Goal: Task Accomplishment & Management: Use online tool/utility

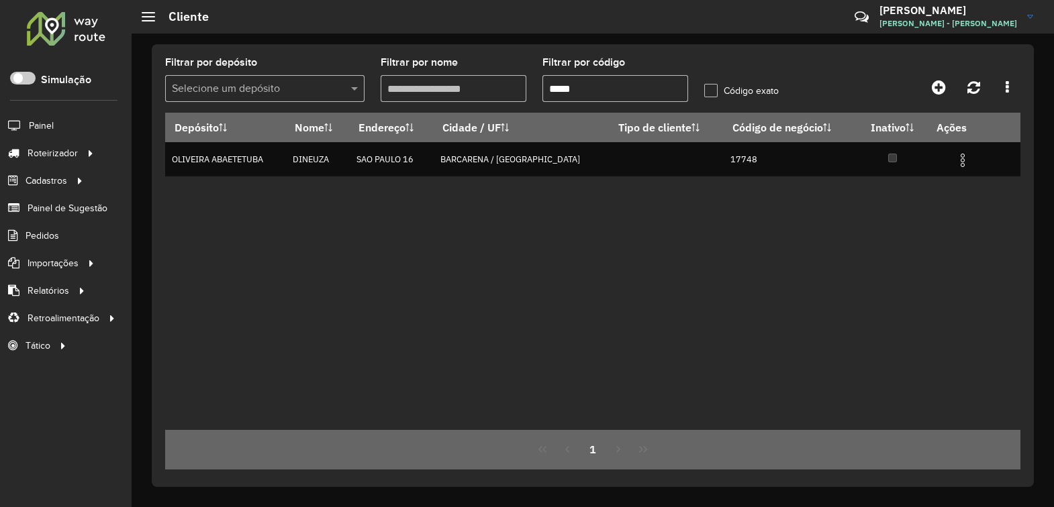
click at [977, 21] on span "Fernando Souza - CPD - Oliveira" at bounding box center [948, 23] width 138 height 12
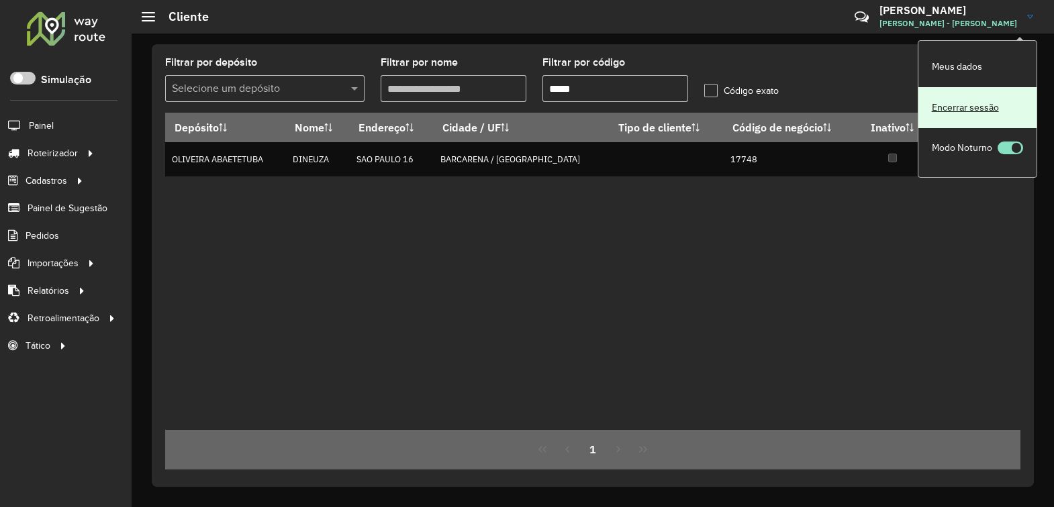
click at [975, 113] on link "Encerrar sessão" at bounding box center [977, 107] width 118 height 41
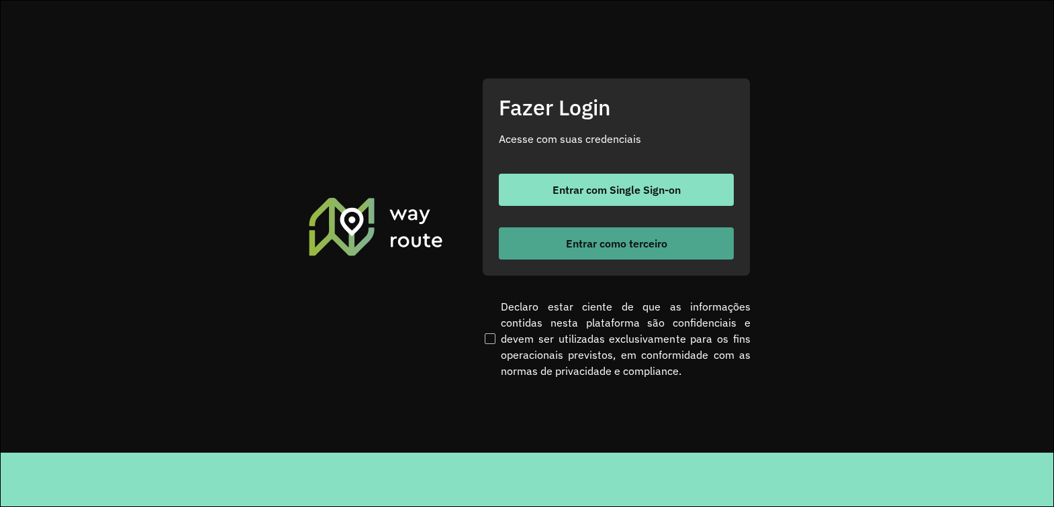
click at [605, 246] on span "Entrar como terceiro" at bounding box center [616, 243] width 101 height 11
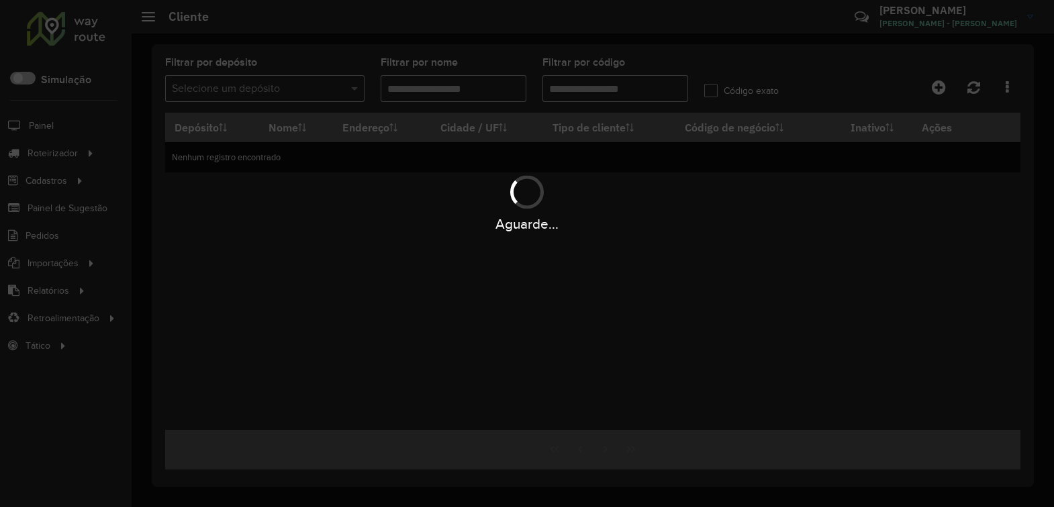
type input "*****"
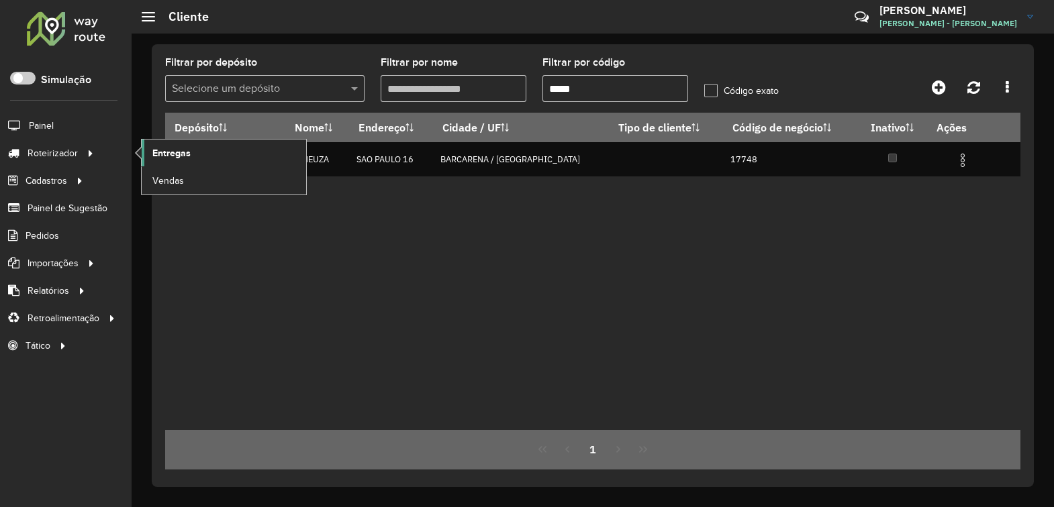
click at [173, 158] on span "Entregas" at bounding box center [171, 153] width 38 height 14
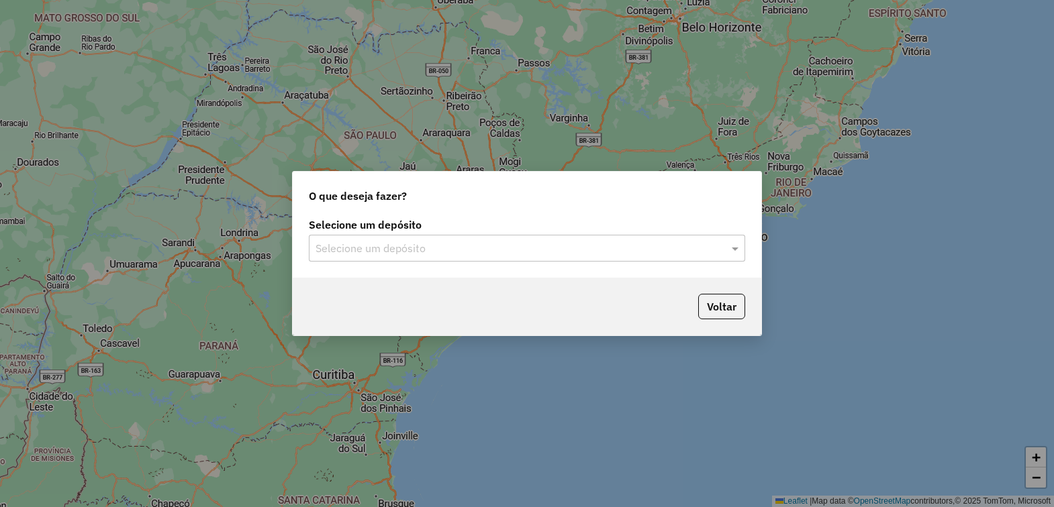
click at [727, 256] on div "Selecione um depósito" at bounding box center [527, 248] width 436 height 27
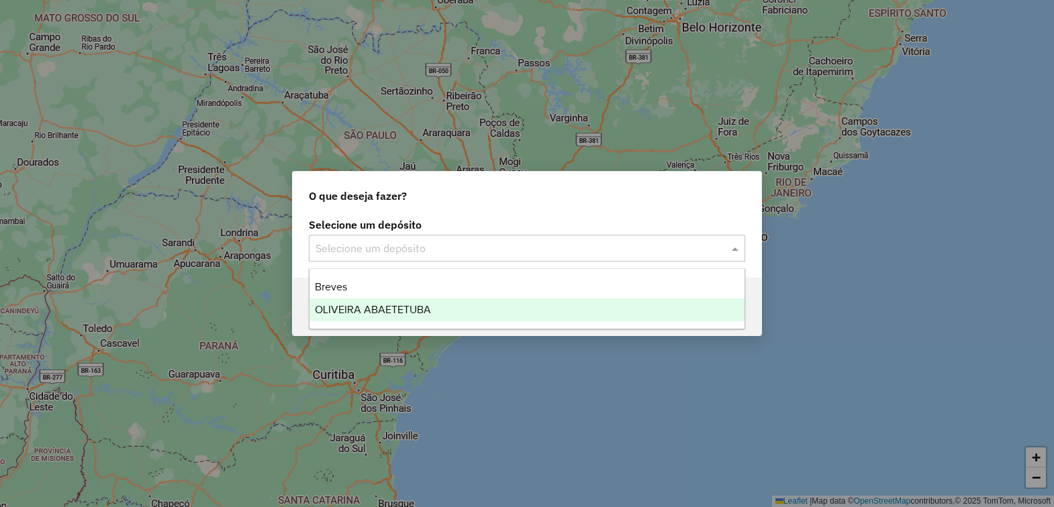
click at [407, 307] on span "OLIVEIRA ABAETETUBA" at bounding box center [373, 309] width 116 height 11
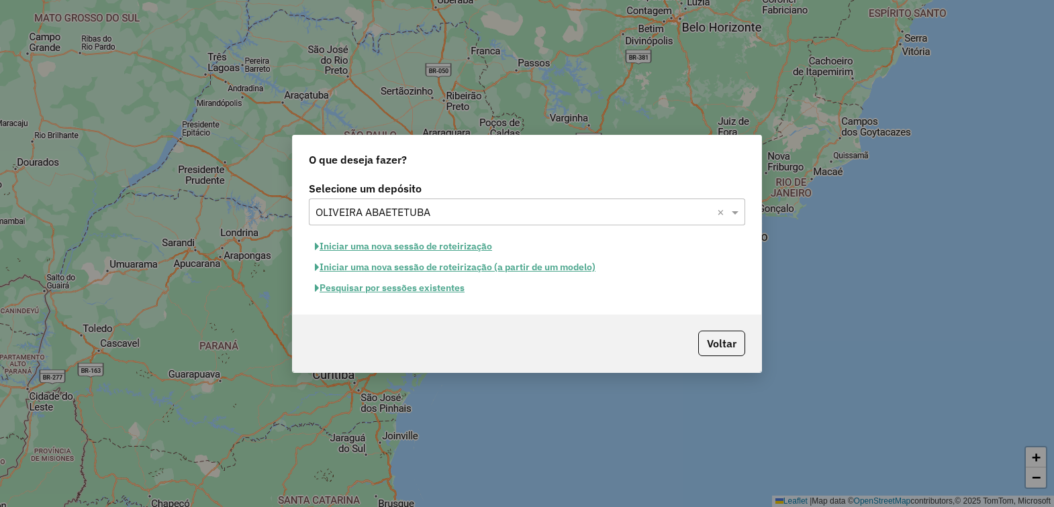
click at [436, 250] on button "Iniciar uma nova sessão de roteirização" at bounding box center [403, 246] width 189 height 21
select select "*"
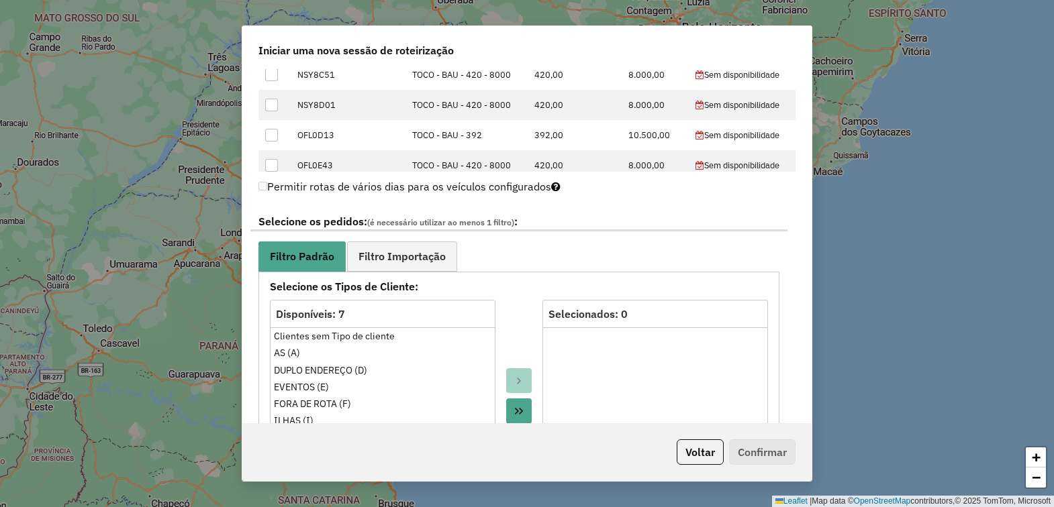
scroll to position [671, 0]
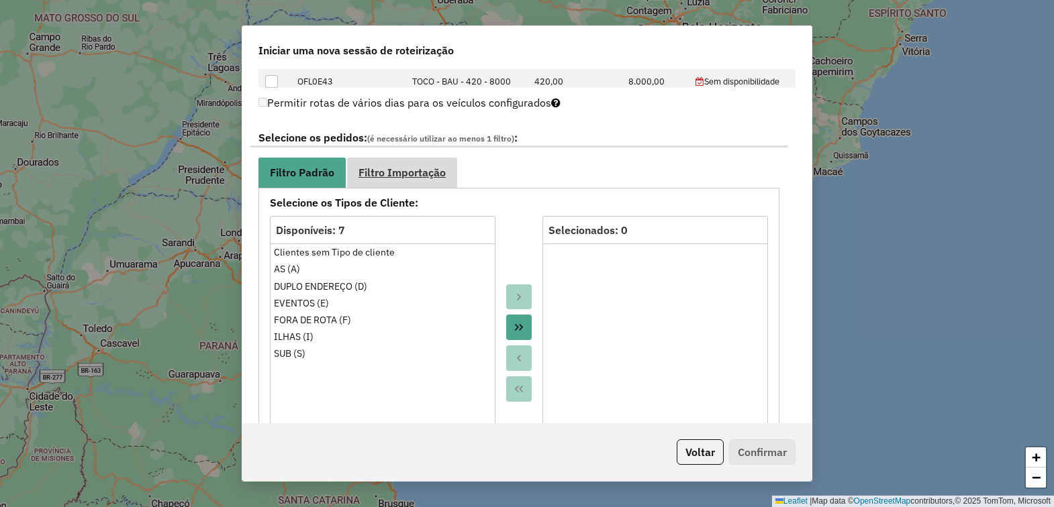
click at [421, 170] on span "Filtro Importação" at bounding box center [401, 172] width 87 height 11
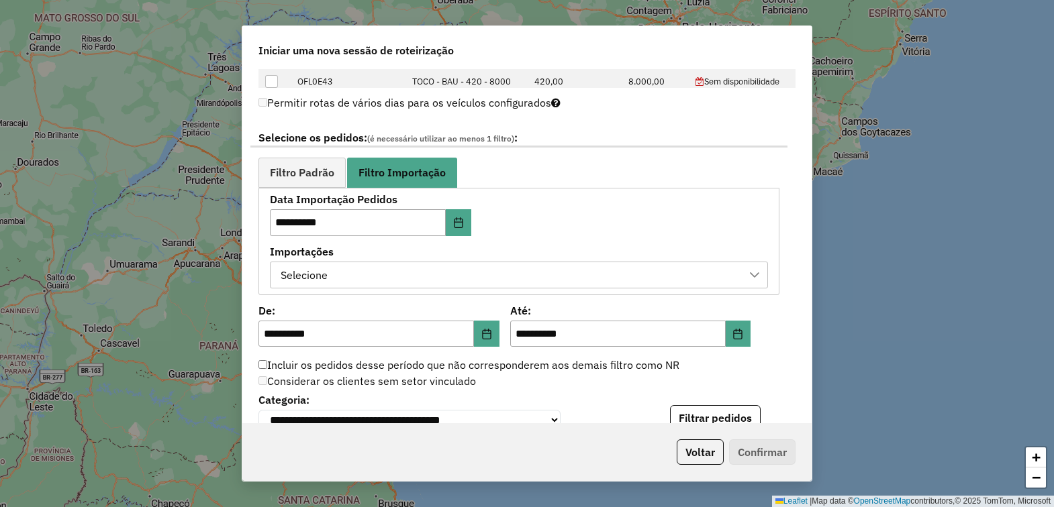
click at [605, 286] on div "Selecione" at bounding box center [509, 275] width 466 height 26
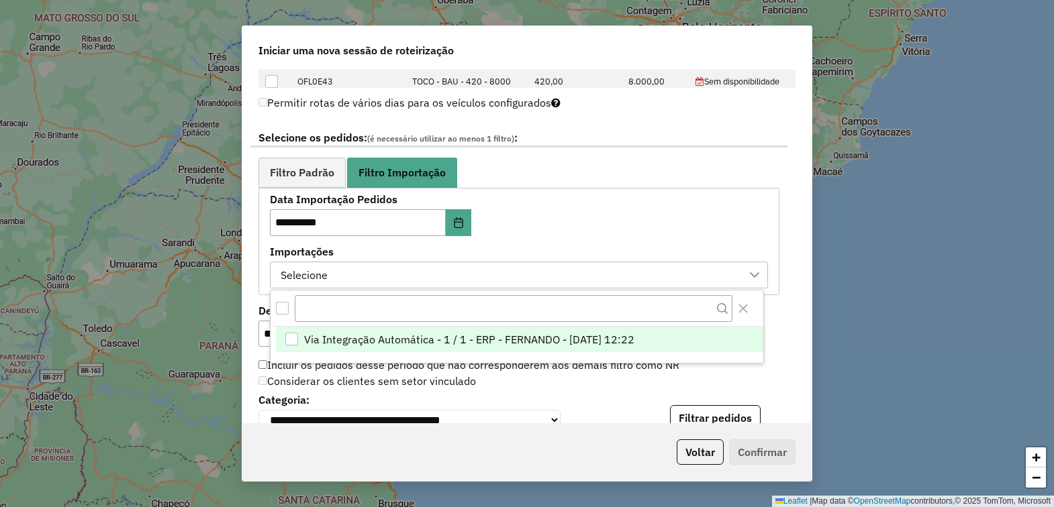
scroll to position [9, 60]
click at [297, 341] on div "Via Integração Automática - 1 / 1 - ERP - FERNANDO - 16/08/2025 12:22" at bounding box center [291, 340] width 13 height 13
click at [756, 273] on div at bounding box center [755, 275] width 26 height 26
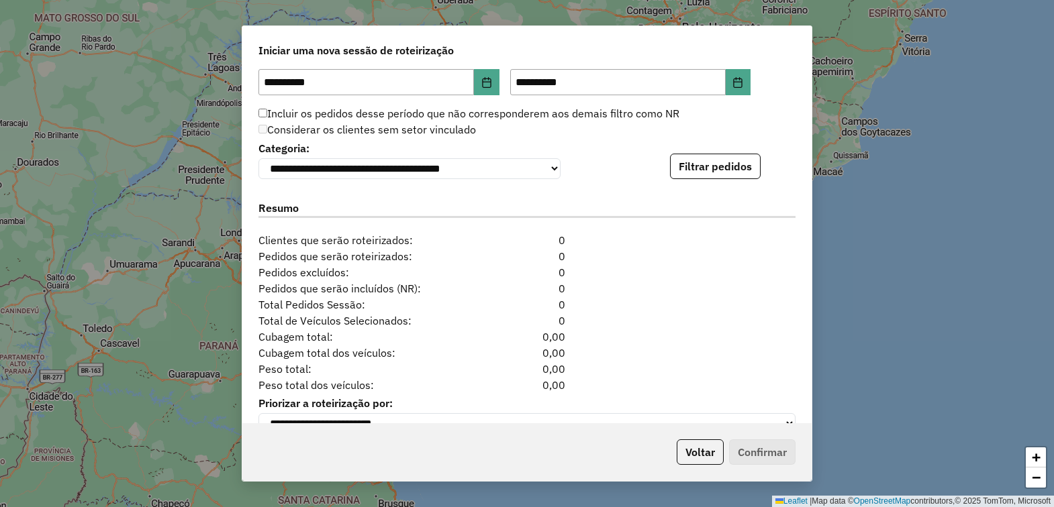
scroll to position [874, 0]
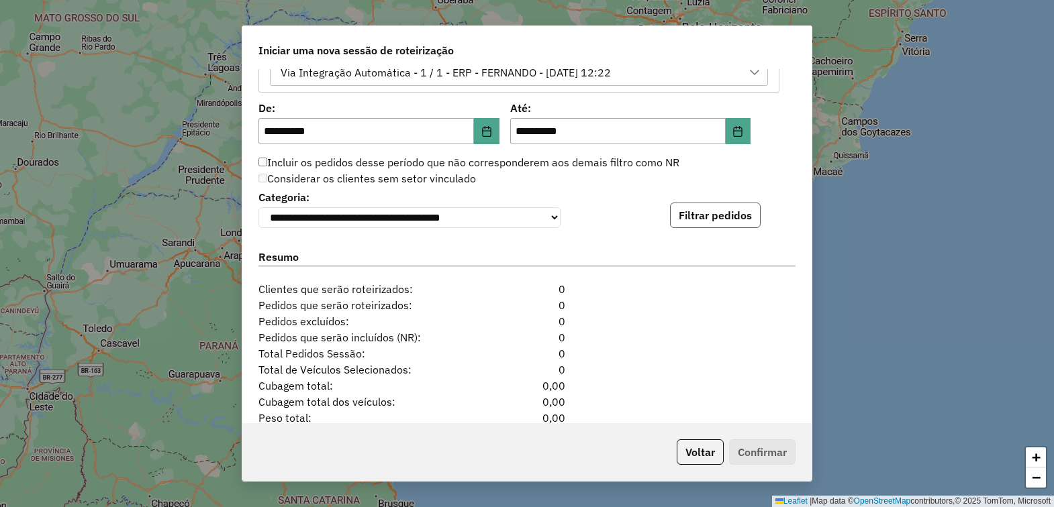
click at [699, 228] on button "Filtrar pedidos" at bounding box center [715, 216] width 91 height 26
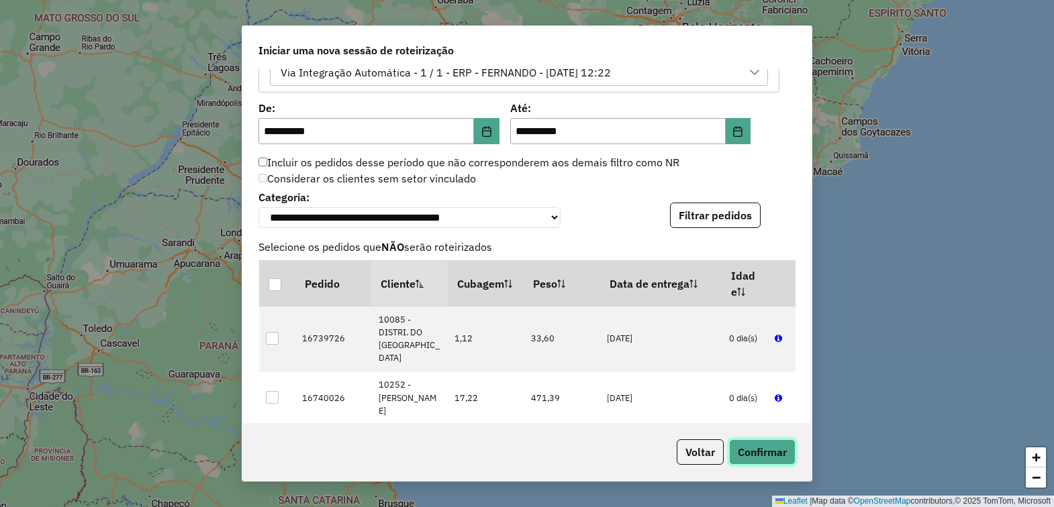
click at [757, 458] on button "Confirmar" at bounding box center [762, 453] width 66 height 26
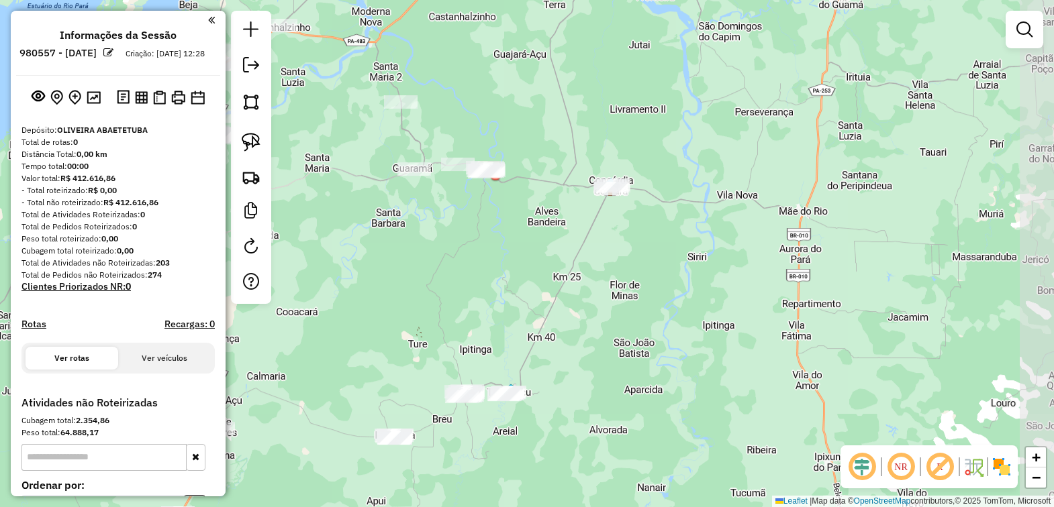
drag, startPoint x: 797, startPoint y: 458, endPoint x: 424, endPoint y: 258, distance: 423.7
click at [425, 258] on div "Janela de atendimento Grade de atendimento Capacidade Transportadoras Veículos …" at bounding box center [527, 253] width 1054 height 507
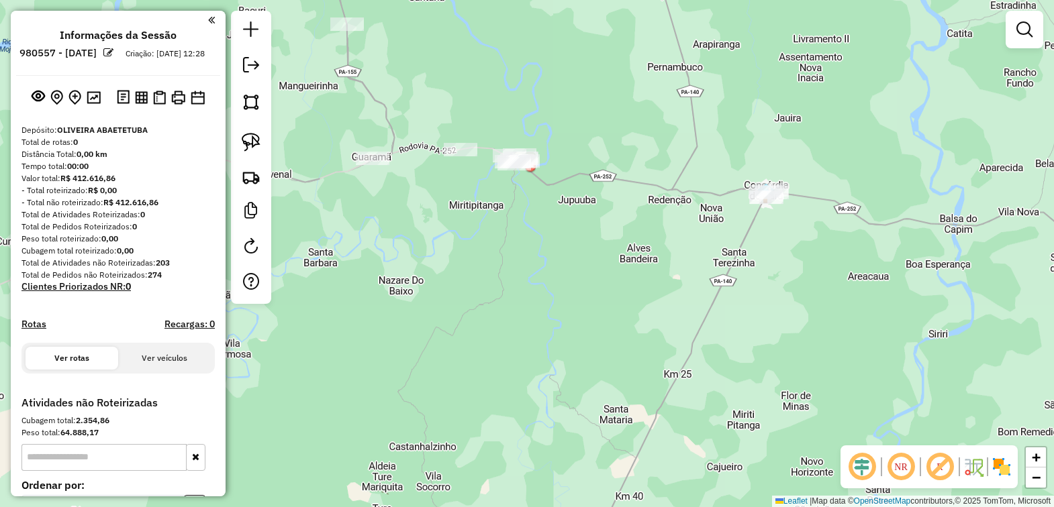
drag, startPoint x: 566, startPoint y: 246, endPoint x: 566, endPoint y: 266, distance: 20.8
click at [566, 266] on div "Janela de atendimento Grade de atendimento Capacidade Transportadoras Veículos …" at bounding box center [527, 253] width 1054 height 507
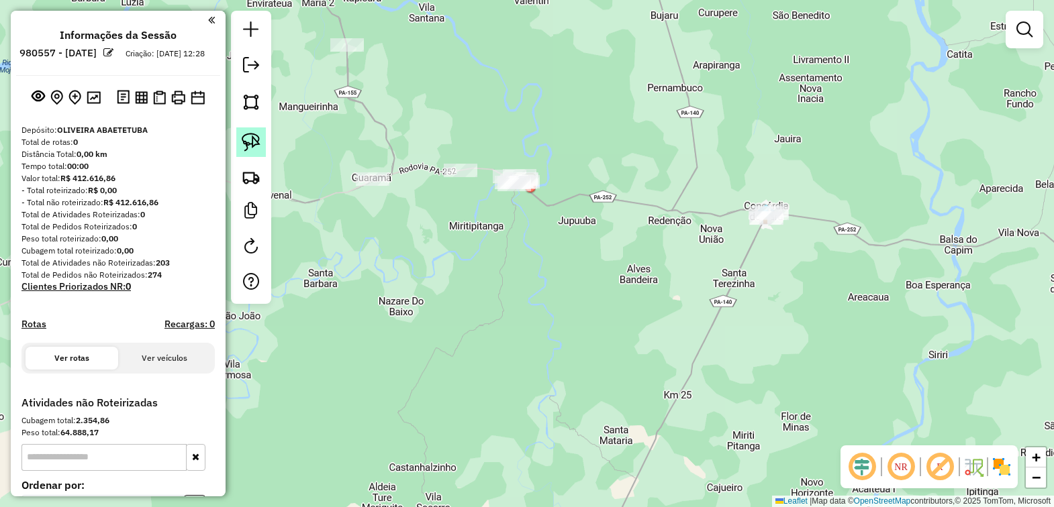
click at [246, 140] on img at bounding box center [251, 142] width 19 height 19
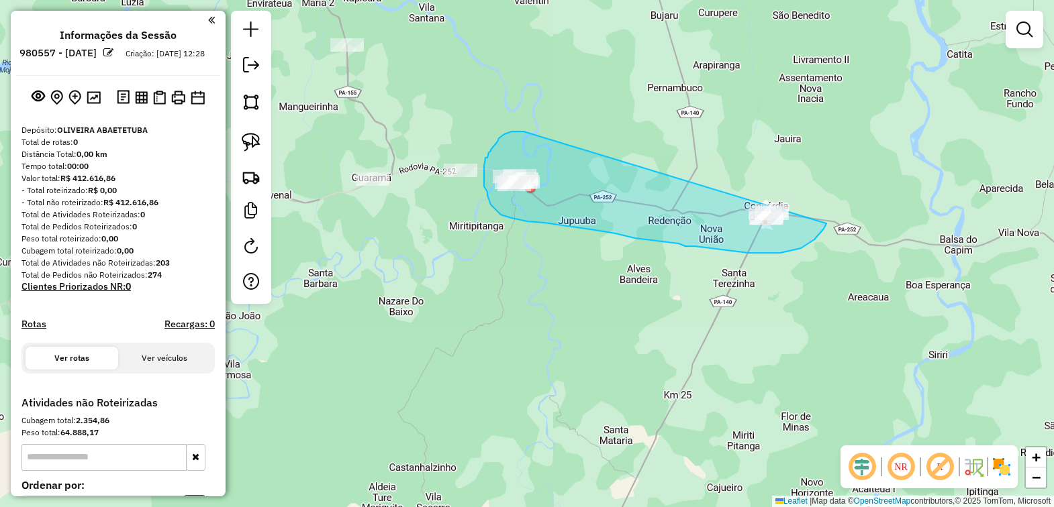
drag, startPoint x: 511, startPoint y: 132, endPoint x: 841, endPoint y: 186, distance: 334.0
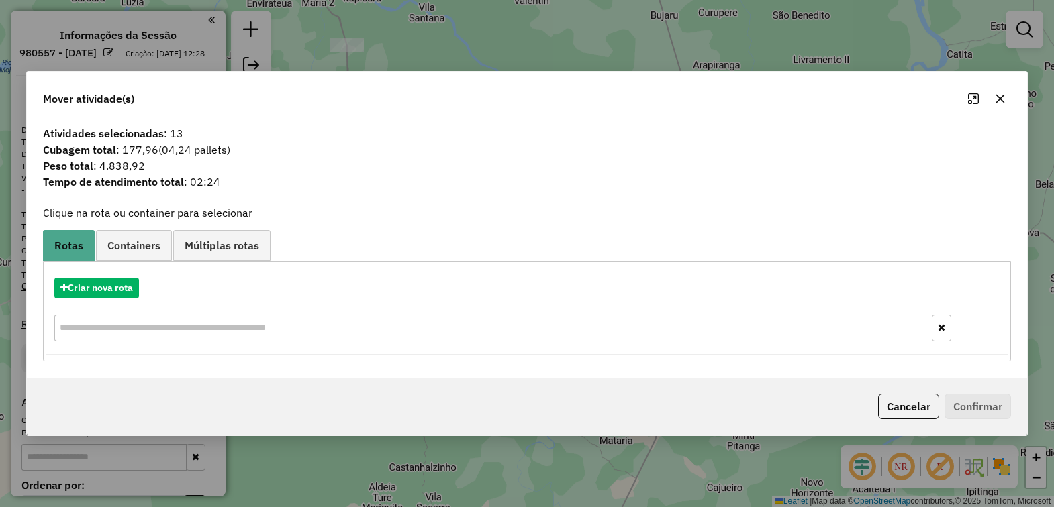
click at [997, 105] on button "button" at bounding box center [999, 98] width 21 height 21
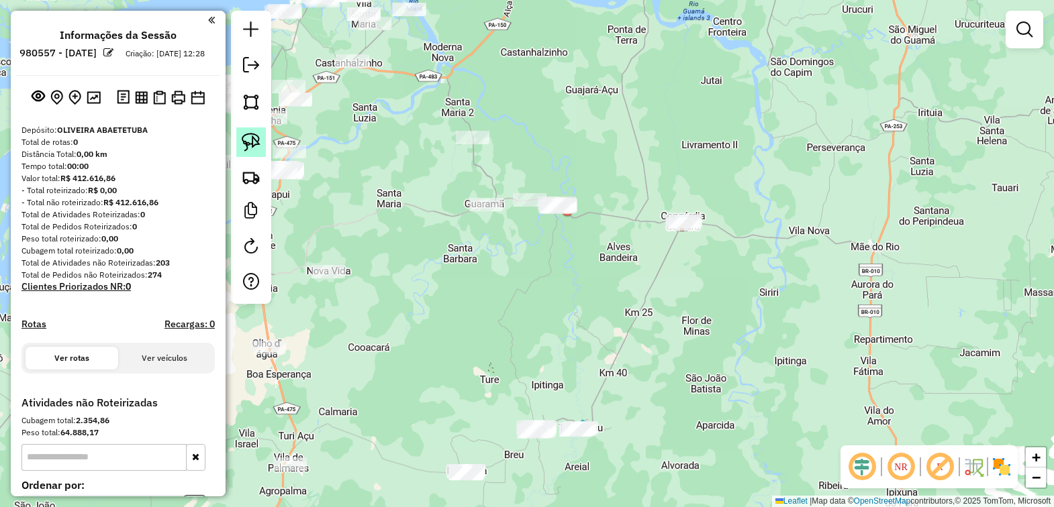
click at [252, 142] on img at bounding box center [251, 142] width 19 height 19
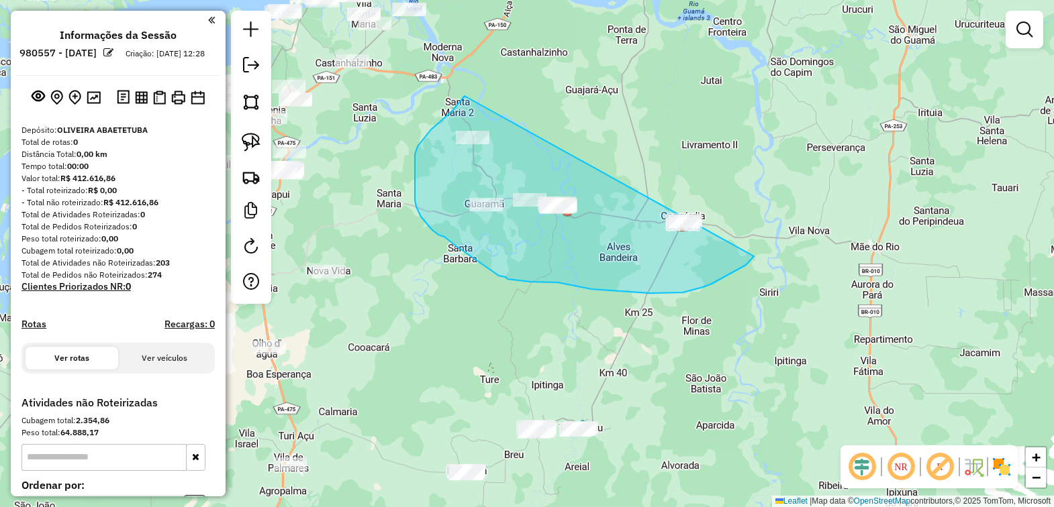
drag, startPoint x: 431, startPoint y: 130, endPoint x: 780, endPoint y: 203, distance: 356.6
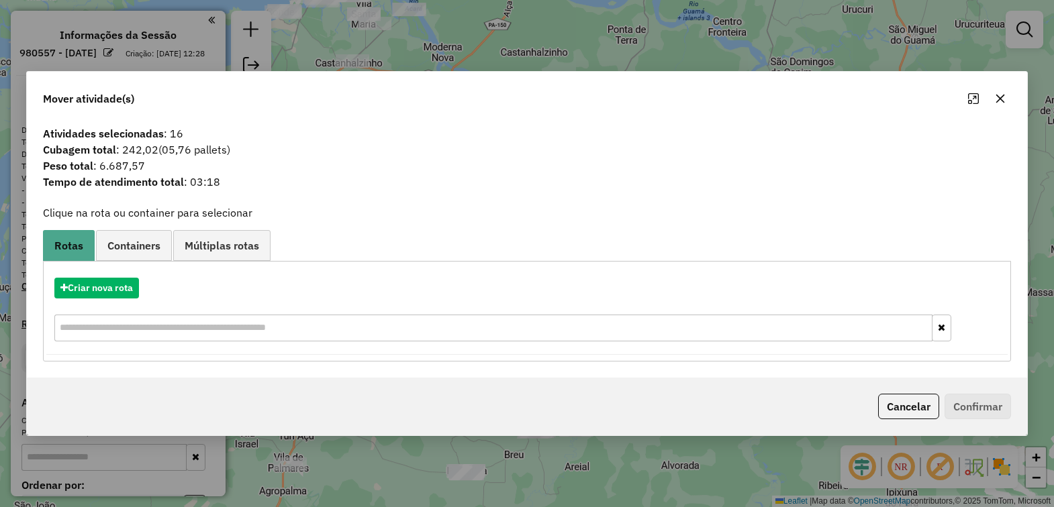
drag, startPoint x: 993, startPoint y: 95, endPoint x: 930, endPoint y: 123, distance: 69.5
click at [992, 95] on button "button" at bounding box center [999, 98] width 21 height 21
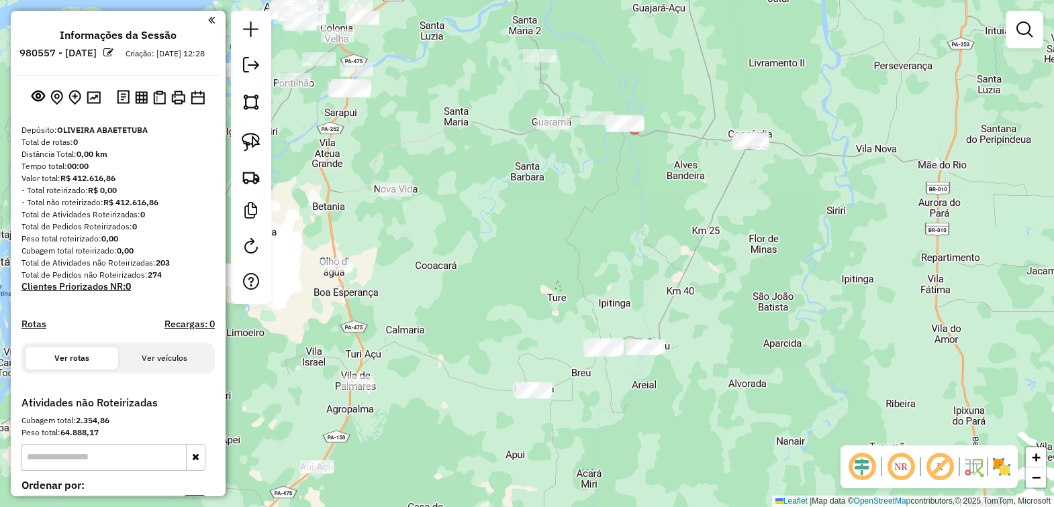
drag, startPoint x: 618, startPoint y: 317, endPoint x: 644, endPoint y: 195, distance: 124.9
click at [644, 195] on div "Janela de atendimento Grade de atendimento Capacidade Transportadoras Veículos …" at bounding box center [527, 253] width 1054 height 507
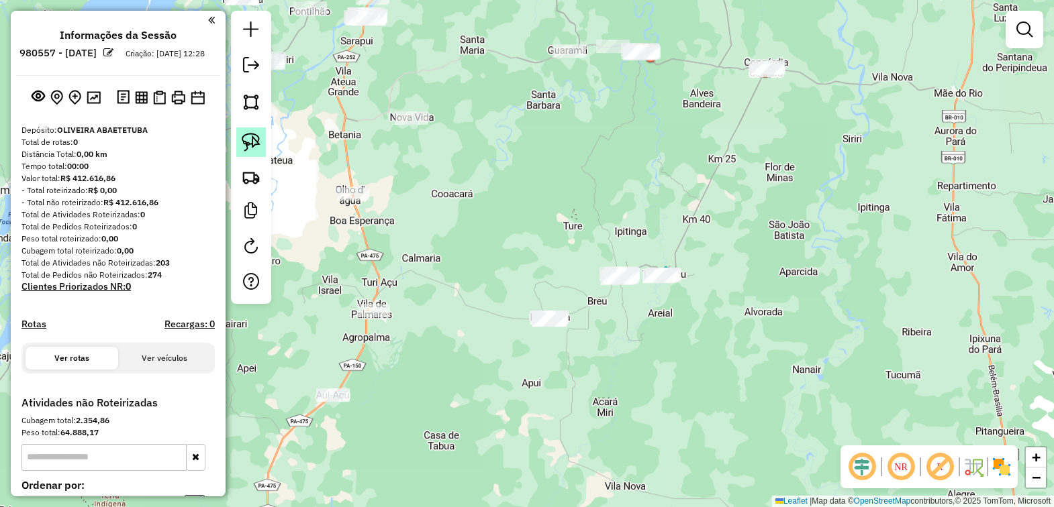
click at [247, 138] on img at bounding box center [251, 142] width 19 height 19
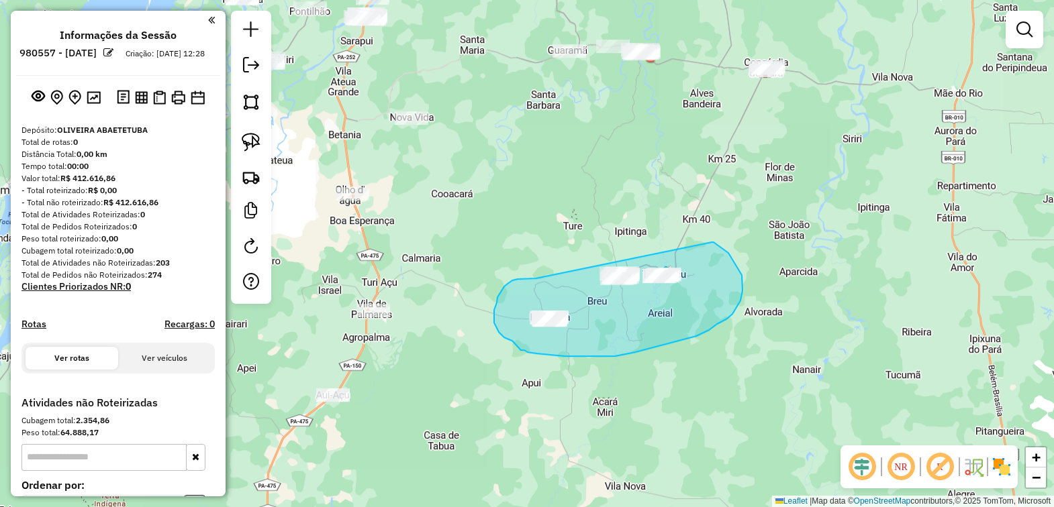
drag, startPoint x: 500, startPoint y: 293, endPoint x: 707, endPoint y: 240, distance: 213.4
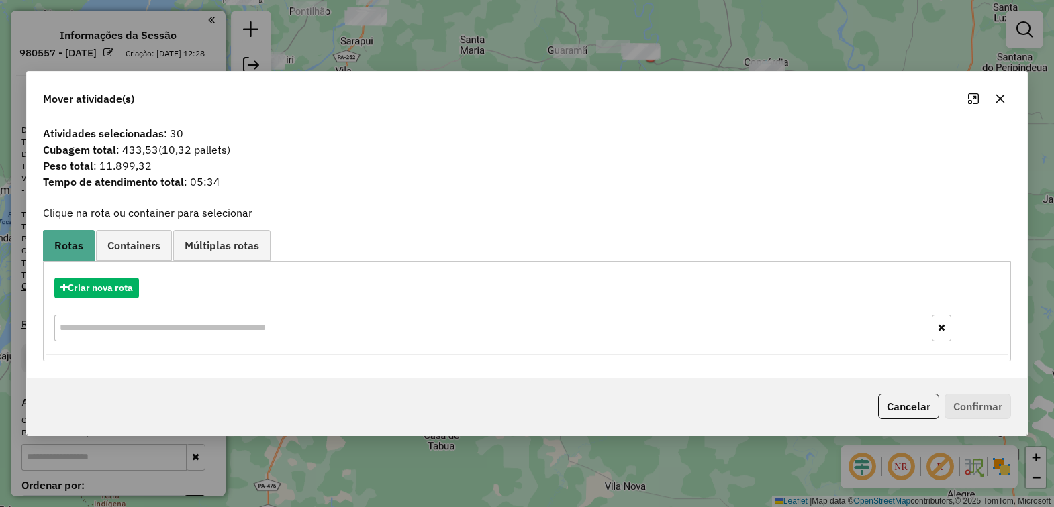
click at [1001, 98] on icon "button" at bounding box center [1000, 98] width 11 height 11
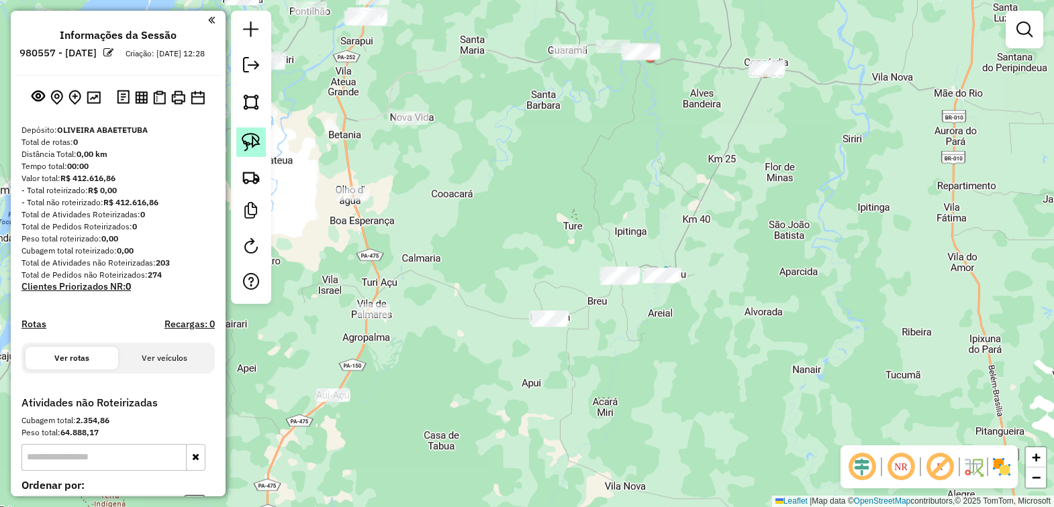
click at [252, 145] on img at bounding box center [251, 142] width 19 height 19
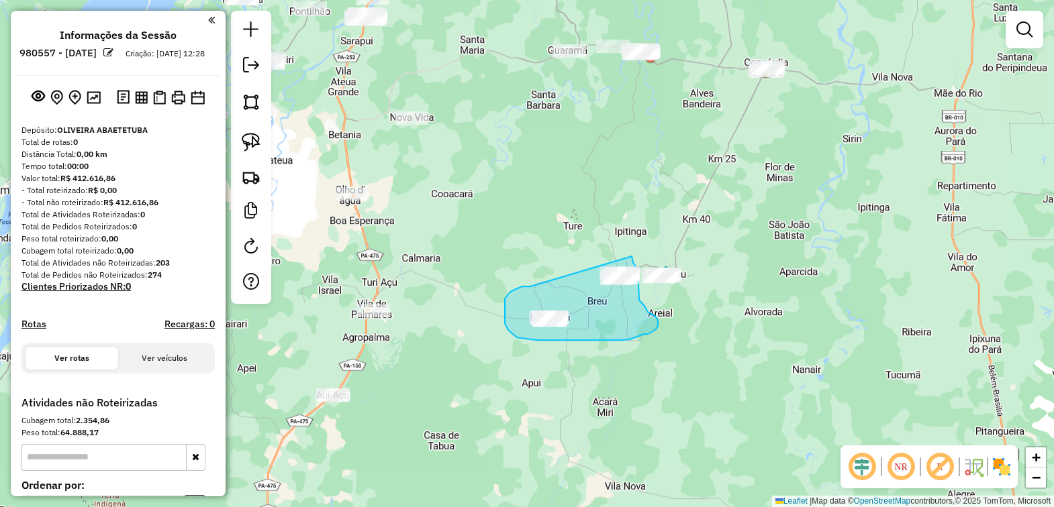
drag, startPoint x: 507, startPoint y: 295, endPoint x: 628, endPoint y: 246, distance: 131.0
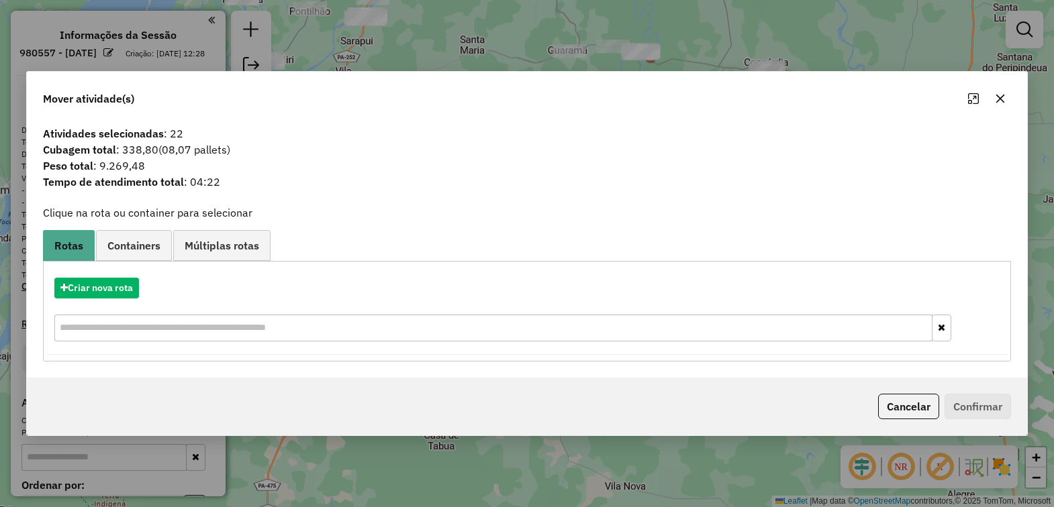
click at [995, 93] on icon "button" at bounding box center [1000, 98] width 11 height 11
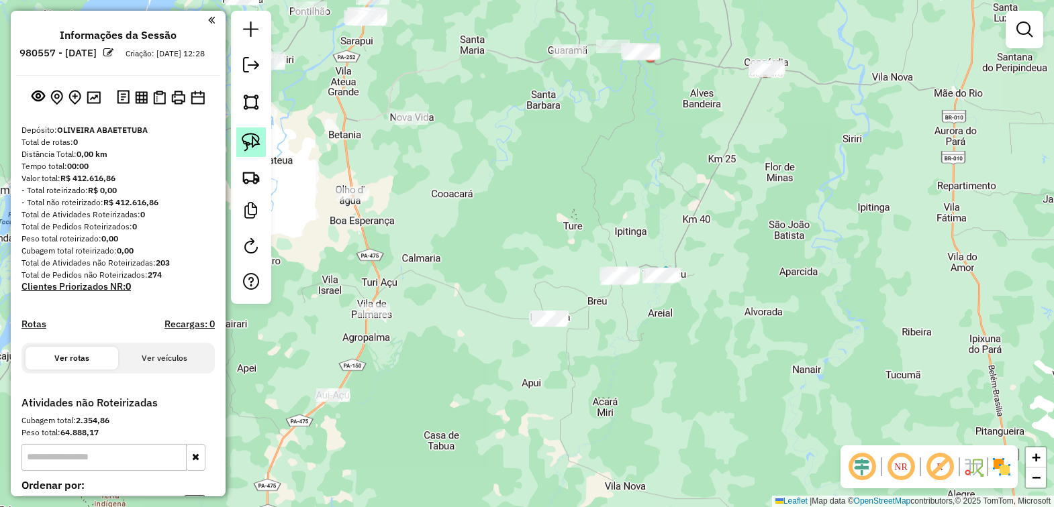
click at [246, 142] on img at bounding box center [251, 142] width 19 height 19
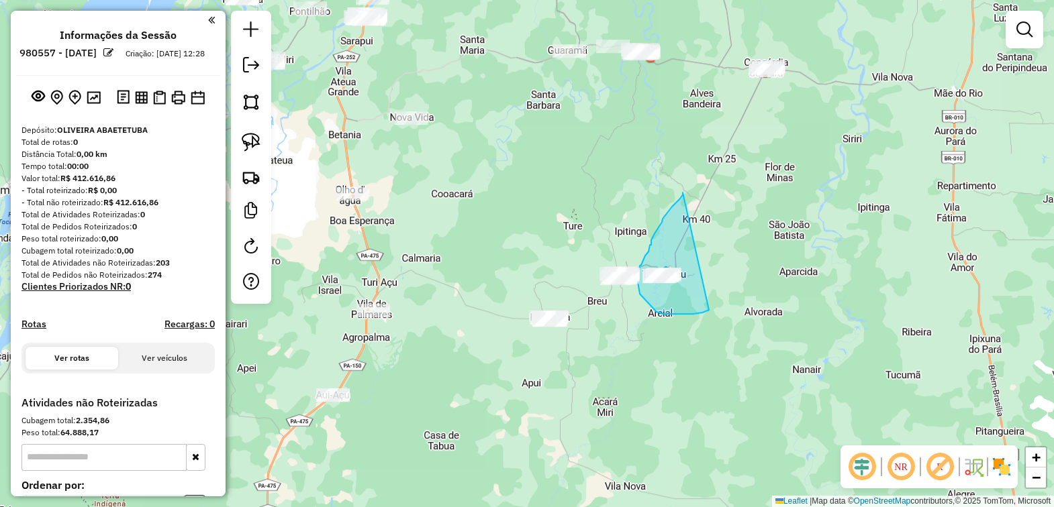
drag, startPoint x: 683, startPoint y: 193, endPoint x: 723, endPoint y: 302, distance: 116.6
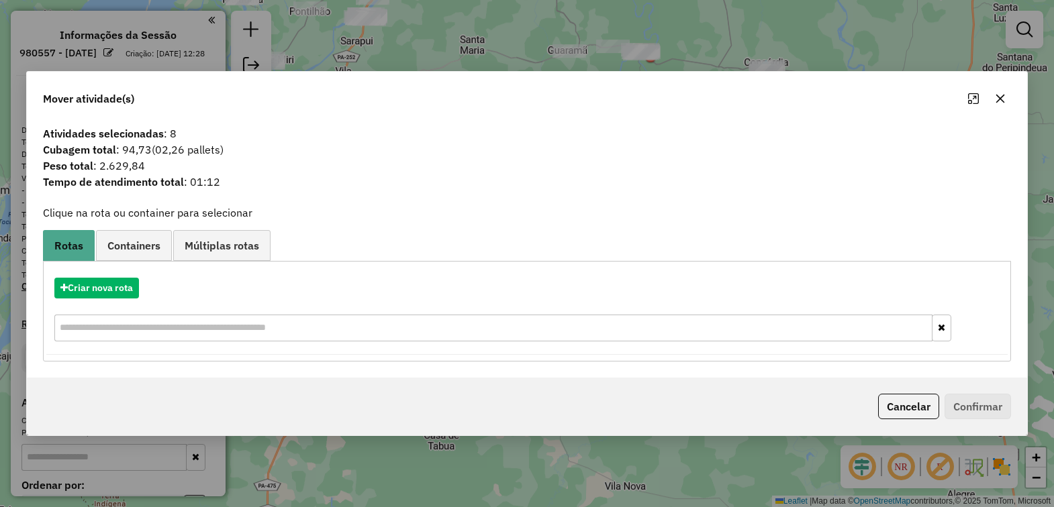
click at [1005, 96] on button "button" at bounding box center [999, 98] width 21 height 21
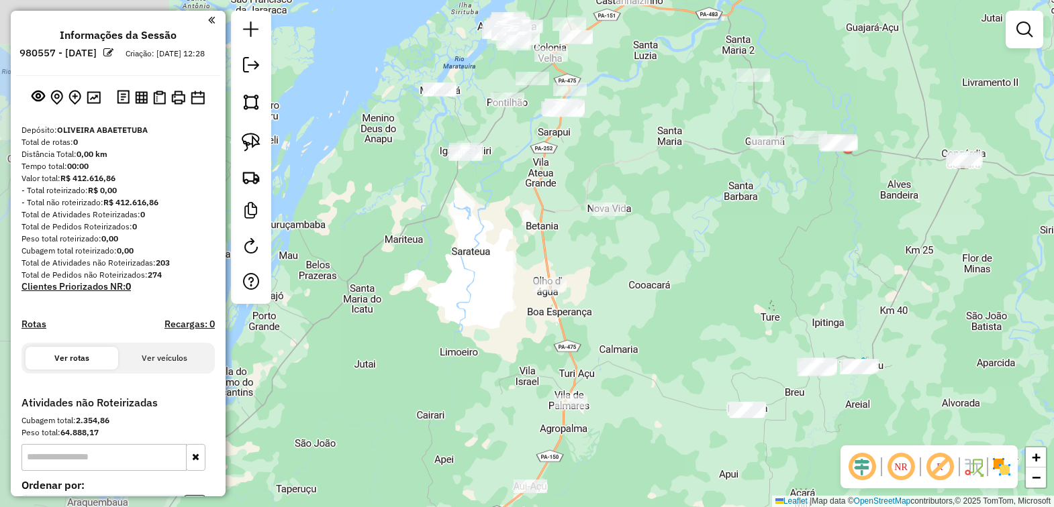
drag, startPoint x: 505, startPoint y: 268, endPoint x: 703, endPoint y: 361, distance: 219.2
click at [703, 361] on div "Janela de atendimento Grade de atendimento Capacidade Transportadoras Veículos …" at bounding box center [527, 253] width 1054 height 507
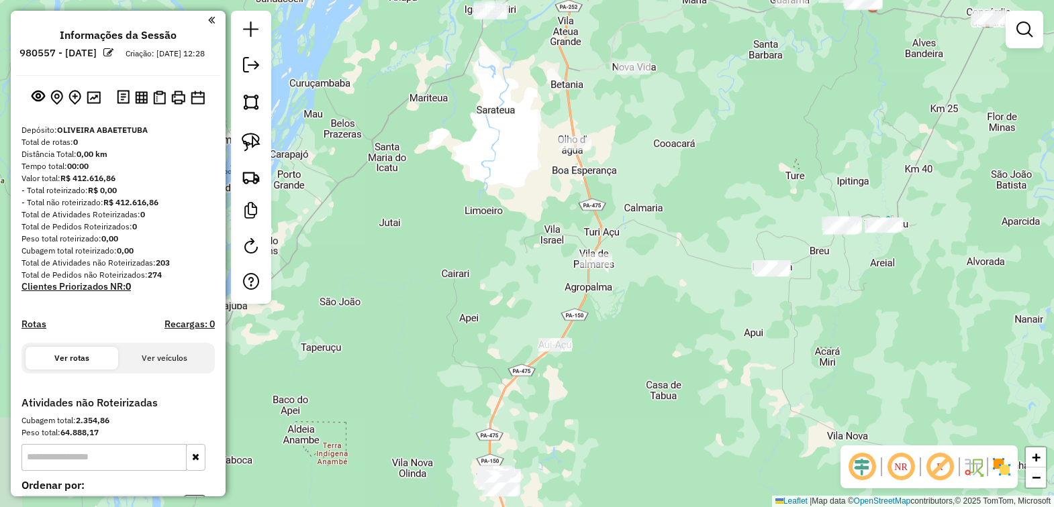
drag, startPoint x: 702, startPoint y: 324, endPoint x: 706, endPoint y: 243, distance: 81.3
click at [706, 243] on div "Janela de atendimento Grade de atendimento Capacidade Transportadoras Veículos …" at bounding box center [527, 253] width 1054 height 507
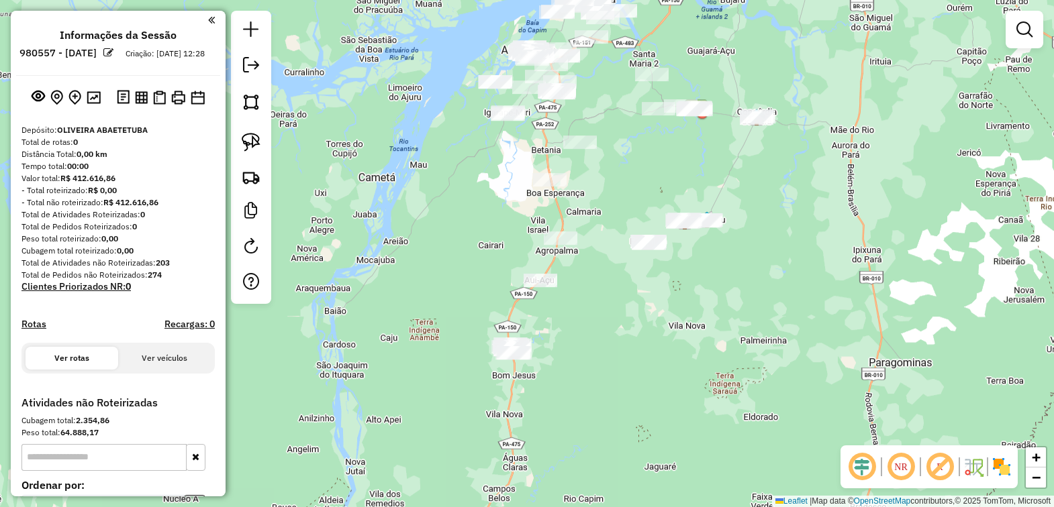
drag, startPoint x: 444, startPoint y: 264, endPoint x: 479, endPoint y: 227, distance: 50.3
click at [354, 250] on div "Janela de atendimento Grade de atendimento Capacidade Transportadoras Veículos …" at bounding box center [527, 253] width 1054 height 507
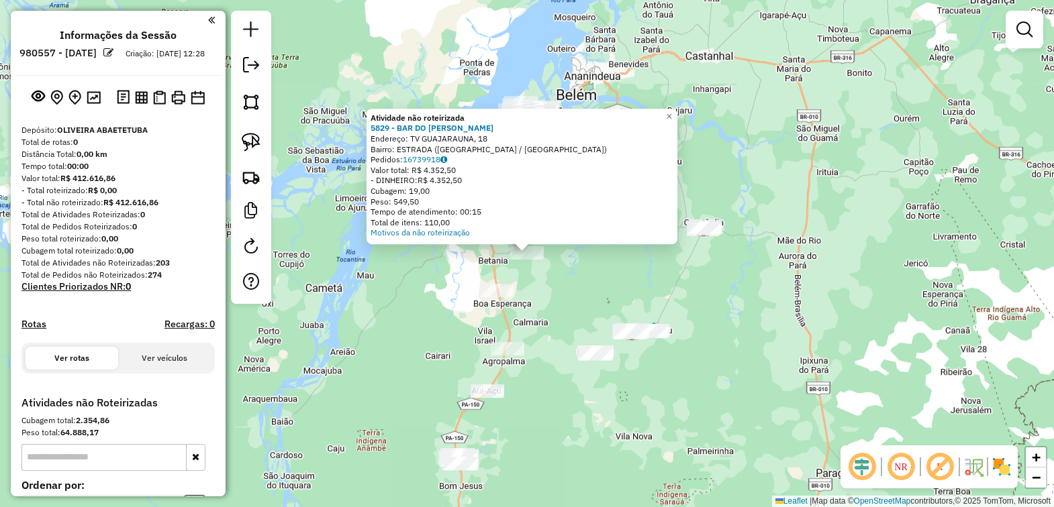
click at [572, 299] on div "Atividade não roteirizada 5829 - BAR DO [PERSON_NAME]: TV GUAJARAUNA, 18 Bairro…" at bounding box center [527, 253] width 1054 height 507
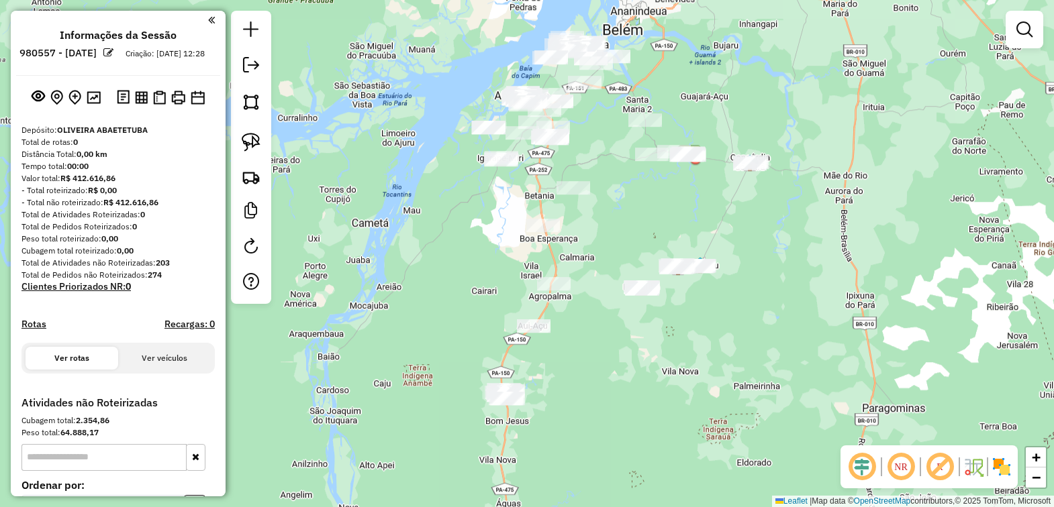
drag, startPoint x: 554, startPoint y: 330, endPoint x: 601, endPoint y: 263, distance: 81.6
click at [601, 263] on div "Janela de atendimento Grade de atendimento Capacidade Transportadoras Veículos …" at bounding box center [527, 253] width 1054 height 507
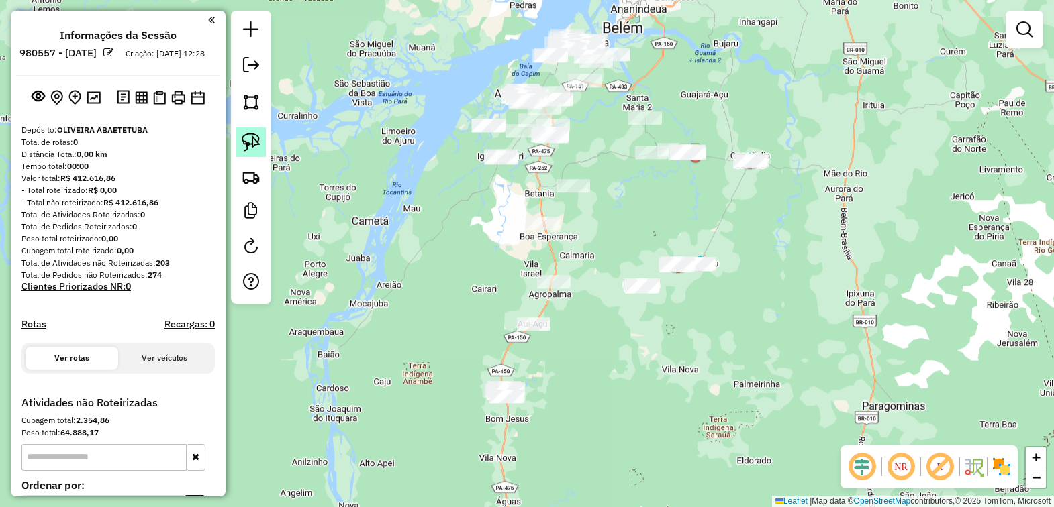
click at [252, 142] on img at bounding box center [251, 142] width 19 height 19
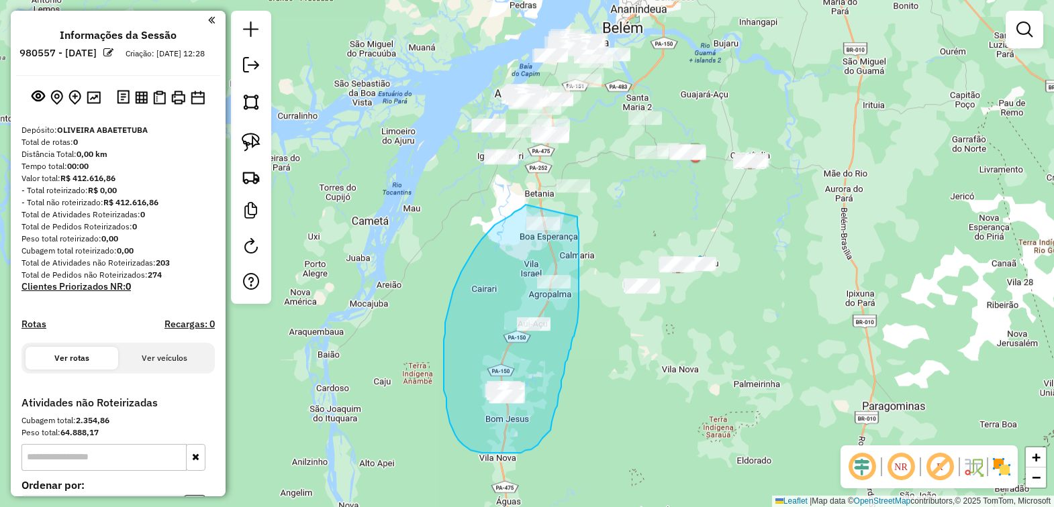
drag, startPoint x: 526, startPoint y: 205, endPoint x: 577, endPoint y: 217, distance: 53.1
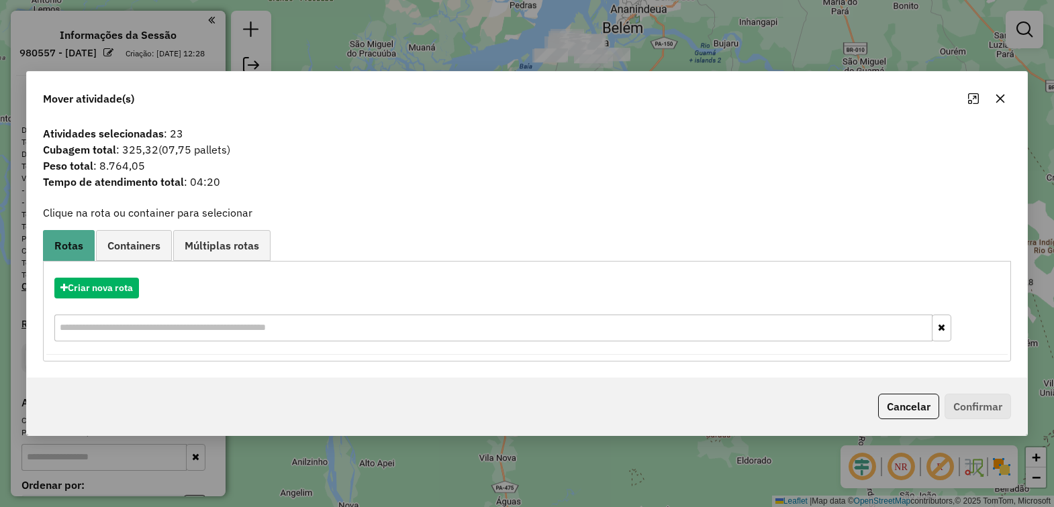
click at [999, 101] on icon "button" at bounding box center [1000, 98] width 11 height 11
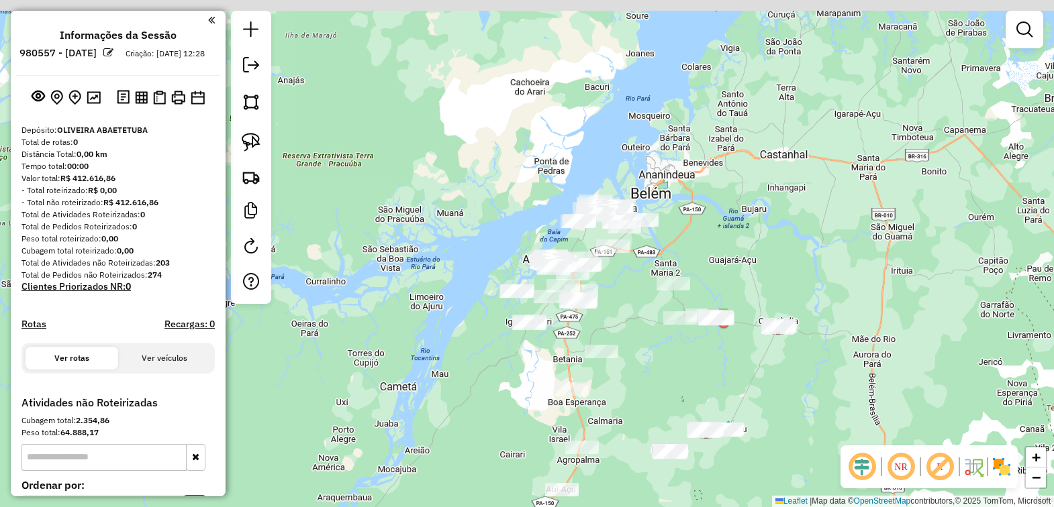
drag, startPoint x: 611, startPoint y: 179, endPoint x: 631, endPoint y: 307, distance: 129.8
click at [631, 307] on div "Janela de atendimento Grade de atendimento Capacidade Transportadoras Veículos …" at bounding box center [527, 253] width 1054 height 507
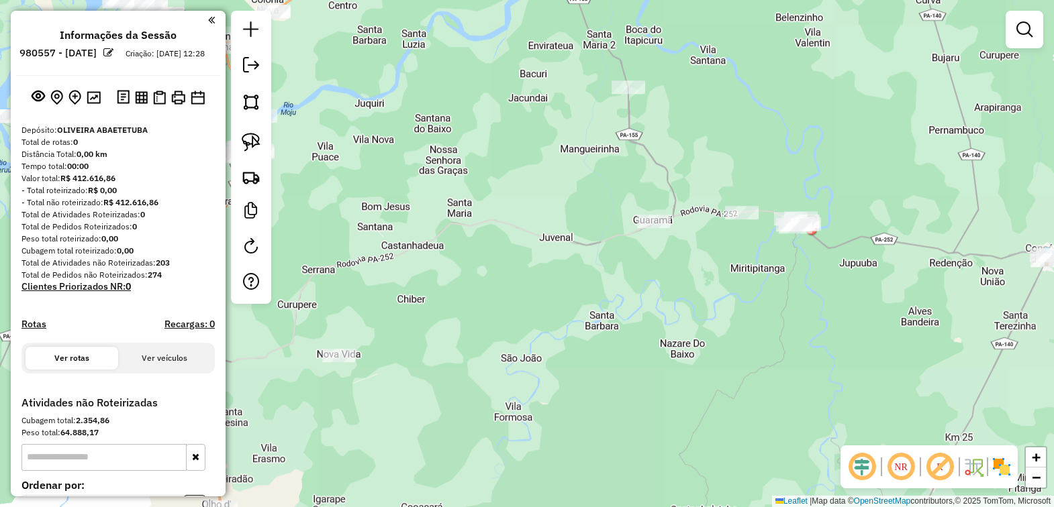
drag, startPoint x: 740, startPoint y: 303, endPoint x: 409, endPoint y: 109, distance: 383.2
click at [409, 109] on div "Janela de atendimento Grade de atendimento Capacidade Transportadoras Veículos …" at bounding box center [527, 253] width 1054 height 507
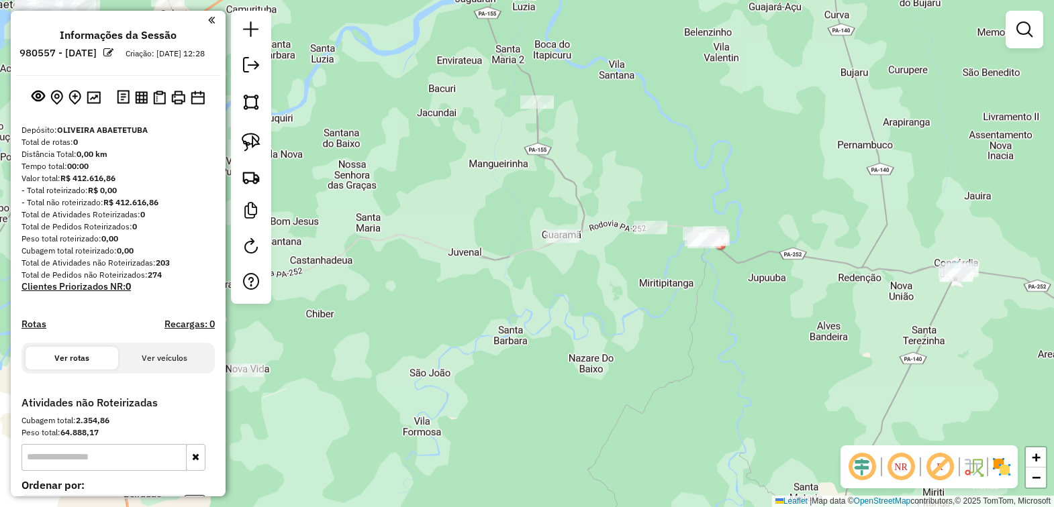
drag, startPoint x: 692, startPoint y: 314, endPoint x: 636, endPoint y: 328, distance: 58.0
click at [636, 328] on div "Janela de atendimento Grade de atendimento Capacidade Transportadoras Veículos …" at bounding box center [527, 253] width 1054 height 507
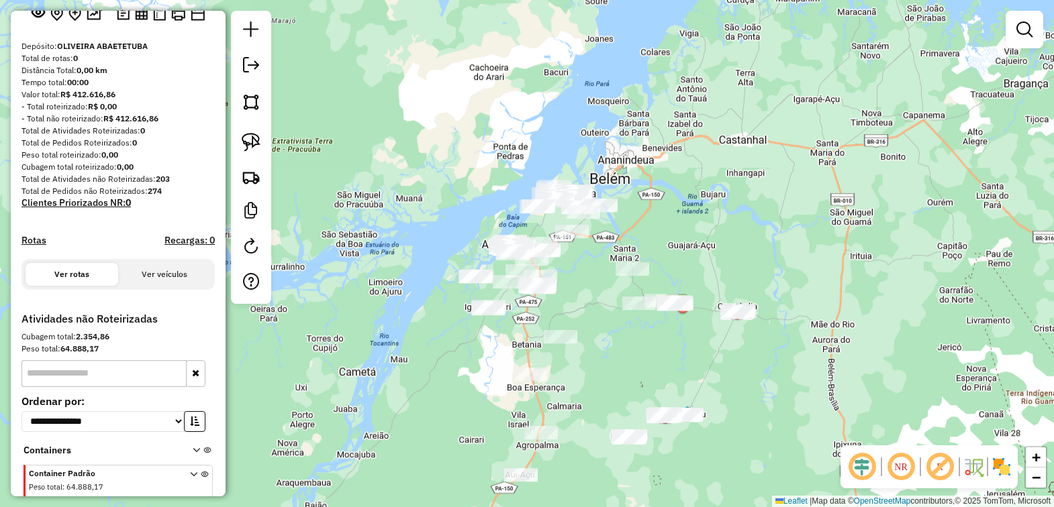
scroll to position [153, 0]
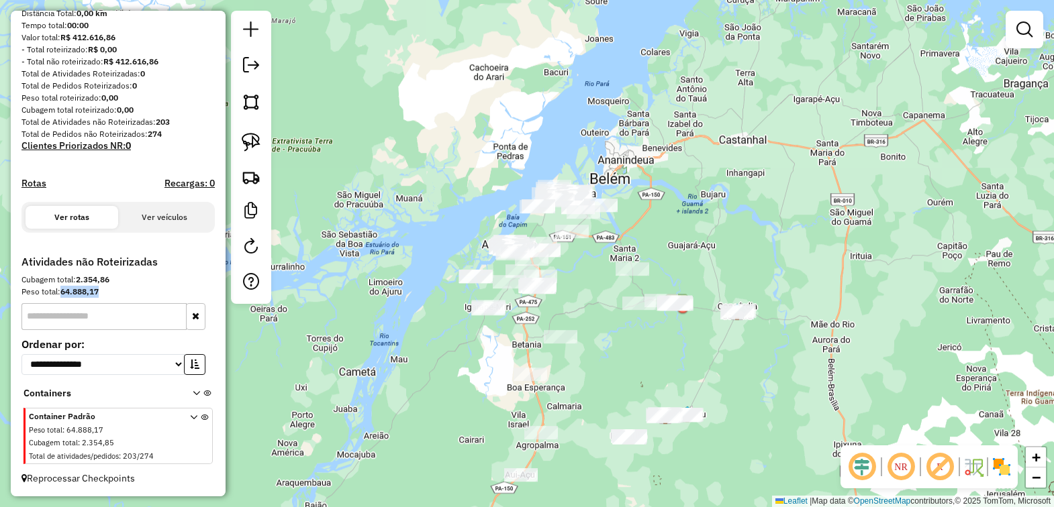
drag, startPoint x: 58, startPoint y: 287, endPoint x: 108, endPoint y: 293, distance: 50.7
click at [108, 293] on div "Peso total: 64.888,17" at bounding box center [117, 292] width 193 height 12
click at [390, 317] on div "Janela de atendimento Grade de atendimento Capacidade Transportadoras Veículos …" at bounding box center [527, 253] width 1054 height 507
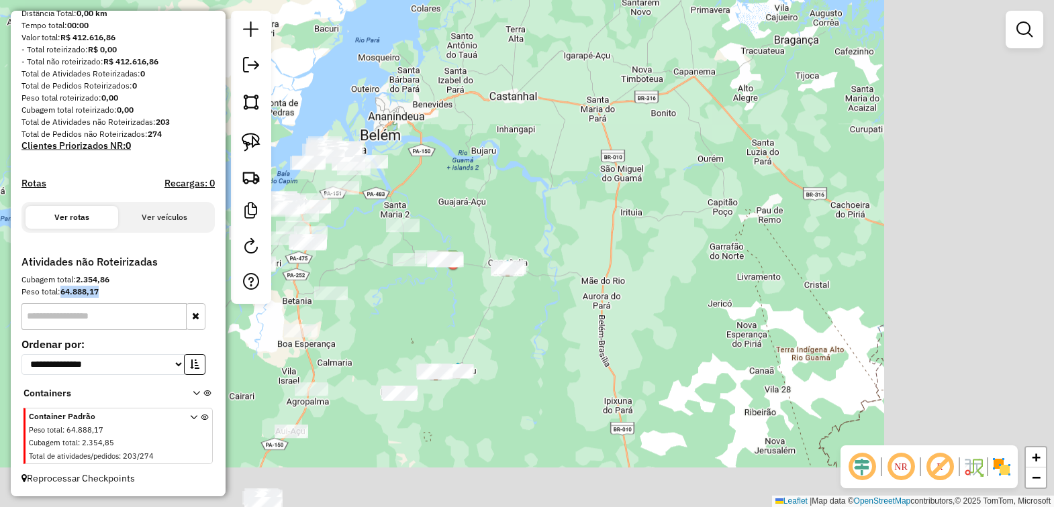
drag, startPoint x: 699, startPoint y: 373, endPoint x: 457, endPoint y: 327, distance: 246.6
click at [457, 327] on div "Janela de atendimento Grade de atendimento Capacidade Transportadoras Veículos …" at bounding box center [527, 253] width 1054 height 507
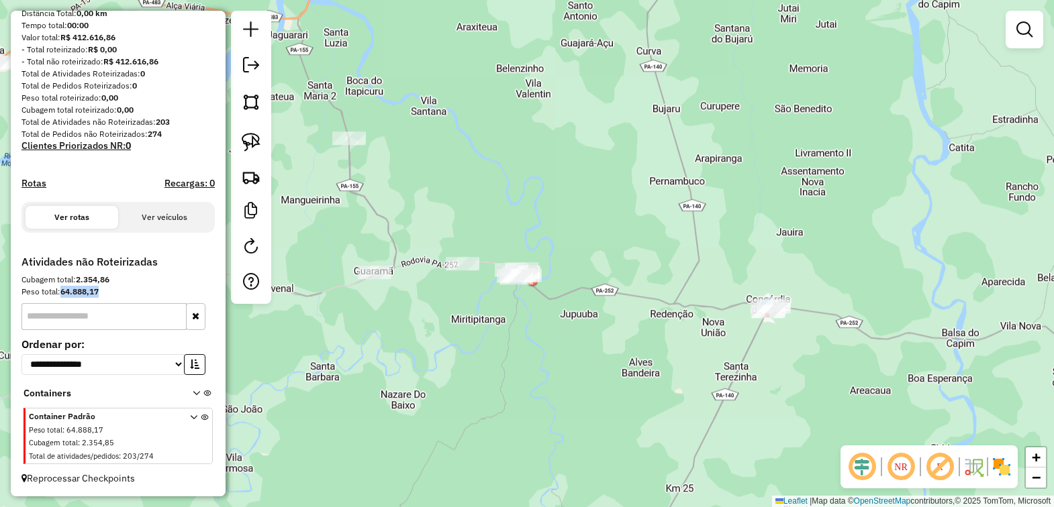
drag, startPoint x: 638, startPoint y: 434, endPoint x: 673, endPoint y: 246, distance: 191.0
click at [672, 246] on div "Janela de atendimento Grade de atendimento Capacidade Transportadoras Veículos …" at bounding box center [527, 253] width 1054 height 507
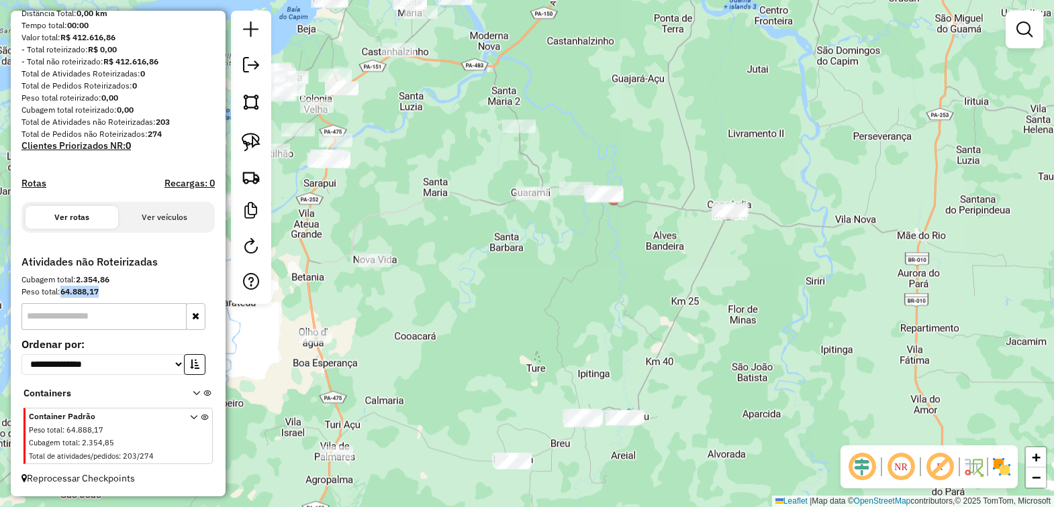
drag, startPoint x: 658, startPoint y: 295, endPoint x: 618, endPoint y: 294, distance: 39.6
click at [618, 294] on div "Janela de atendimento Grade de atendimento Capacidade Transportadoras Veículos …" at bounding box center [527, 253] width 1054 height 507
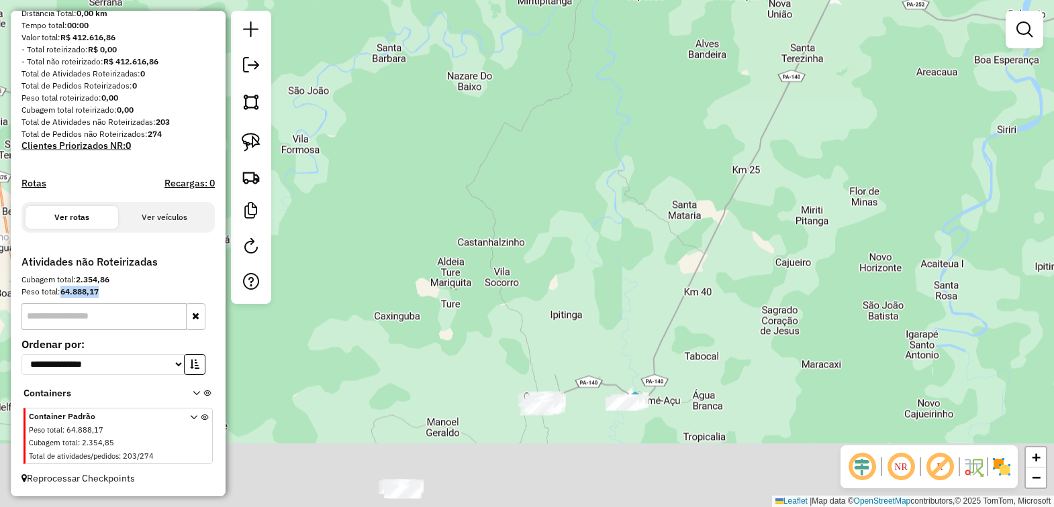
drag, startPoint x: 583, startPoint y: 272, endPoint x: 589, endPoint y: 111, distance: 160.5
click at [589, 111] on div "Janela de atendimento Grade de atendimento Capacidade Transportadoras Veículos …" at bounding box center [527, 253] width 1054 height 507
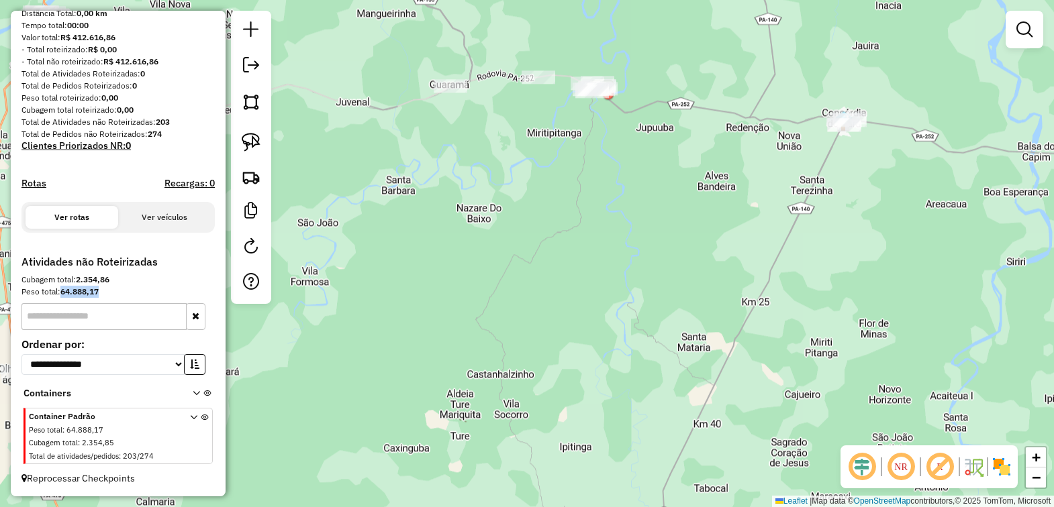
drag, startPoint x: 589, startPoint y: 119, endPoint x: 602, endPoint y: 259, distance: 140.3
click at [602, 259] on div "Janela de atendimento Grade de atendimento Capacidade Transportadoras Veículos …" at bounding box center [527, 253] width 1054 height 507
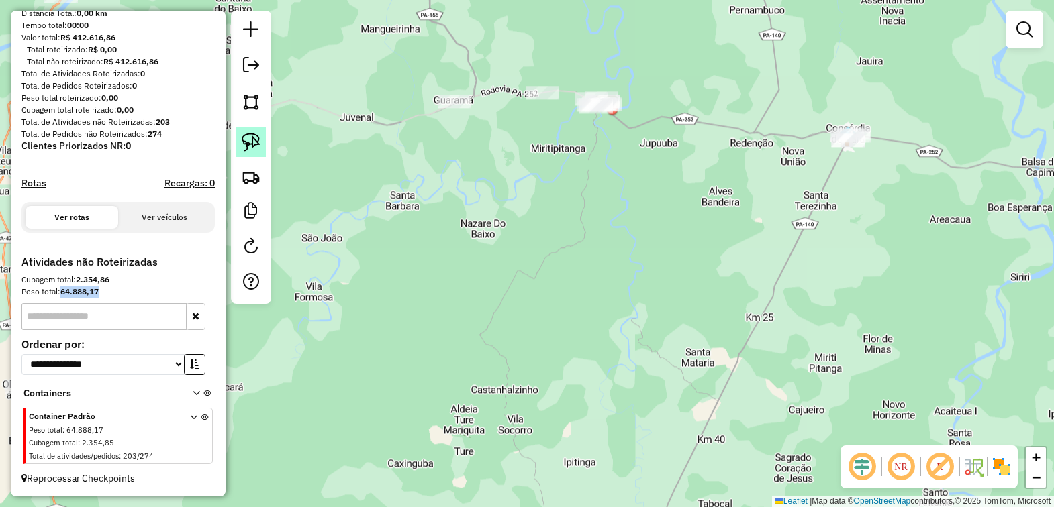
click at [247, 138] on img at bounding box center [251, 142] width 19 height 19
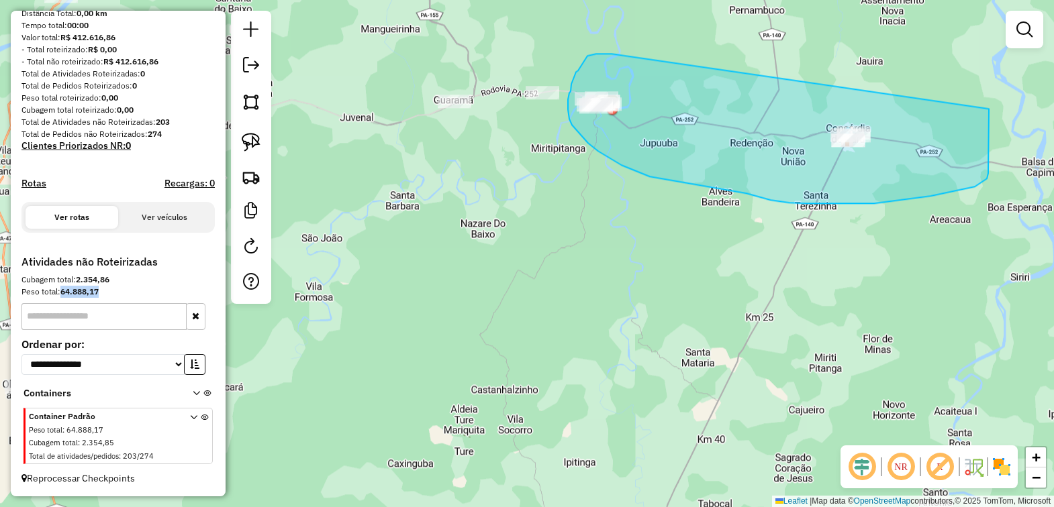
drag, startPoint x: 585, startPoint y: 59, endPoint x: 992, endPoint y: 109, distance: 410.5
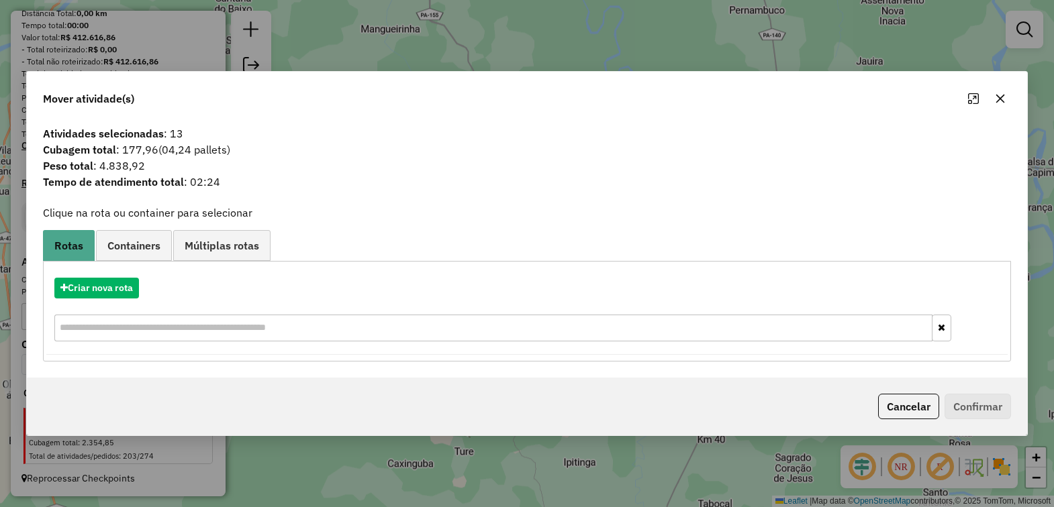
click at [995, 101] on icon "button" at bounding box center [1000, 98] width 11 height 11
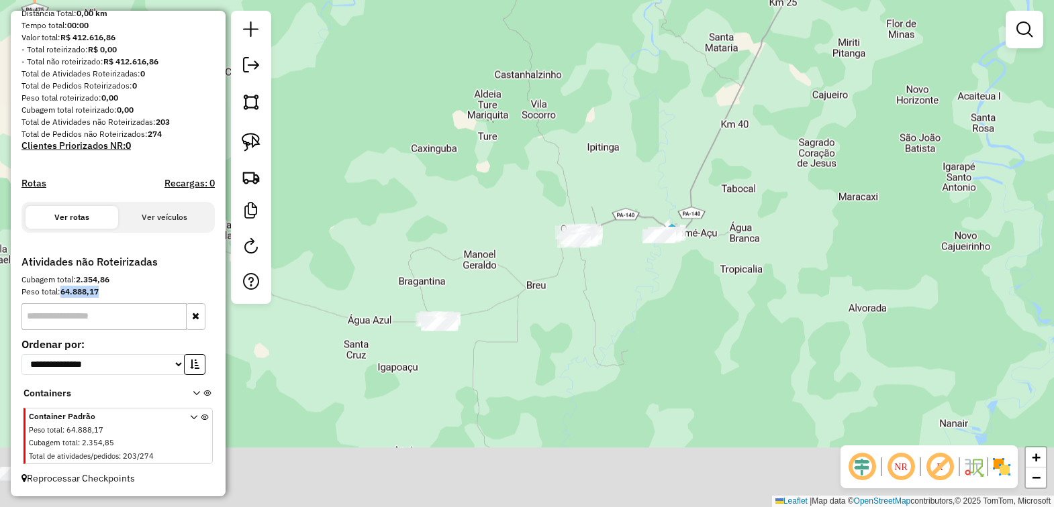
drag, startPoint x: 616, startPoint y: 377, endPoint x: 646, endPoint y: 27, distance: 351.0
click at [646, 27] on div "Janela de atendimento Grade de atendimento Capacidade Transportadoras Veículos …" at bounding box center [527, 253] width 1054 height 507
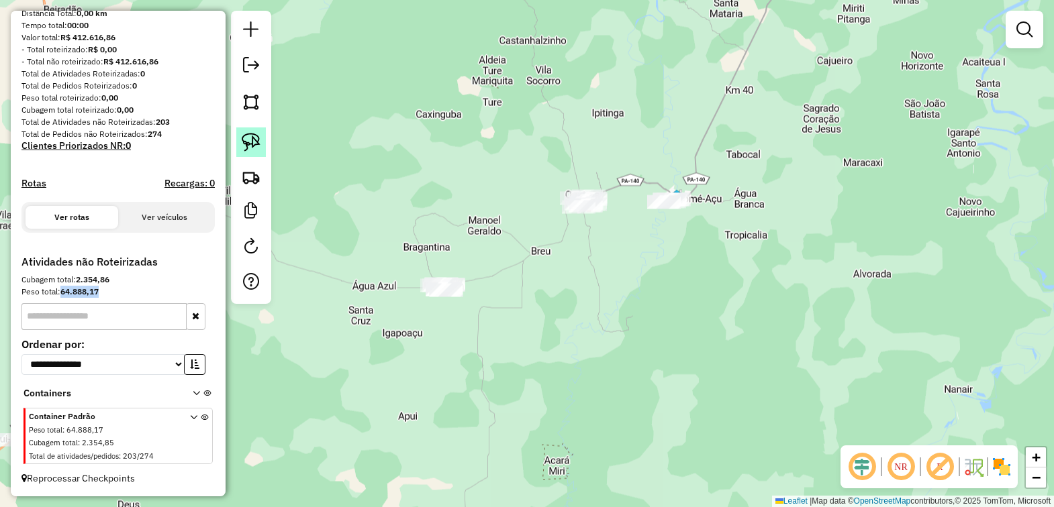
click at [257, 145] on img at bounding box center [251, 142] width 19 height 19
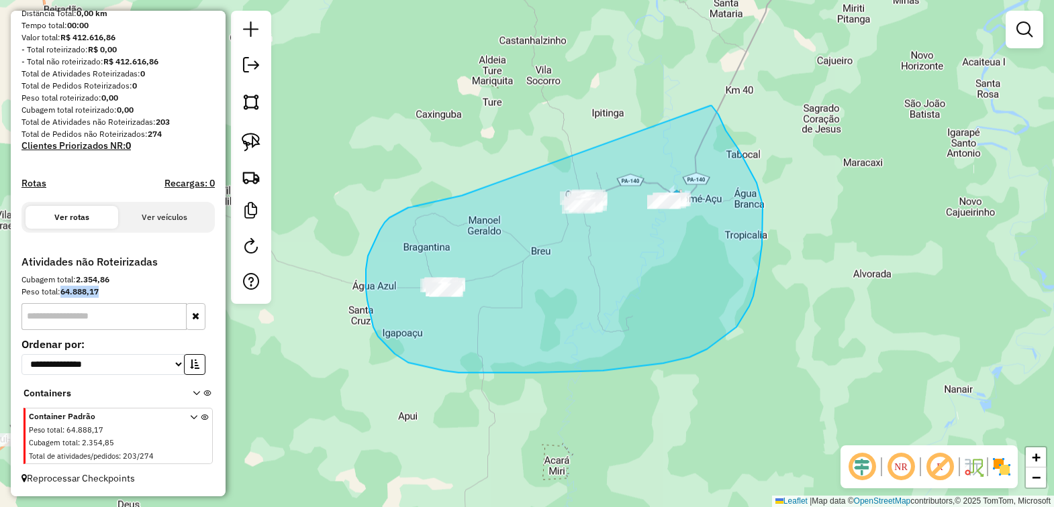
drag, startPoint x: 452, startPoint y: 199, endPoint x: 709, endPoint y: 105, distance: 274.3
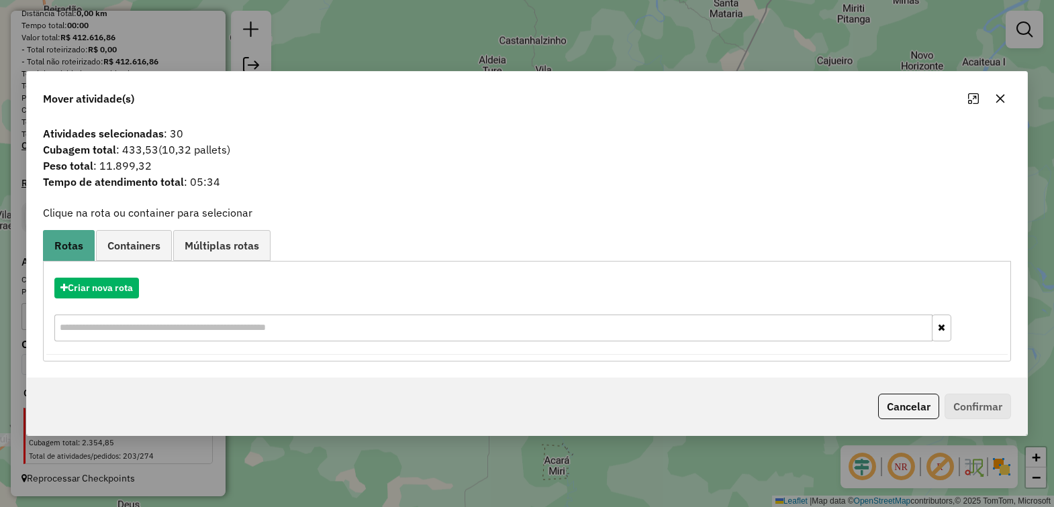
click at [992, 95] on button "button" at bounding box center [999, 98] width 21 height 21
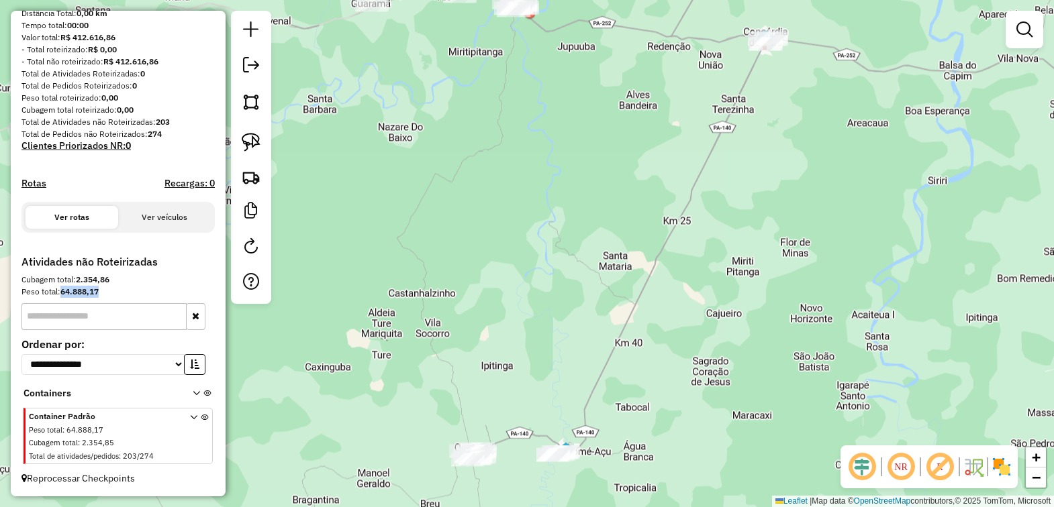
drag, startPoint x: 801, startPoint y: 161, endPoint x: 700, endPoint y: 375, distance: 236.0
click at [700, 375] on div "Janela de atendimento Grade de atendimento Capacidade Transportadoras Veículos …" at bounding box center [527, 253] width 1054 height 507
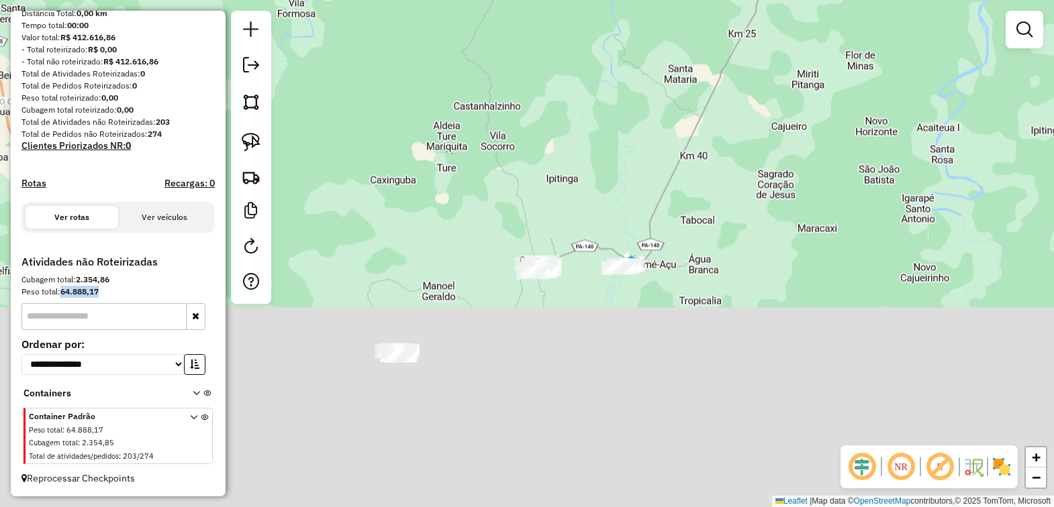
drag, startPoint x: 758, startPoint y: 326, endPoint x: 859, endPoint y: 87, distance: 258.7
click at [859, 87] on div "Janela de atendimento Grade de atendimento Capacidade Transportadoras Veículos …" at bounding box center [527, 253] width 1054 height 507
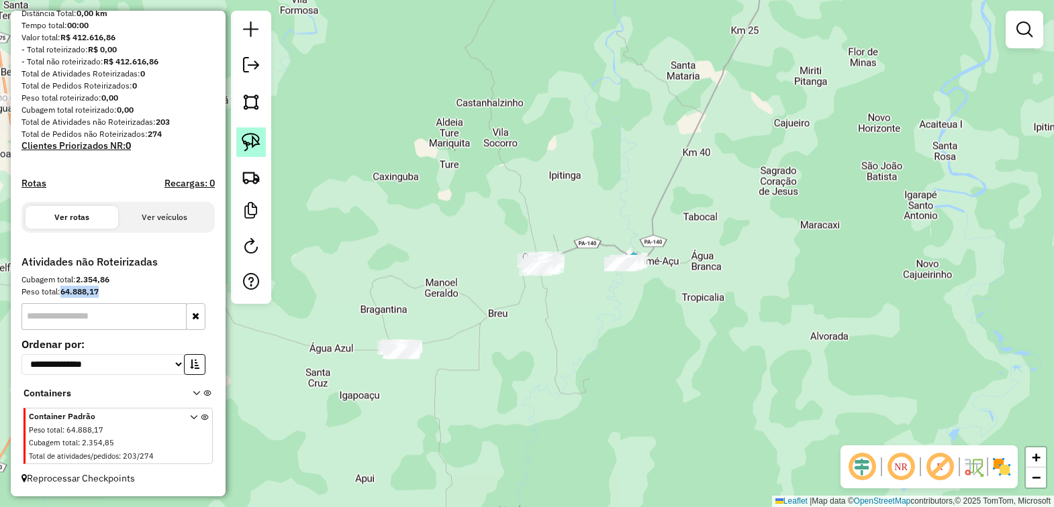
click at [240, 142] on link at bounding box center [251, 143] width 30 height 30
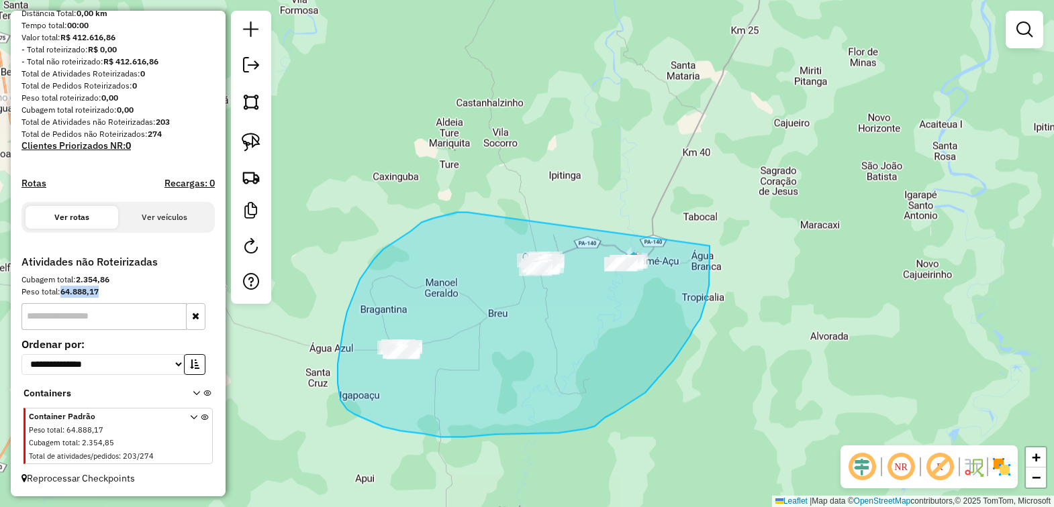
drag, startPoint x: 441, startPoint y: 217, endPoint x: 709, endPoint y: 226, distance: 268.0
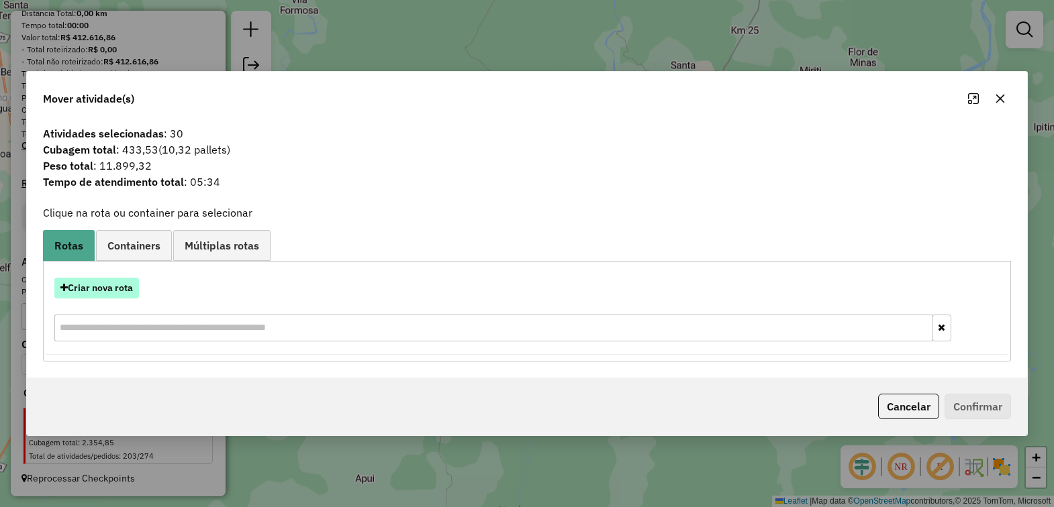
click at [85, 283] on button "Criar nova rota" at bounding box center [96, 288] width 85 height 21
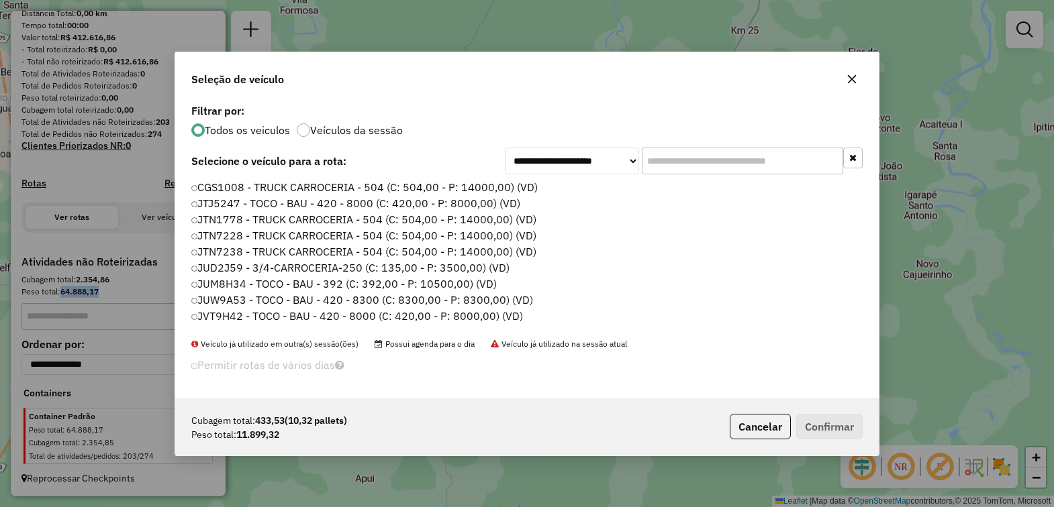
scroll to position [7, 4]
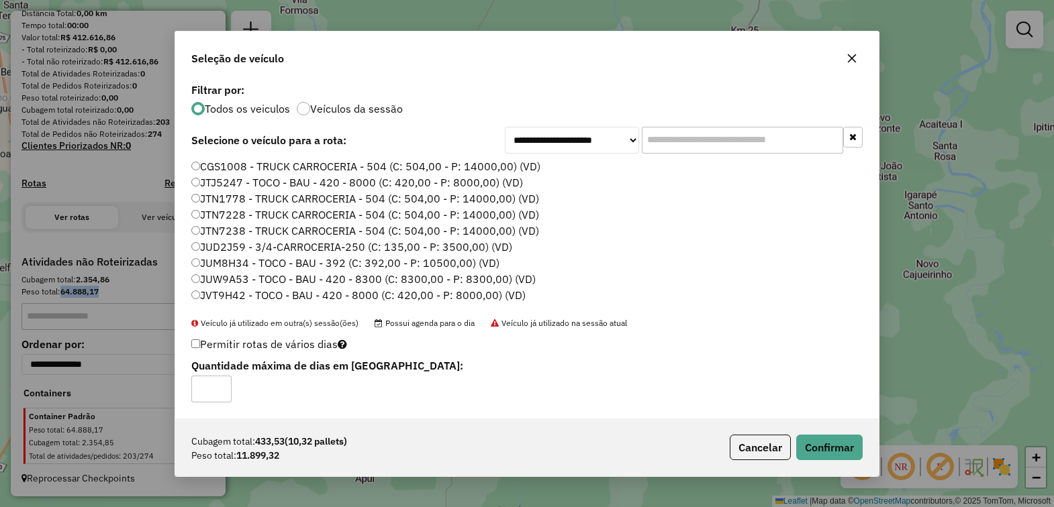
click at [850, 61] on icon "button" at bounding box center [851, 58] width 11 height 11
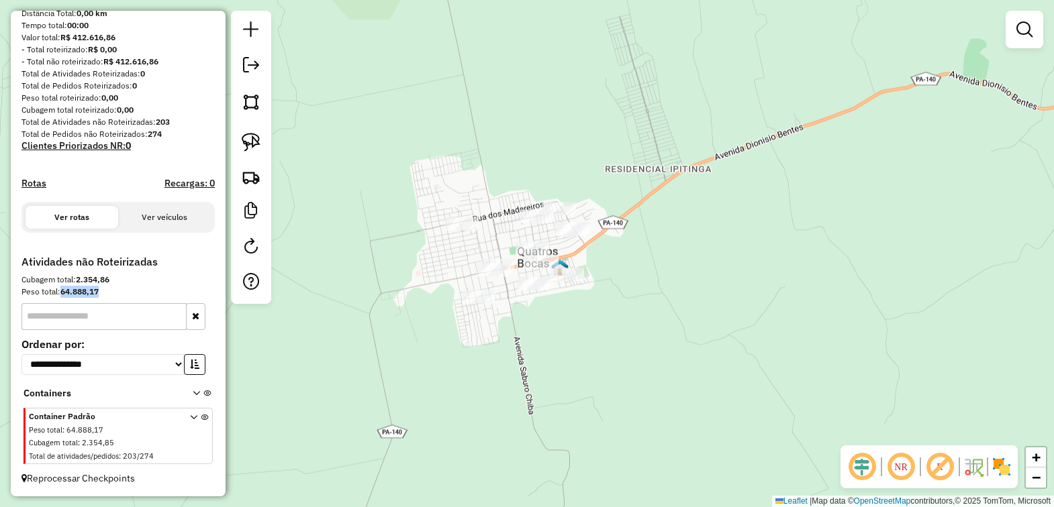
drag, startPoint x: 638, startPoint y: 330, endPoint x: 589, endPoint y: 193, distance: 146.3
click at [589, 193] on div "Janela de atendimento Grade de atendimento Capacidade Transportadoras Veículos …" at bounding box center [527, 253] width 1054 height 507
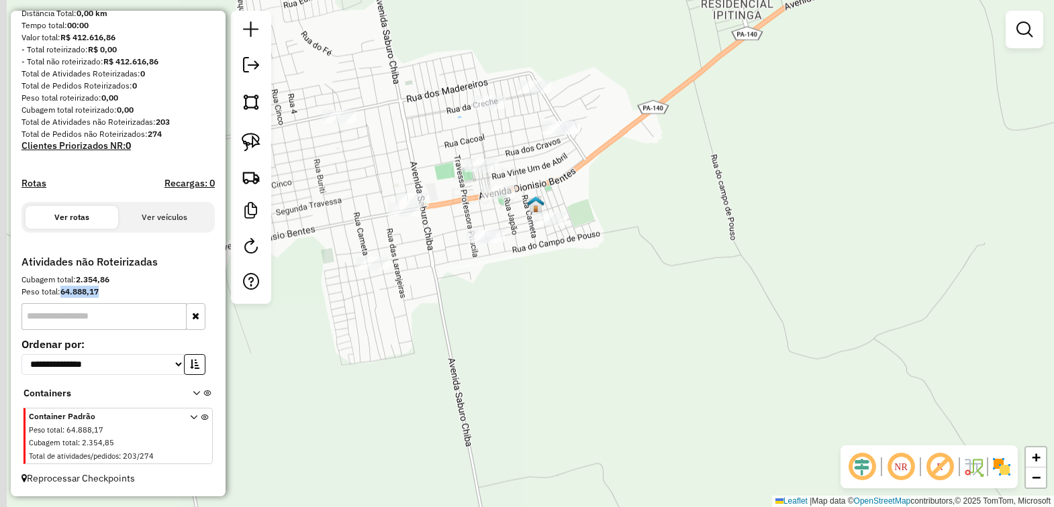
drag, startPoint x: 626, startPoint y: 199, endPoint x: 642, endPoint y: 222, distance: 27.6
click at [641, 222] on div "Janela de atendimento Grade de atendimento Capacidade Transportadoras Veículos …" at bounding box center [527, 253] width 1054 height 507
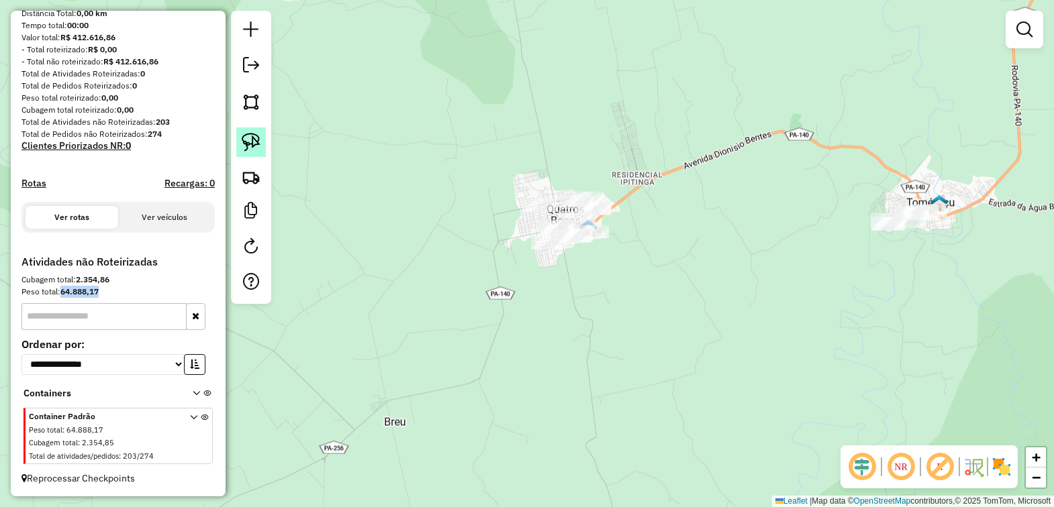
click at [240, 142] on link at bounding box center [251, 143] width 30 height 30
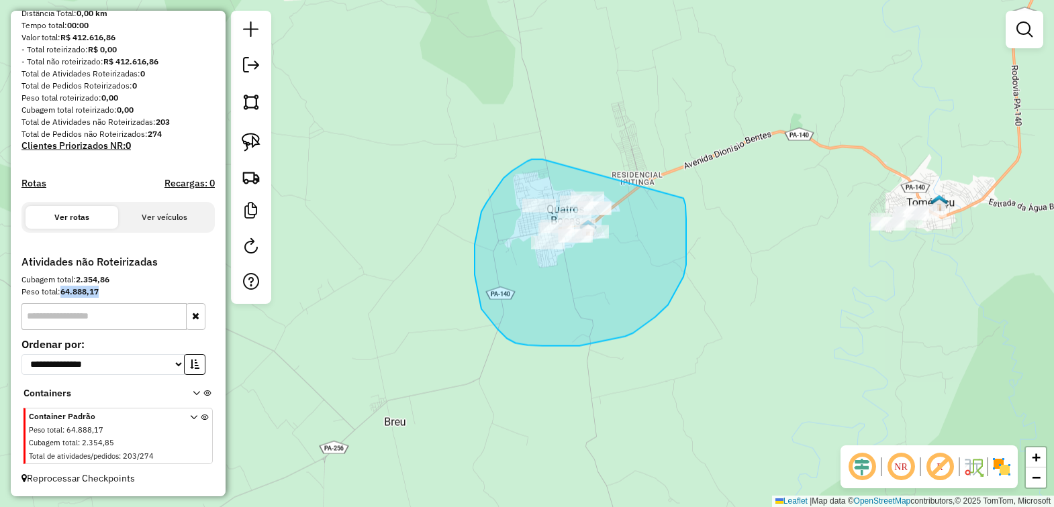
drag, startPoint x: 538, startPoint y: 160, endPoint x: 683, endPoint y: 195, distance: 149.1
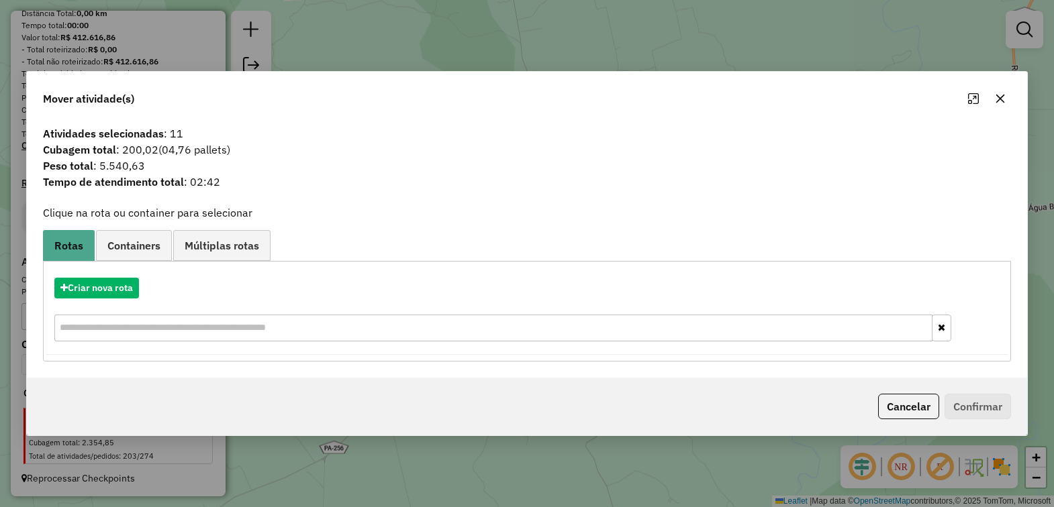
click at [991, 97] on button "button" at bounding box center [999, 98] width 21 height 21
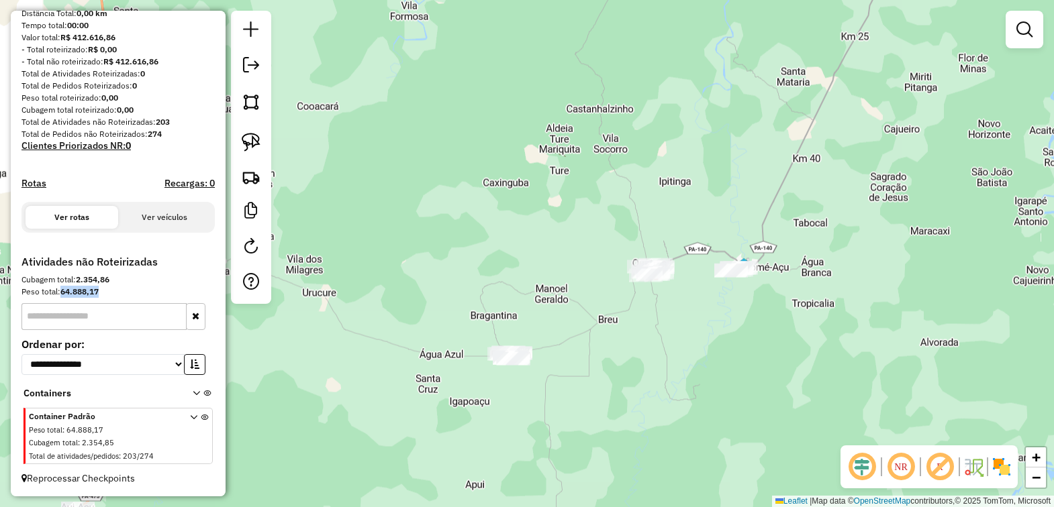
drag, startPoint x: 758, startPoint y: 354, endPoint x: 705, endPoint y: 361, distance: 53.5
click at [705, 361] on div "Janela de atendimento Grade de atendimento Capacidade Transportadoras Veículos …" at bounding box center [527, 253] width 1054 height 507
click at [249, 138] on img at bounding box center [251, 142] width 19 height 19
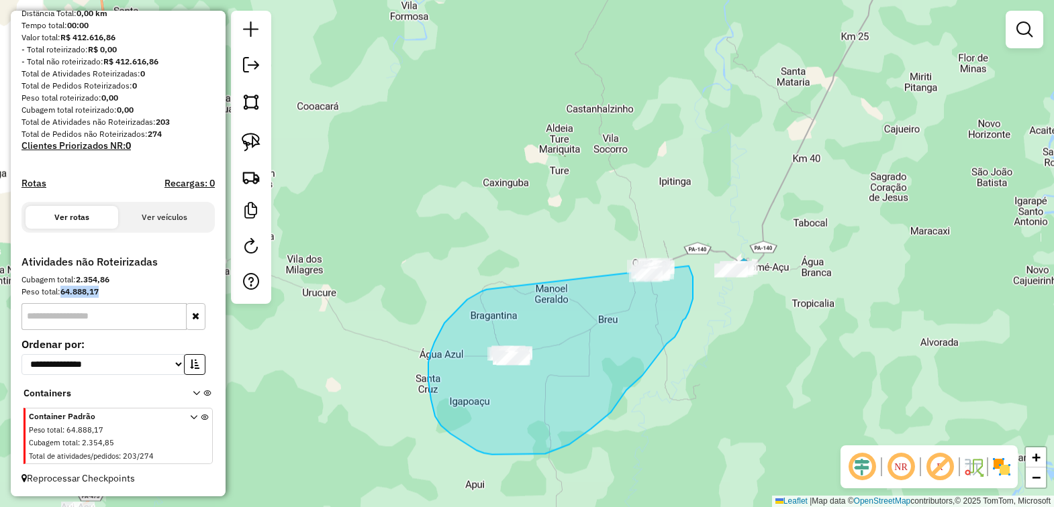
drag, startPoint x: 475, startPoint y: 296, endPoint x: 646, endPoint y: 188, distance: 203.0
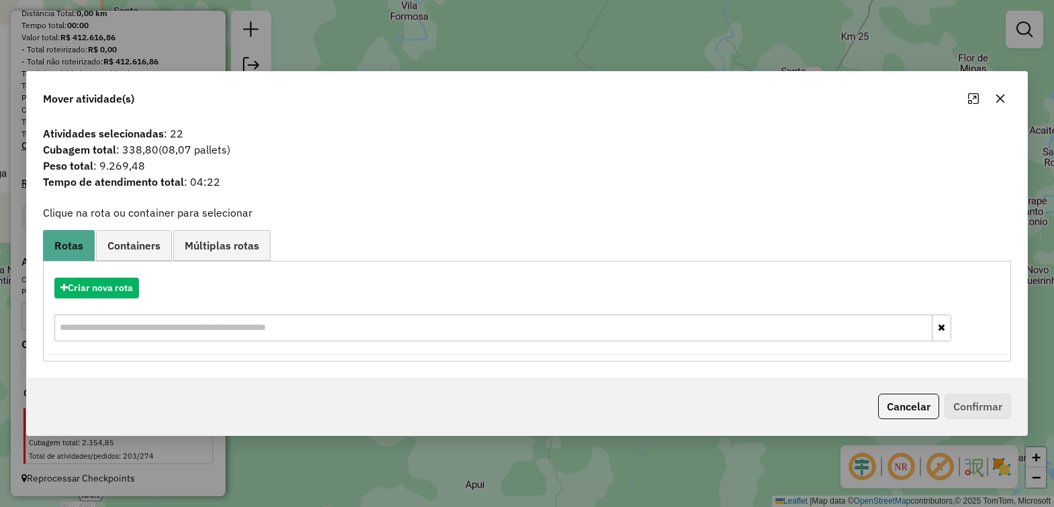
click at [999, 95] on icon "button" at bounding box center [1000, 98] width 11 height 11
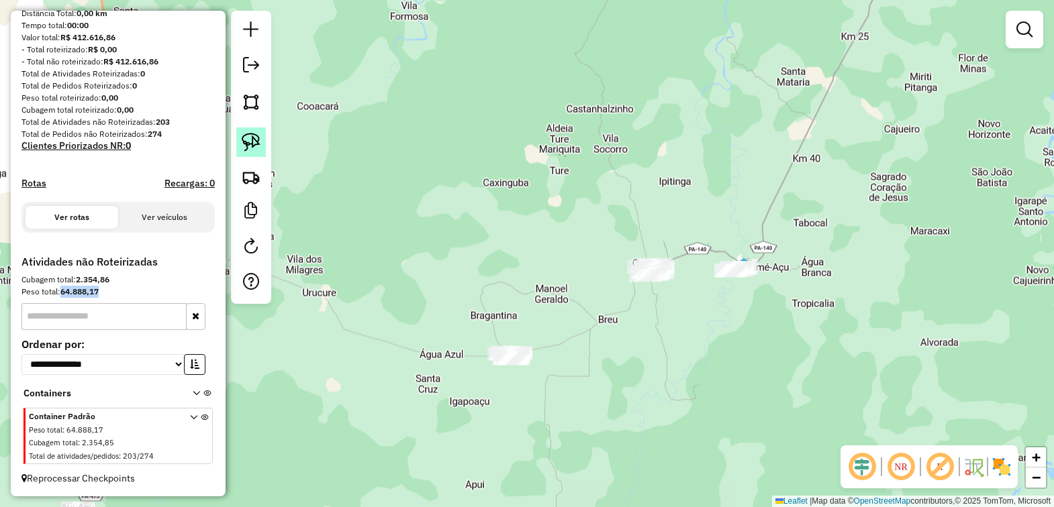
click at [242, 142] on img at bounding box center [251, 142] width 19 height 19
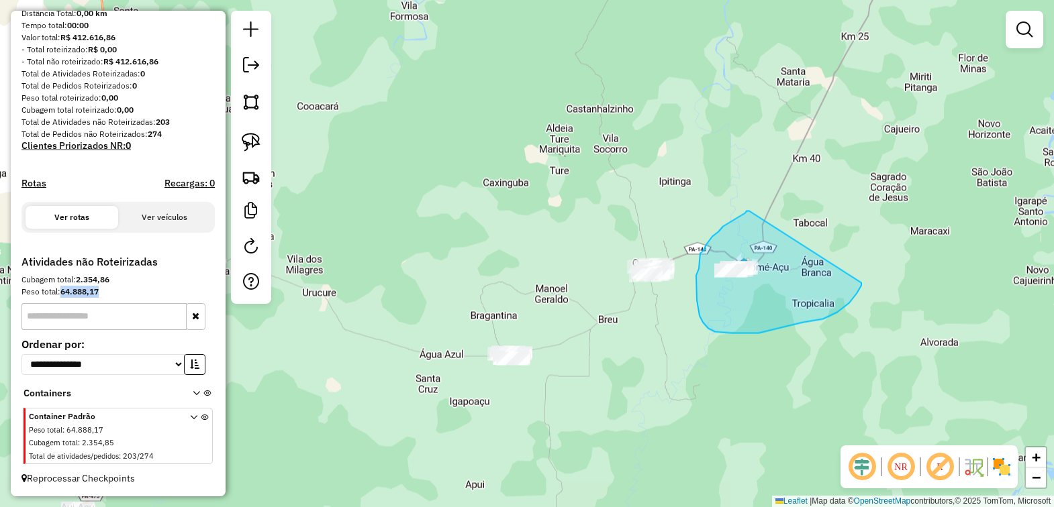
drag, startPoint x: 746, startPoint y: 211, endPoint x: 863, endPoint y: 283, distance: 136.8
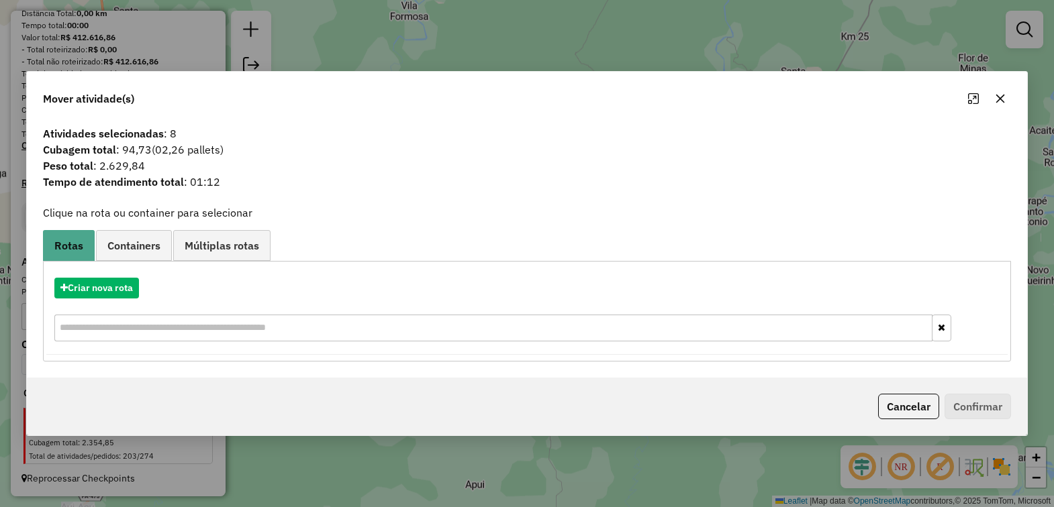
click at [997, 101] on icon "button" at bounding box center [1000, 98] width 11 height 11
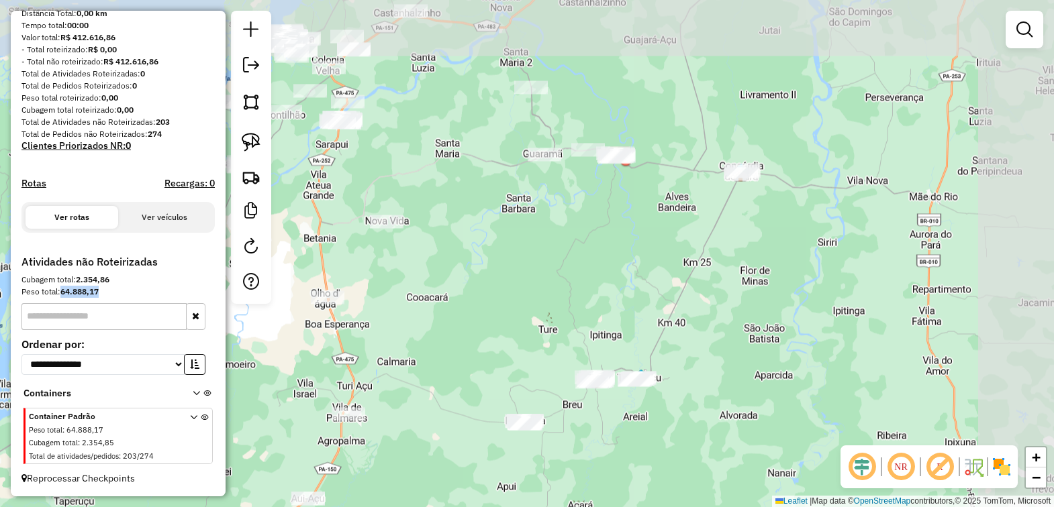
drag, startPoint x: 905, startPoint y: 228, endPoint x: 750, endPoint y: 357, distance: 201.1
click at [750, 357] on div "Janela de atendimento Grade de atendimento Capacidade Transportadoras Veículos …" at bounding box center [527, 253] width 1054 height 507
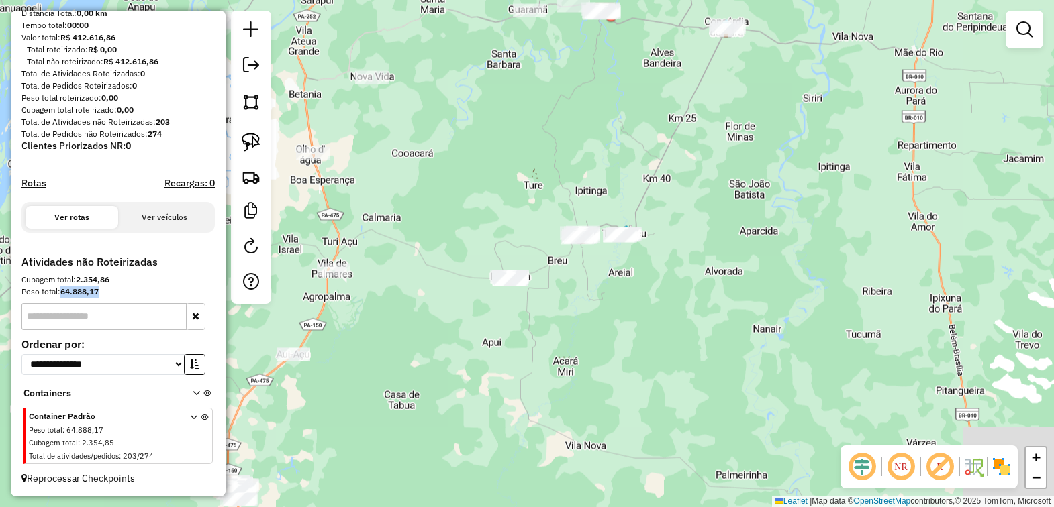
drag, startPoint x: 726, startPoint y: 395, endPoint x: 712, endPoint y: 252, distance: 143.1
click at [712, 250] on div "Janela de atendimento Grade de atendimento Capacidade Transportadoras Veículos …" at bounding box center [527, 253] width 1054 height 507
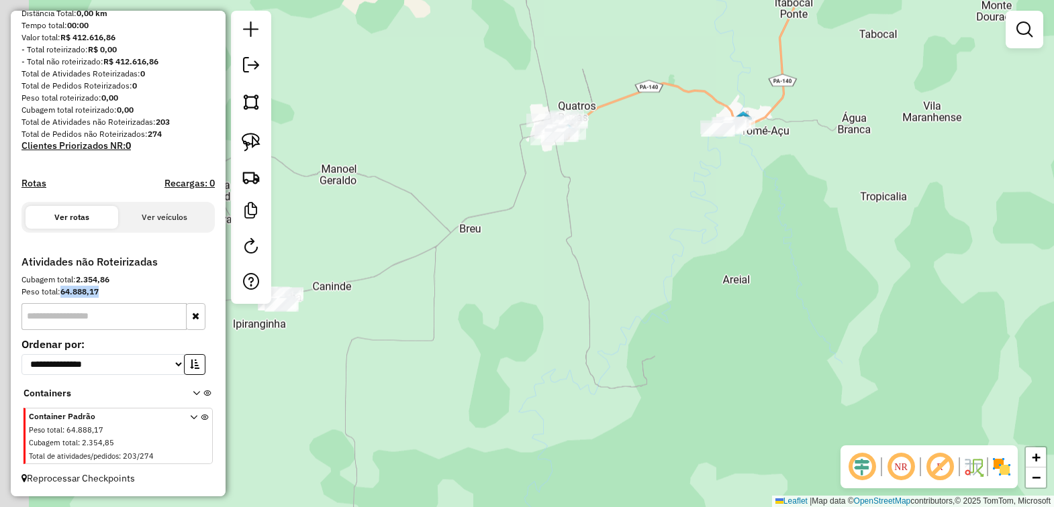
drag, startPoint x: 608, startPoint y: 264, endPoint x: 683, endPoint y: 262, distance: 75.2
click at [682, 262] on div "Janela de atendimento Grade de atendimento Capacidade Transportadoras Veículos …" at bounding box center [527, 253] width 1054 height 507
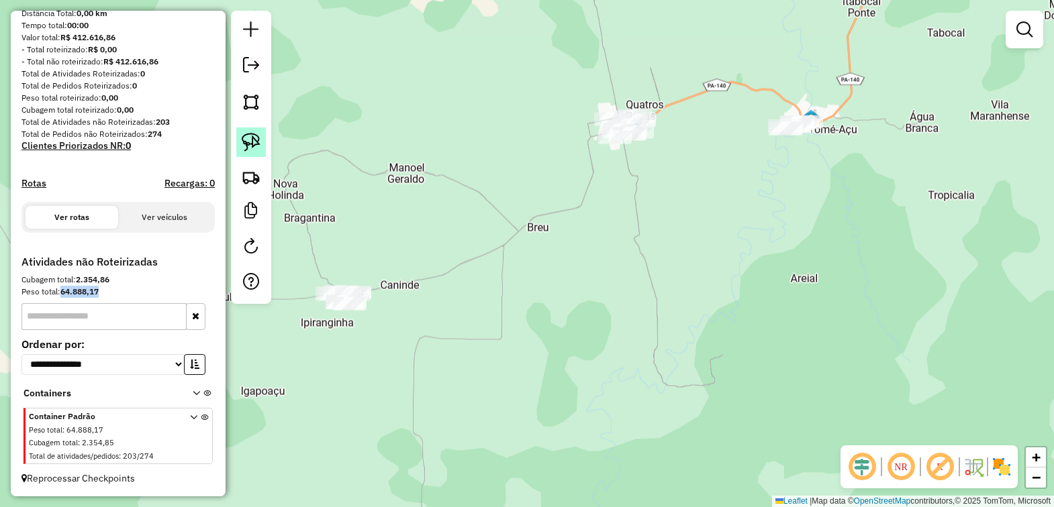
click at [256, 141] on img at bounding box center [251, 142] width 19 height 19
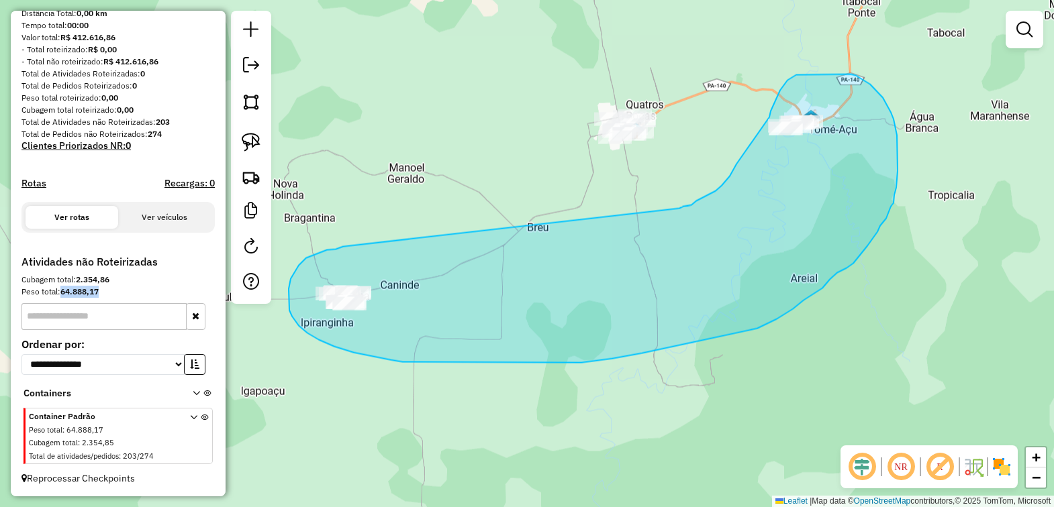
drag, startPoint x: 343, startPoint y: 247, endPoint x: 679, endPoint y: 209, distance: 338.5
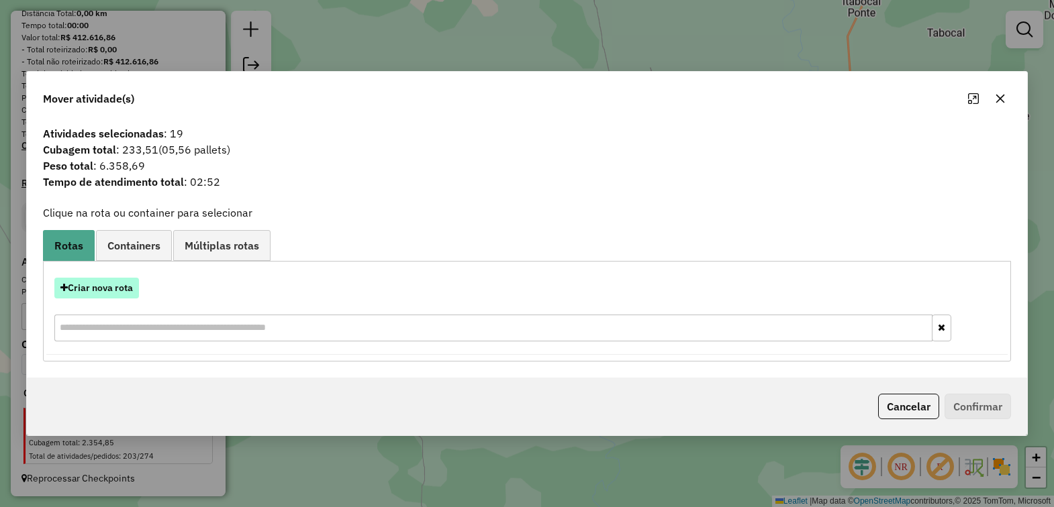
click at [122, 284] on button "Criar nova rota" at bounding box center [96, 288] width 85 height 21
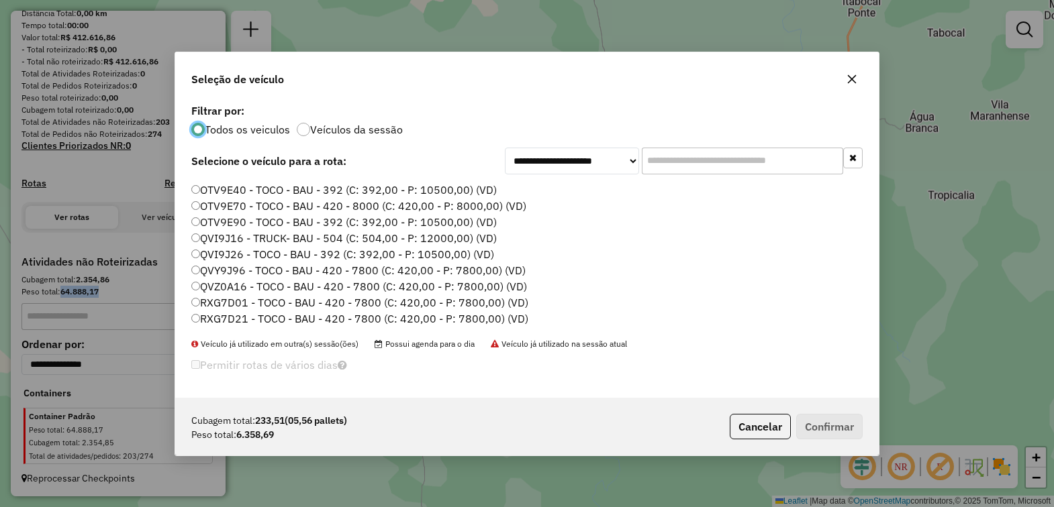
scroll to position [464, 0]
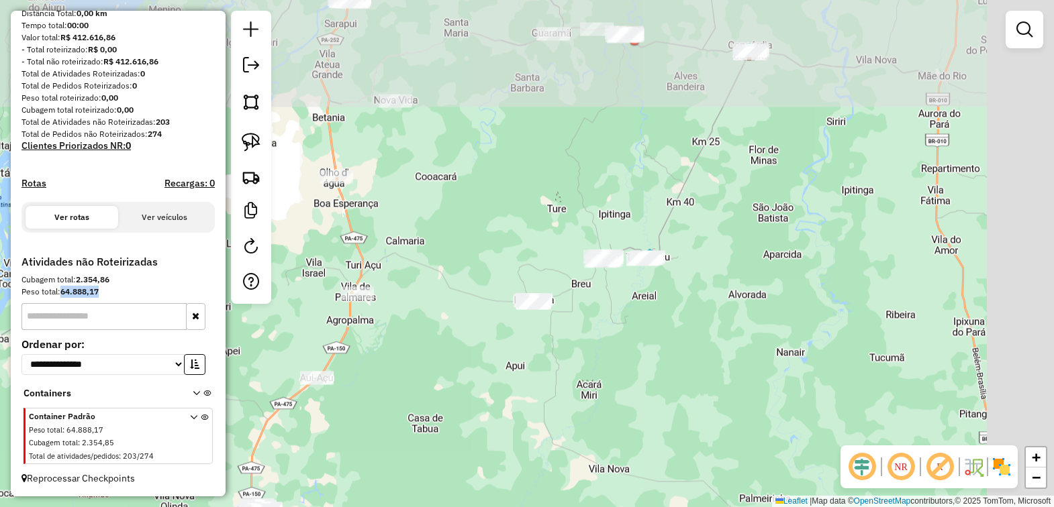
drag, startPoint x: 878, startPoint y: 207, endPoint x: 717, endPoint y: 329, distance: 202.2
click at [717, 329] on div "Janela de atendimento Grade de atendimento Capacidade Transportadoras Veículos …" at bounding box center [527, 253] width 1054 height 507
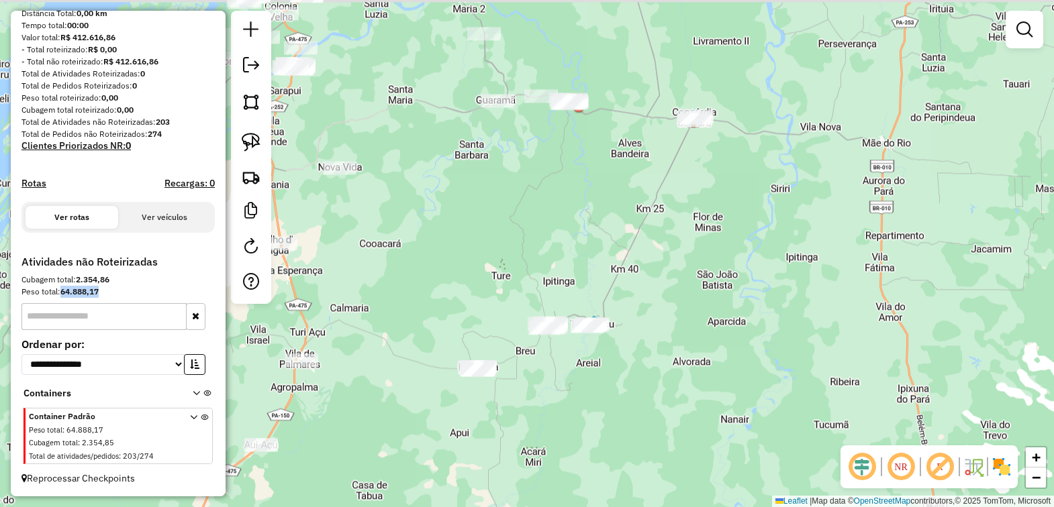
drag, startPoint x: 813, startPoint y: 220, endPoint x: 758, endPoint y: 289, distance: 87.4
click at [758, 289] on div "Janela de atendimento Grade de atendimento Capacidade Transportadoras Veículos …" at bounding box center [527, 253] width 1054 height 507
click at [242, 143] on img at bounding box center [251, 142] width 19 height 19
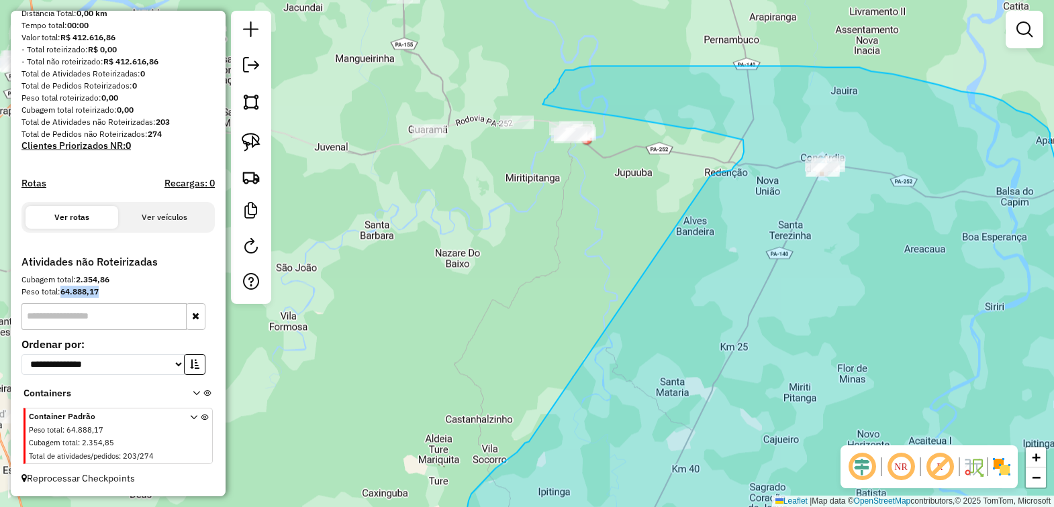
drag, startPoint x: 541, startPoint y: 262, endPoint x: 709, endPoint y: 177, distance: 188.8
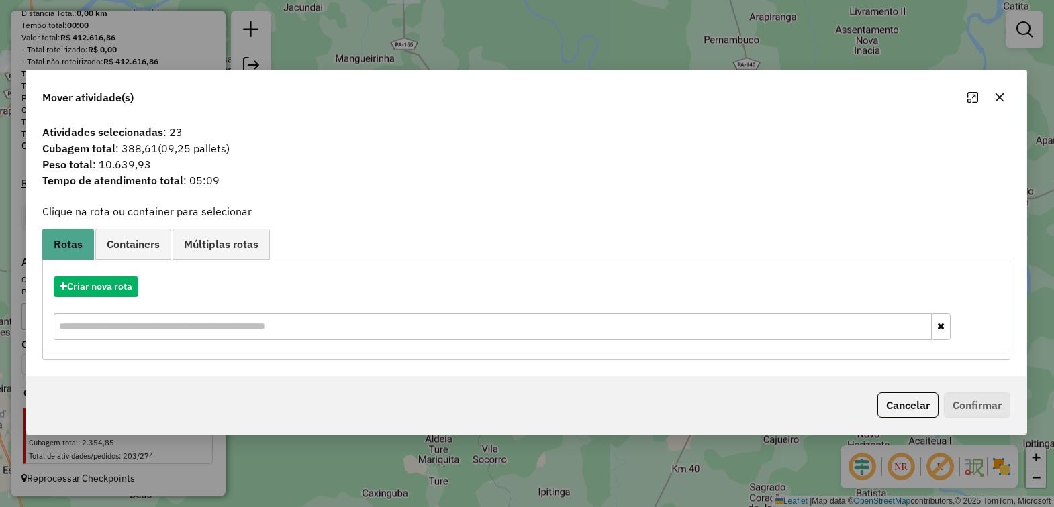
click at [997, 99] on icon "button" at bounding box center [999, 97] width 11 height 11
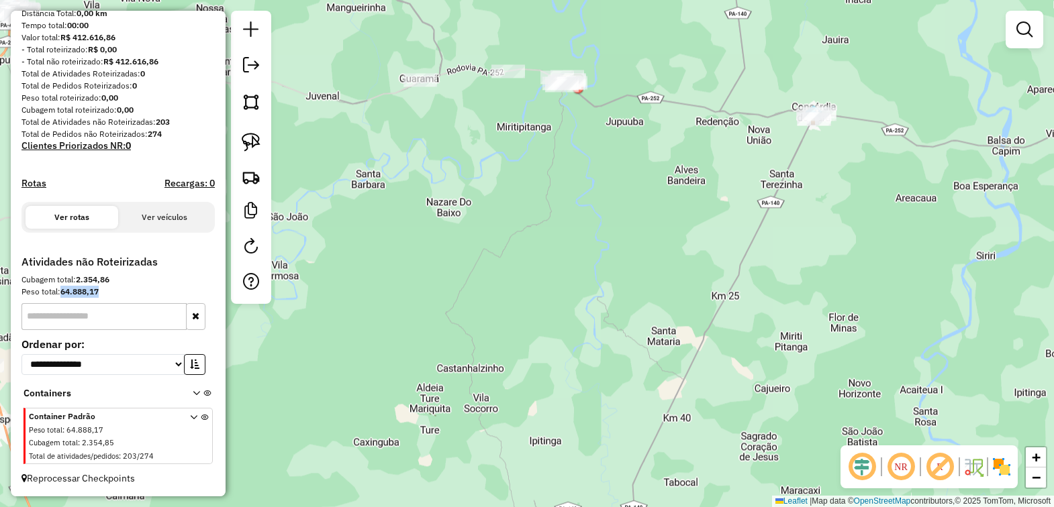
drag, startPoint x: 869, startPoint y: 257, endPoint x: 861, endPoint y: 222, distance: 36.6
click at [861, 222] on div "Janela de atendimento Grade de atendimento Capacidade Transportadoras Veículos …" at bounding box center [527, 253] width 1054 height 507
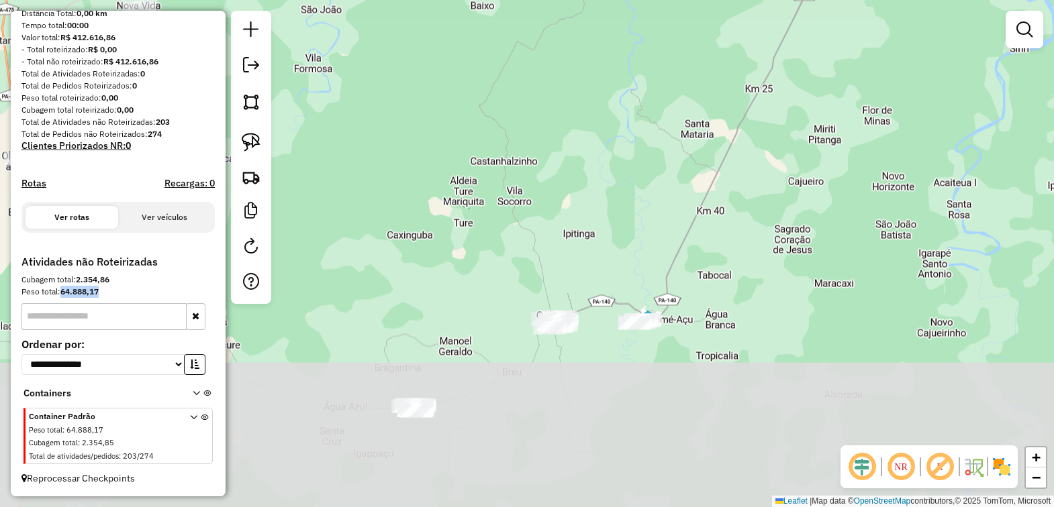
drag, startPoint x: 728, startPoint y: 422, endPoint x: 763, endPoint y: 217, distance: 207.7
click at [763, 217] on div "Janela de atendimento Grade de atendimento Capacidade Transportadoras Veículos …" at bounding box center [527, 253] width 1054 height 507
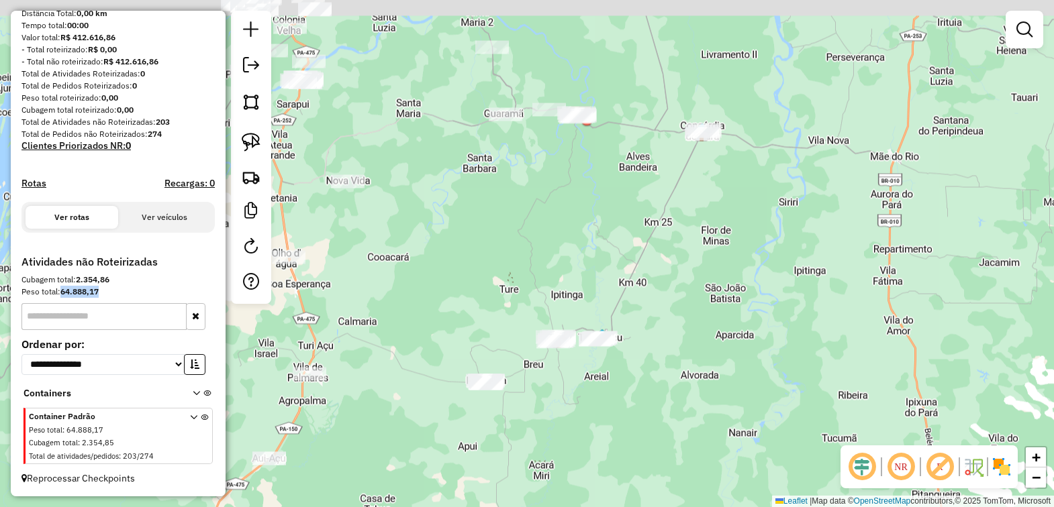
drag, startPoint x: 793, startPoint y: 287, endPoint x: 730, endPoint y: 384, distance: 115.4
click at [730, 384] on div "Janela de atendimento Grade de atendimento Capacidade Transportadoras Veículos …" at bounding box center [527, 253] width 1054 height 507
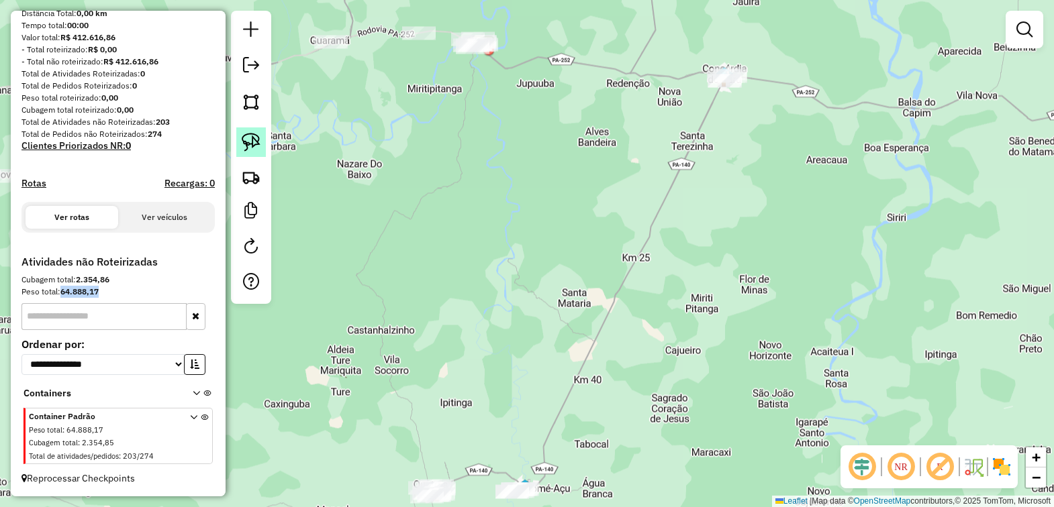
click at [248, 141] on img at bounding box center [251, 142] width 19 height 19
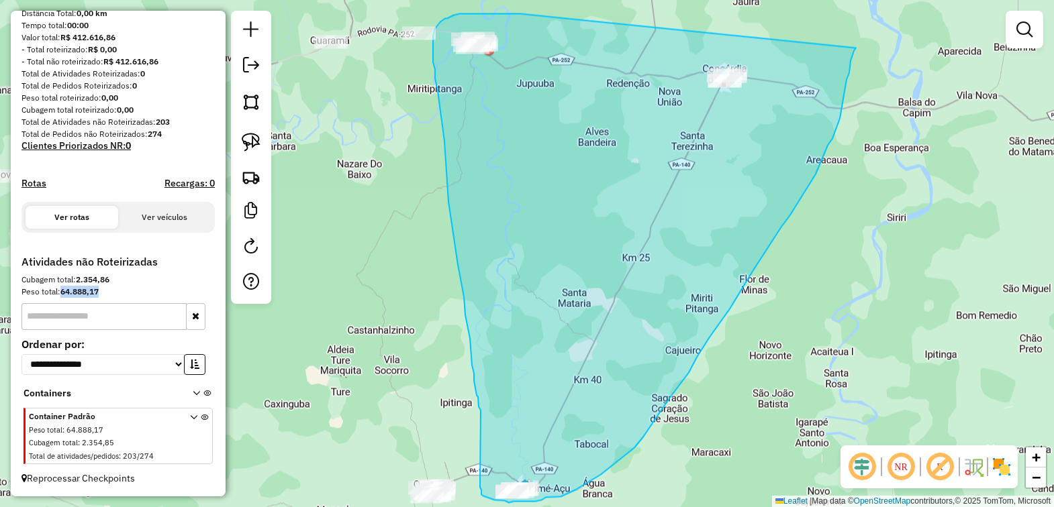
drag, startPoint x: 519, startPoint y: 13, endPoint x: 856, endPoint y: 48, distance: 338.7
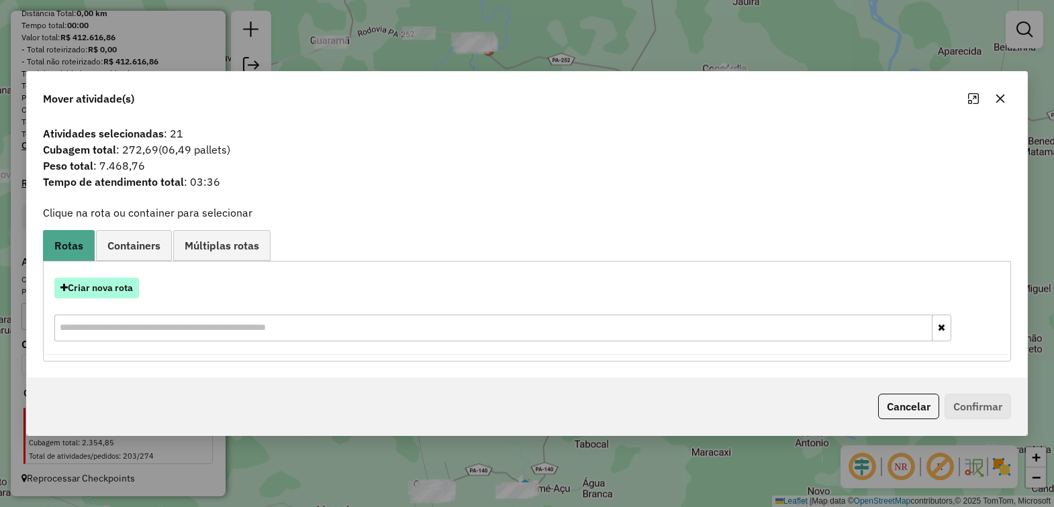
click at [94, 285] on button "Criar nova rota" at bounding box center [96, 288] width 85 height 21
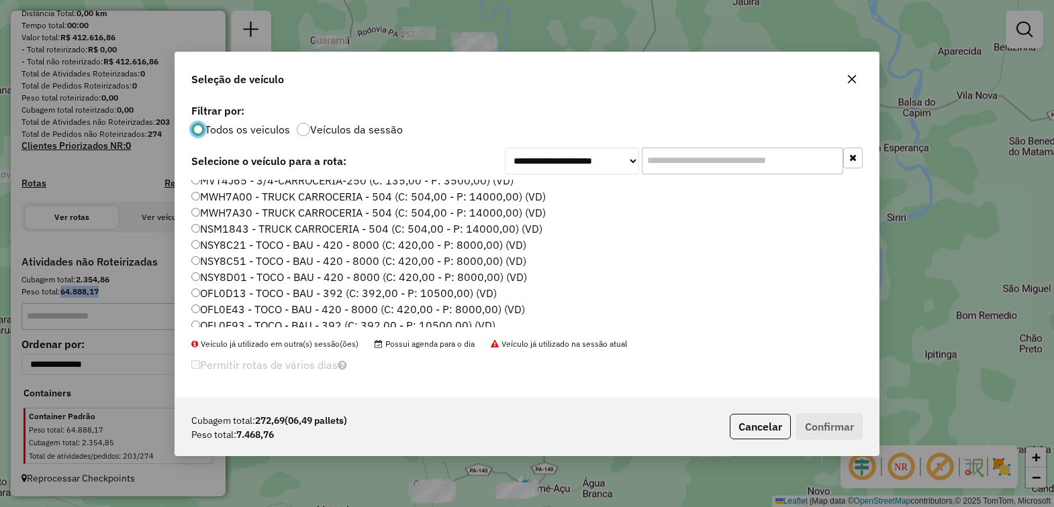
scroll to position [336, 0]
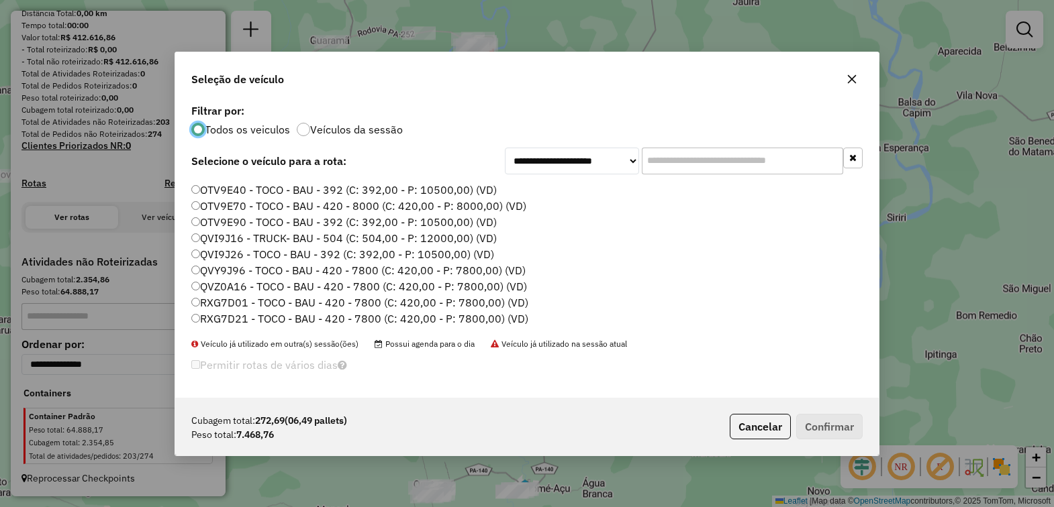
click at [273, 266] on label "QVY9J96 - TOCO - BAU - 420 - 7800 (C: 420,00 - P: 7800,00) (VD)" at bounding box center [358, 270] width 334 height 16
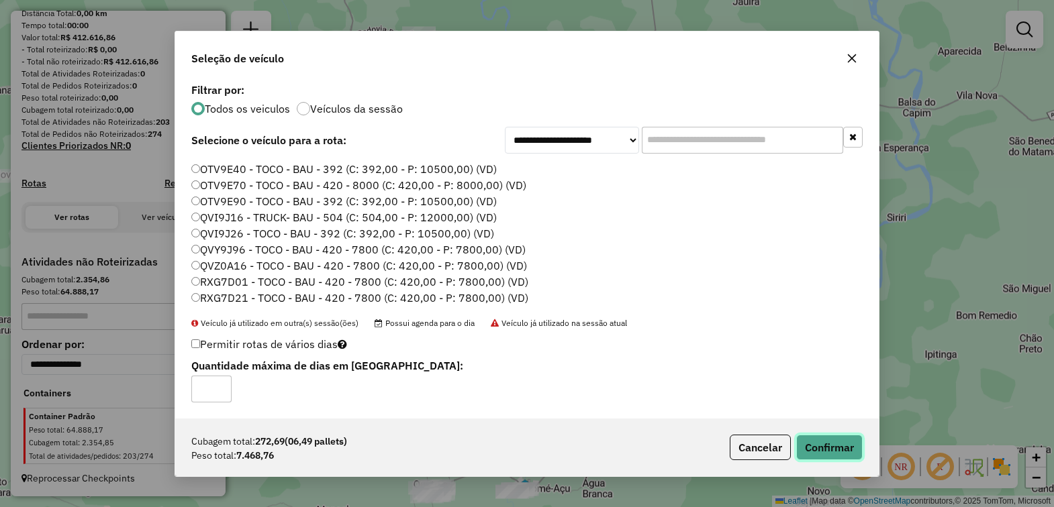
click at [821, 445] on button "Confirmar" at bounding box center [829, 448] width 66 height 26
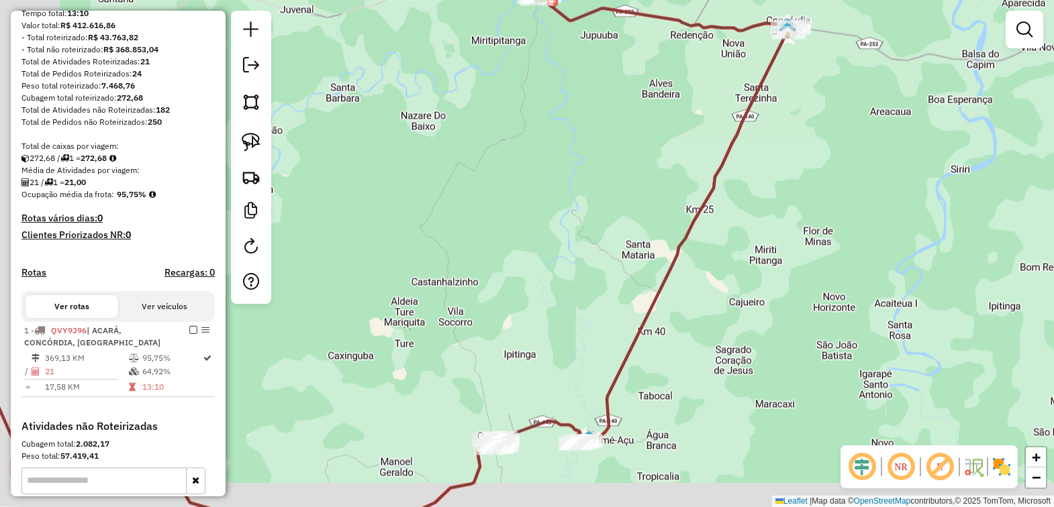
drag, startPoint x: 620, startPoint y: 303, endPoint x: 784, endPoint y: 165, distance: 214.9
click at [784, 165] on icon at bounding box center [663, 217] width 264 height 454
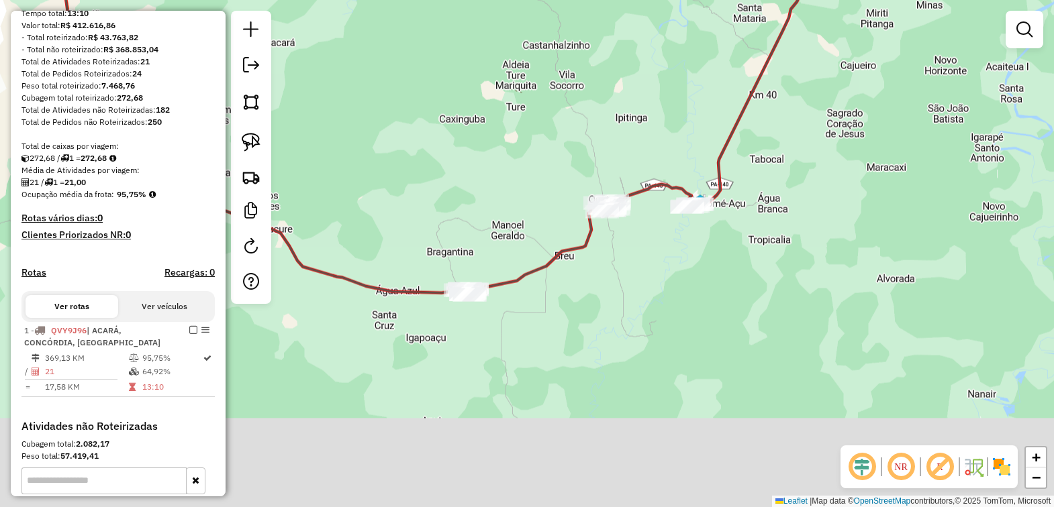
drag, startPoint x: 636, startPoint y: 297, endPoint x: 636, endPoint y: 259, distance: 38.3
click at [636, 259] on div "Janela de atendimento Grade de atendimento Capacidade Transportadoras Veículos …" at bounding box center [527, 253] width 1054 height 507
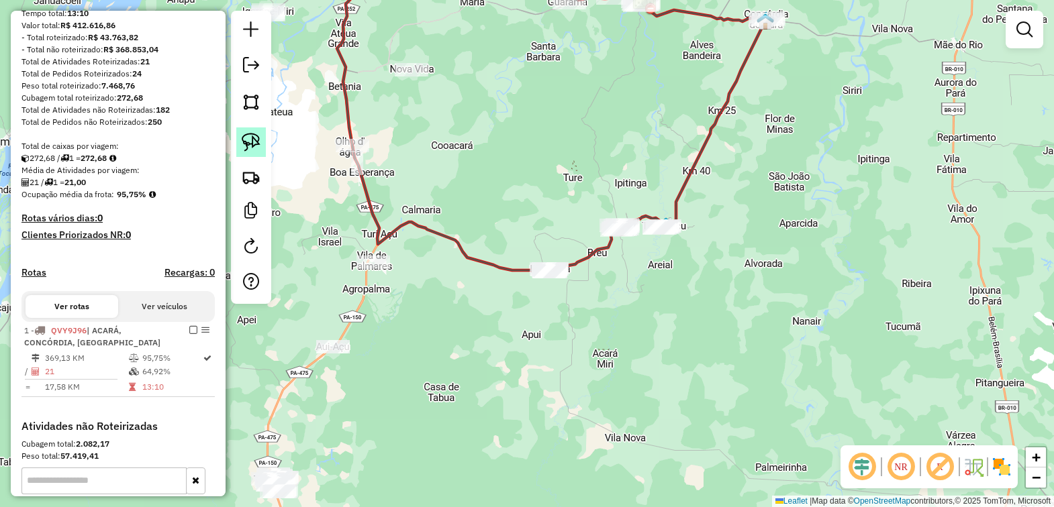
click at [243, 148] on img at bounding box center [251, 142] width 19 height 19
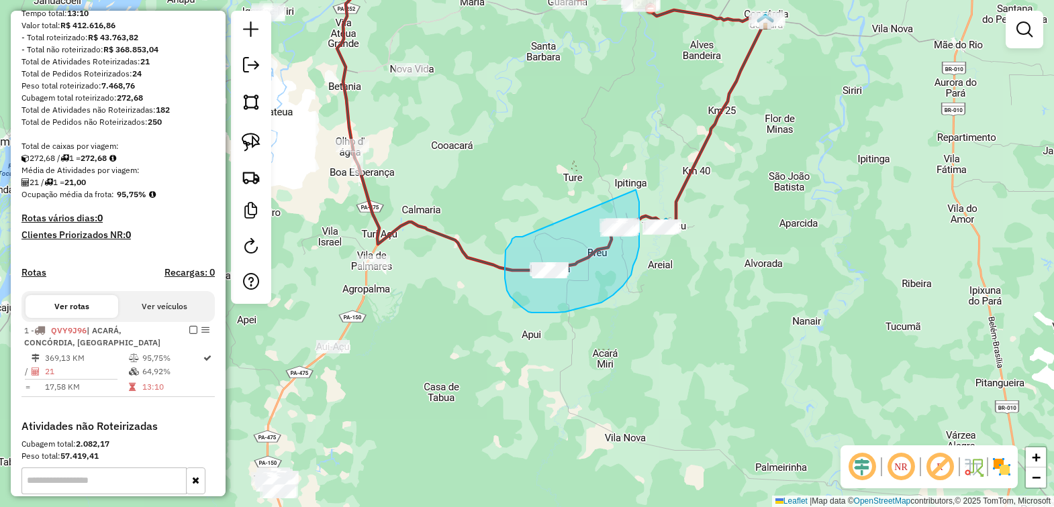
drag, startPoint x: 505, startPoint y: 253, endPoint x: 636, endPoint y: 190, distance: 144.7
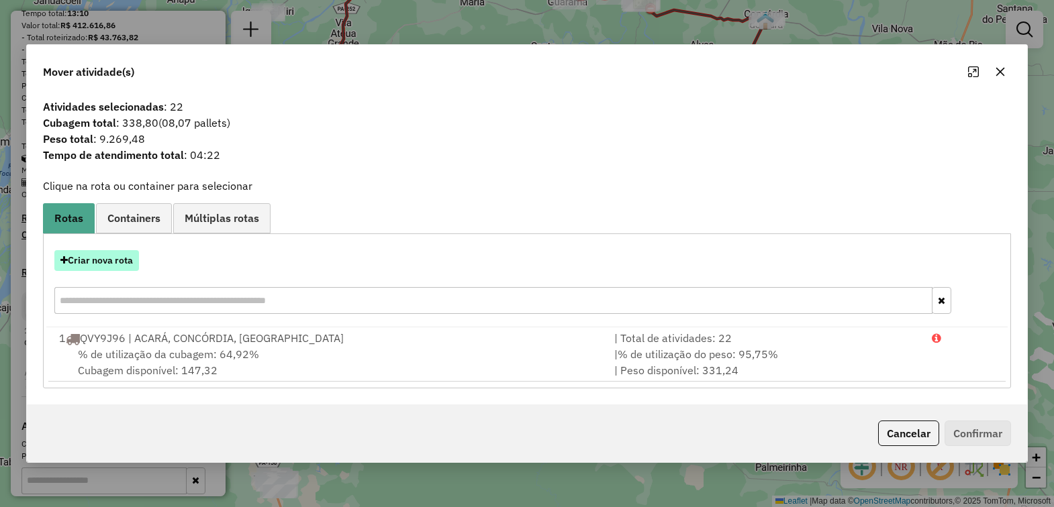
click at [95, 262] on button "Criar nova rota" at bounding box center [96, 260] width 85 height 21
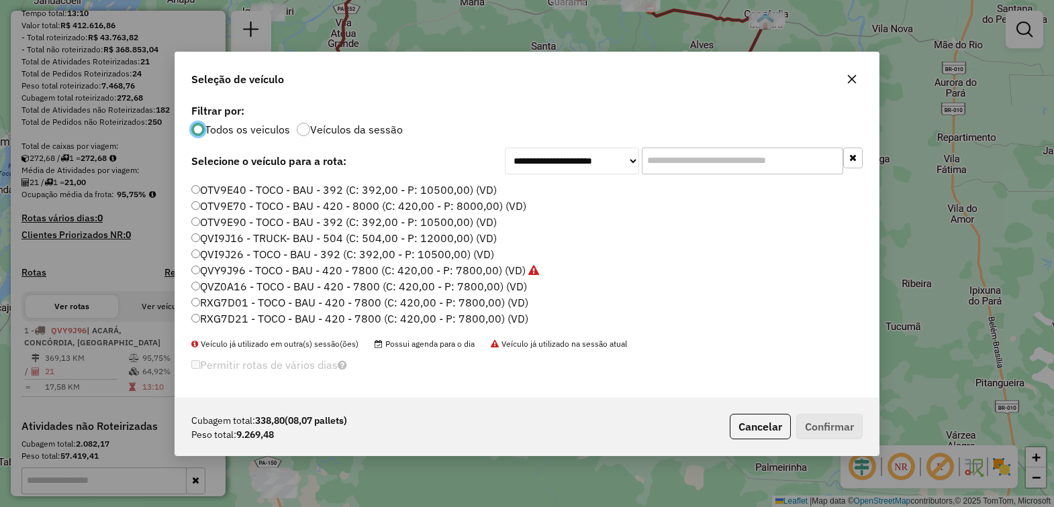
click at [203, 237] on label "QVI9J16 - TRUCK- BAU - 504 (C: 504,00 - P: 12000,00) (VD)" at bounding box center [343, 238] width 305 height 16
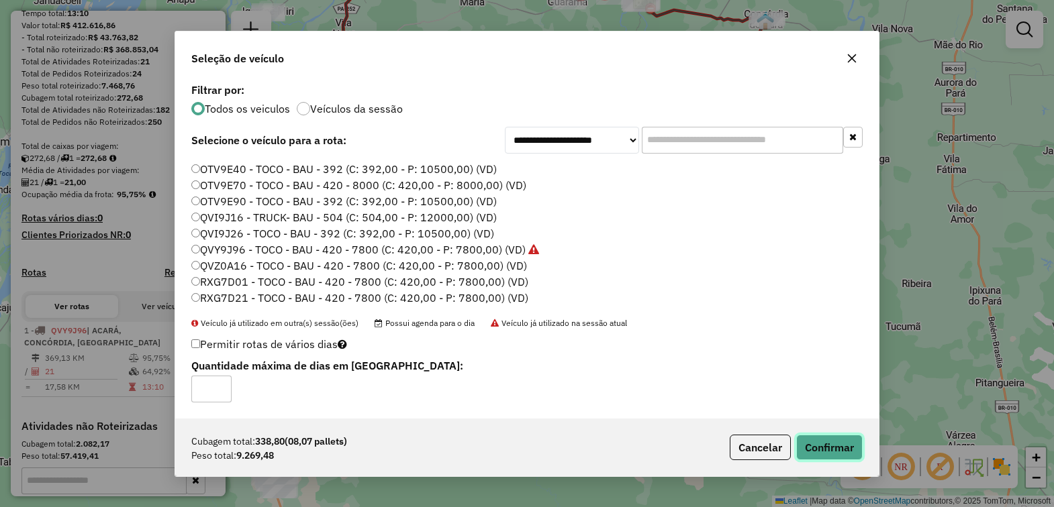
click at [814, 440] on button "Confirmar" at bounding box center [829, 448] width 66 height 26
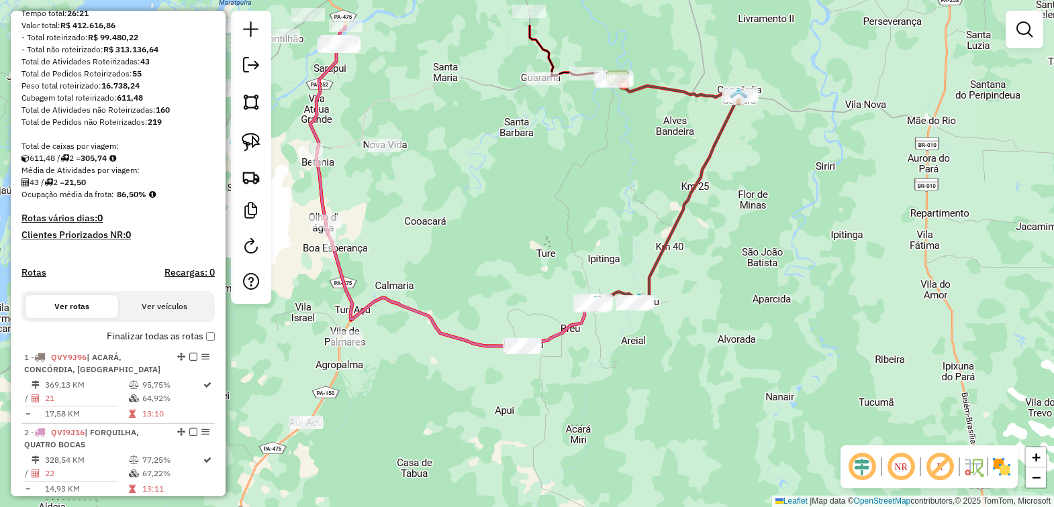
drag, startPoint x: 718, startPoint y: 291, endPoint x: 691, endPoint y: 366, distance: 80.5
click at [691, 366] on div "Janela de atendimento Grade de atendimento Capacidade Transportadoras Veículos …" at bounding box center [527, 253] width 1054 height 507
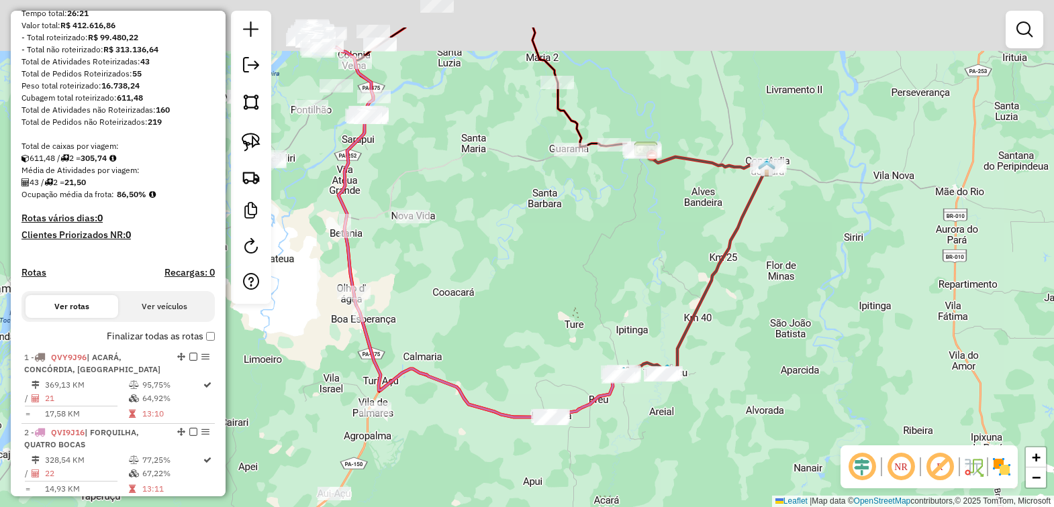
drag, startPoint x: 791, startPoint y: 226, endPoint x: 776, endPoint y: 346, distance: 121.7
click at [776, 346] on div "Janela de atendimento Grade de atendimento Capacidade Transportadoras Veículos …" at bounding box center [527, 253] width 1054 height 507
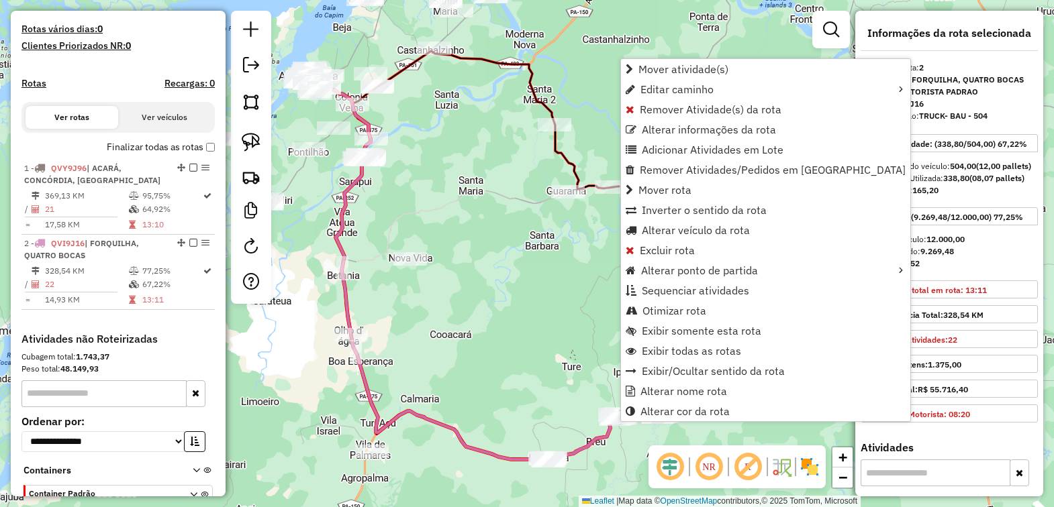
scroll to position [432, 0]
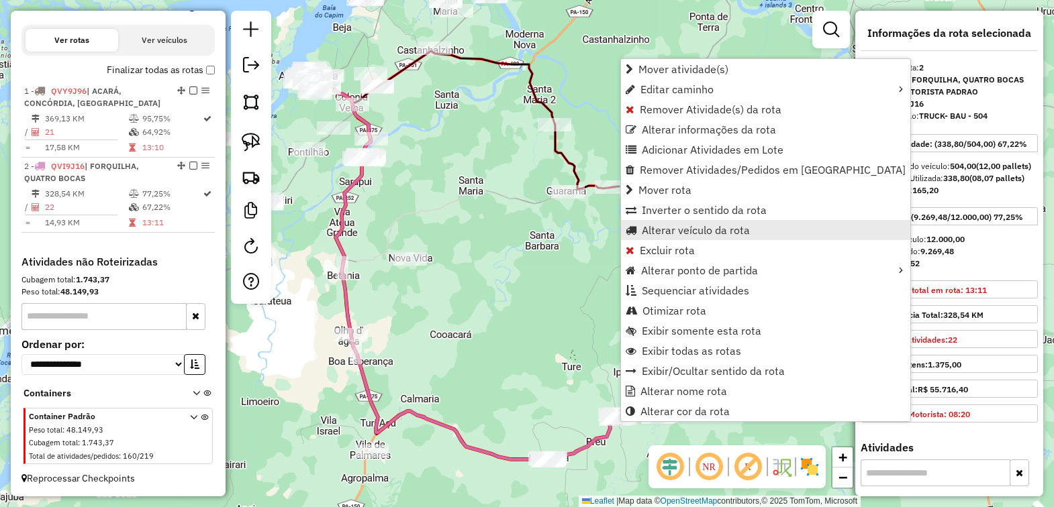
click at [689, 227] on span "Alterar veículo da rota" at bounding box center [696, 230] width 108 height 11
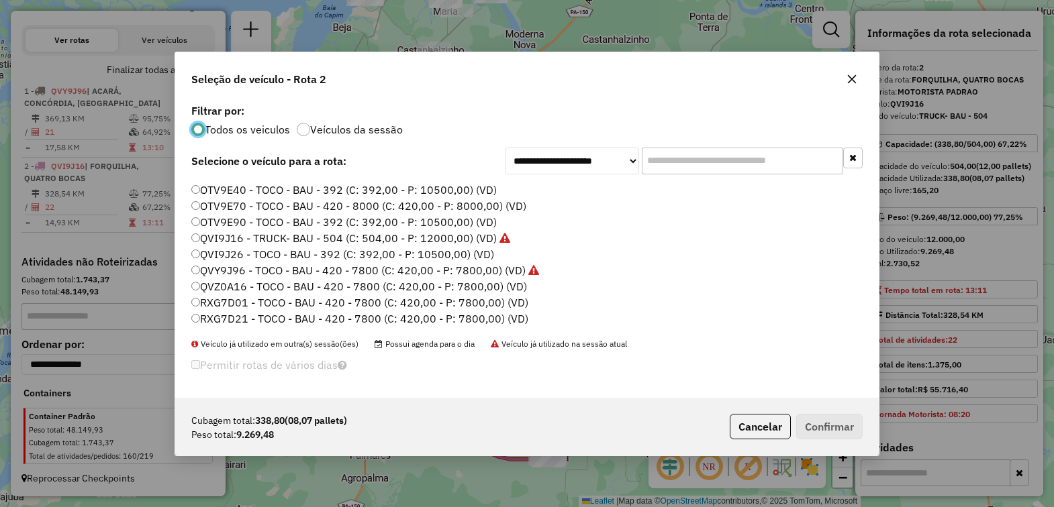
scroll to position [464, 0]
click at [236, 207] on label "SZA0J59 - TOCO - BAU - 420 - 8000 (C: 420,00 - P: 8000,00) (VD)" at bounding box center [357, 207] width 333 height 16
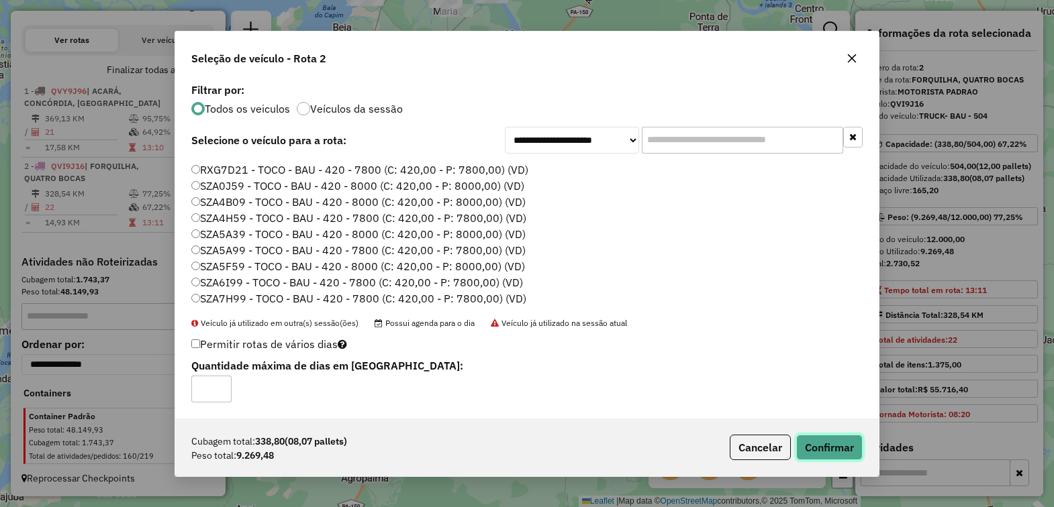
click at [818, 450] on button "Confirmar" at bounding box center [829, 448] width 66 height 26
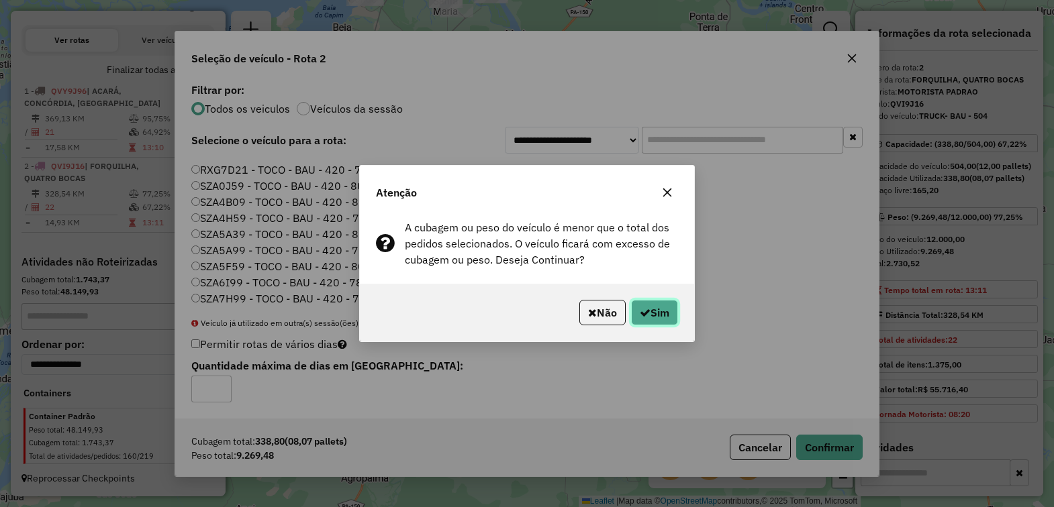
click at [644, 306] on button "Sim" at bounding box center [654, 313] width 47 height 26
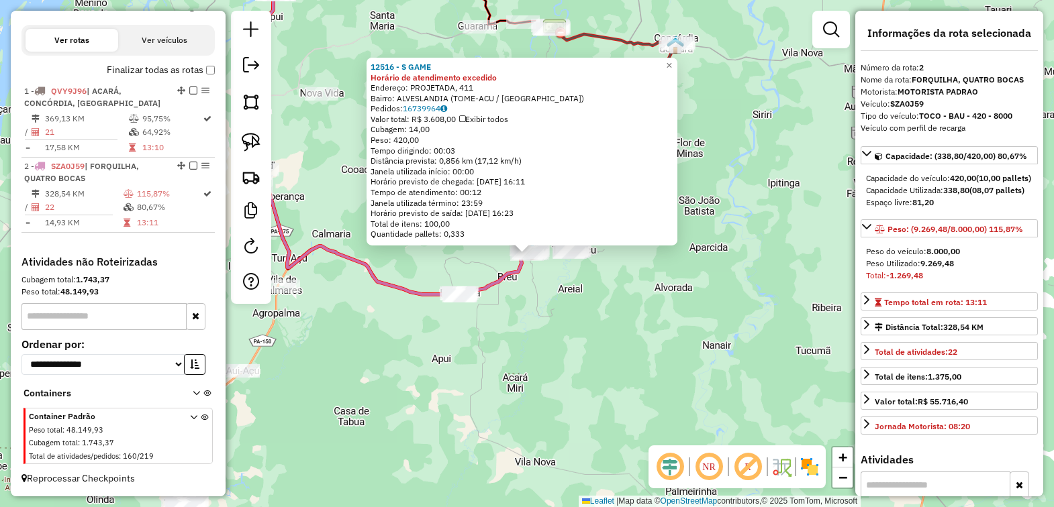
scroll to position [336, 0]
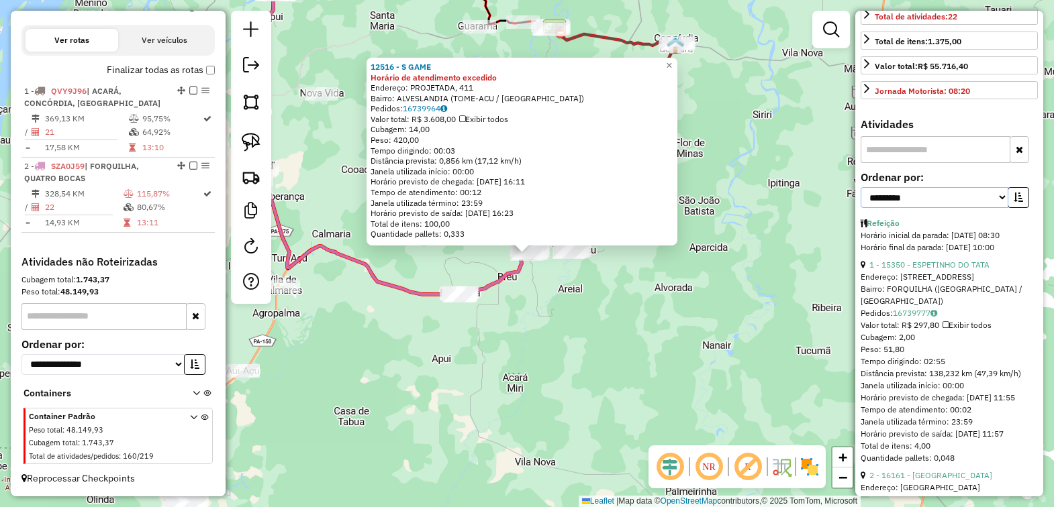
click at [995, 208] on select "**********" at bounding box center [935, 197] width 148 height 21
select select "*********"
click at [861, 208] on select "**********" at bounding box center [935, 197] width 148 height 21
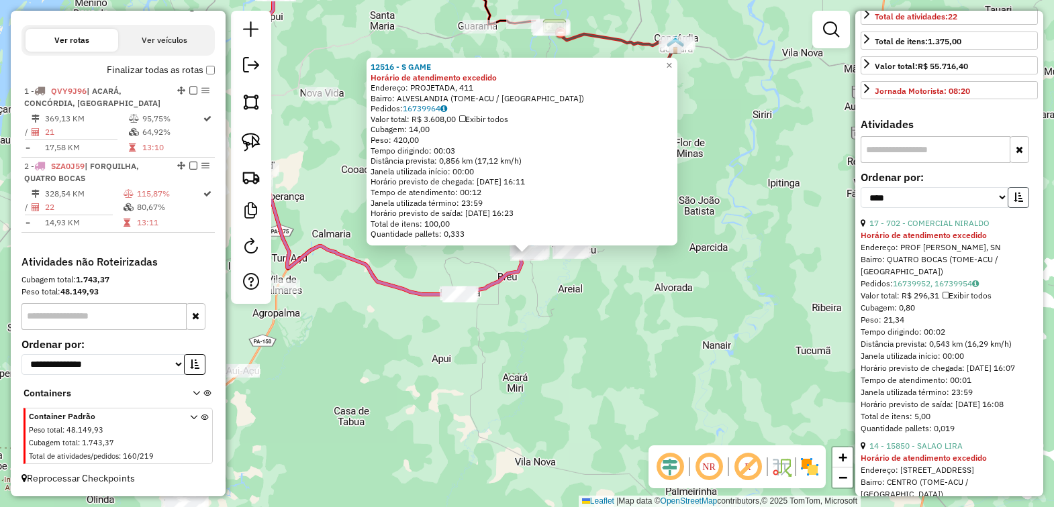
click at [1014, 202] on icon "button" at bounding box center [1018, 197] width 9 height 9
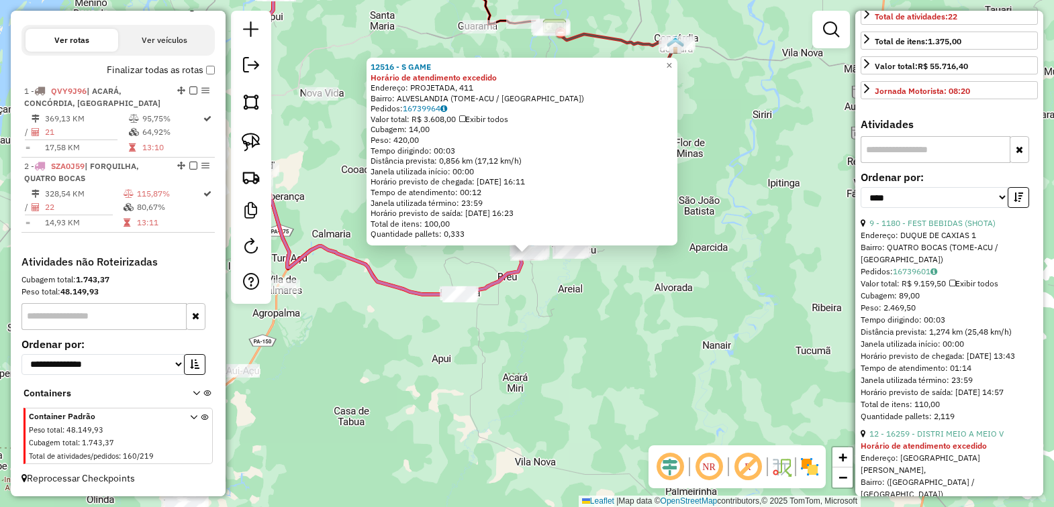
scroll to position [503, 0]
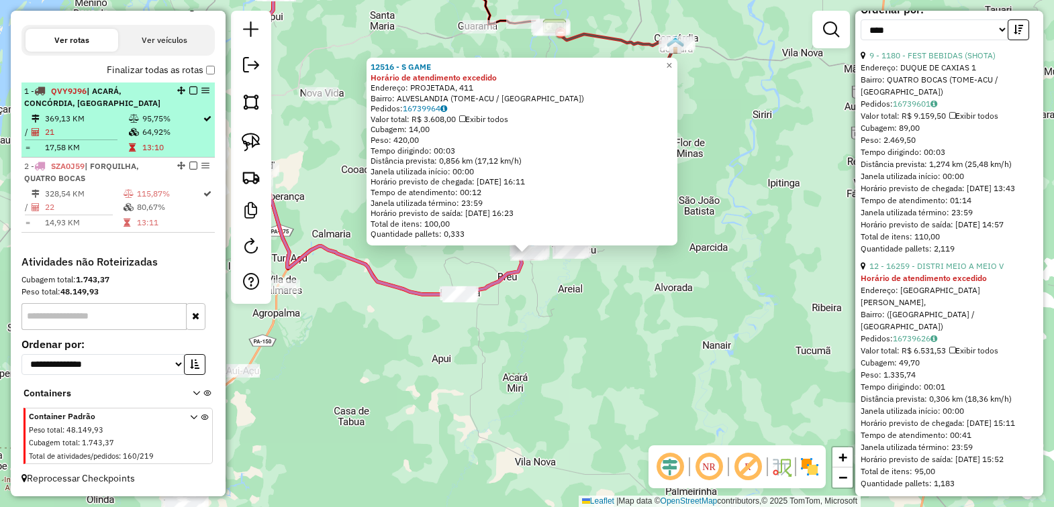
click at [190, 163] on em at bounding box center [193, 166] width 8 height 8
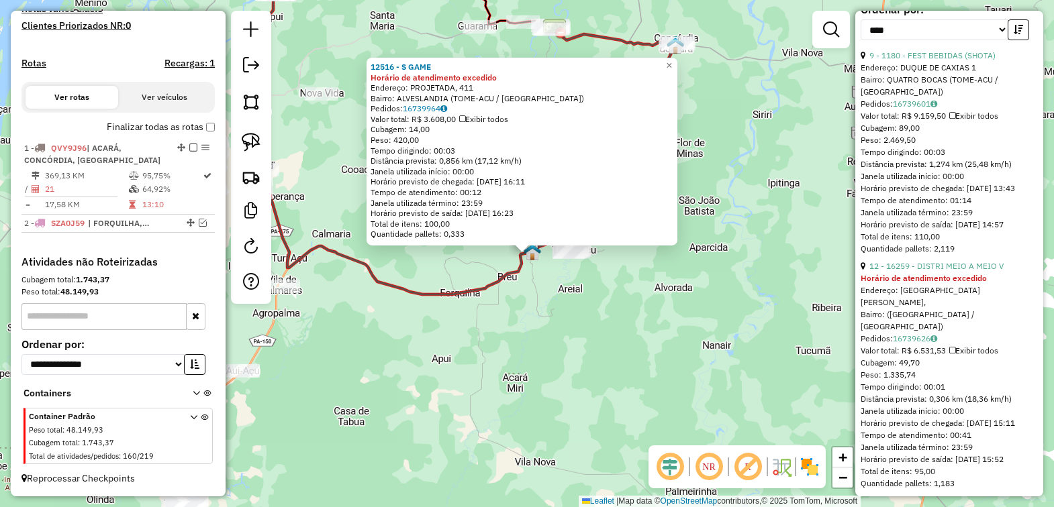
click at [190, 145] on em at bounding box center [193, 148] width 8 height 8
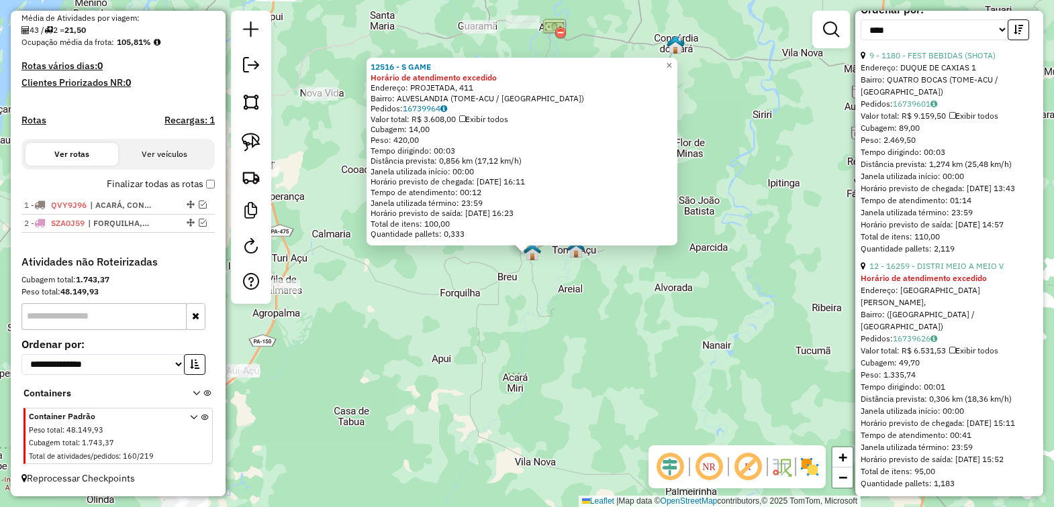
click at [556, 334] on div "12516 - S GAME Horário de atendimento excedido Endereço: PROJETADA, 411 Bairro:…" at bounding box center [527, 253] width 1054 height 507
click at [663, 327] on div "12516 - S GAME Horário de atendimento excedido Endereço: PROJETADA, 411 Bairro:…" at bounding box center [527, 253] width 1054 height 507
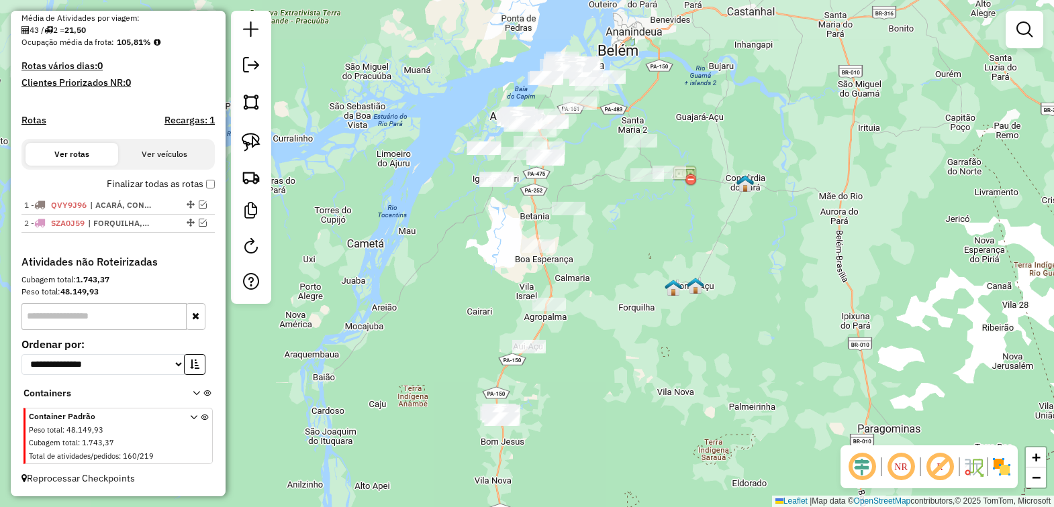
drag, startPoint x: 526, startPoint y: 316, endPoint x: 654, endPoint y: 359, distance: 135.8
click at [654, 359] on div "Janela de atendimento Grade de atendimento Capacidade Transportadoras Veículos …" at bounding box center [527, 253] width 1054 height 507
click at [245, 136] on img at bounding box center [251, 142] width 19 height 19
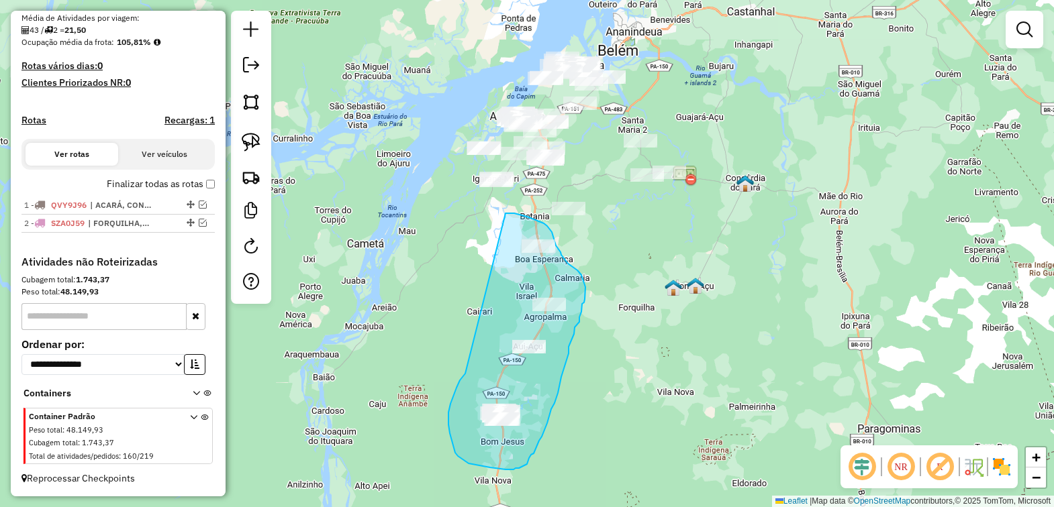
drag, startPoint x: 450, startPoint y: 404, endPoint x: 505, endPoint y: 213, distance: 198.4
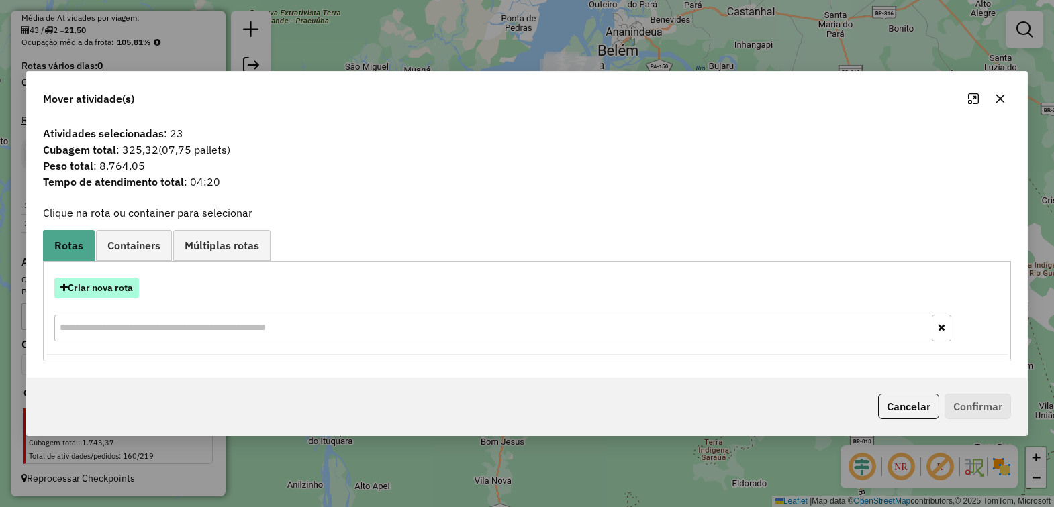
click at [105, 289] on button "Criar nova rota" at bounding box center [96, 288] width 85 height 21
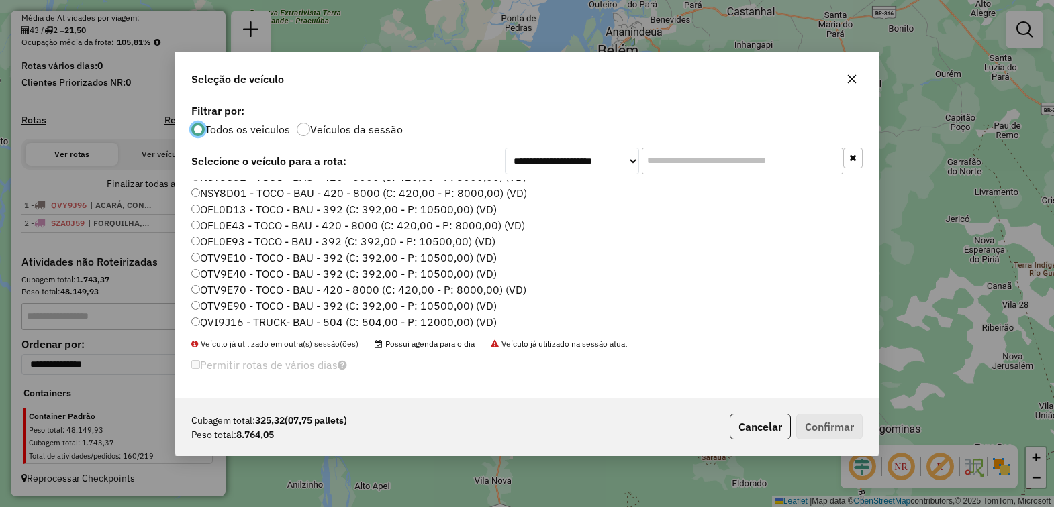
scroll to position [420, 0]
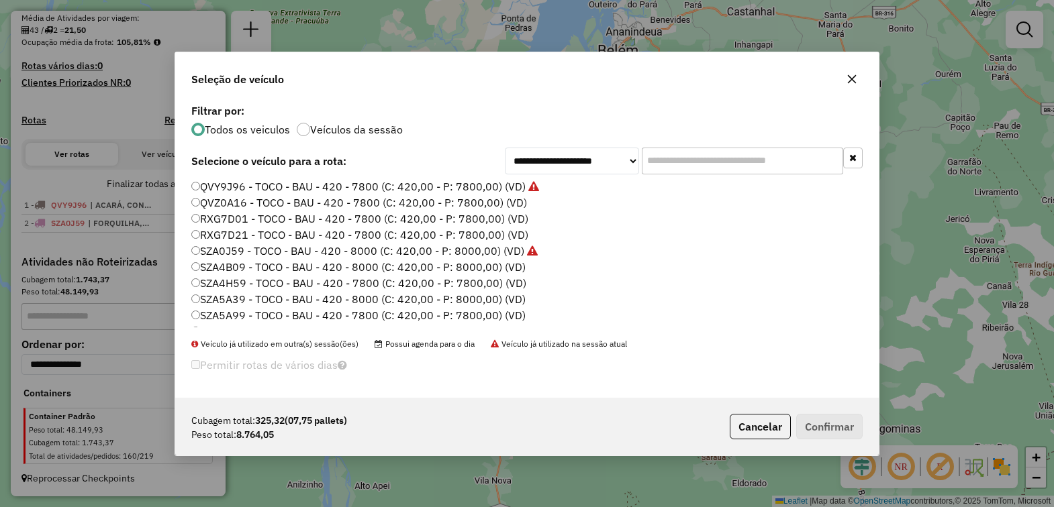
click at [232, 250] on label "SZA0J59 - TOCO - BAU - 420 - 8000 (C: 420,00 - P: 8000,00) (VD)" at bounding box center [364, 251] width 346 height 16
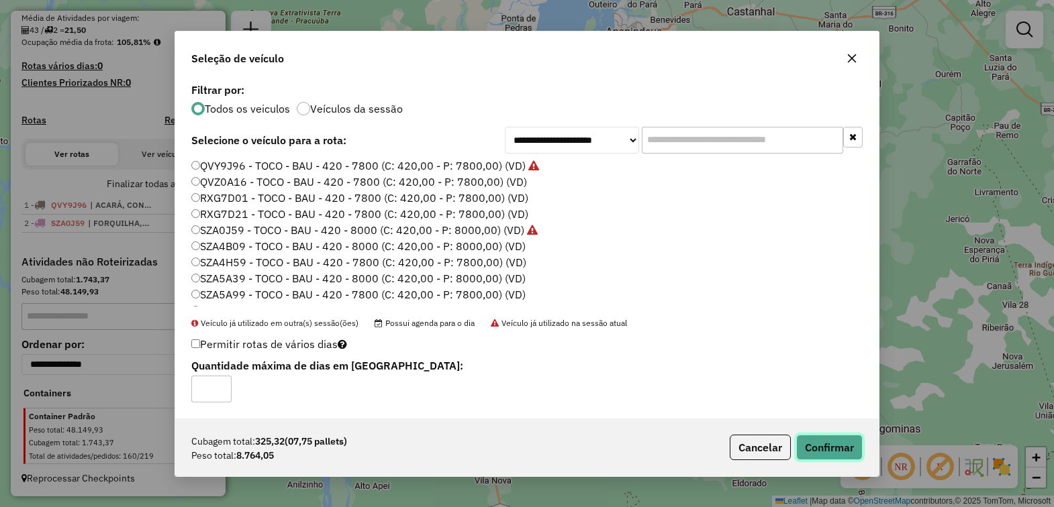
click at [826, 451] on button "Confirmar" at bounding box center [829, 448] width 66 height 26
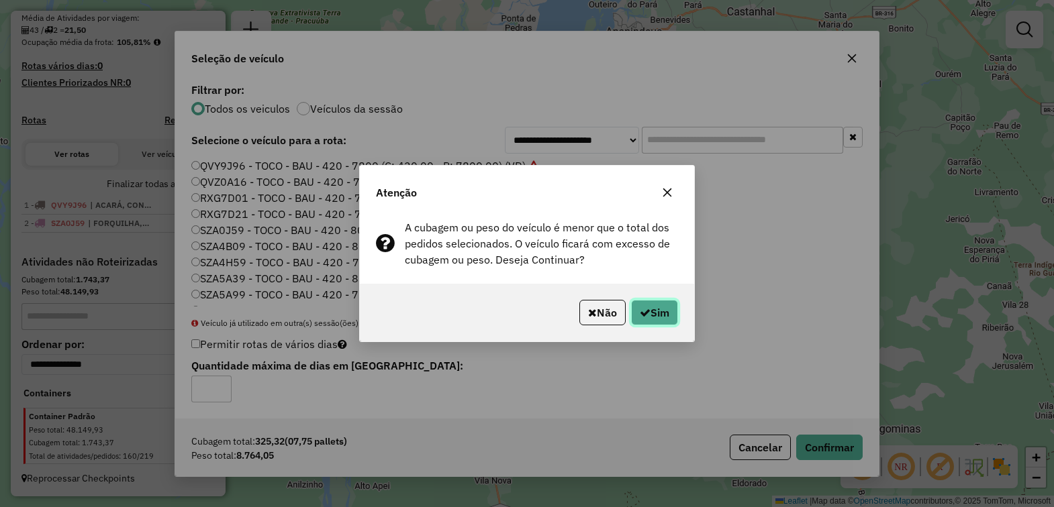
click at [658, 305] on button "Sim" at bounding box center [654, 313] width 47 height 26
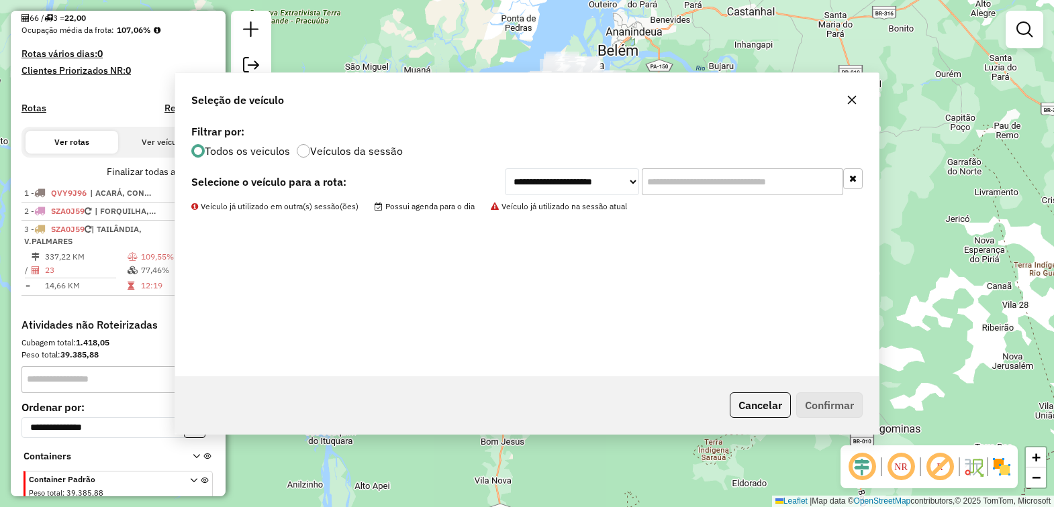
scroll to position [393, 0]
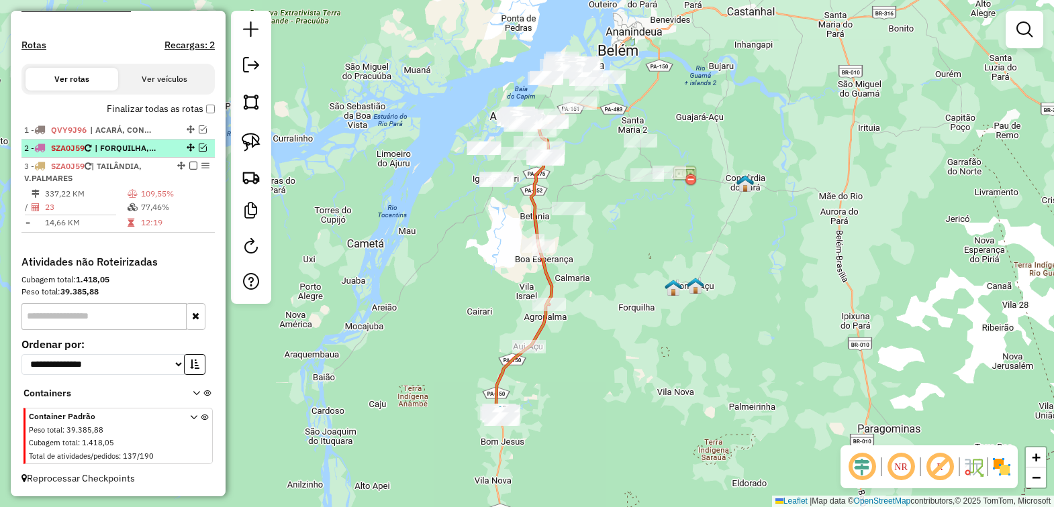
click at [199, 148] on em at bounding box center [203, 148] width 8 height 8
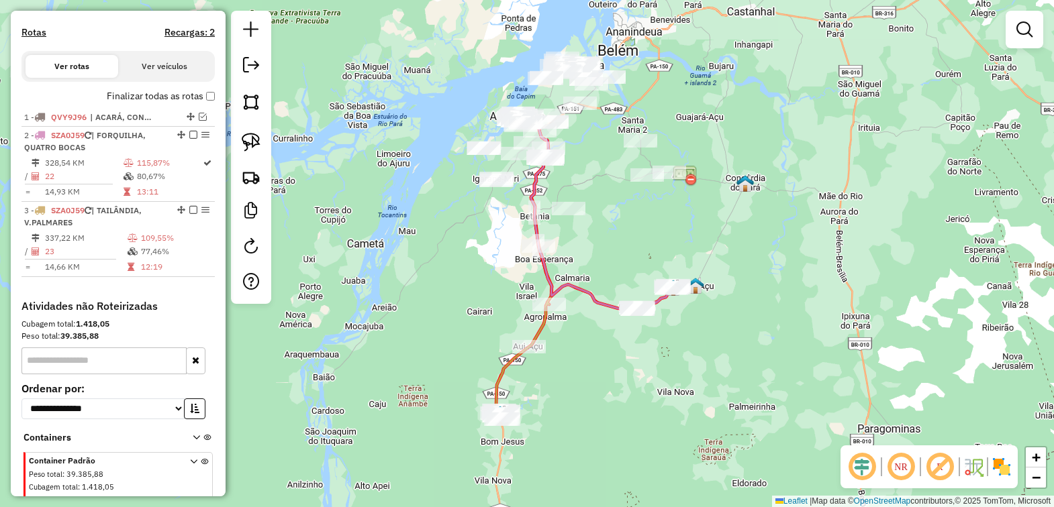
scroll to position [432, 0]
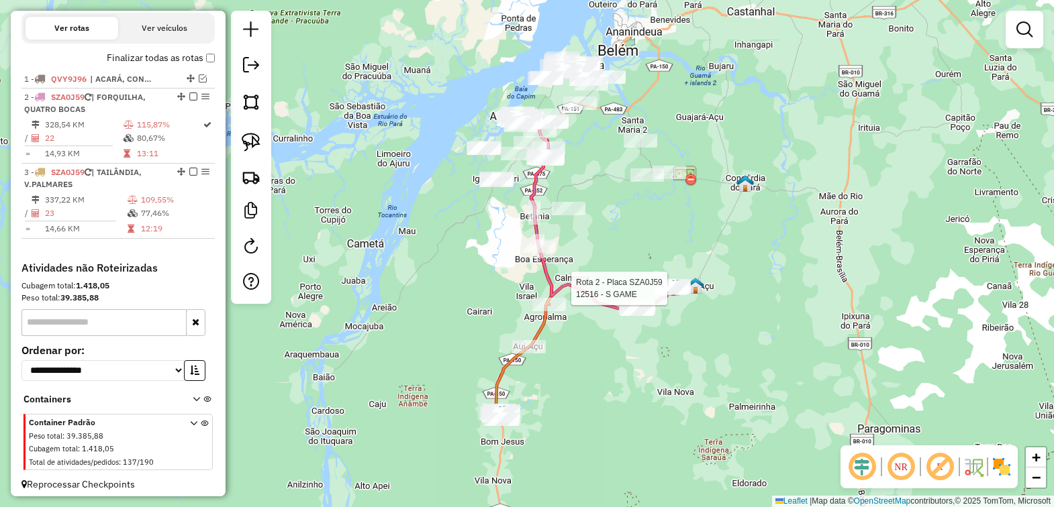
select select "*********"
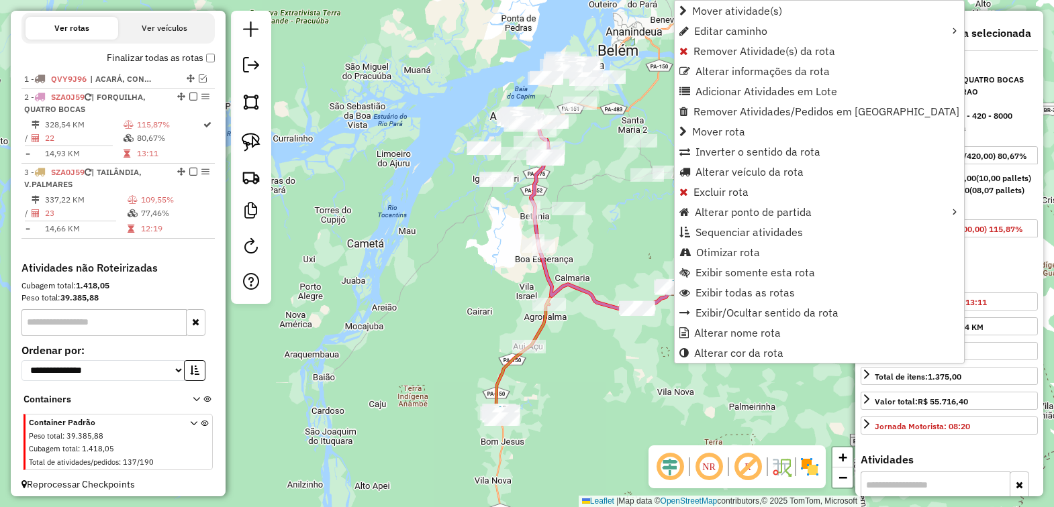
scroll to position [450, 0]
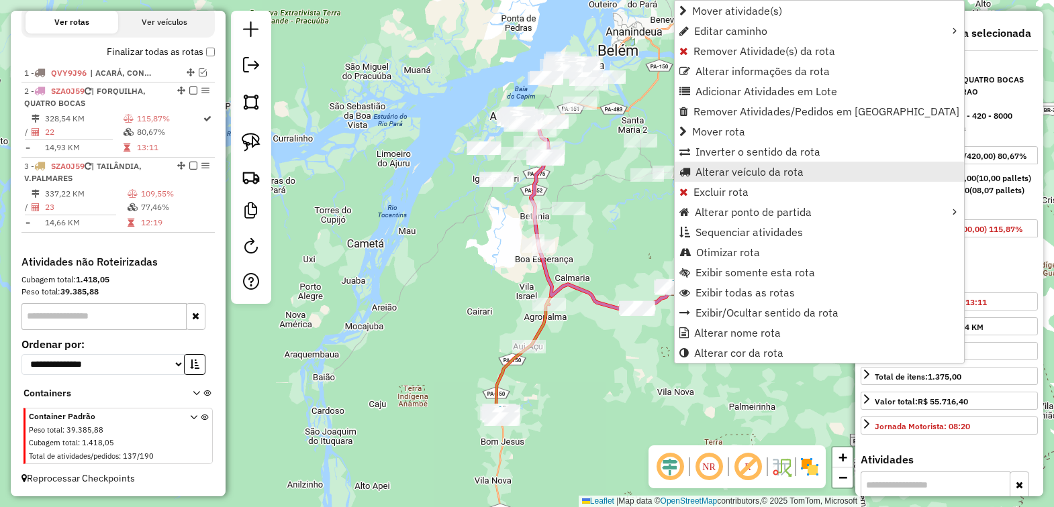
click at [734, 168] on span "Alterar veículo da rota" at bounding box center [749, 171] width 108 height 11
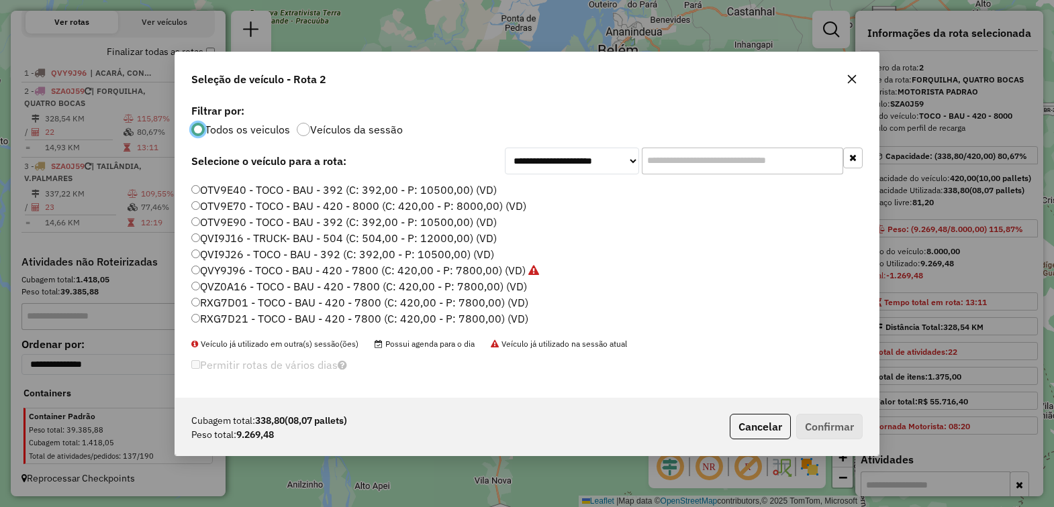
scroll to position [252, 0]
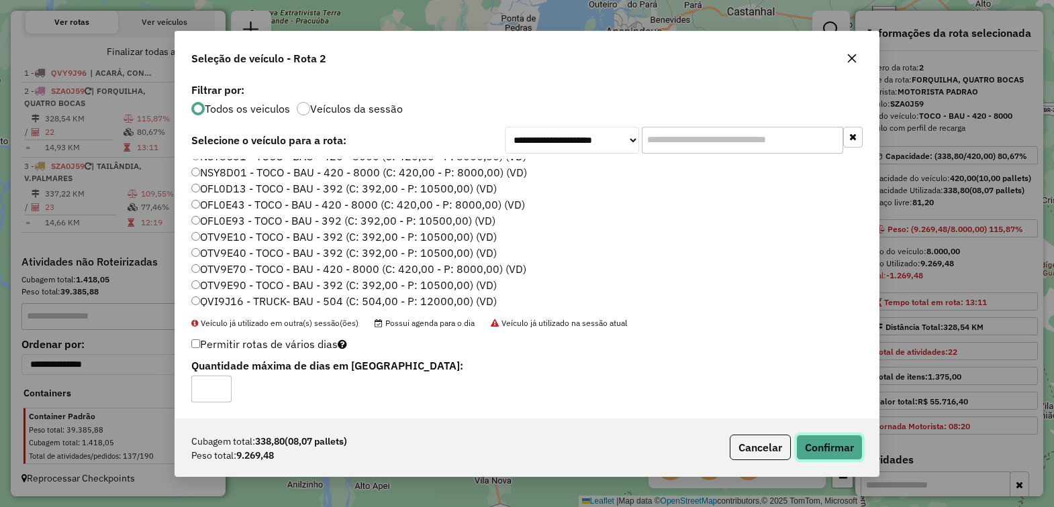
click at [823, 444] on button "Confirmar" at bounding box center [829, 448] width 66 height 26
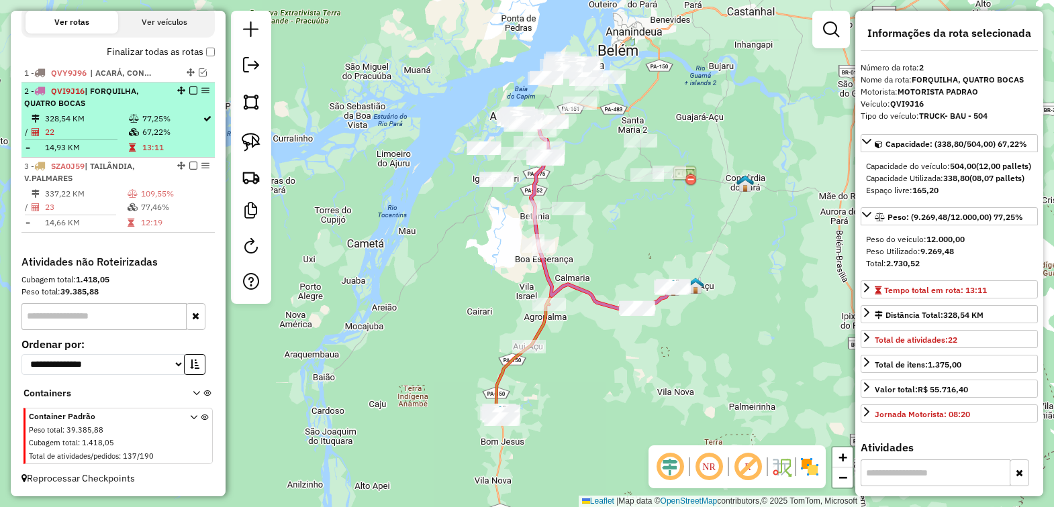
click at [189, 89] on em at bounding box center [193, 91] width 8 height 8
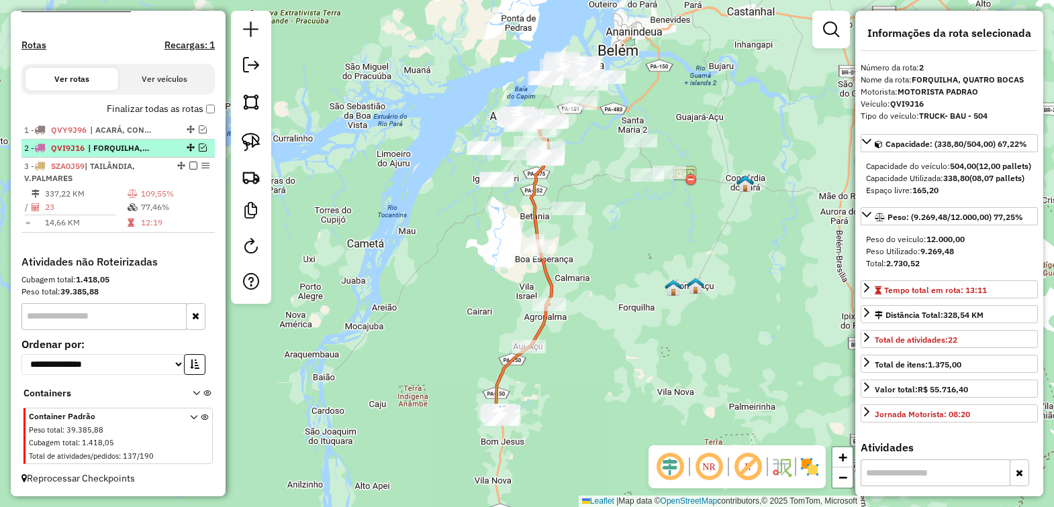
scroll to position [393, 0]
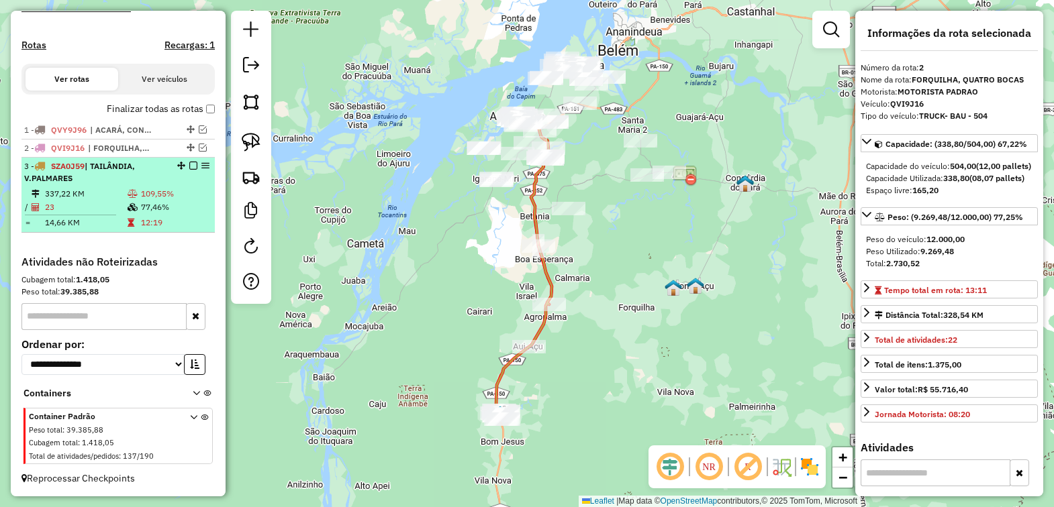
click at [189, 163] on em at bounding box center [193, 166] width 8 height 8
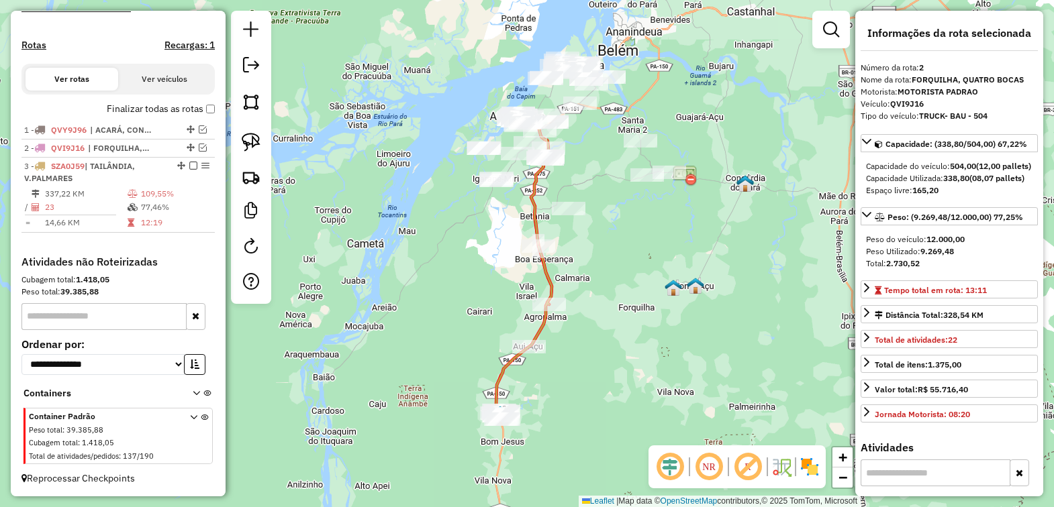
scroll to position [336, 0]
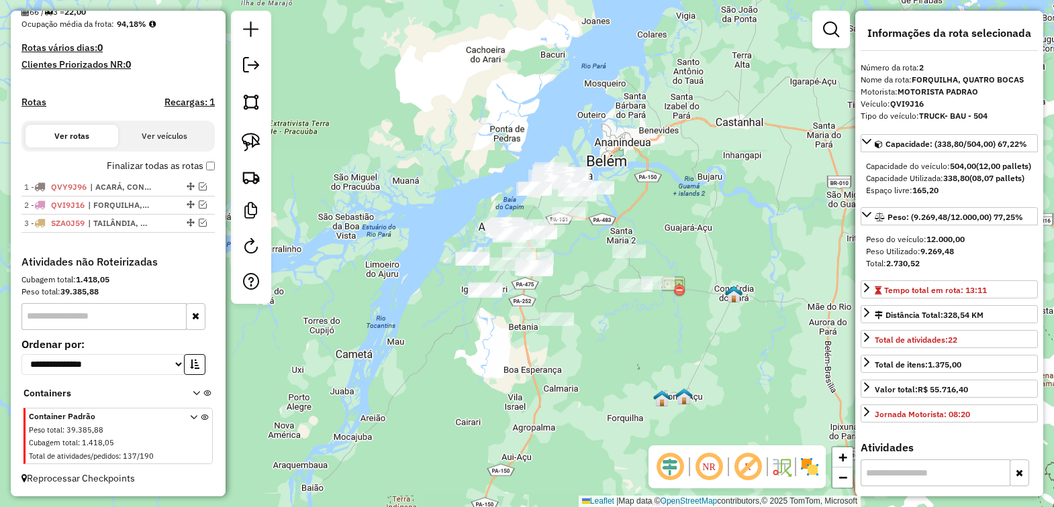
drag, startPoint x: 552, startPoint y: 360, endPoint x: 550, endPoint y: 388, distance: 28.3
click at [550, 388] on div "Janela de atendimento Grade de atendimento Capacidade Transportadoras Veículos …" at bounding box center [527, 253] width 1054 height 507
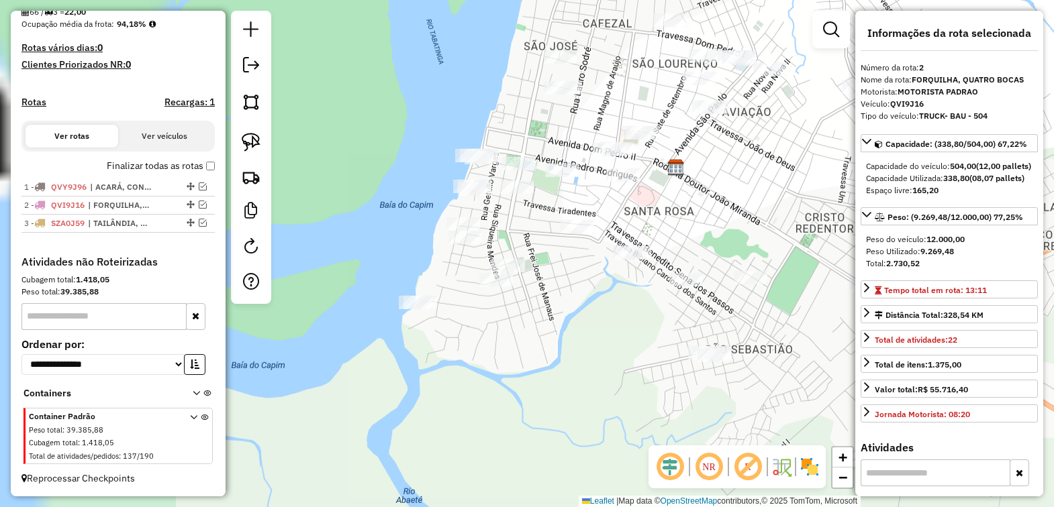
drag, startPoint x: 428, startPoint y: 297, endPoint x: 635, endPoint y: 319, distance: 207.9
click at [635, 319] on div "Janela de atendimento Grade de atendimento Capacidade Transportadoras Veículos …" at bounding box center [527, 253] width 1054 height 507
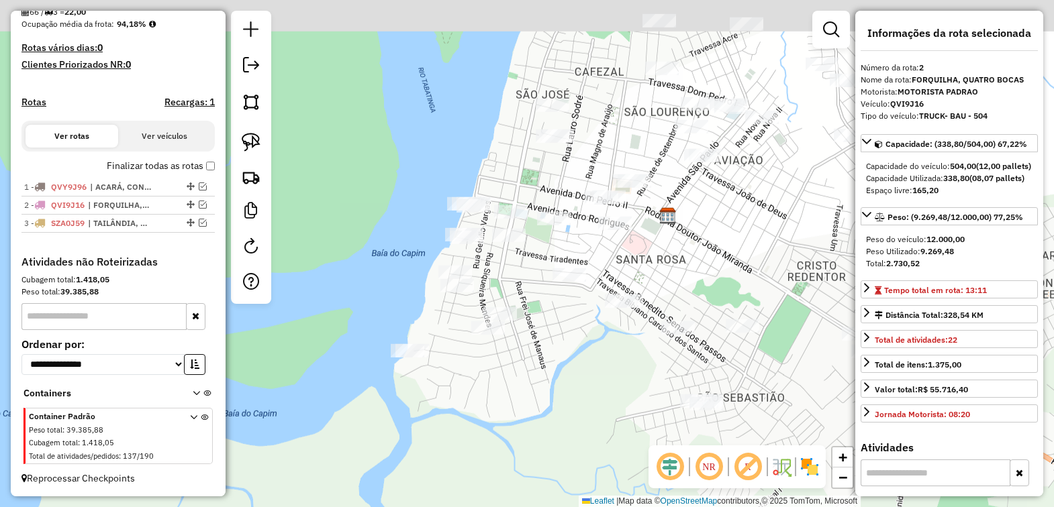
click at [517, 275] on div "Janela de atendimento Grade de atendimento Capacidade Transportadoras Veículos …" at bounding box center [527, 253] width 1054 height 507
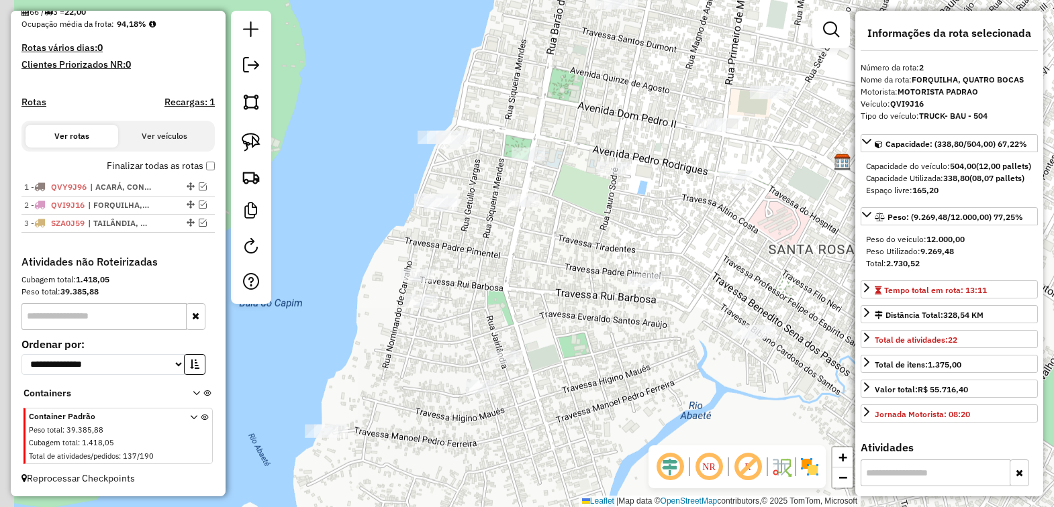
drag, startPoint x: 493, startPoint y: 294, endPoint x: 532, endPoint y: 287, distance: 38.8
click at [532, 287] on div "Janela de atendimento Grade de atendimento Capacidade Transportadoras Veículos …" at bounding box center [527, 253] width 1054 height 507
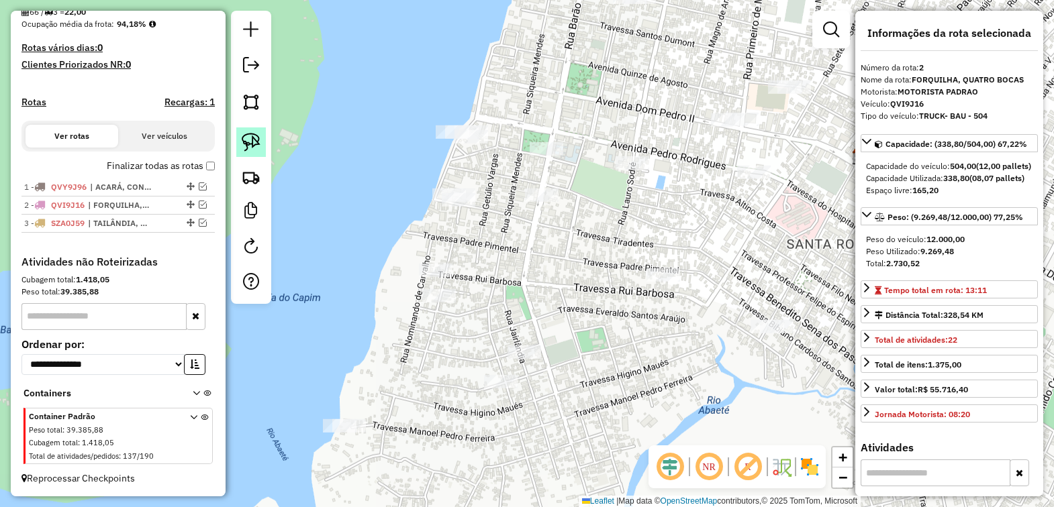
click at [250, 144] on img at bounding box center [251, 142] width 19 height 19
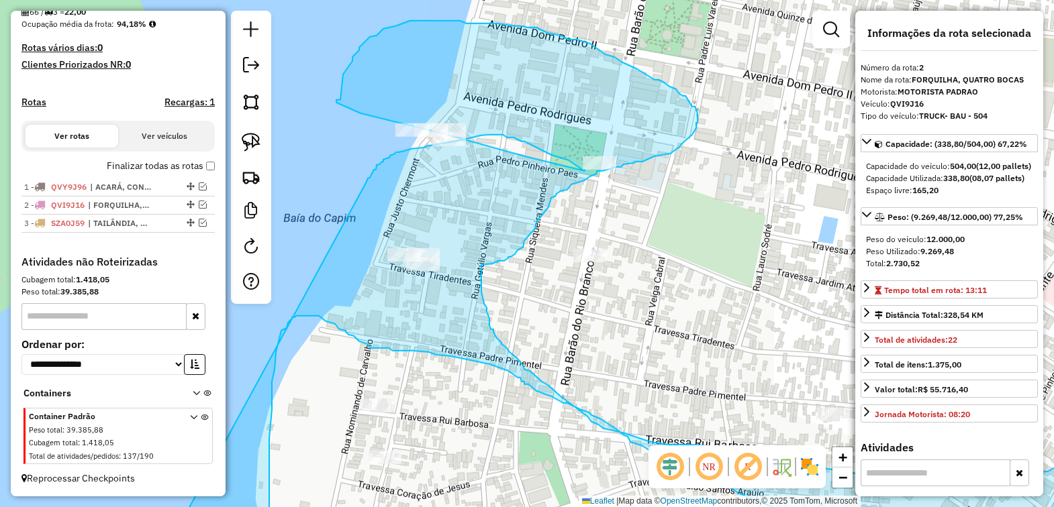
drag, startPoint x: 305, startPoint y: 376, endPoint x: 364, endPoint y: 183, distance: 201.5
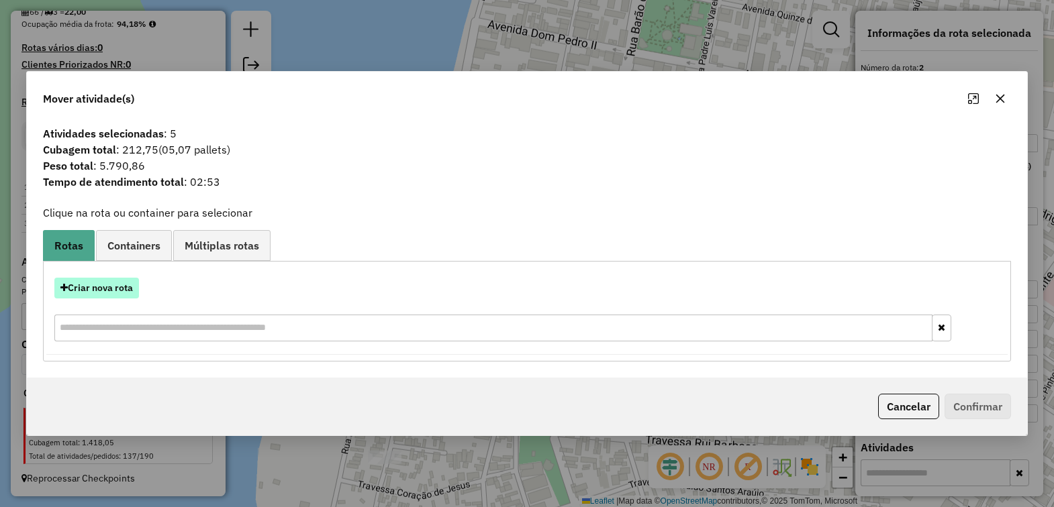
click at [101, 290] on button "Criar nova rota" at bounding box center [96, 288] width 85 height 21
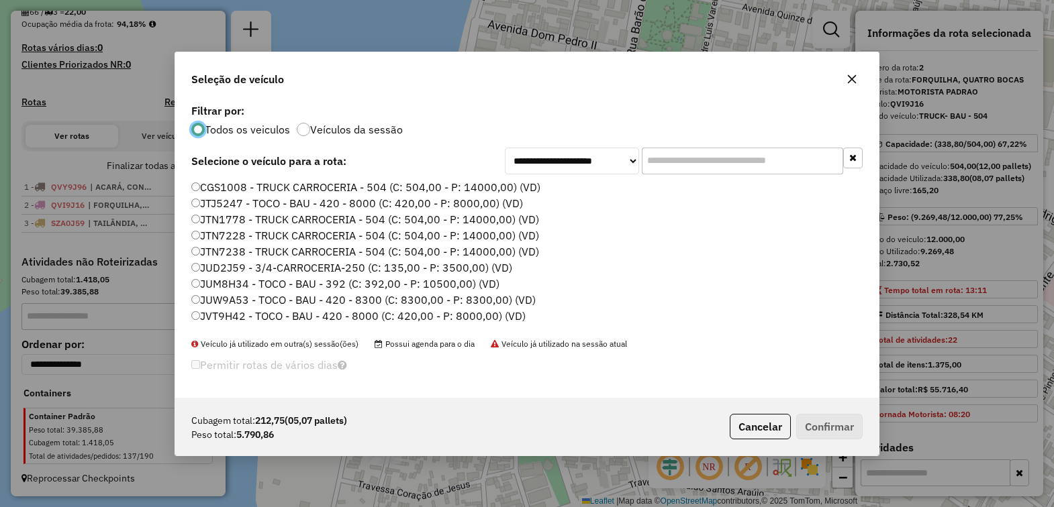
scroll to position [7, 4]
click at [230, 302] on label "JUW9A53 - TOCO - BAU - 420 - 8300 (C: 8300,00 - P: 8300,00) (VD)" at bounding box center [363, 300] width 344 height 16
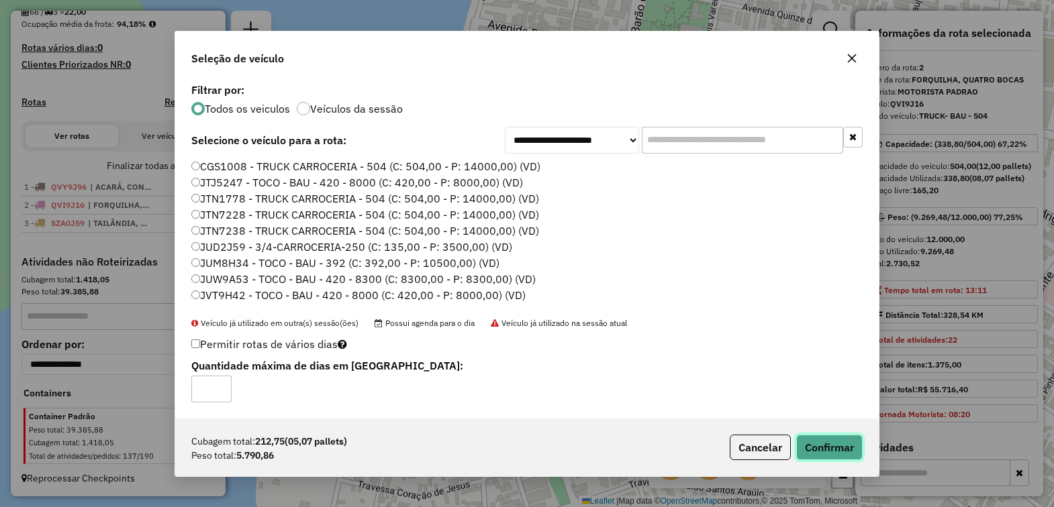
click at [824, 441] on button "Confirmar" at bounding box center [829, 448] width 66 height 26
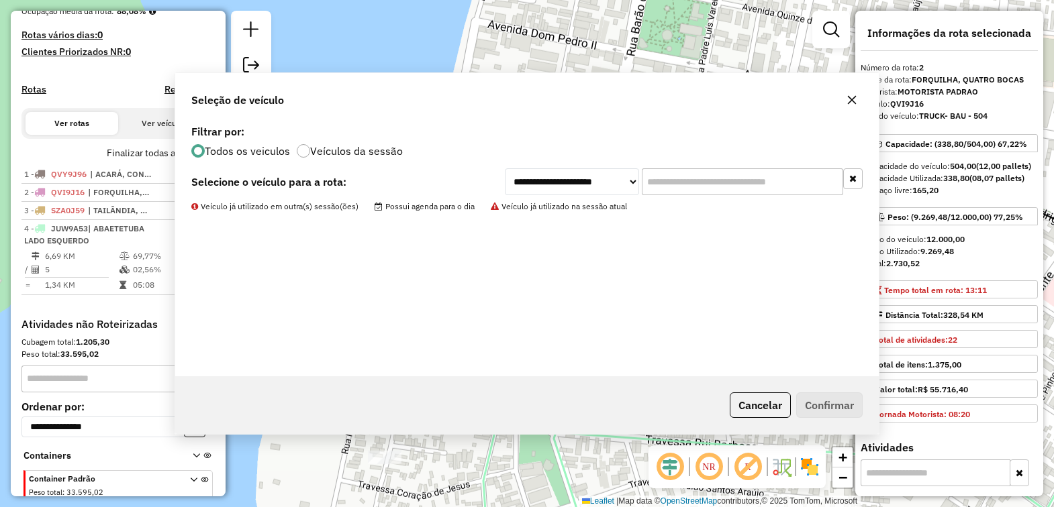
scroll to position [411, 0]
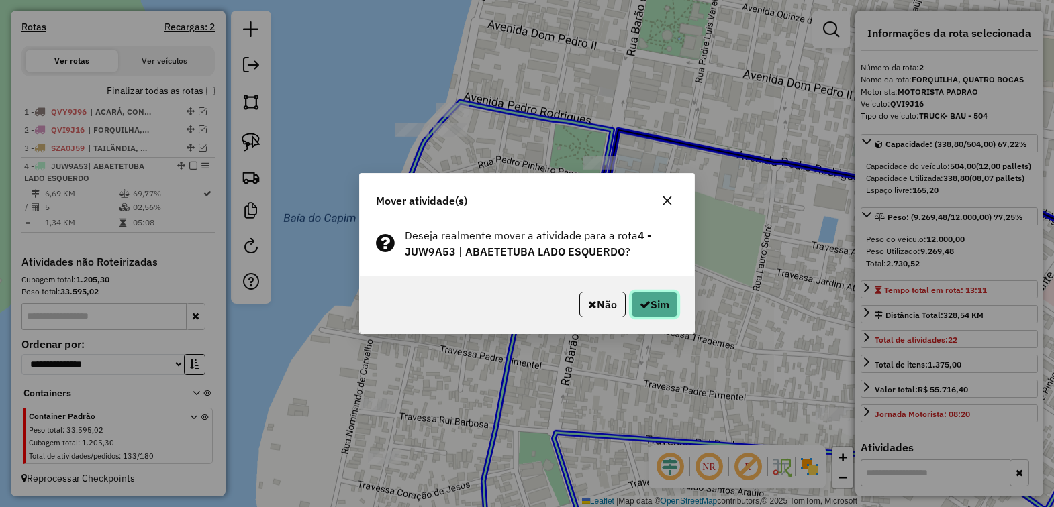
click at [650, 312] on button "Sim" at bounding box center [654, 305] width 47 height 26
click at [643, 299] on button "Sim" at bounding box center [654, 305] width 47 height 26
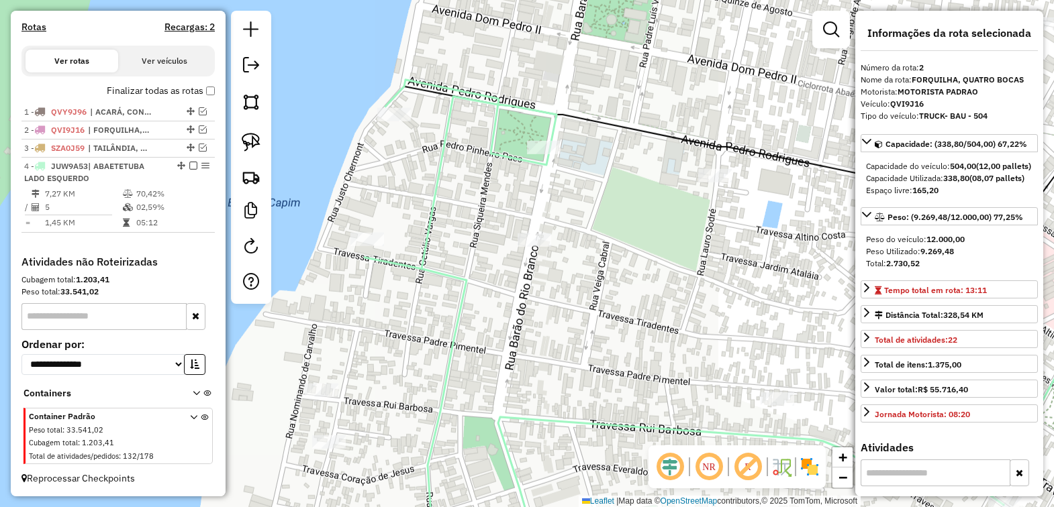
drag, startPoint x: 696, startPoint y: 340, endPoint x: 583, endPoint y: 198, distance: 182.0
click at [585, 203] on div "Janela de atendimento Grade de atendimento Capacidade Transportadoras Veículos …" at bounding box center [527, 253] width 1054 height 507
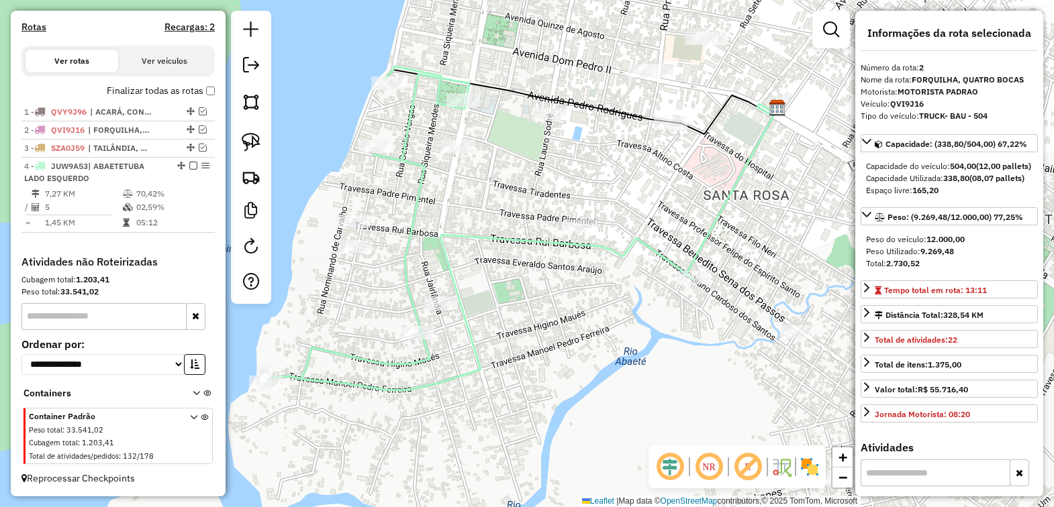
drag, startPoint x: 655, startPoint y: 309, endPoint x: 573, endPoint y: 299, distance: 83.3
click at [573, 299] on div "Janela de atendimento Grade de atendimento Capacidade Transportadoras Veículos …" at bounding box center [527, 253] width 1054 height 507
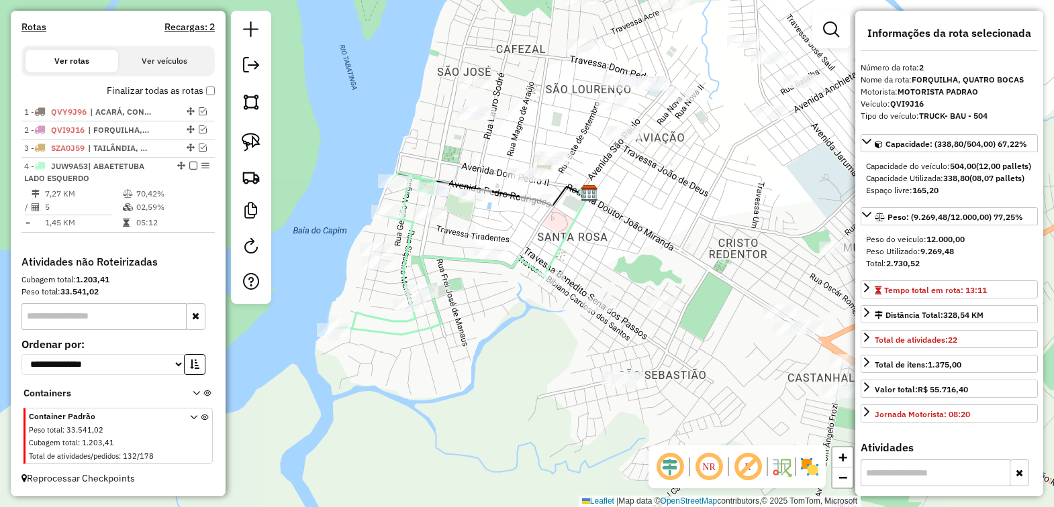
drag, startPoint x: 695, startPoint y: 264, endPoint x: 626, endPoint y: 262, distance: 69.8
click at [626, 262] on div "Janela de atendimento Grade de atendimento Capacidade Transportadoras Veículos …" at bounding box center [527, 253] width 1054 height 507
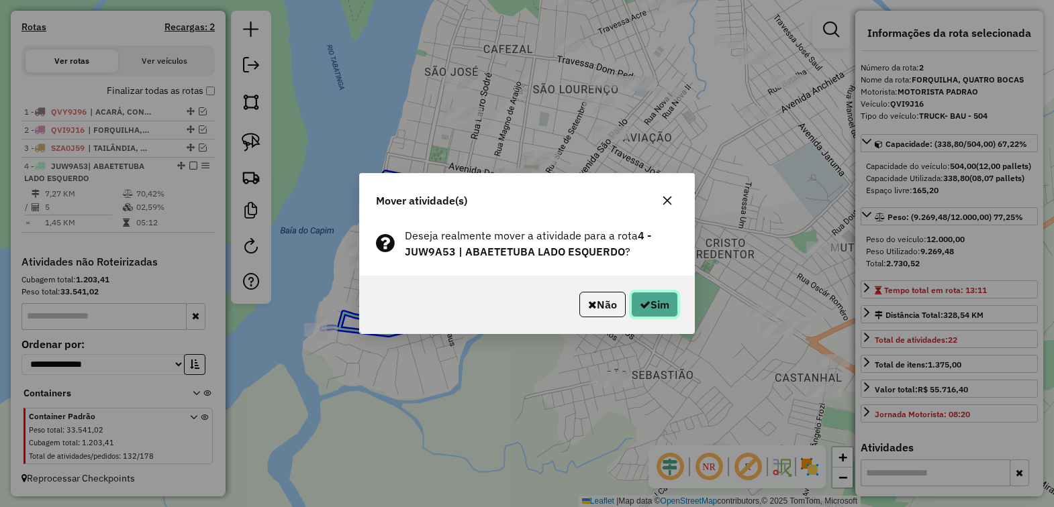
click at [645, 303] on icon "button" at bounding box center [645, 304] width 11 height 11
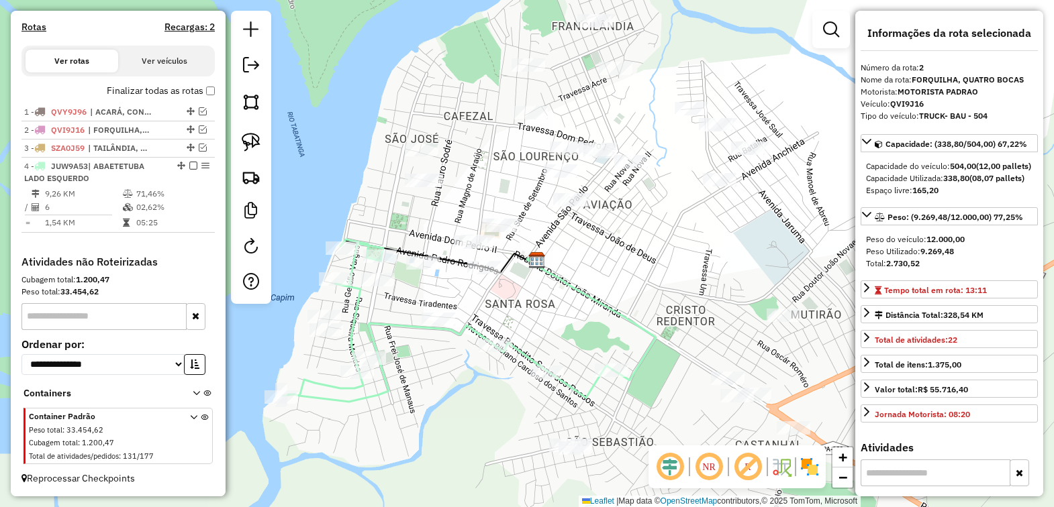
drag, startPoint x: 586, startPoint y: 262, endPoint x: 544, endPoint y: 341, distance: 88.9
click at [544, 341] on div "Janela de atendimento Grade de atendimento Capacidade Transportadoras Veículos …" at bounding box center [527, 253] width 1054 height 507
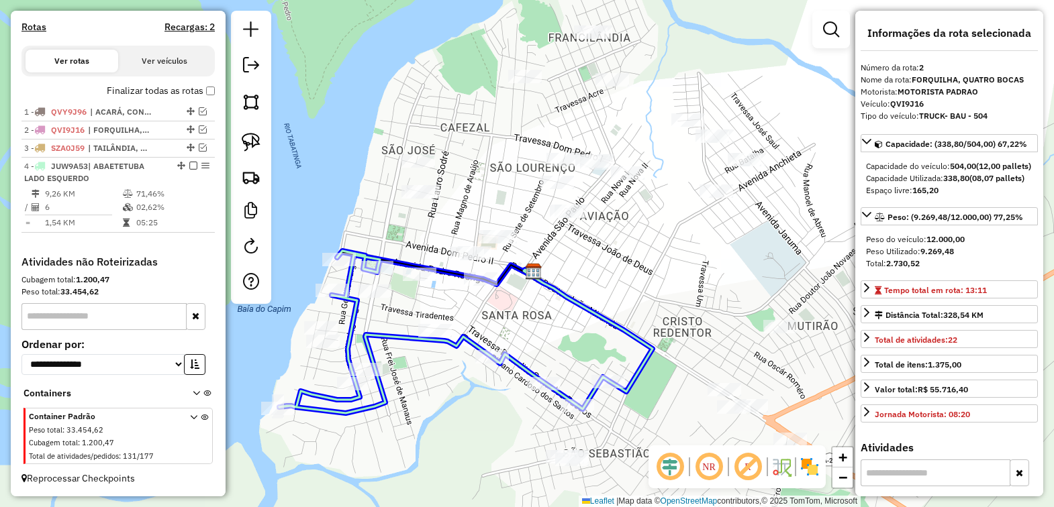
click at [576, 393] on div "Janela de atendimento Grade de atendimento Capacidade Transportadoras Veículos …" at bounding box center [527, 253] width 1054 height 507
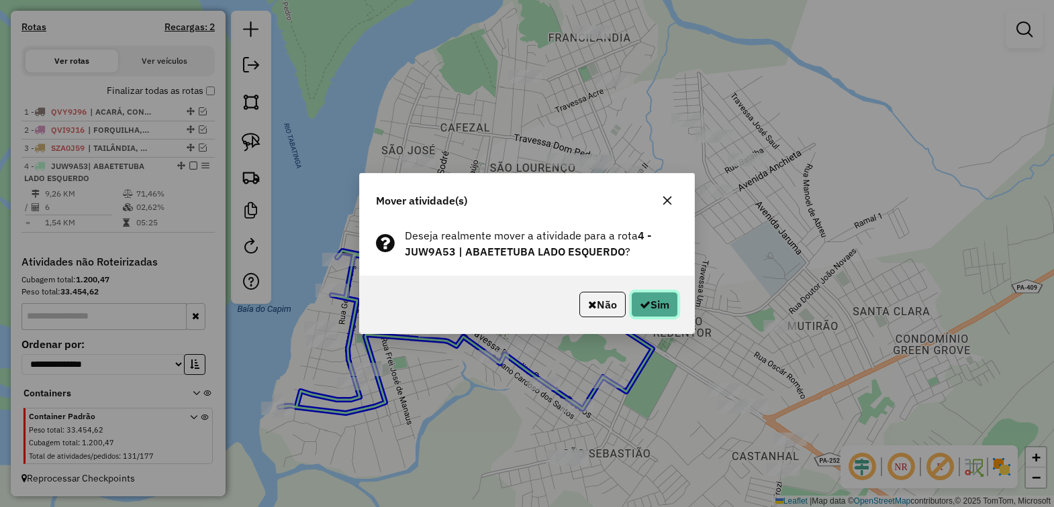
click at [642, 309] on icon "button" at bounding box center [645, 304] width 11 height 11
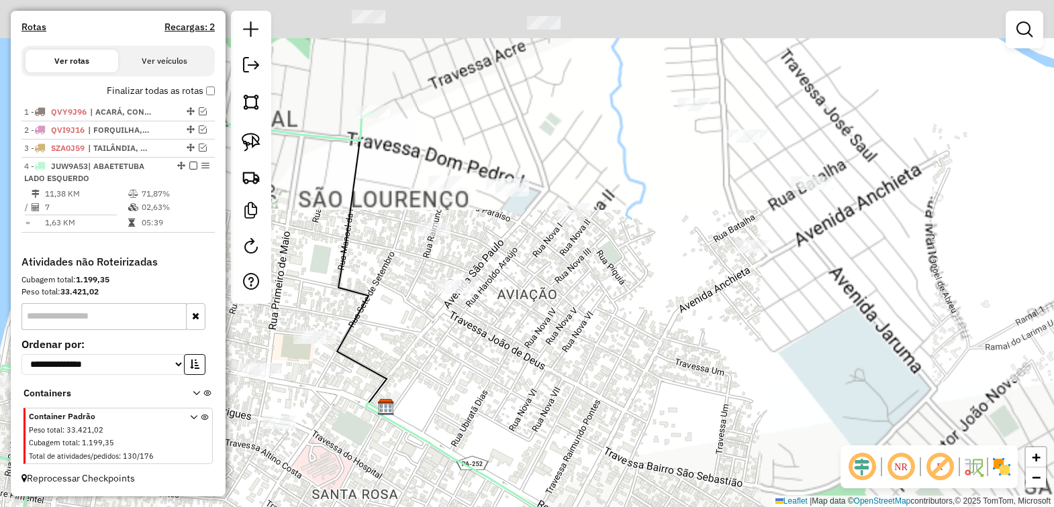
drag, startPoint x: 678, startPoint y: 297, endPoint x: 679, endPoint y: 354, distance: 57.1
click at [678, 354] on div "Janela de atendimento Grade de atendimento Capacidade Transportadoras Veículos …" at bounding box center [527, 253] width 1054 height 507
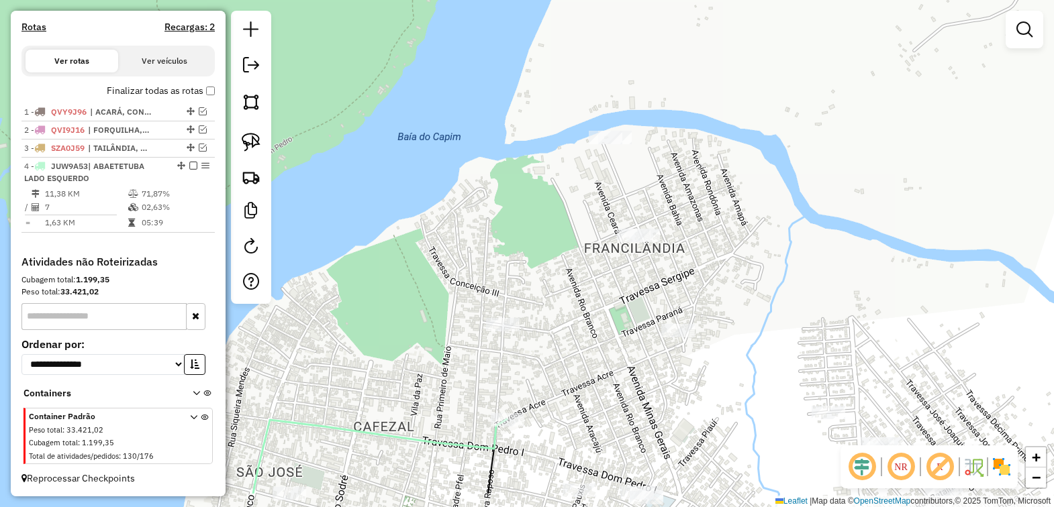
drag, startPoint x: 668, startPoint y: 260, endPoint x: 626, endPoint y: 134, distance: 132.5
click at [626, 134] on div "Janela de atendimento Grade de atendimento Capacidade Transportadoras Veículos …" at bounding box center [527, 253] width 1054 height 507
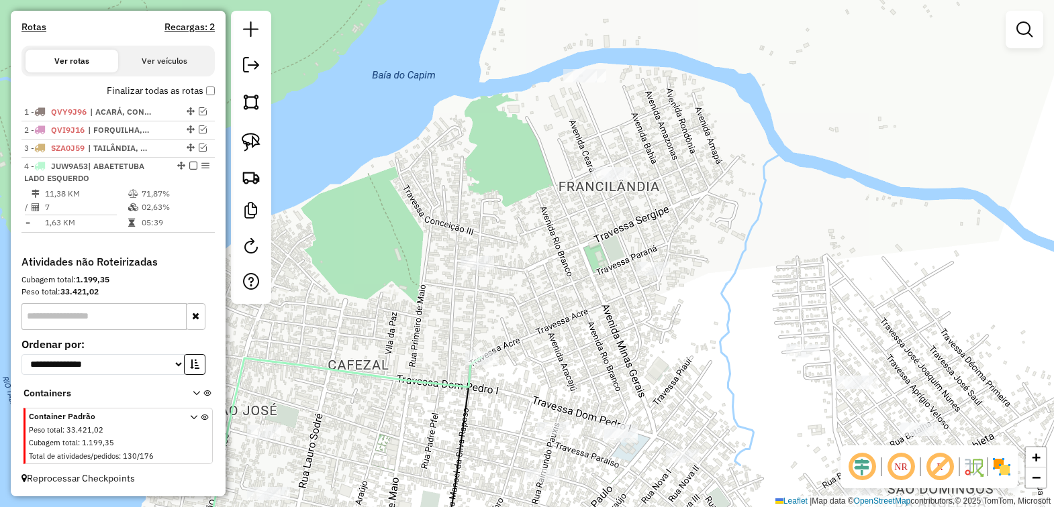
drag, startPoint x: 592, startPoint y: 111, endPoint x: 587, endPoint y: 230, distance: 118.9
click at [587, 230] on div "Janela de atendimento Grade de atendimento Capacidade Transportadoras Veículos …" at bounding box center [527, 253] width 1054 height 507
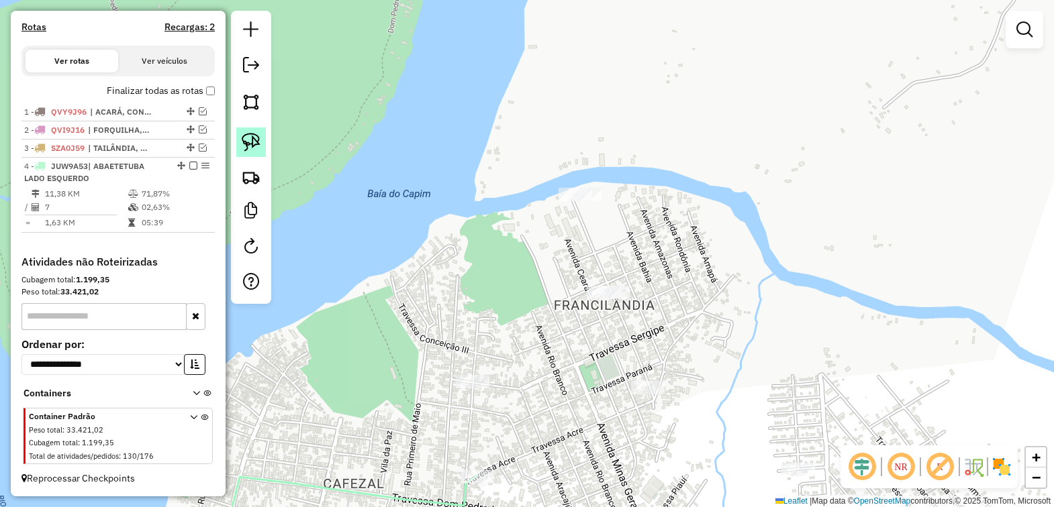
click at [253, 143] on img at bounding box center [251, 142] width 19 height 19
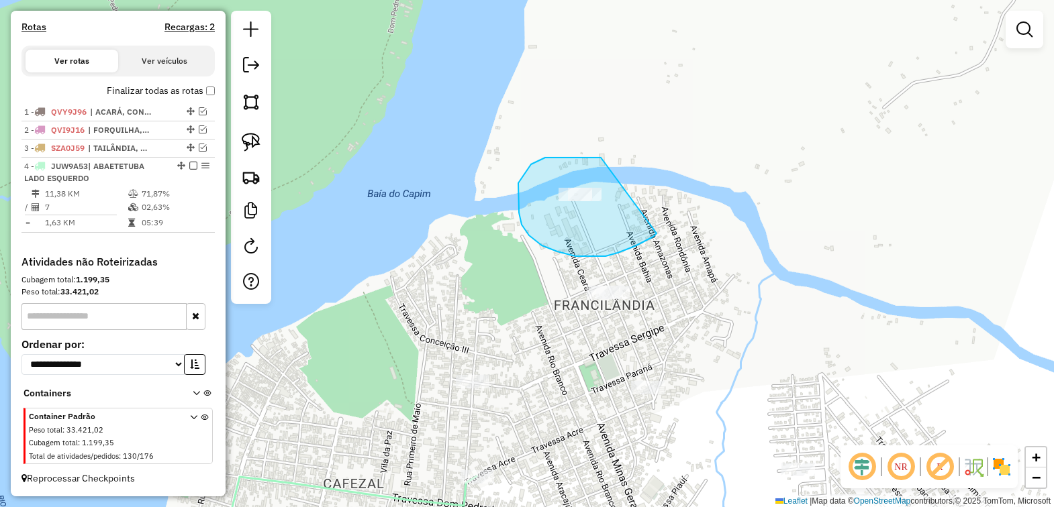
drag, startPoint x: 575, startPoint y: 158, endPoint x: 656, endPoint y: 234, distance: 111.6
click at [656, 234] on div "Janela de atendimento Grade de atendimento Capacidade Transportadoras Veículos …" at bounding box center [527, 253] width 1054 height 507
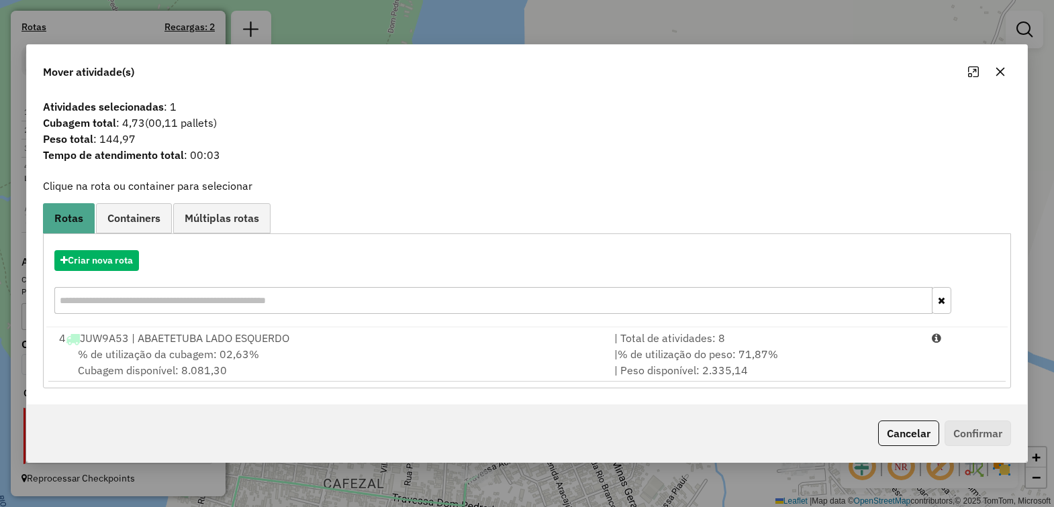
click at [1001, 75] on icon "button" at bounding box center [1000, 71] width 11 height 11
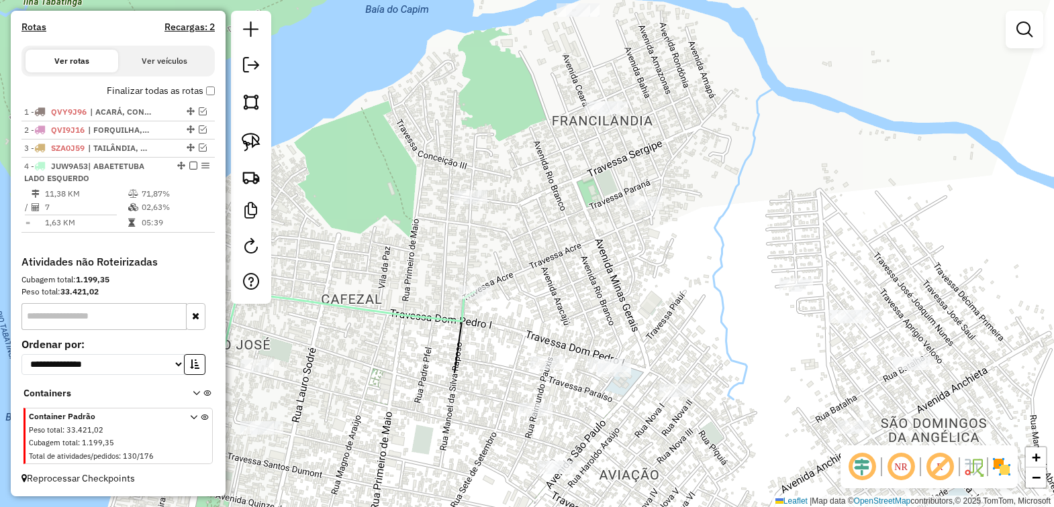
drag, startPoint x: 585, startPoint y: 257, endPoint x: 571, endPoint y: 3, distance: 254.1
click at [572, 11] on div "Janela de atendimento Grade de atendimento Capacidade Transportadoras Veículos …" at bounding box center [527, 253] width 1054 height 507
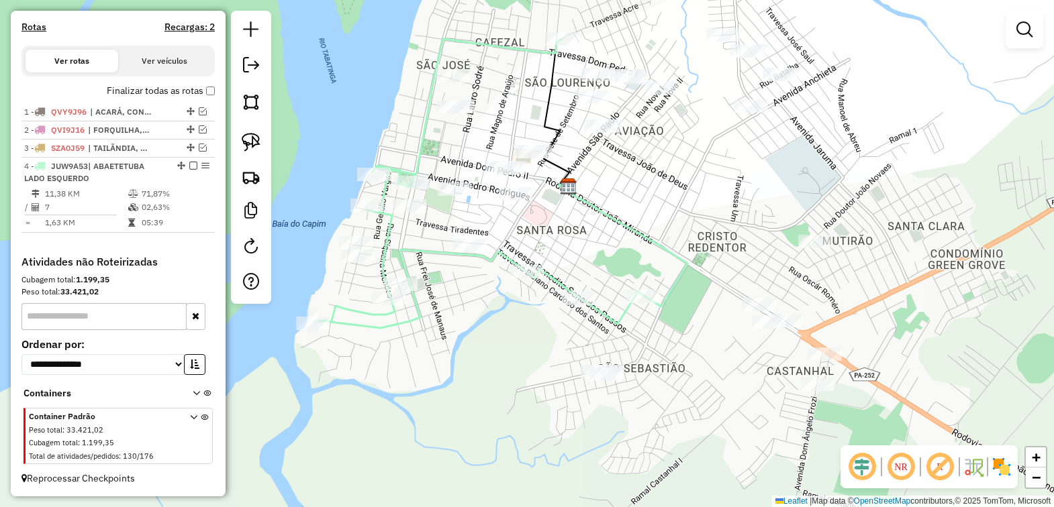
drag, startPoint x: 646, startPoint y: 350, endPoint x: 646, endPoint y: 244, distance: 106.7
click at [646, 244] on icon at bounding box center [622, 246] width 129 height 122
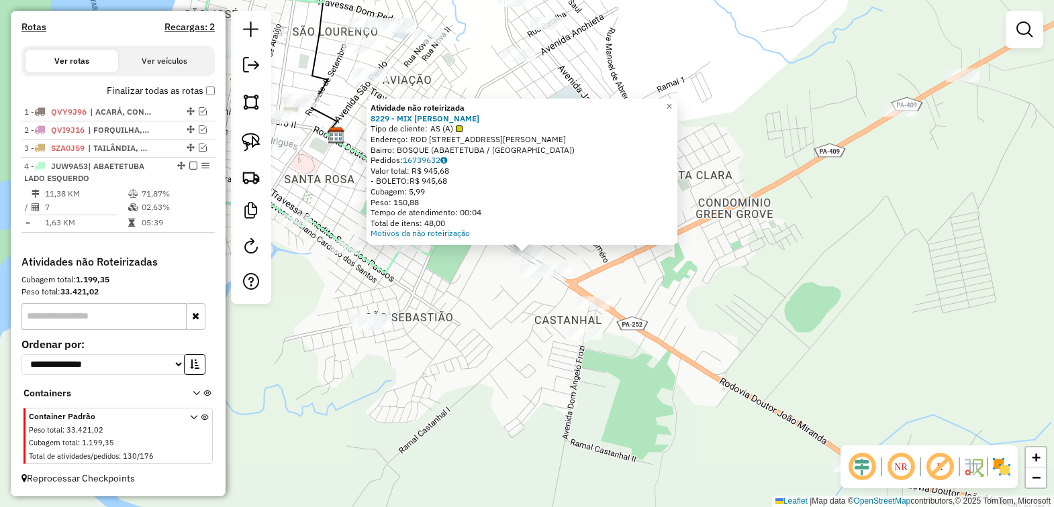
click at [643, 303] on div "Atividade não roteirizada 8229 - MIX ARAUJO Tipo de cliente: AS (A) Endereço: R…" at bounding box center [527, 253] width 1054 height 507
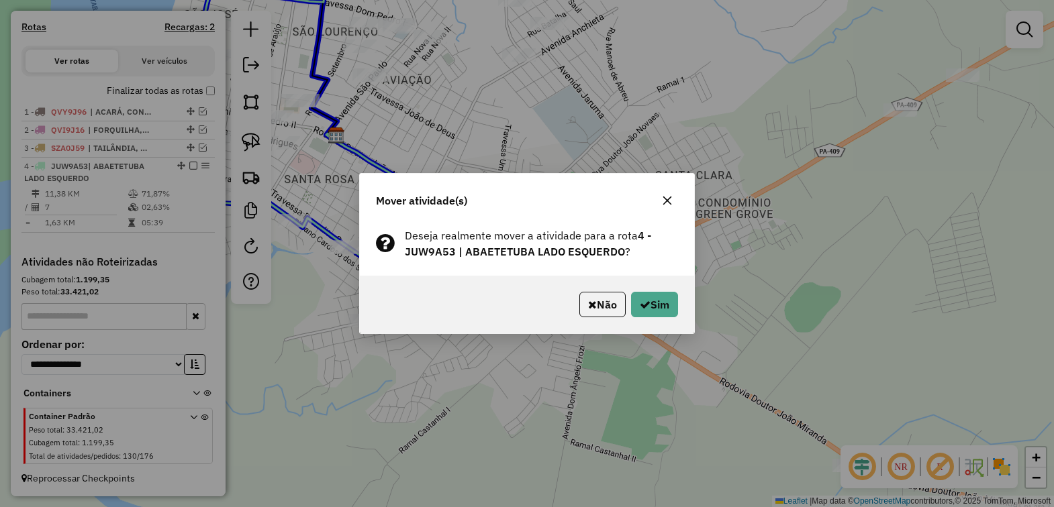
click at [678, 303] on div "Não Sim" at bounding box center [527, 305] width 334 height 58
click at [666, 304] on button "Sim" at bounding box center [654, 305] width 47 height 26
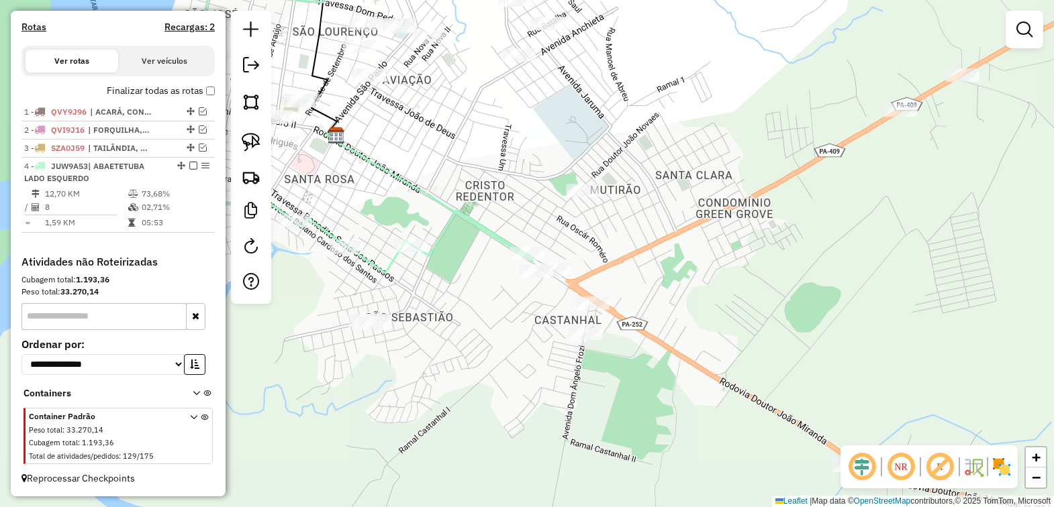
click at [477, 226] on icon at bounding box center [304, 132] width 444 height 289
select select "*********"
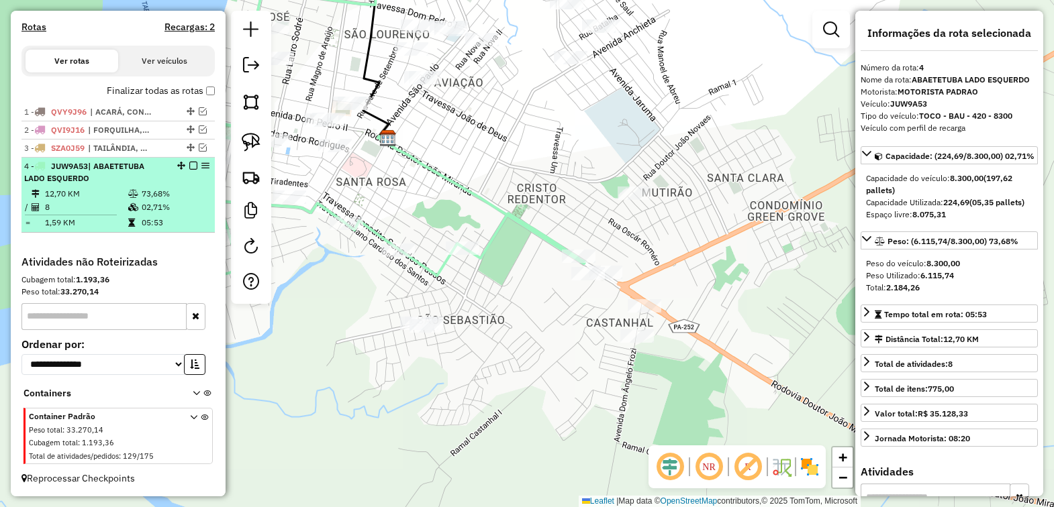
click at [189, 162] on em at bounding box center [193, 166] width 8 height 8
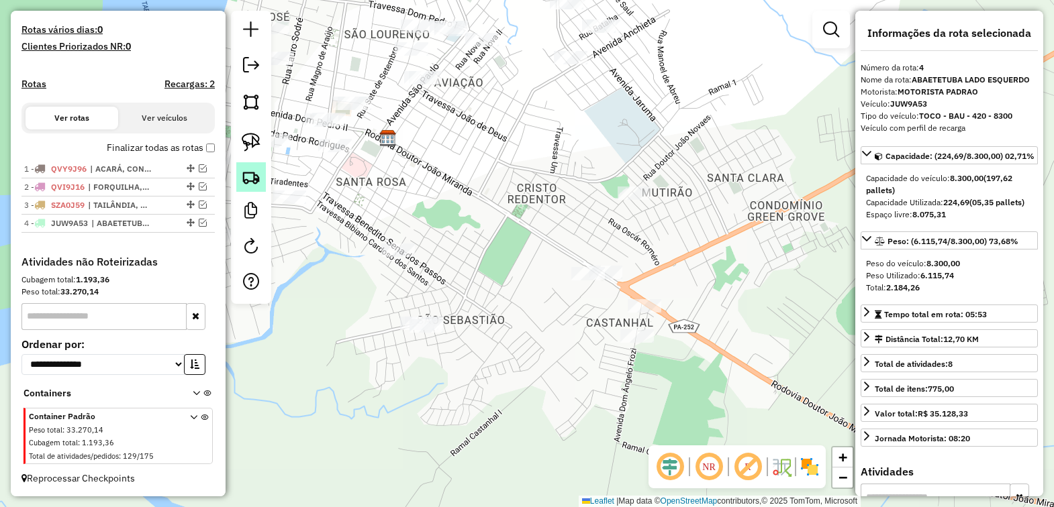
scroll to position [354, 0]
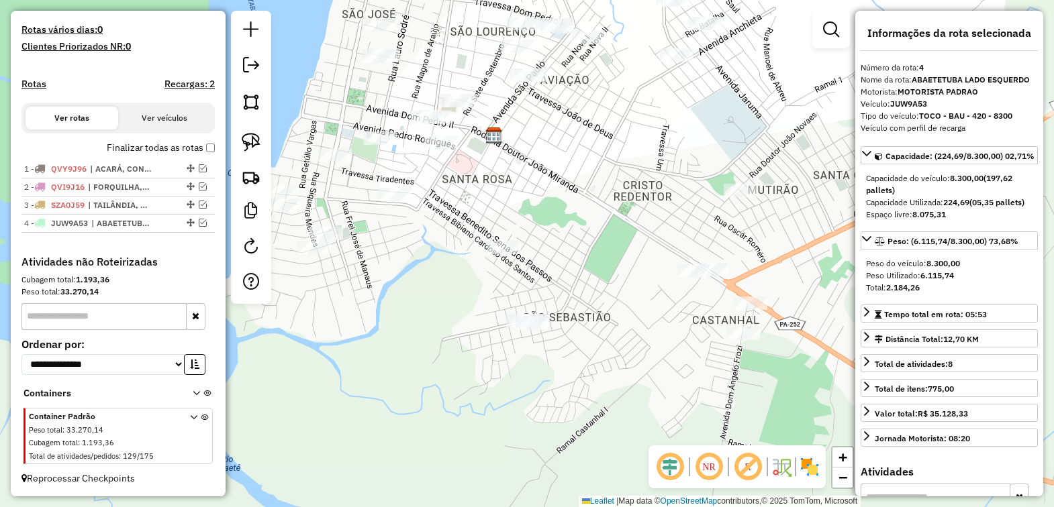
drag, startPoint x: 360, startPoint y: 188, endPoint x: 503, endPoint y: 175, distance: 143.5
click at [502, 175] on div "Janela de atendimento Grade de atendimento Capacidade Transportadoras Veículos …" at bounding box center [527, 253] width 1054 height 507
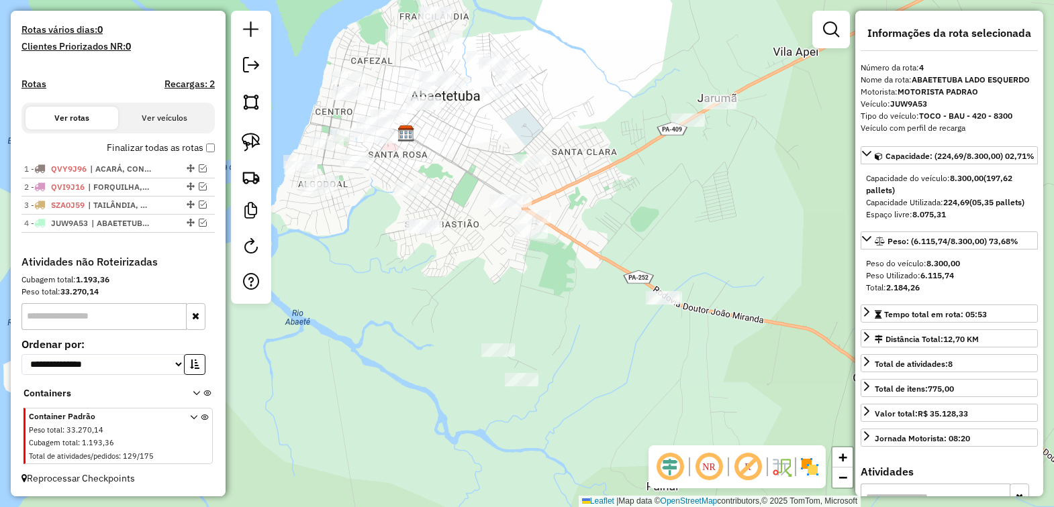
drag, startPoint x: 599, startPoint y: 297, endPoint x: 546, endPoint y: 286, distance: 54.1
click at [491, 280] on div "Janela de atendimento Grade de atendimento Capacidade Transportadoras Veículos …" at bounding box center [527, 253] width 1054 height 507
click at [250, 146] on img at bounding box center [251, 142] width 19 height 19
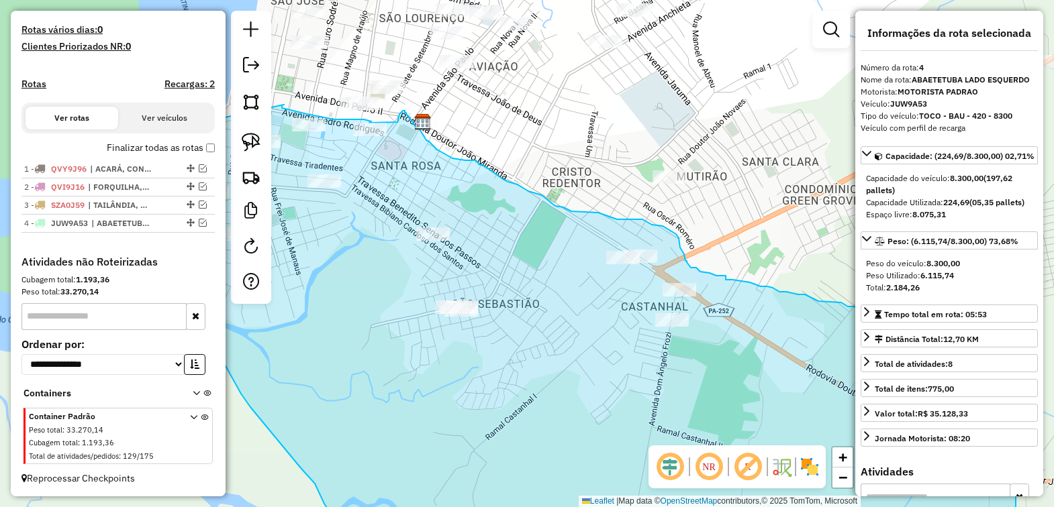
drag, startPoint x: 277, startPoint y: 138, endPoint x: 284, endPoint y: 105, distance: 33.6
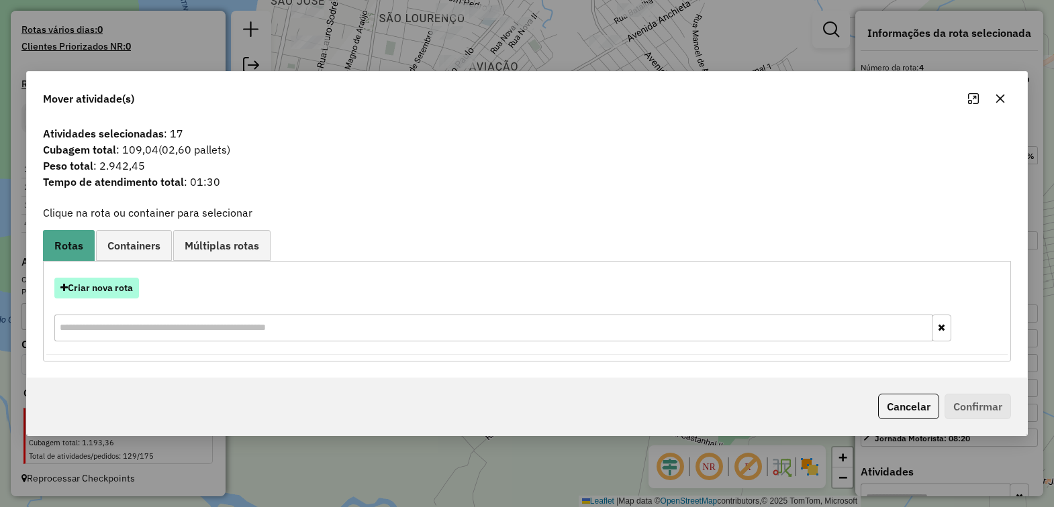
click at [113, 289] on button "Criar nova rota" at bounding box center [96, 288] width 85 height 21
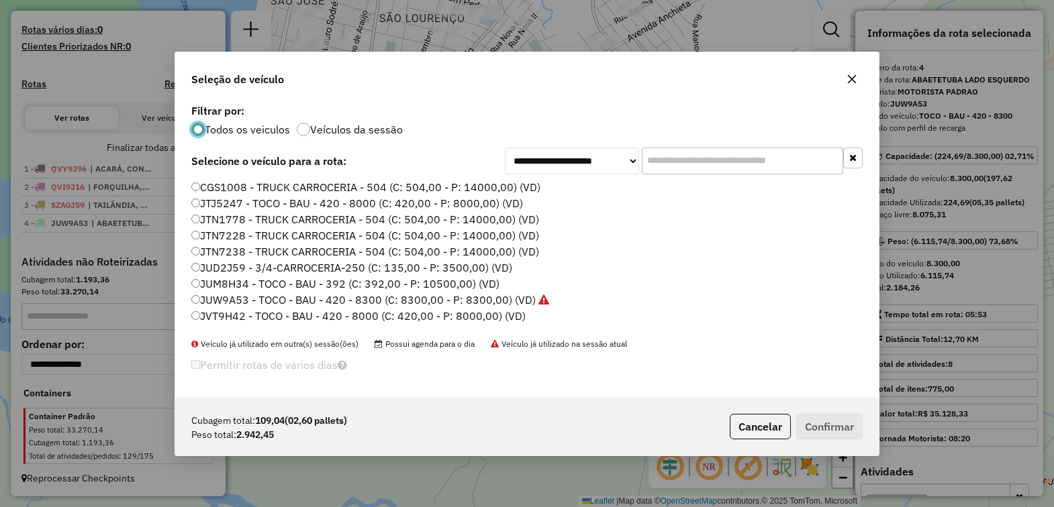
scroll to position [7, 4]
click at [232, 269] on label "JUD2J59 - 3/4-CARROCERIA-250 (C: 135,00 - P: 3500,00) (VD)" at bounding box center [351, 268] width 321 height 16
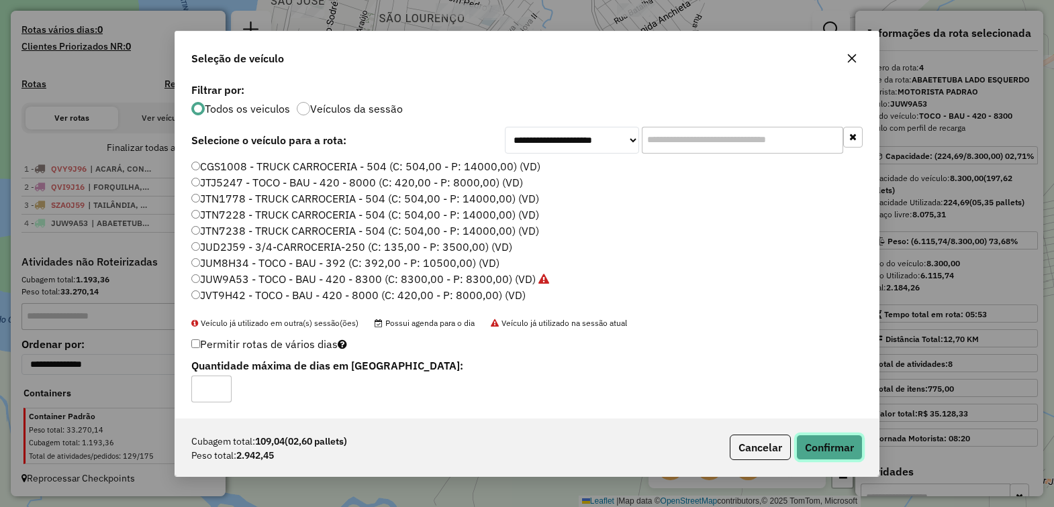
click at [841, 447] on button "Confirmar" at bounding box center [829, 448] width 66 height 26
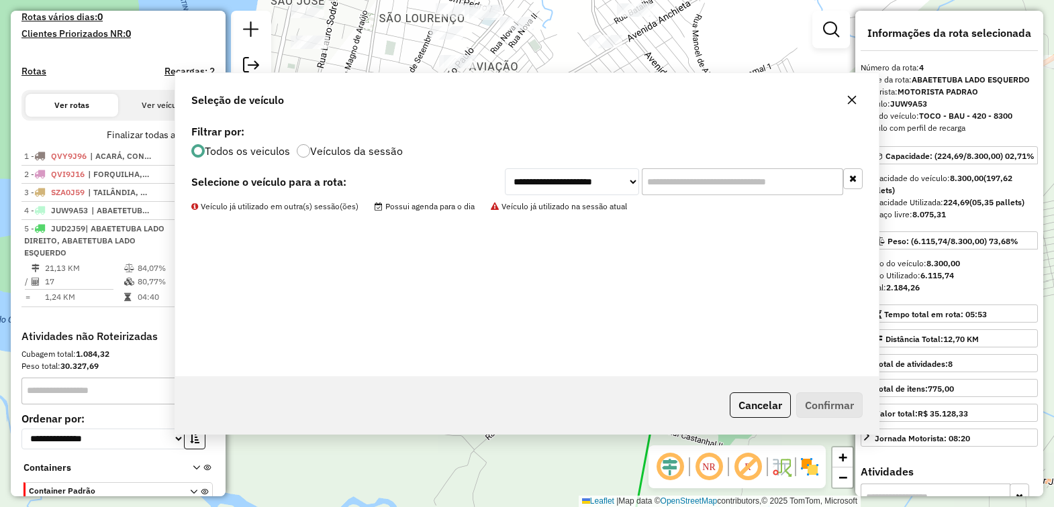
scroll to position [442, 0]
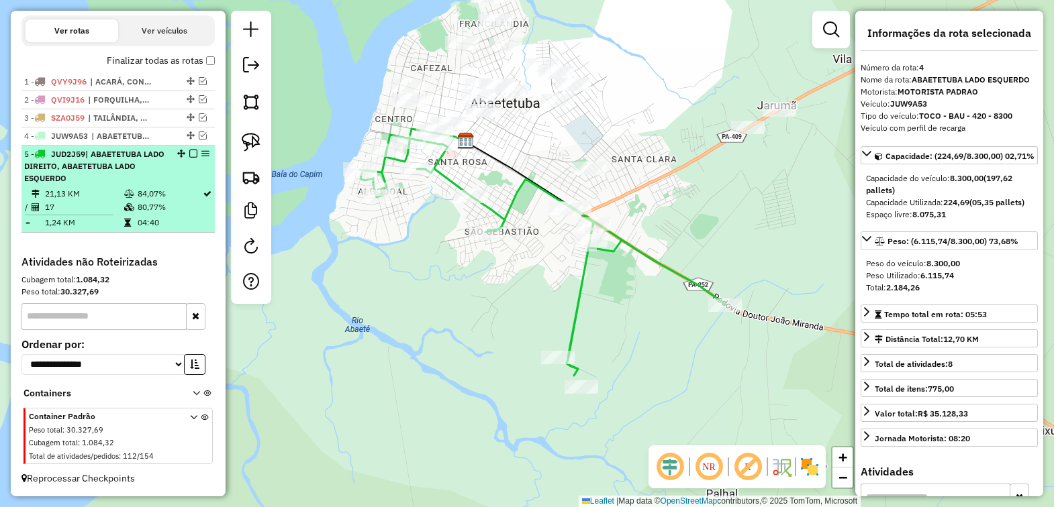
click at [190, 152] on em at bounding box center [193, 154] width 8 height 8
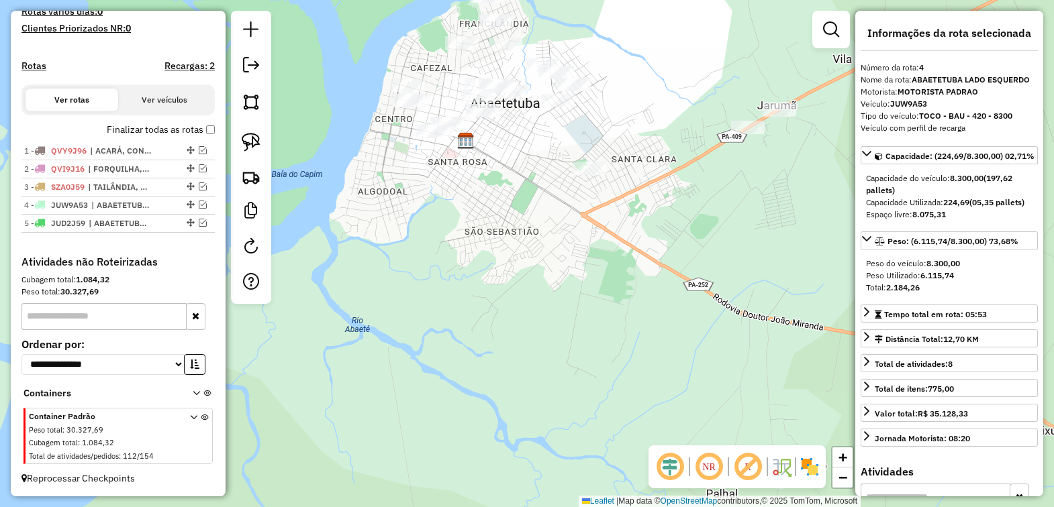
scroll to position [373, 0]
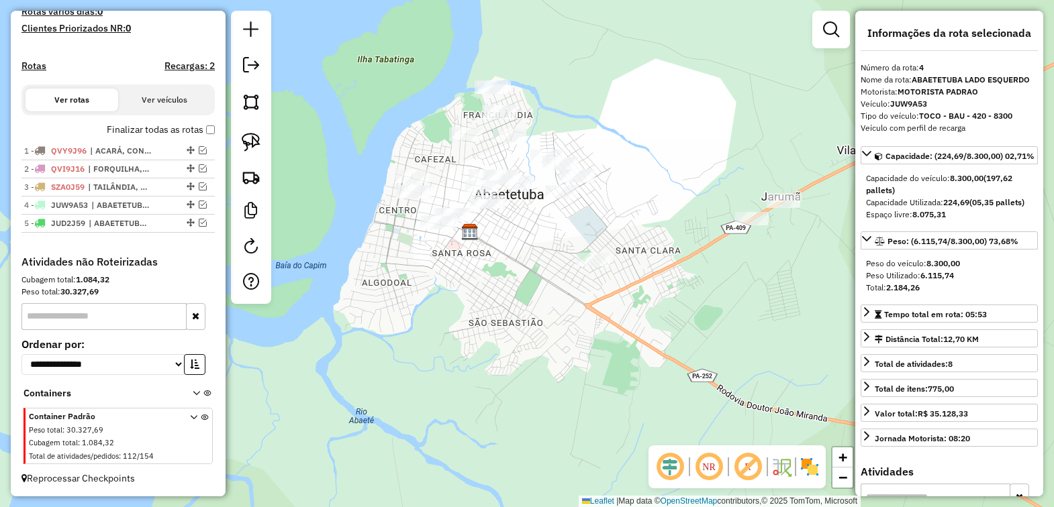
drag, startPoint x: 571, startPoint y: 253, endPoint x: 583, endPoint y: 377, distance: 124.7
click at [583, 377] on div "Janela de atendimento Grade de atendimento Capacidade Transportadoras Veículos …" at bounding box center [527, 253] width 1054 height 507
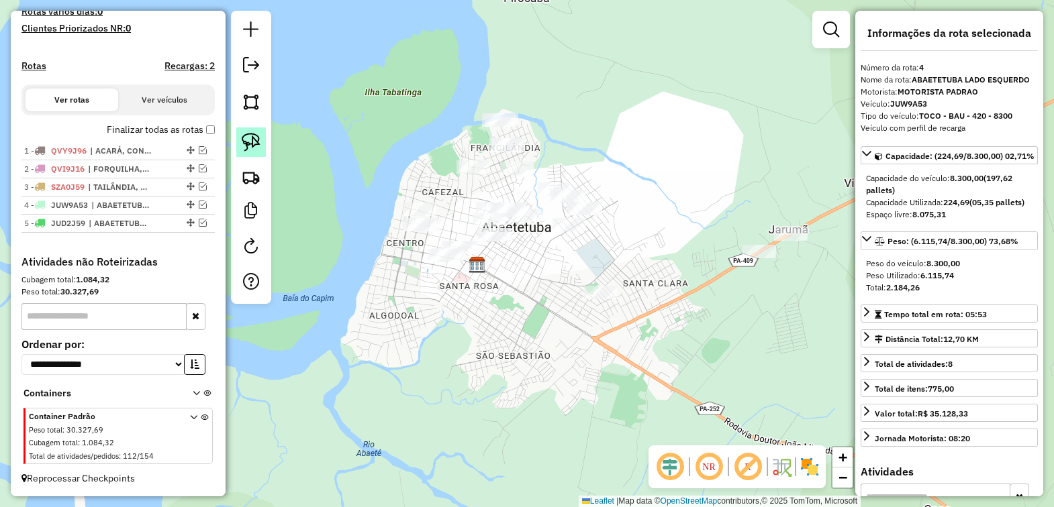
click at [246, 152] on img at bounding box center [251, 142] width 19 height 19
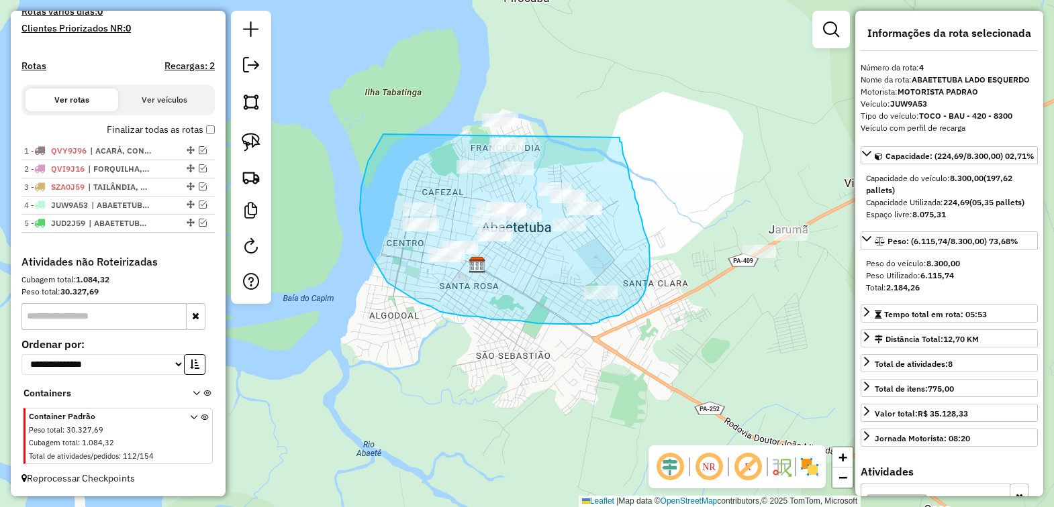
drag, startPoint x: 373, startPoint y: 153, endPoint x: 620, endPoint y: 138, distance: 247.5
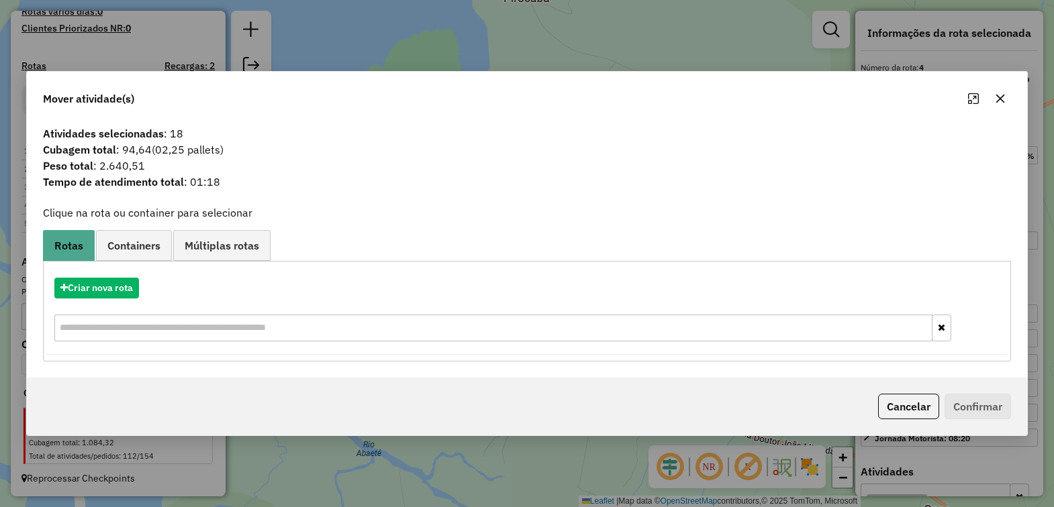
click at [1000, 95] on icon "button" at bounding box center [1000, 98] width 11 height 11
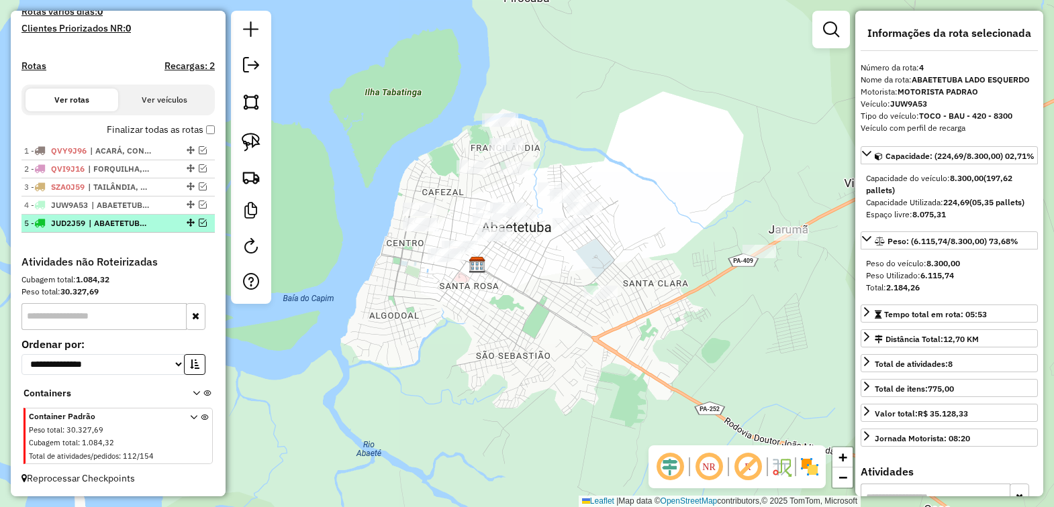
click at [202, 219] on em at bounding box center [203, 223] width 8 height 8
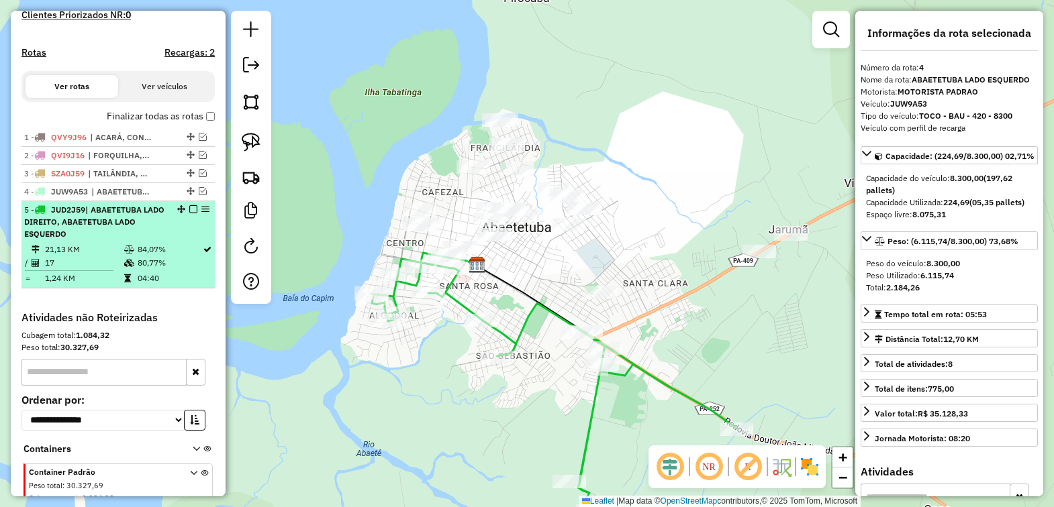
scroll to position [442, 0]
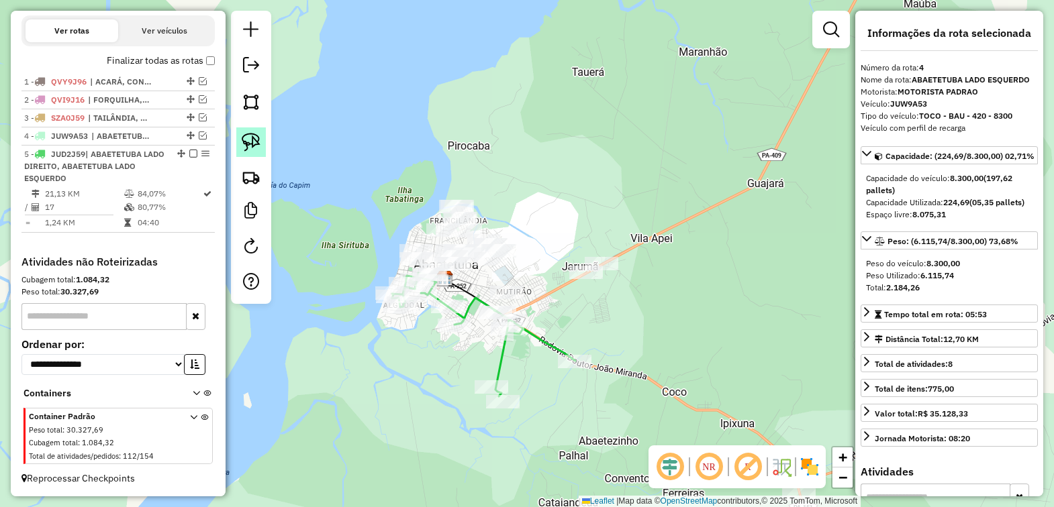
click at [249, 149] on img at bounding box center [251, 142] width 19 height 19
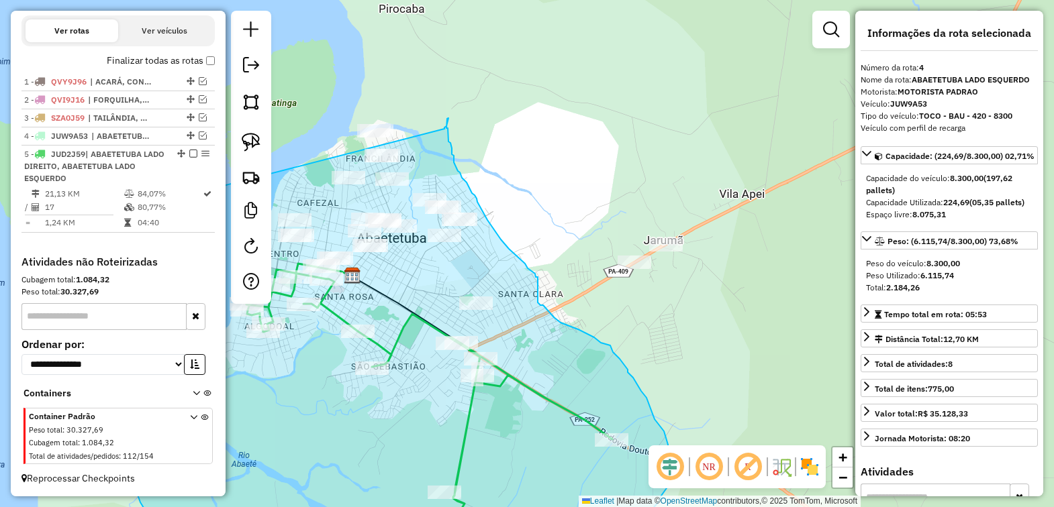
drag, startPoint x: 336, startPoint y: 274, endPoint x: 444, endPoint y: 129, distance: 180.8
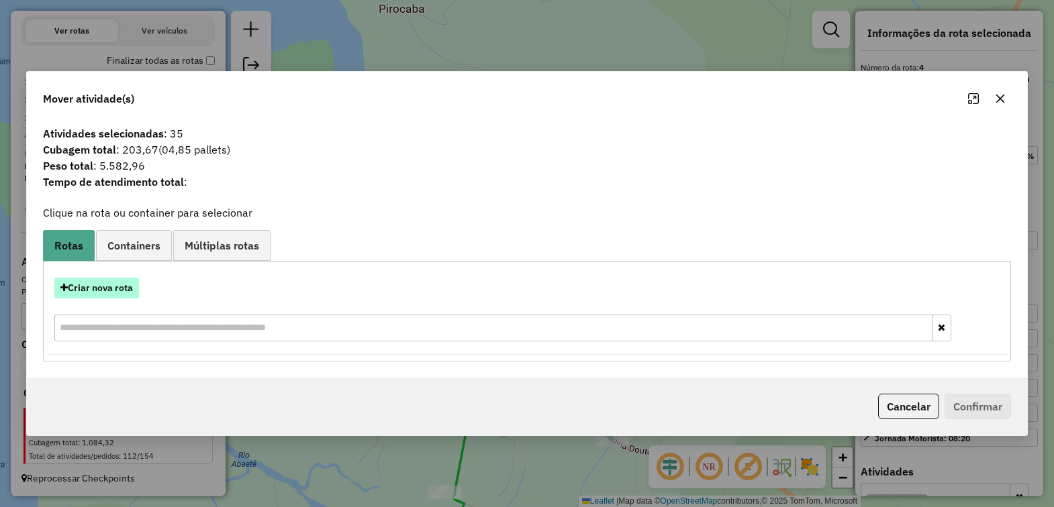
click at [104, 290] on button "Criar nova rota" at bounding box center [96, 288] width 85 height 21
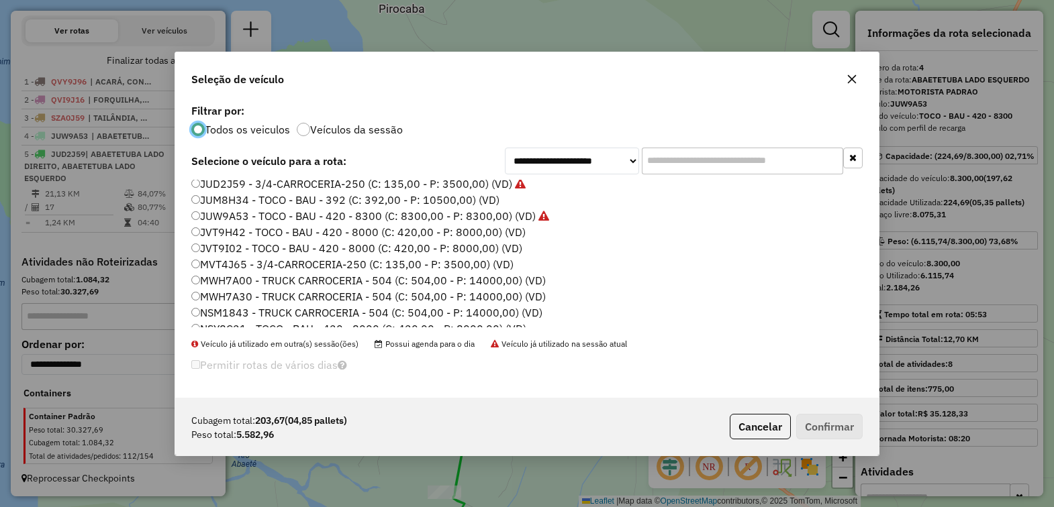
scroll to position [168, 0]
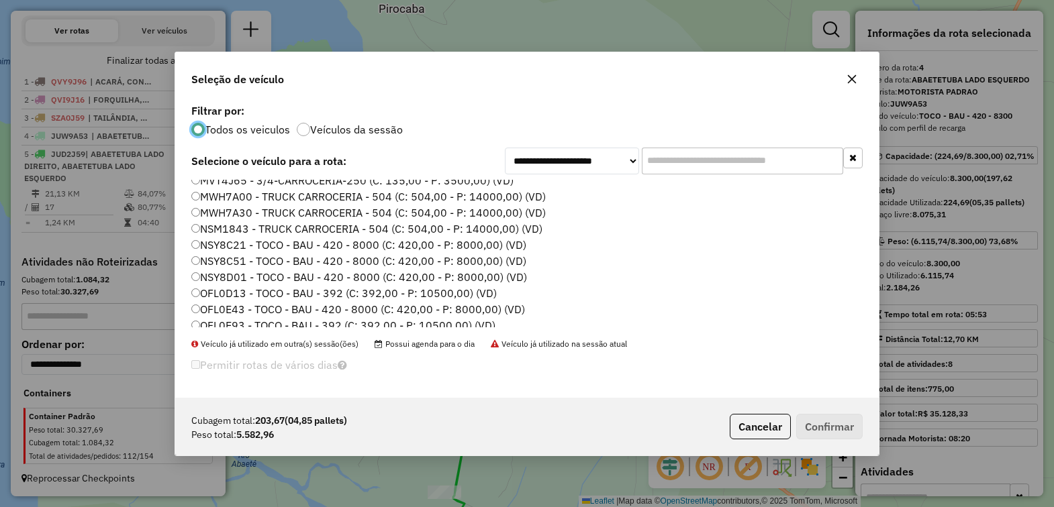
click at [234, 307] on label "OFL0E43 - TOCO - BAU - 420 - 8000 (C: 420,00 - P: 8000,00) (VD)" at bounding box center [358, 309] width 334 height 16
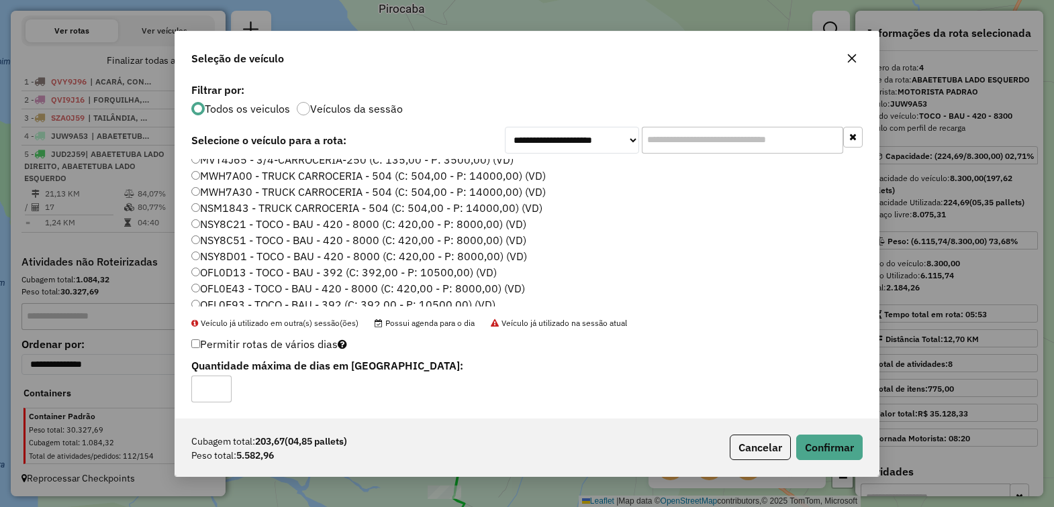
click at [810, 433] on div "Cubagem total: 203,67 (04,85 pallets) Peso total: 5.582,96 Cancelar Confirmar" at bounding box center [526, 448] width 703 height 58
click at [810, 443] on button "Confirmar" at bounding box center [829, 448] width 66 height 26
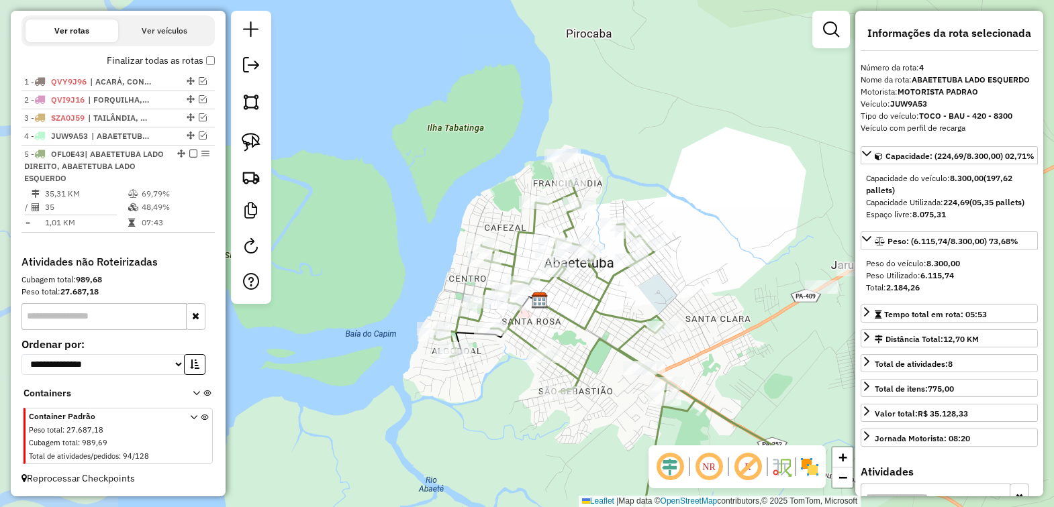
drag, startPoint x: 323, startPoint y: 116, endPoint x: 500, endPoint y: 132, distance: 177.9
click at [500, 132] on div "Janela de atendimento Grade de atendimento Capacidade Transportadoras Veículos …" at bounding box center [527, 253] width 1054 height 507
click at [199, 136] on em at bounding box center [203, 136] width 8 height 8
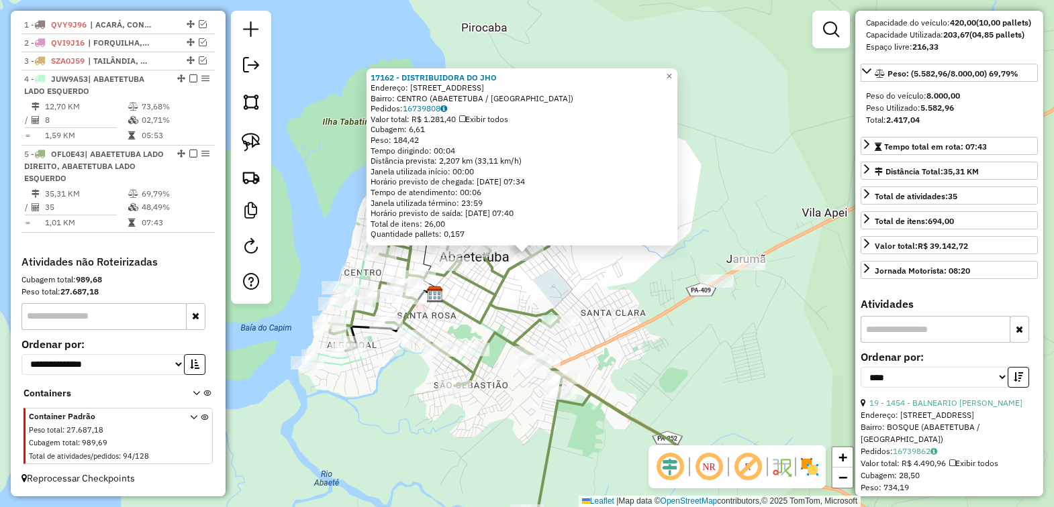
scroll to position [336, 0]
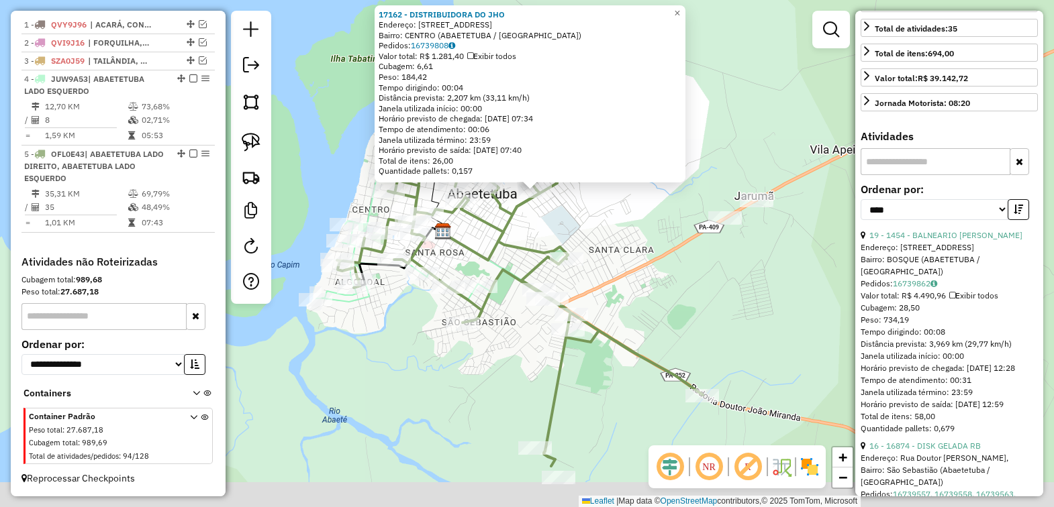
drag, startPoint x: 658, startPoint y: 386, endPoint x: 668, endPoint y: 249, distance: 137.3
click at [668, 249] on div "17162 - DISTRIBUIDORA DO JHO Endereço: Travessa Deocleciano Tocantins 2497 [GEO…" at bounding box center [527, 253] width 1054 height 507
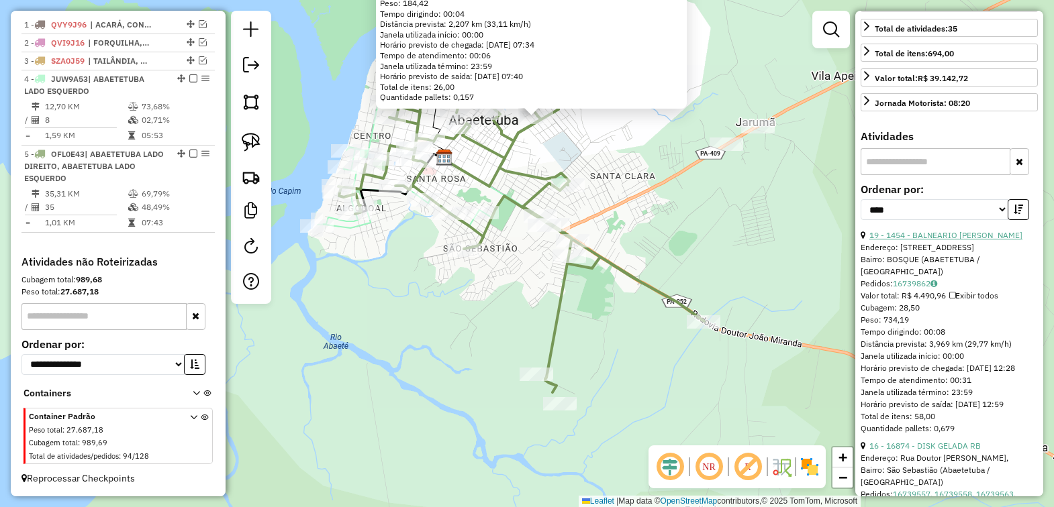
click at [921, 240] on link "19 - 1454 - BALNEARIO [PERSON_NAME]" at bounding box center [945, 235] width 153 height 10
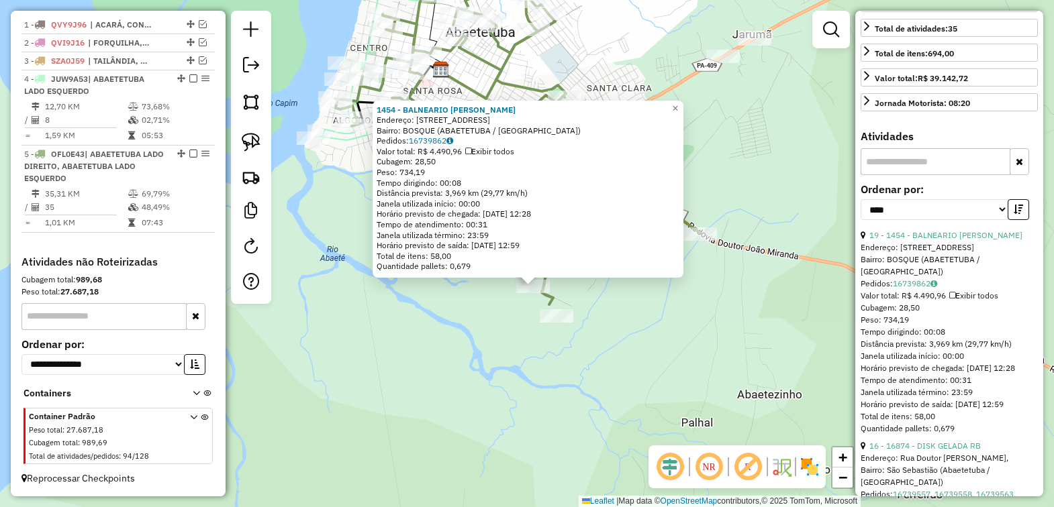
drag, startPoint x: 616, startPoint y: 322, endPoint x: 625, endPoint y: 356, distance: 35.3
click at [624, 356] on div "1454 - BALNEARIO TIA PACA Endereço: RAM DO CASTANHAL 2 FINAL DO RAMAL, 45 Bairr…" at bounding box center [527, 253] width 1054 height 507
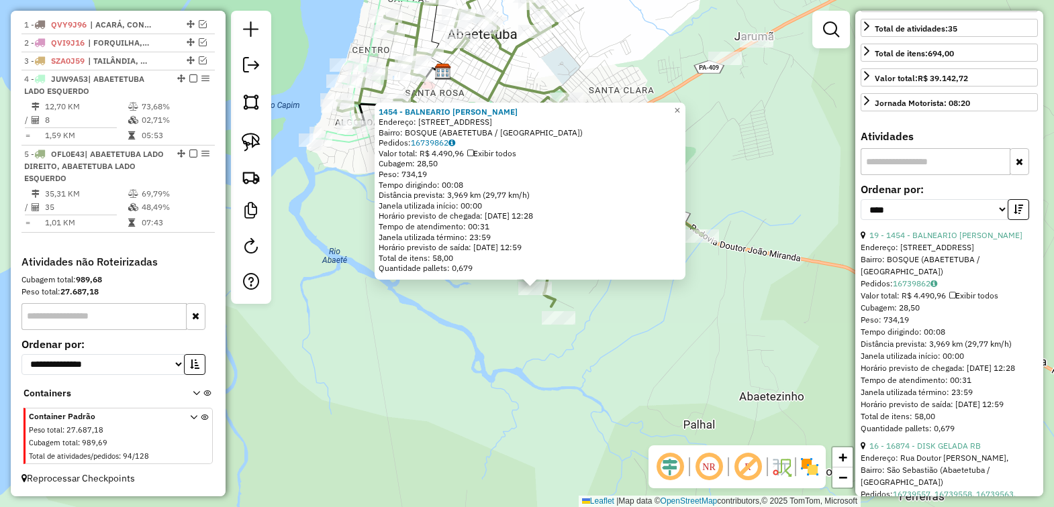
click at [625, 356] on div "1454 - BALNEARIO TIA PACA Endereço: RAM DO CASTANHAL 2 FINAL DO RAMAL, 45 Bairr…" at bounding box center [527, 253] width 1054 height 507
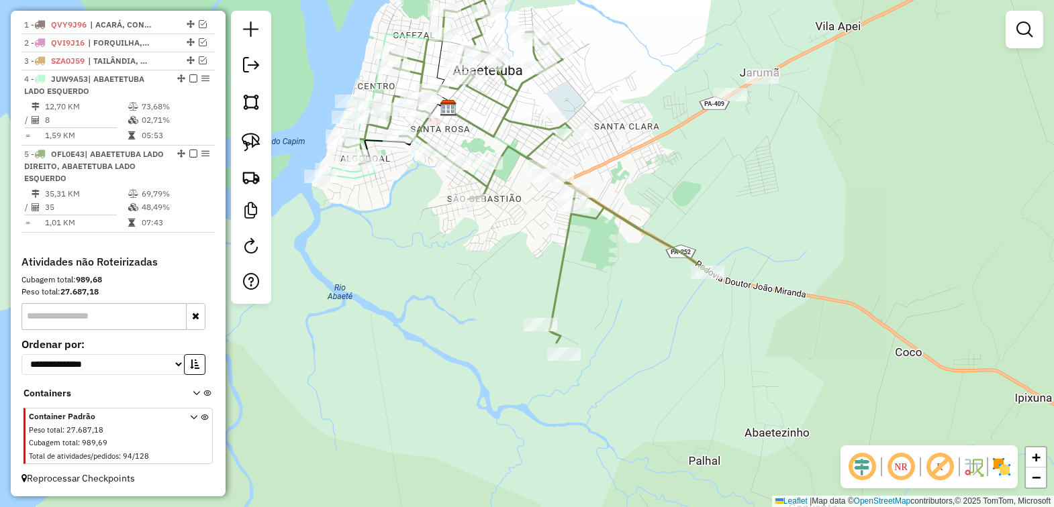
drag, startPoint x: 636, startPoint y: 311, endPoint x: 642, endPoint y: 352, distance: 42.1
click at [642, 352] on div "Janela de atendimento Grade de atendimento Capacidade Transportadoras Veículos …" at bounding box center [527, 253] width 1054 height 507
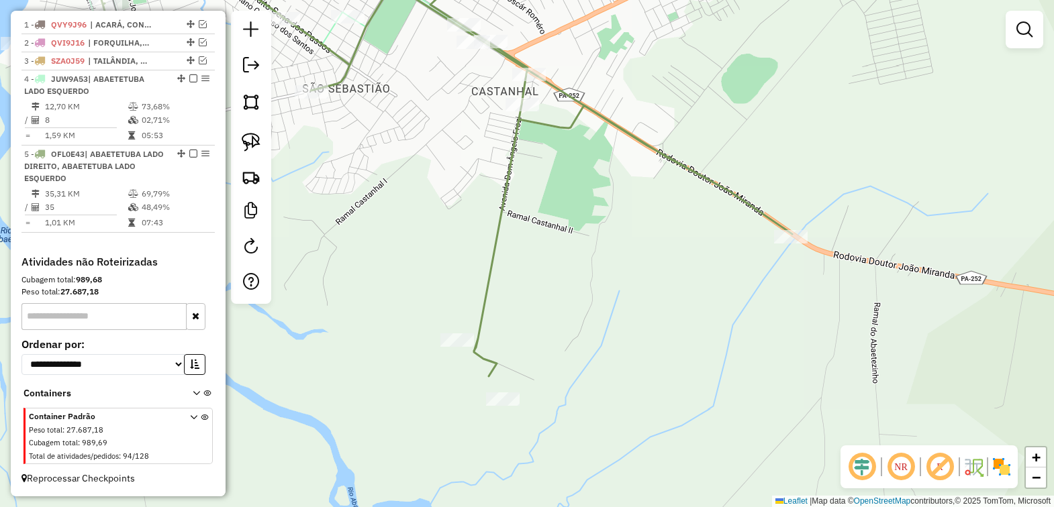
drag, startPoint x: 628, startPoint y: 334, endPoint x: 579, endPoint y: 242, distance: 104.5
click at [579, 242] on div "Janela de atendimento Grade de atendimento Capacidade Transportadoras Veículos …" at bounding box center [527, 253] width 1054 height 507
click at [245, 148] on img at bounding box center [251, 142] width 19 height 19
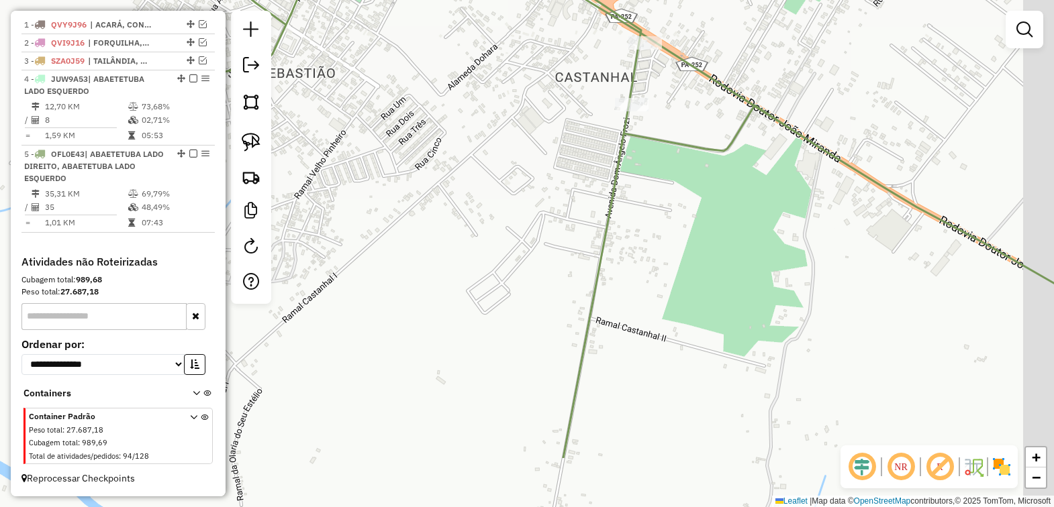
drag, startPoint x: 605, startPoint y: 213, endPoint x: 549, endPoint y: 114, distance: 114.2
click at [549, 114] on div "Janela de atendimento Grade de atendimento Capacidade Transportadoras Veículos …" at bounding box center [527, 253] width 1054 height 507
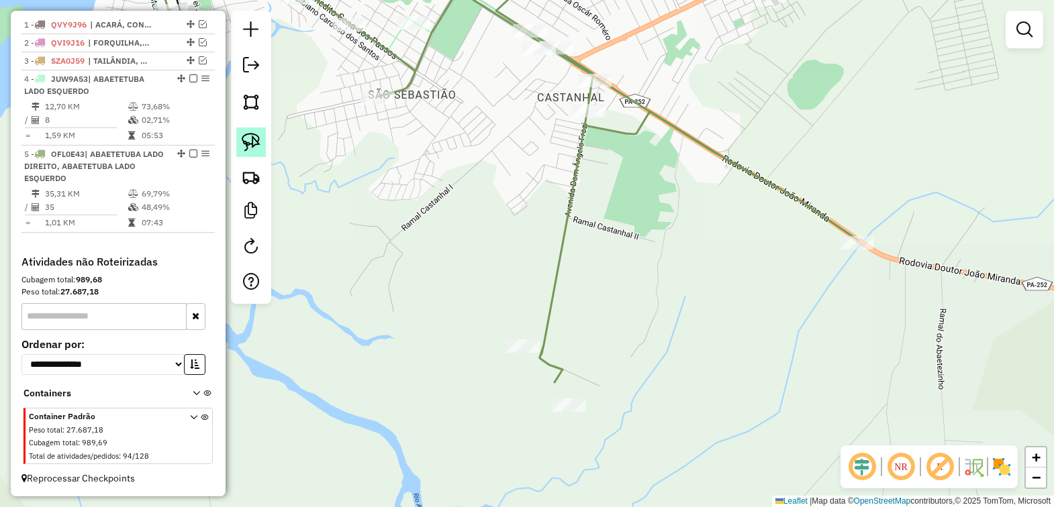
click at [249, 142] on img at bounding box center [251, 142] width 19 height 19
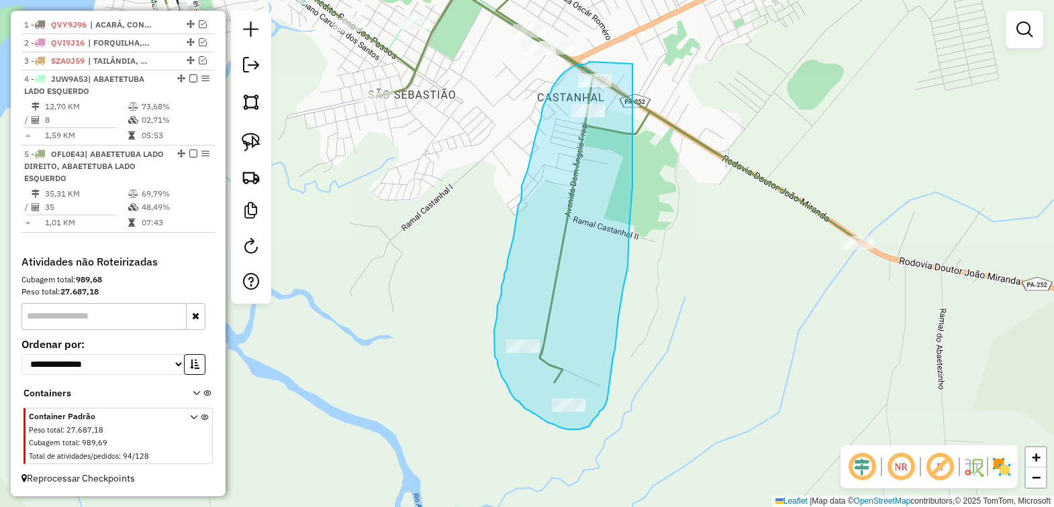
drag, startPoint x: 587, startPoint y: 64, endPoint x: 632, endPoint y: 54, distance: 45.9
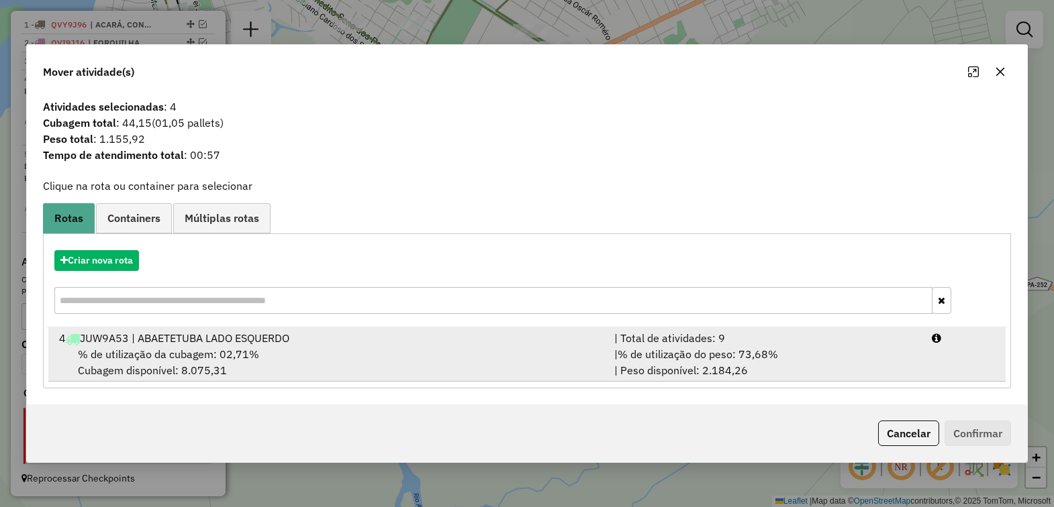
click at [141, 349] on span "% de utilização da cubagem: 02,71%" at bounding box center [168, 354] width 181 height 13
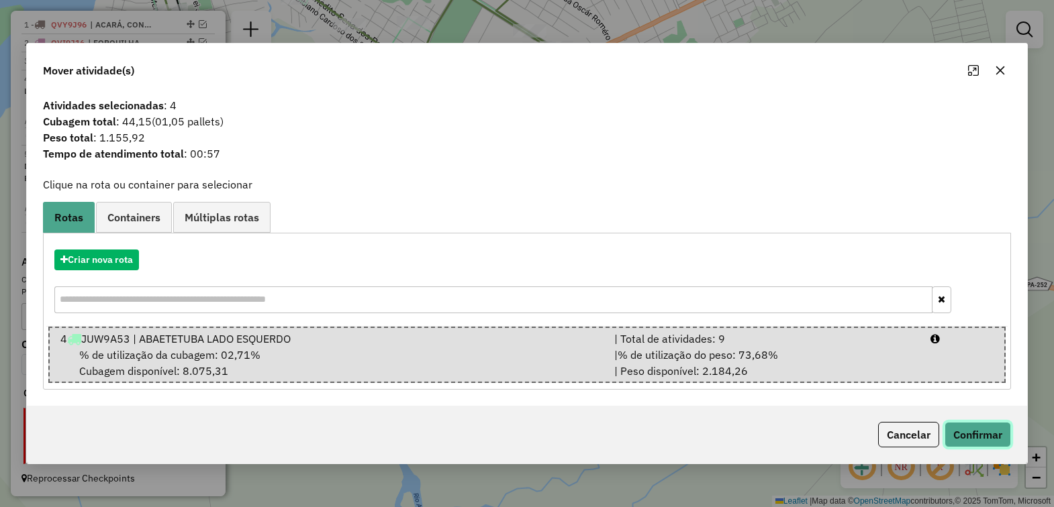
click at [963, 436] on button "Confirmar" at bounding box center [977, 435] width 66 height 26
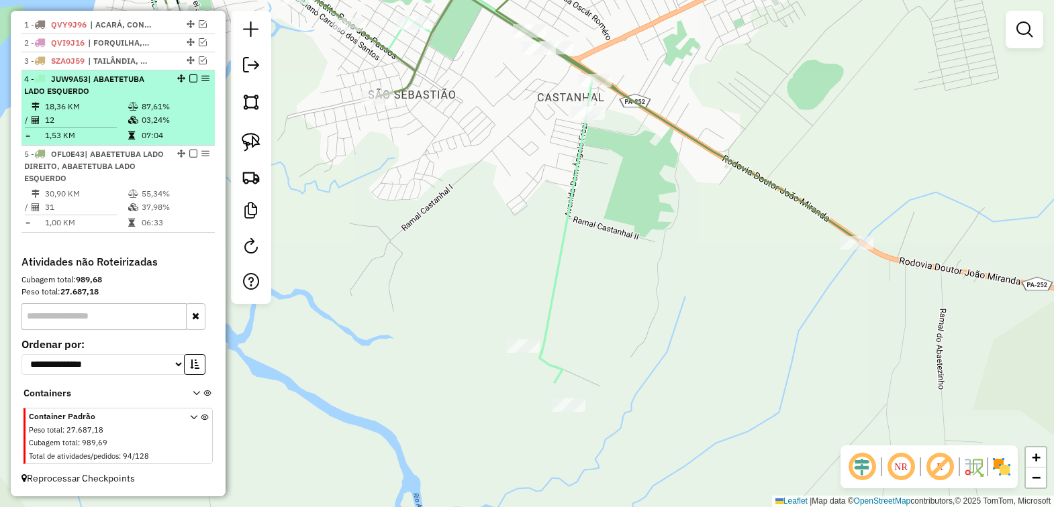
click at [132, 97] on li "4 - JUW9A53 | ABAETETUBA LADO ESQUERDO 18,36 KM 87,61% / 12 03,24% = 1,53 KM 07…" at bounding box center [117, 107] width 193 height 75
select select "*********"
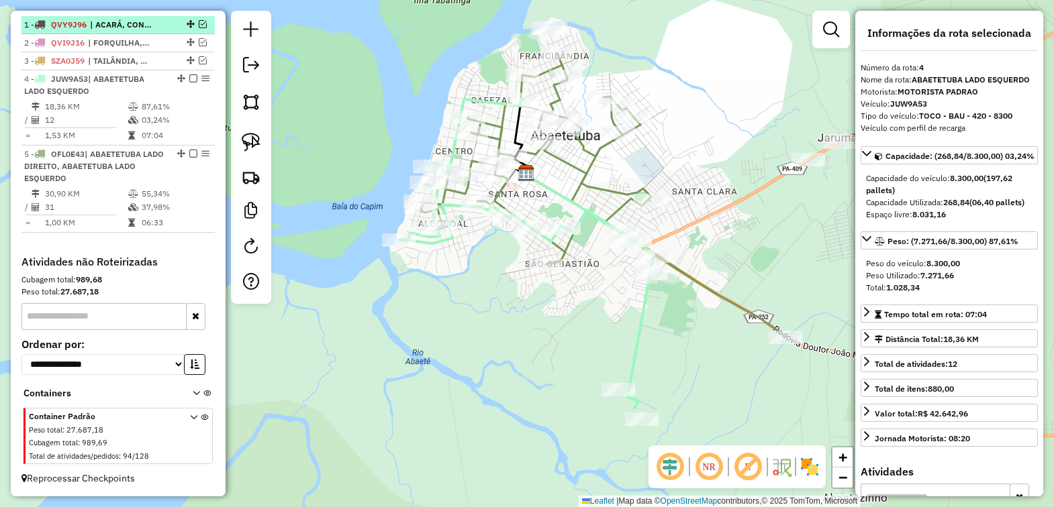
click at [189, 77] on em at bounding box center [193, 79] width 8 height 8
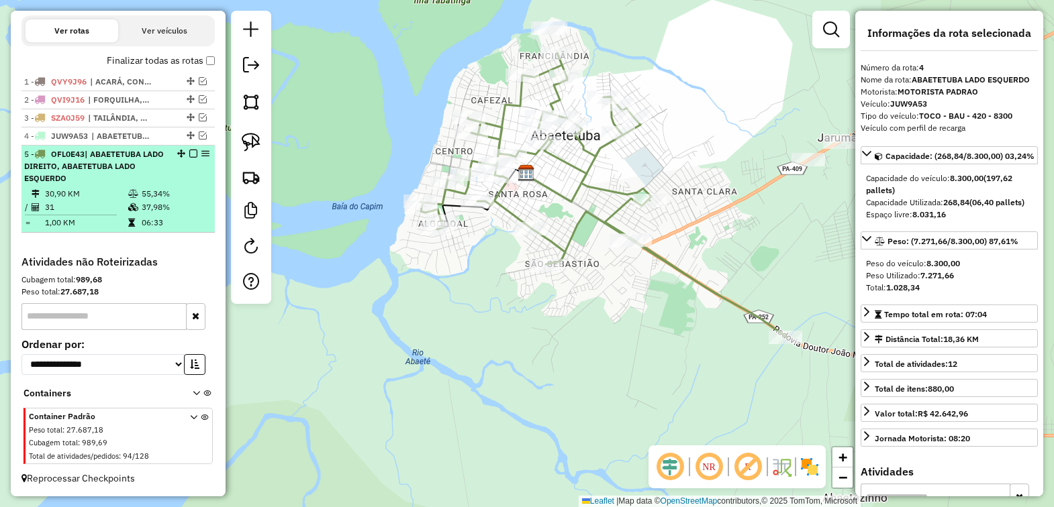
scroll to position [442, 0]
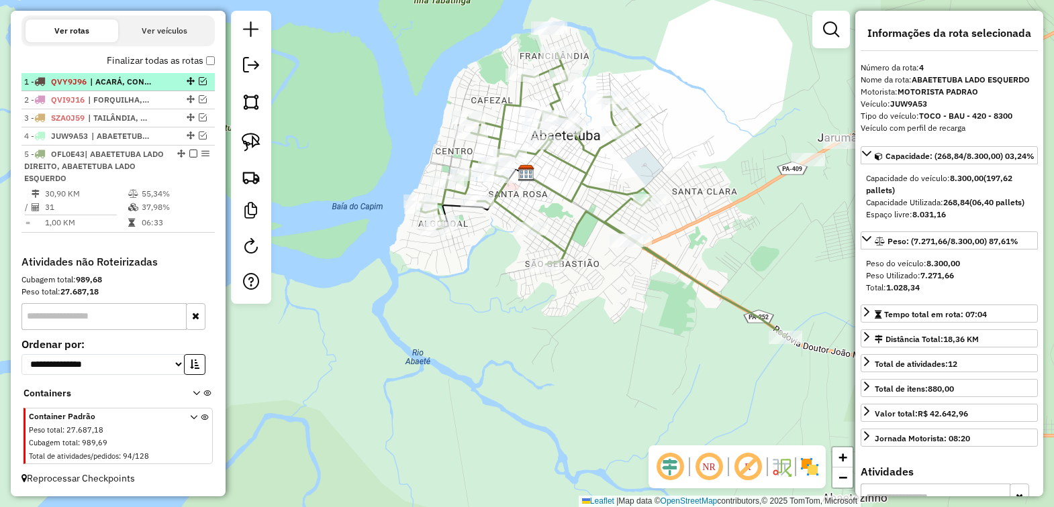
click at [189, 155] on em at bounding box center [193, 154] width 8 height 8
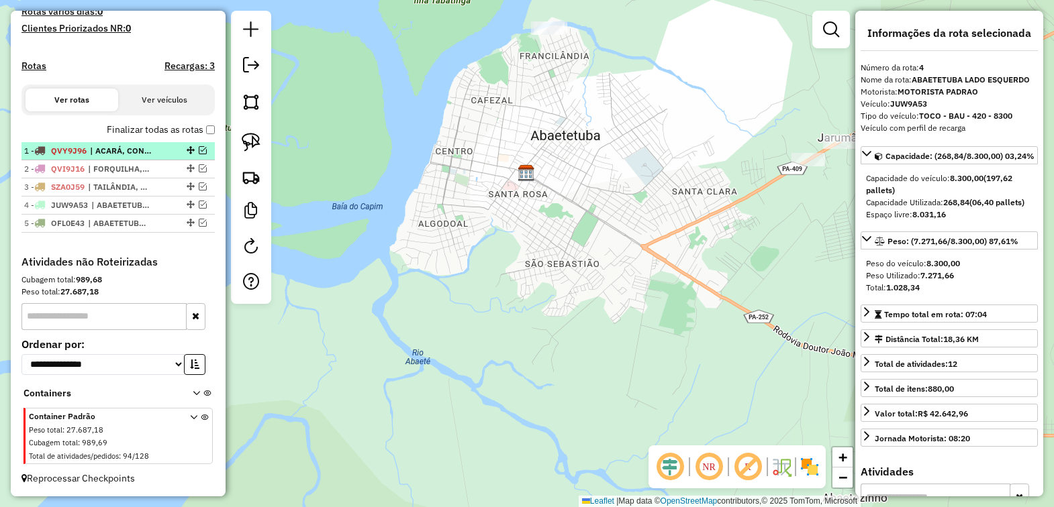
scroll to position [373, 0]
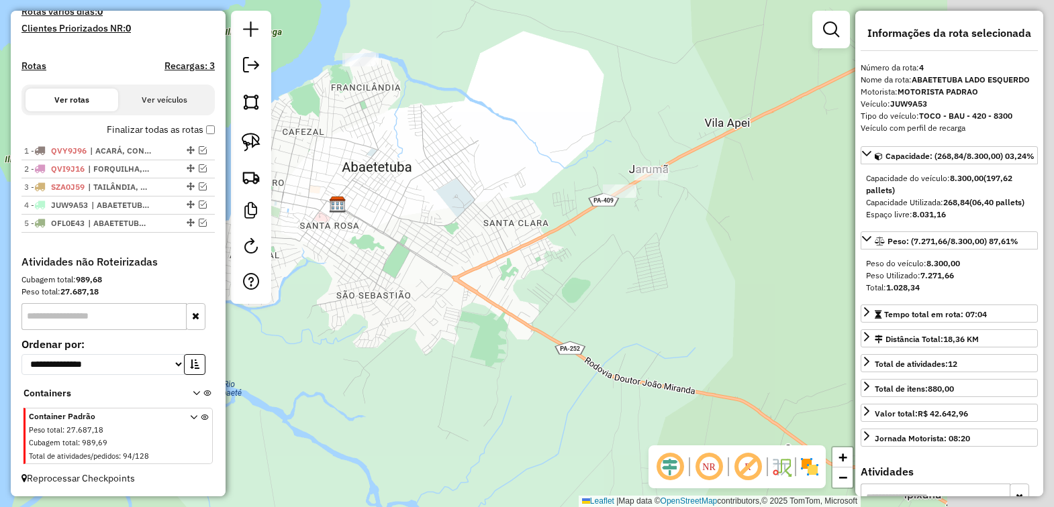
drag, startPoint x: 658, startPoint y: 274, endPoint x: 444, endPoint y: 350, distance: 227.2
click at [444, 350] on div "Janela de atendimento Grade de atendimento Capacidade Transportadoras Veículos …" at bounding box center [527, 253] width 1054 height 507
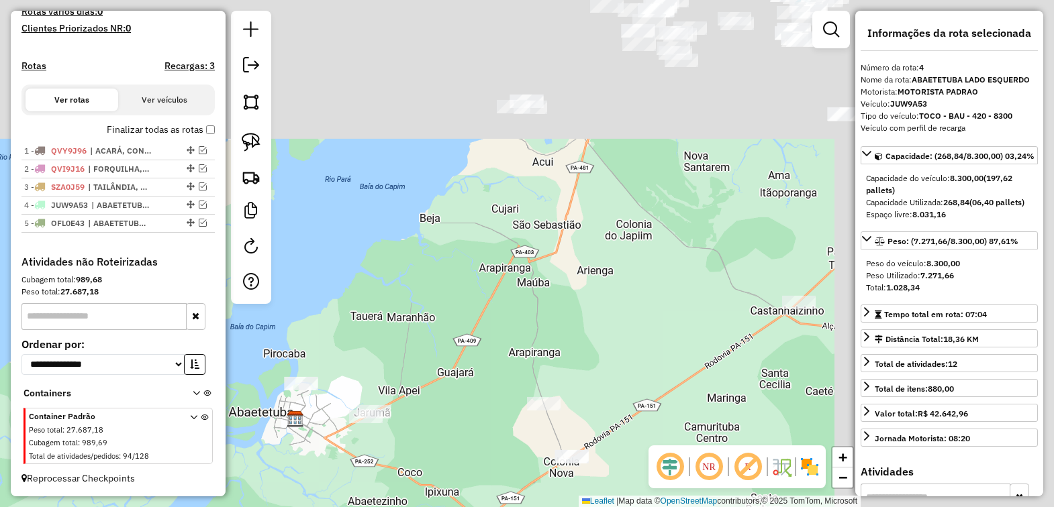
drag, startPoint x: 747, startPoint y: 216, endPoint x: 438, endPoint y: 378, distance: 348.6
click at [435, 427] on div "Janela de atendimento Grade de atendimento Capacidade Transportadoras Veículos …" at bounding box center [527, 253] width 1054 height 507
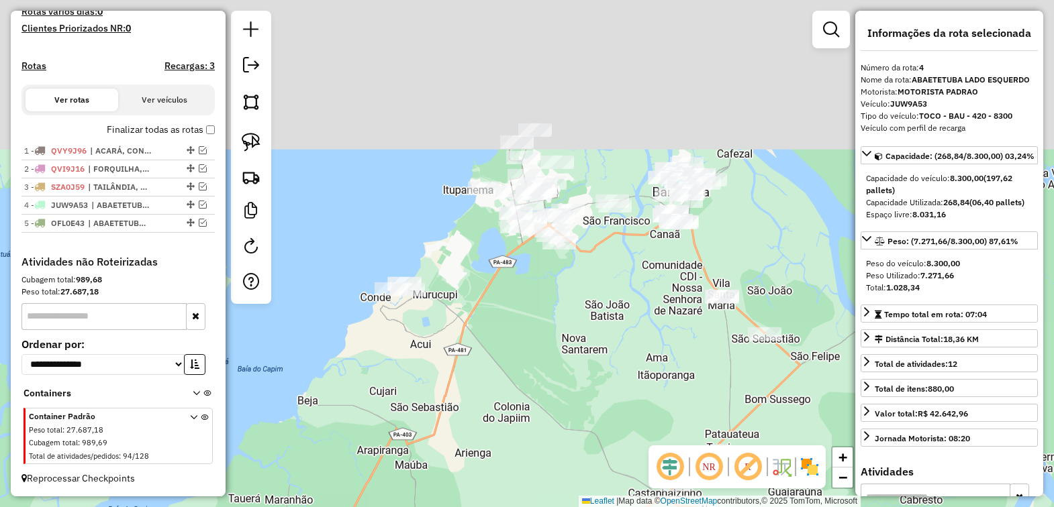
drag, startPoint x: 667, startPoint y: 236, endPoint x: 596, endPoint y: 354, distance: 138.1
click at [596, 354] on div "Janela de atendimento Grade de atendimento Capacidade Transportadoras Veículos …" at bounding box center [527, 253] width 1054 height 507
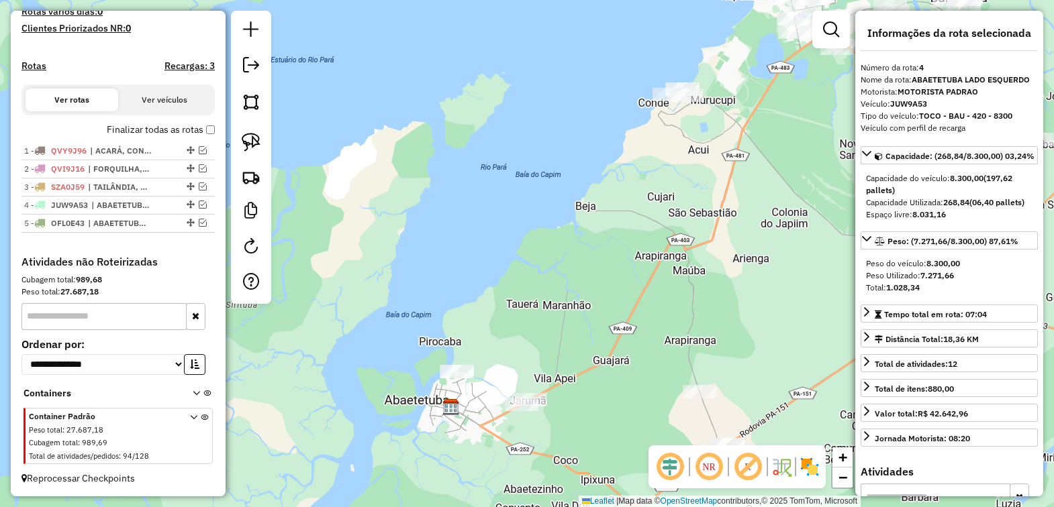
drag, startPoint x: 499, startPoint y: 360, endPoint x: 777, endPoint y: 166, distance: 339.3
click at [777, 166] on div "Janela de atendimento Grade de atendimento Capacidade Transportadoras Veículos …" at bounding box center [527, 253] width 1054 height 507
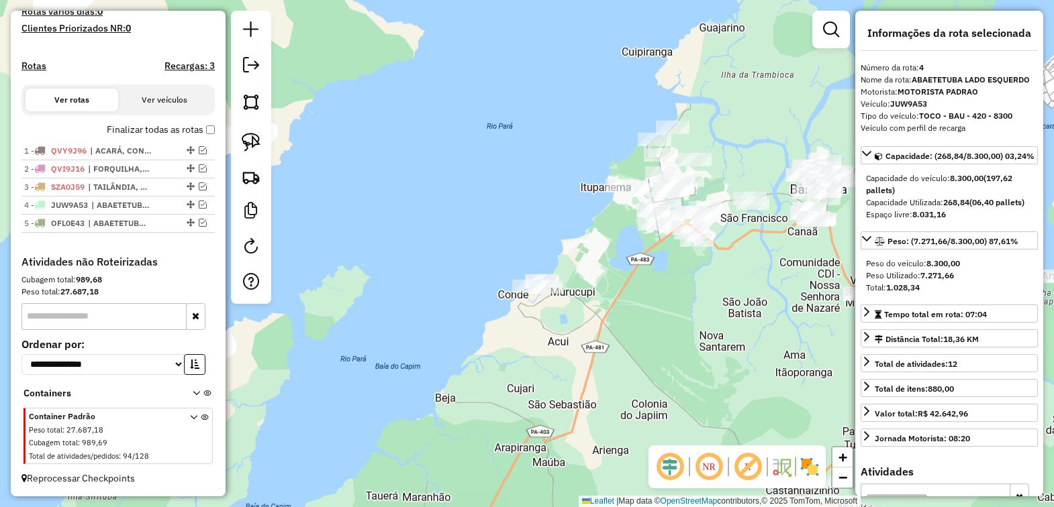
drag, startPoint x: 786, startPoint y: 158, endPoint x: 642, endPoint y: 353, distance: 242.9
click at [642, 353] on div "Janela de atendimento Grade de atendimento Capacidade Transportadoras Veículos …" at bounding box center [527, 253] width 1054 height 507
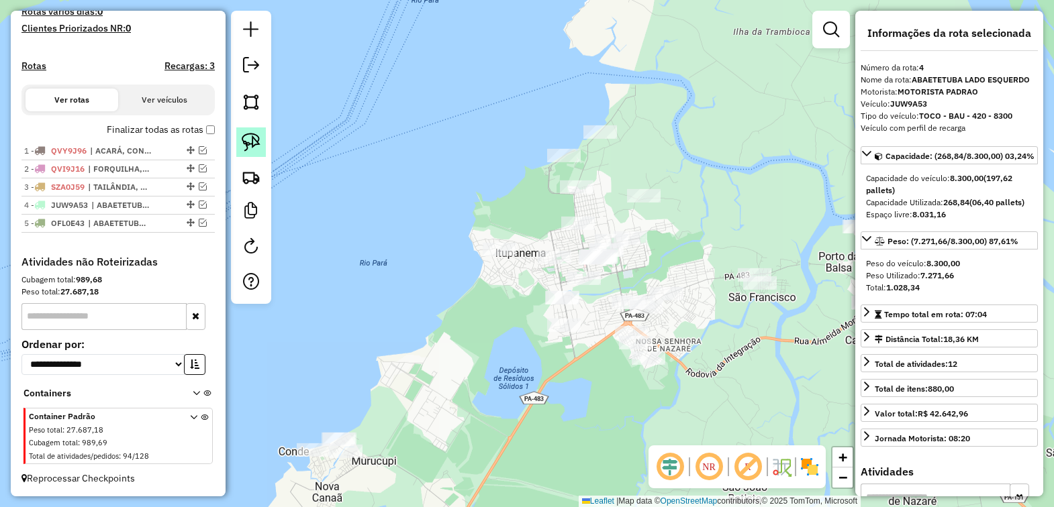
click at [256, 148] on img at bounding box center [251, 142] width 19 height 19
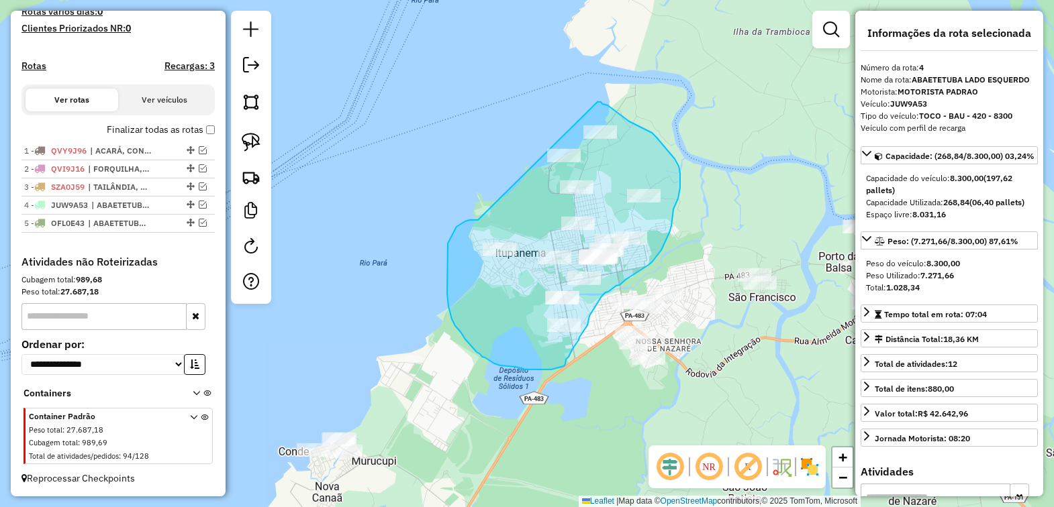
drag, startPoint x: 477, startPoint y: 220, endPoint x: 582, endPoint y: 101, distance: 158.4
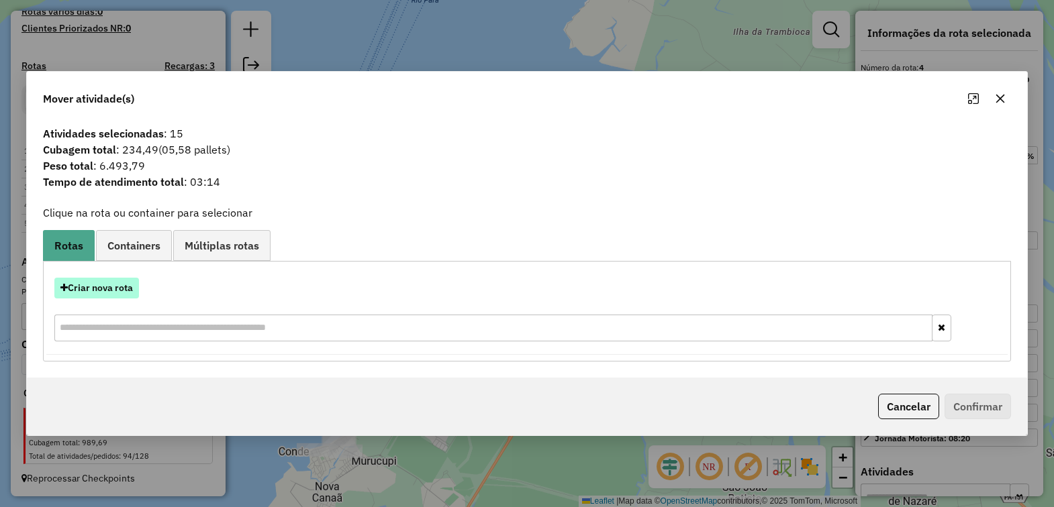
click at [79, 279] on button "Criar nova rota" at bounding box center [96, 288] width 85 height 21
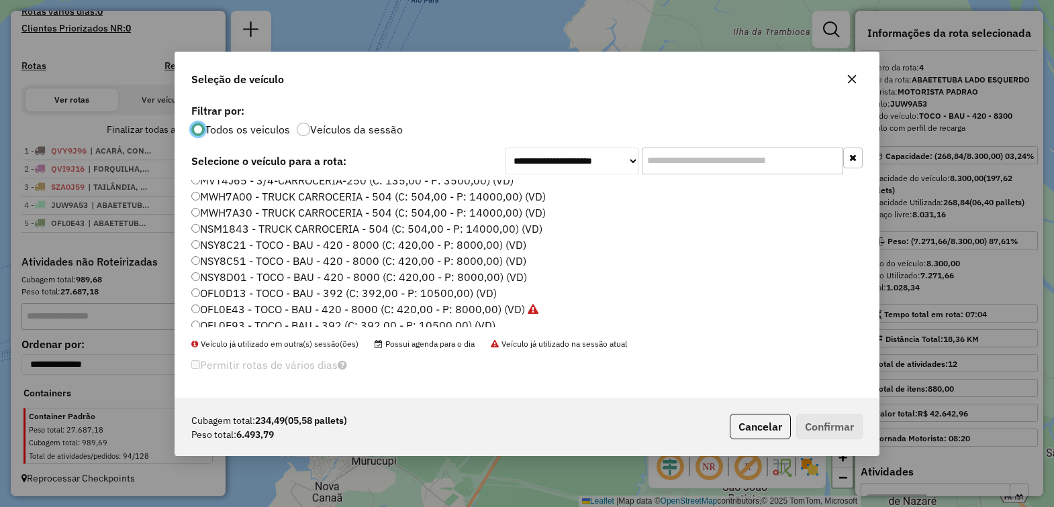
scroll to position [252, 0]
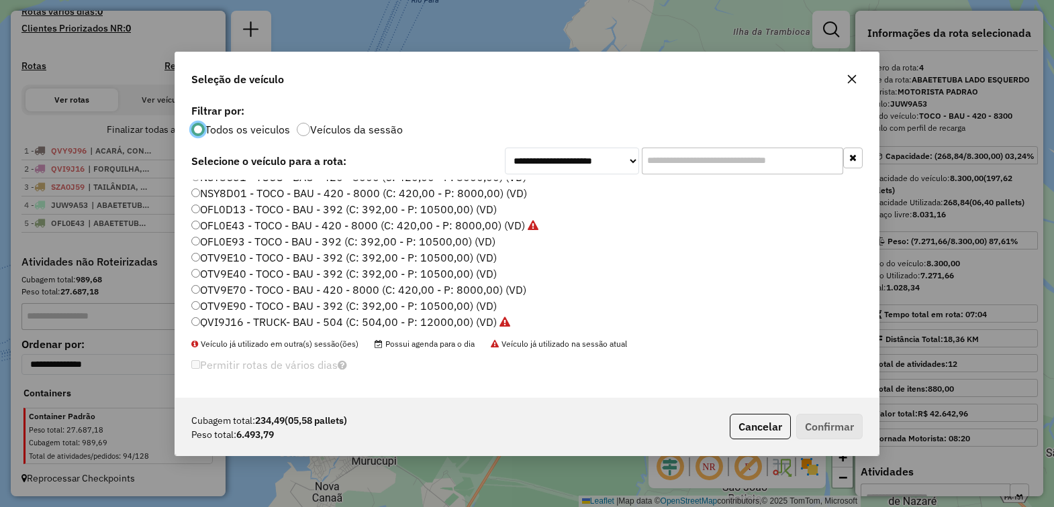
click at [236, 254] on label "OTV9E10 - TOCO - BAU - 392 (C: 392,00 - P: 10500,00) (VD)" at bounding box center [343, 258] width 305 height 16
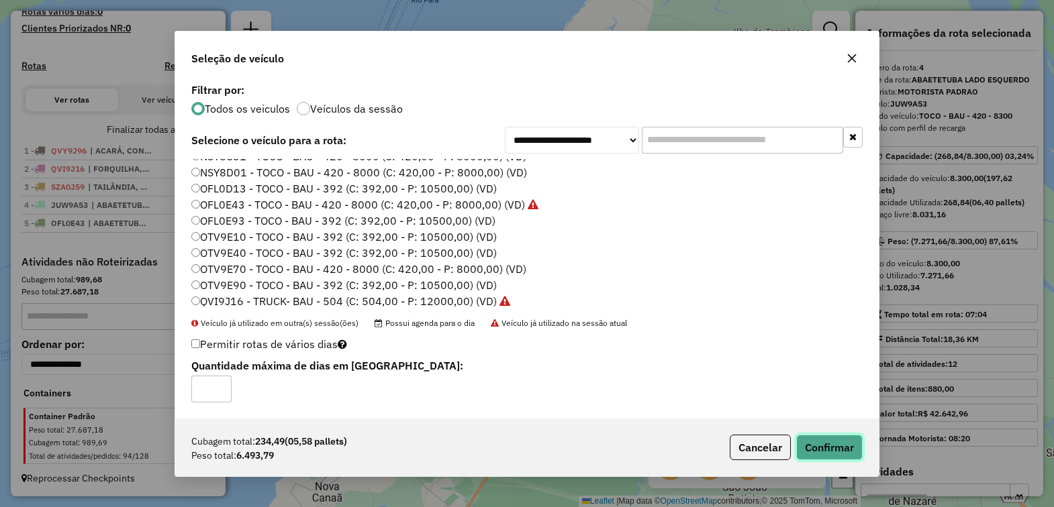
click at [823, 450] on button "Confirmar" at bounding box center [829, 448] width 66 height 26
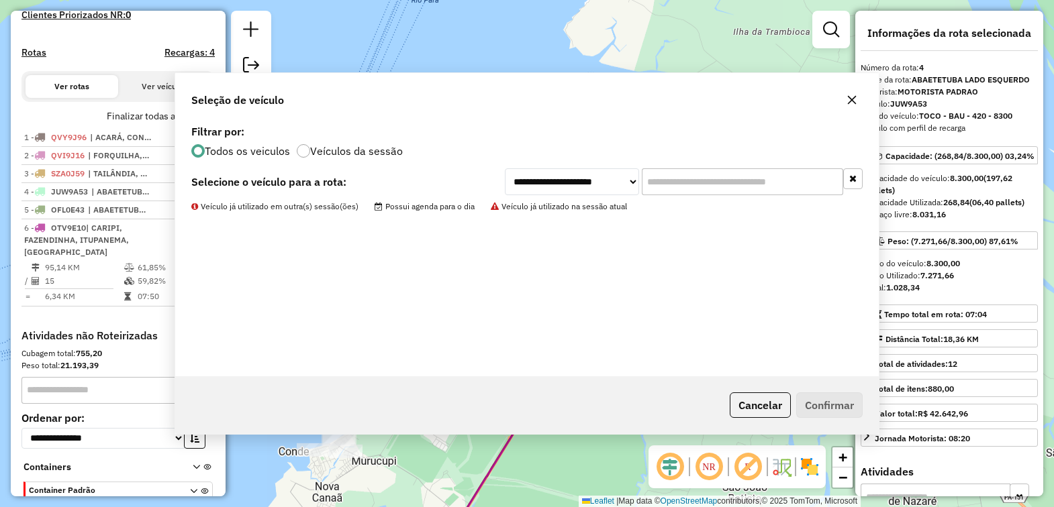
scroll to position [460, 0]
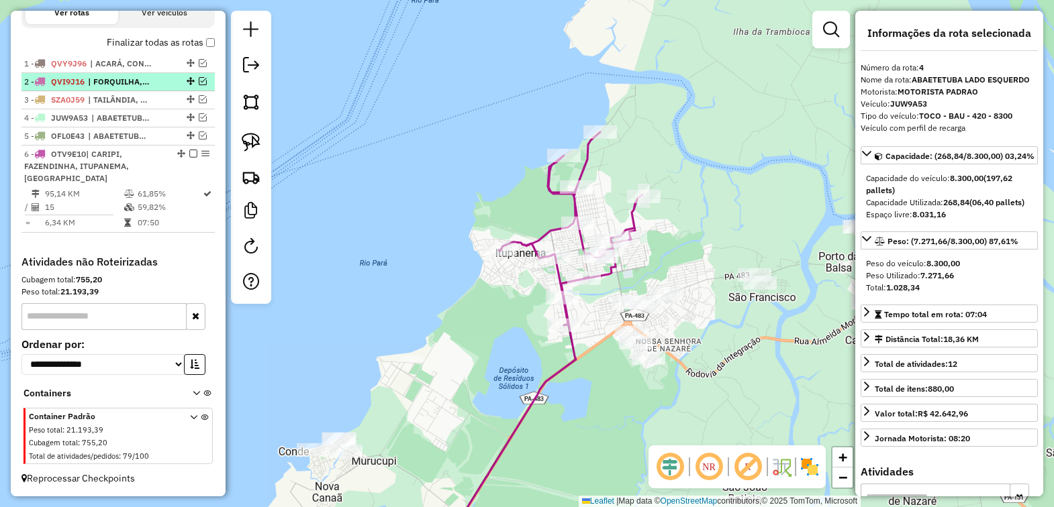
click at [189, 151] on em at bounding box center [193, 154] width 8 height 8
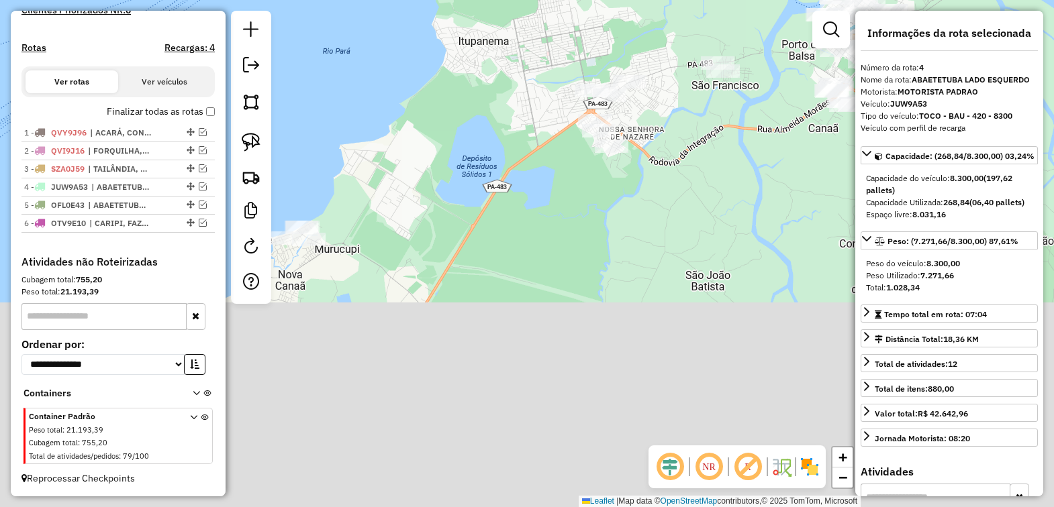
drag, startPoint x: 489, startPoint y: 334, endPoint x: 454, endPoint y: 119, distance: 218.2
click at [454, 119] on div "Janela de atendimento Grade de atendimento Capacidade Transportadoras Veículos …" at bounding box center [527, 253] width 1054 height 507
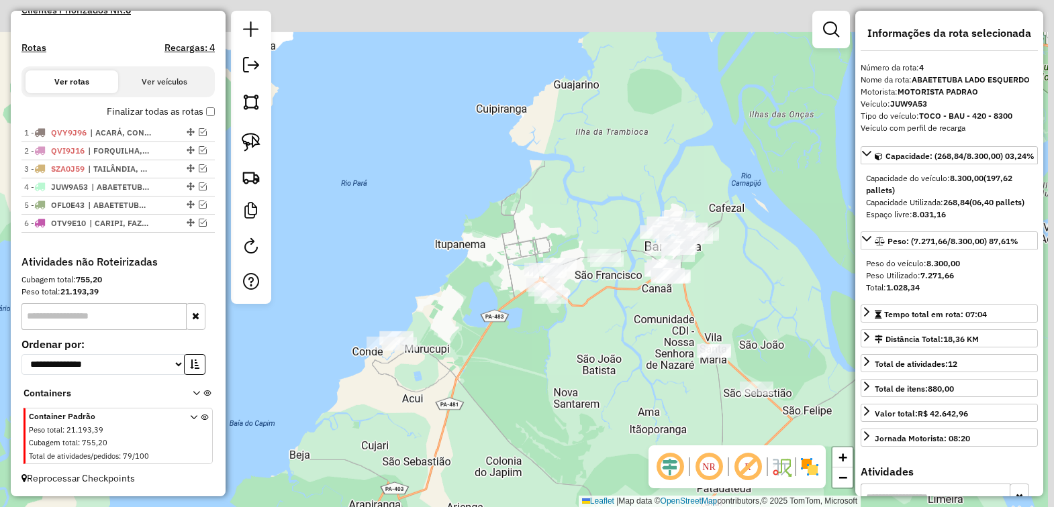
drag, startPoint x: 589, startPoint y: 260, endPoint x: 569, endPoint y: 363, distance: 105.3
click at [569, 363] on div "Janela de atendimento Grade de atendimento Capacidade Transportadoras Veículos …" at bounding box center [527, 253] width 1054 height 507
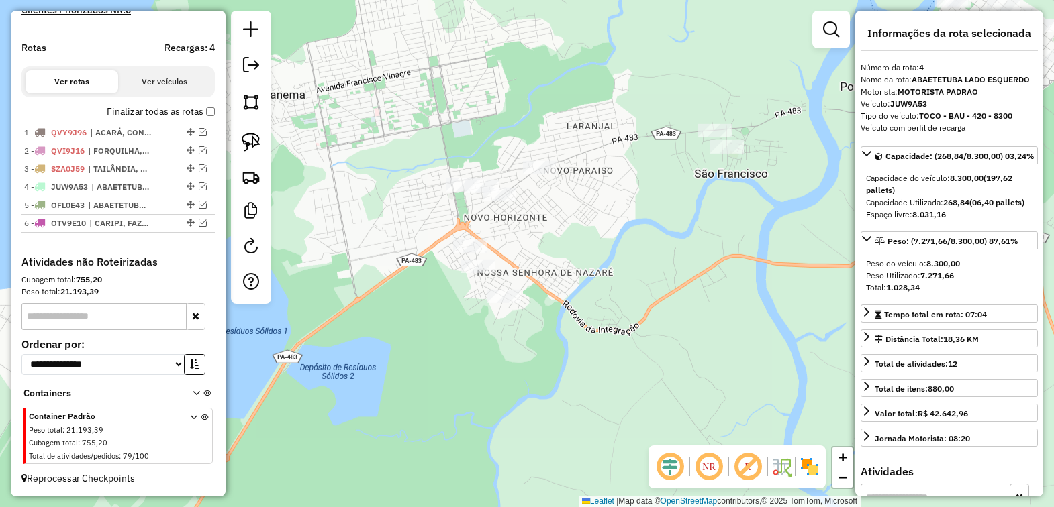
drag, startPoint x: 542, startPoint y: 342, endPoint x: 572, endPoint y: 366, distance: 37.7
click at [572, 366] on div "Janela de atendimento Grade de atendimento Capacidade Transportadoras Veículos …" at bounding box center [527, 253] width 1054 height 507
click at [240, 136] on link at bounding box center [251, 143] width 30 height 30
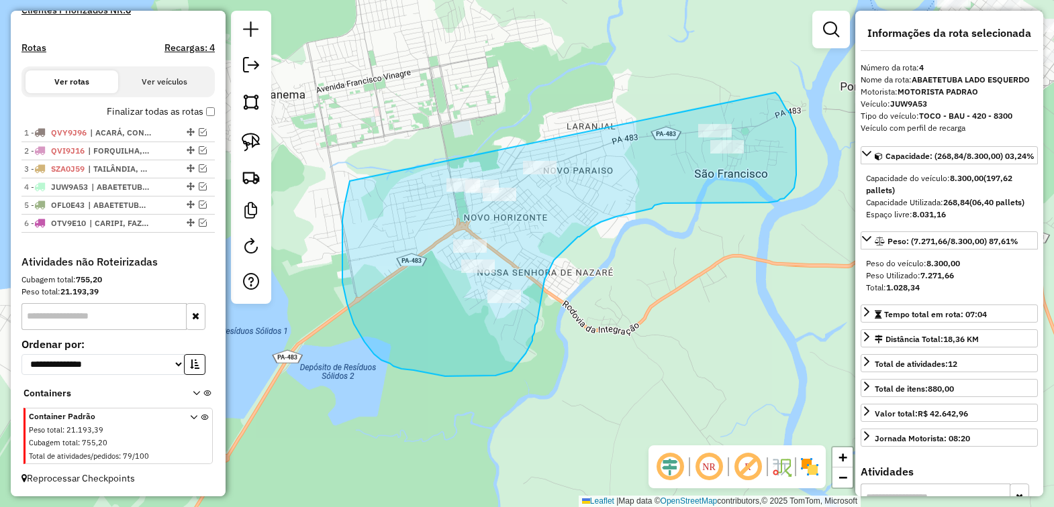
drag, startPoint x: 349, startPoint y: 181, endPoint x: 750, endPoint y: 88, distance: 411.4
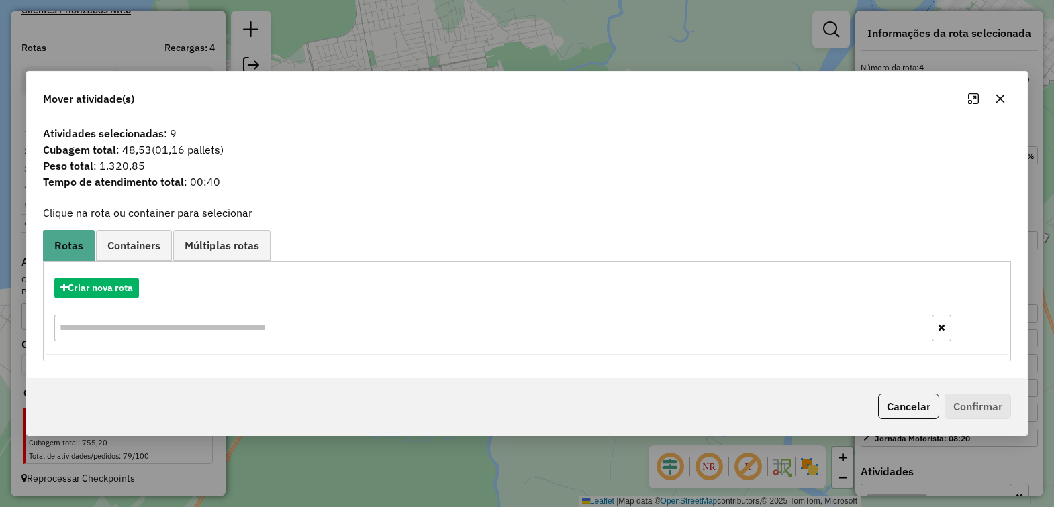
click at [1001, 101] on icon "button" at bounding box center [1000, 98] width 11 height 11
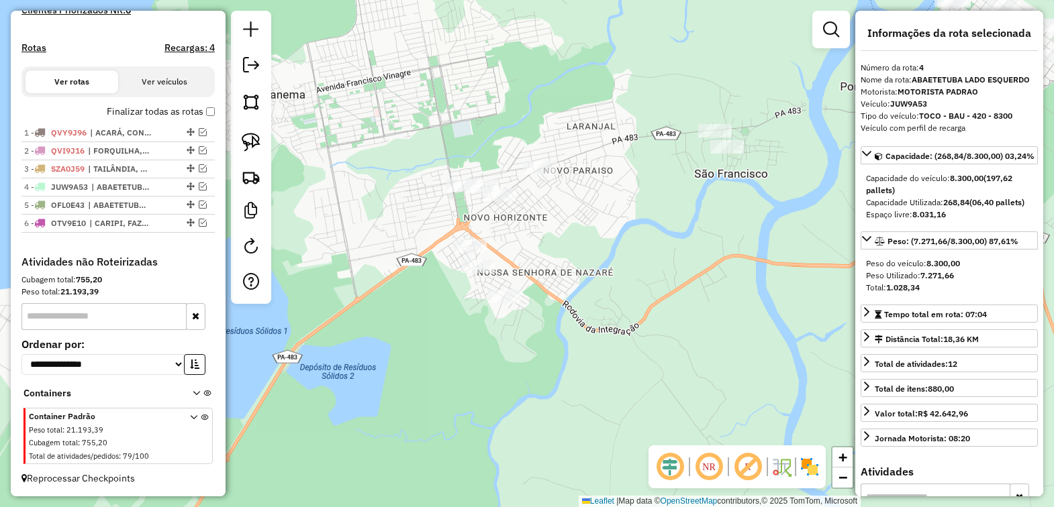
drag, startPoint x: 635, startPoint y: 326, endPoint x: 633, endPoint y: 199, distance: 126.2
click at [633, 199] on div "Janela de atendimento Grade de atendimento Capacidade Transportadoras Veículos …" at bounding box center [527, 253] width 1054 height 507
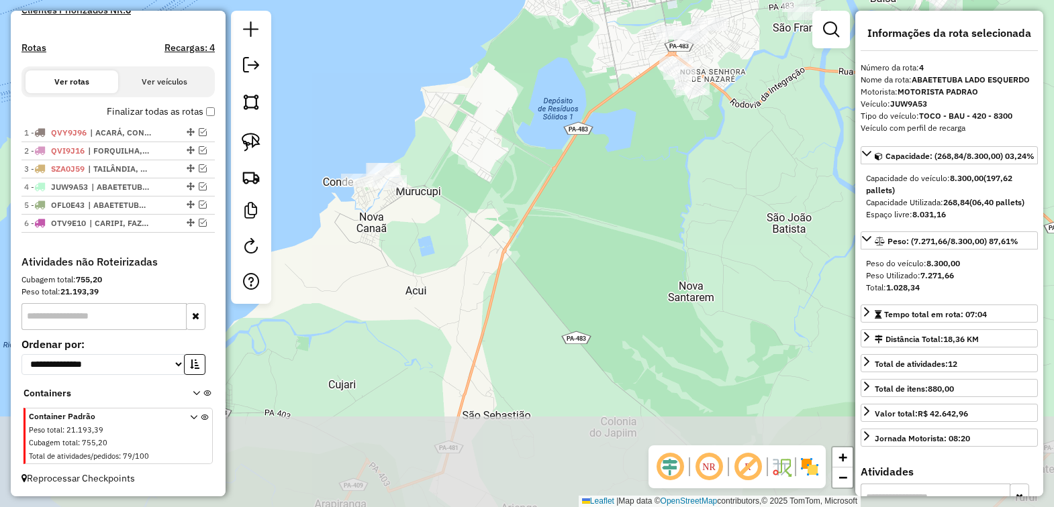
drag, startPoint x: 534, startPoint y: 401, endPoint x: 656, endPoint y: 188, distance: 245.9
click at [653, 193] on div "Janela de atendimento Grade de atendimento Capacidade Transportadoras Veículos …" at bounding box center [527, 253] width 1054 height 507
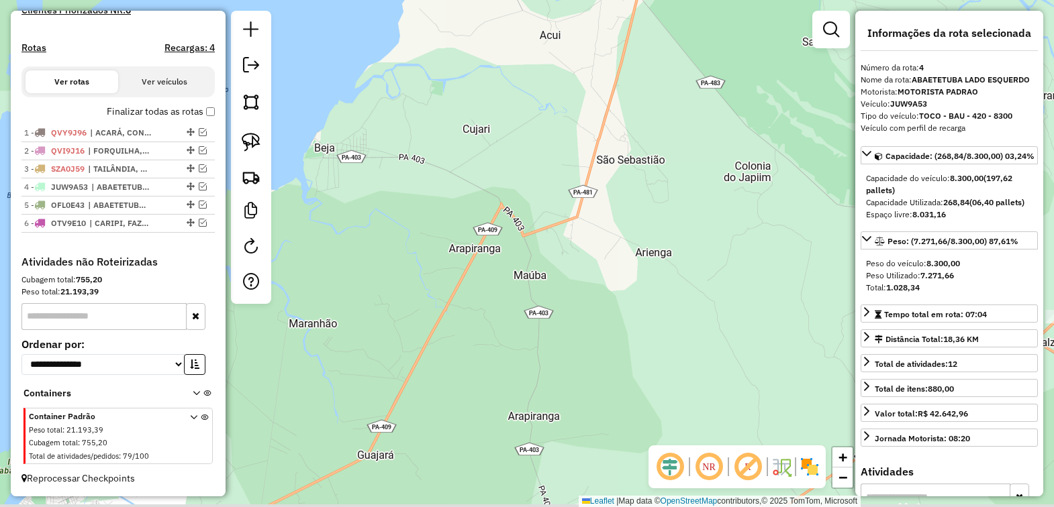
drag, startPoint x: 663, startPoint y: 213, endPoint x: 730, endPoint y: 55, distance: 171.4
click at [740, 57] on div "Janela de atendimento Grade de atendimento Capacidade Transportadoras Veículos …" at bounding box center [527, 253] width 1054 height 507
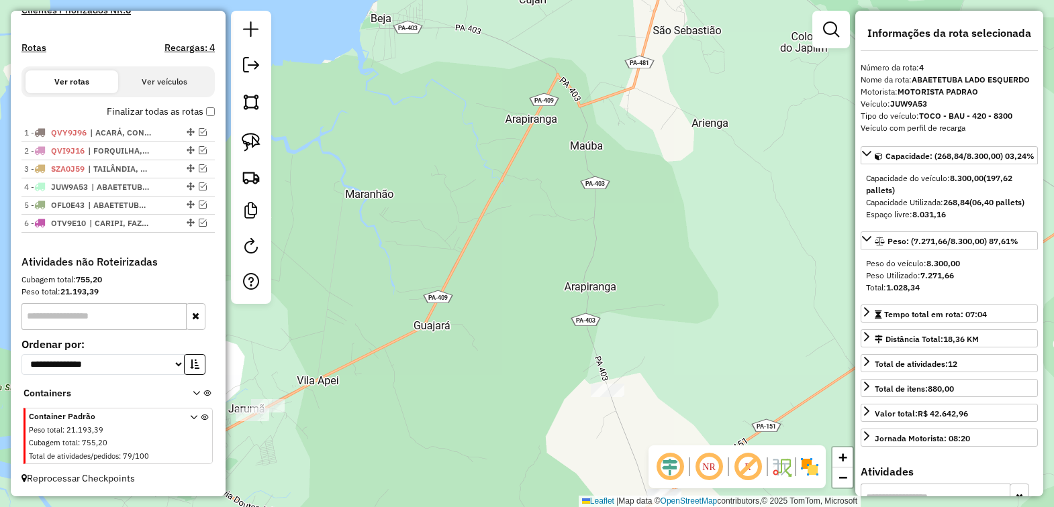
drag, startPoint x: 387, startPoint y: 378, endPoint x: 567, endPoint y: 303, distance: 195.3
click at [567, 303] on div "Janela de atendimento Grade de atendimento Capacidade Transportadoras Veículos …" at bounding box center [527, 253] width 1054 height 507
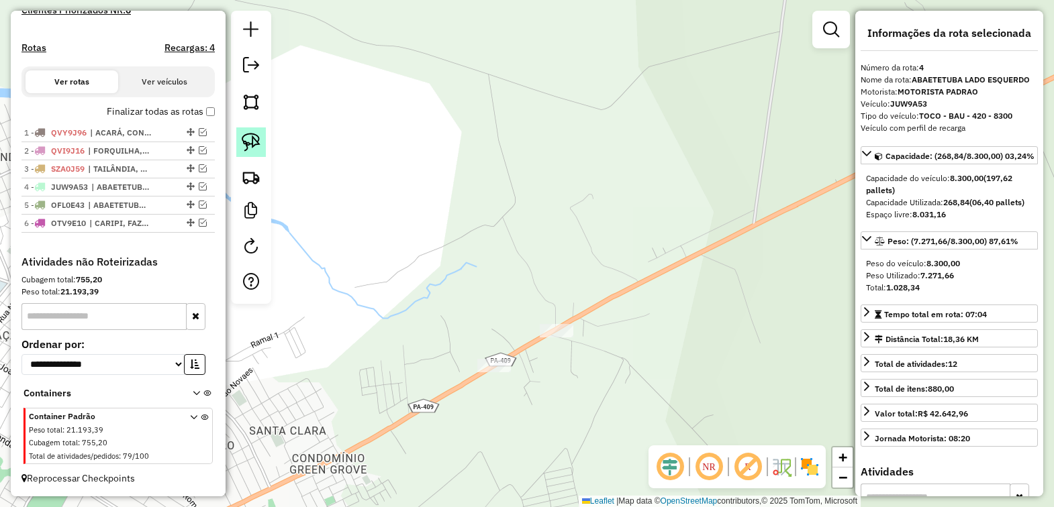
click at [246, 146] on img at bounding box center [251, 142] width 19 height 19
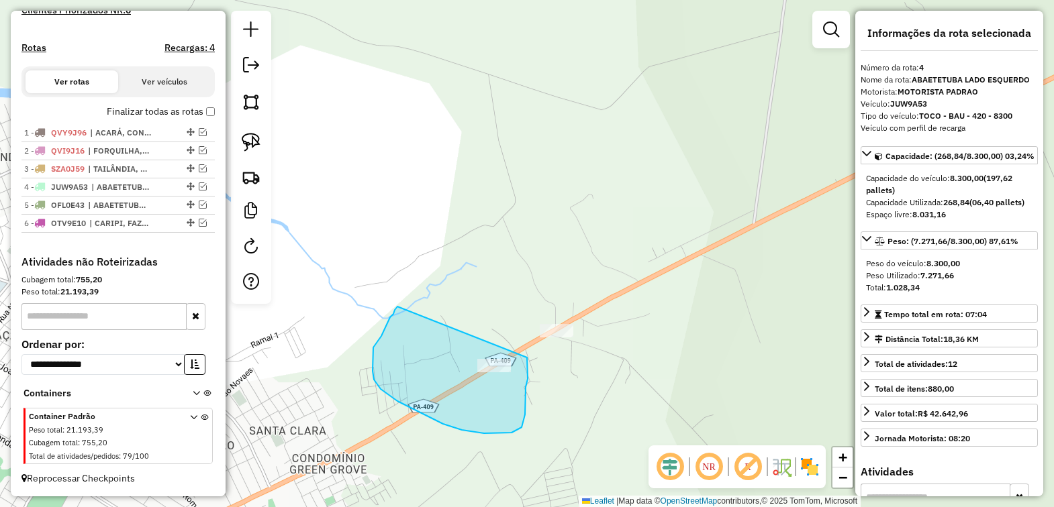
drag, startPoint x: 393, startPoint y: 314, endPoint x: 524, endPoint y: 334, distance: 132.3
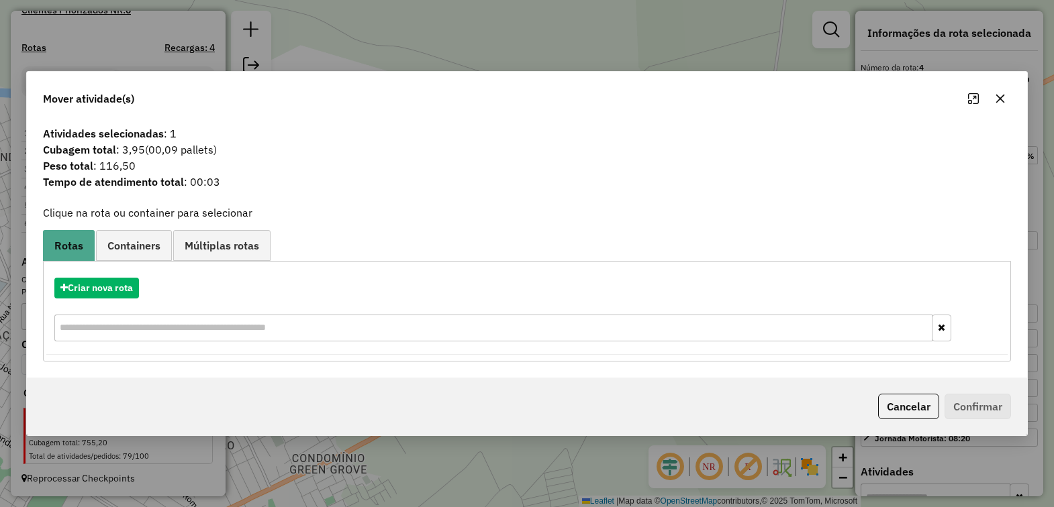
click at [1000, 95] on icon "button" at bounding box center [1000, 98] width 11 height 11
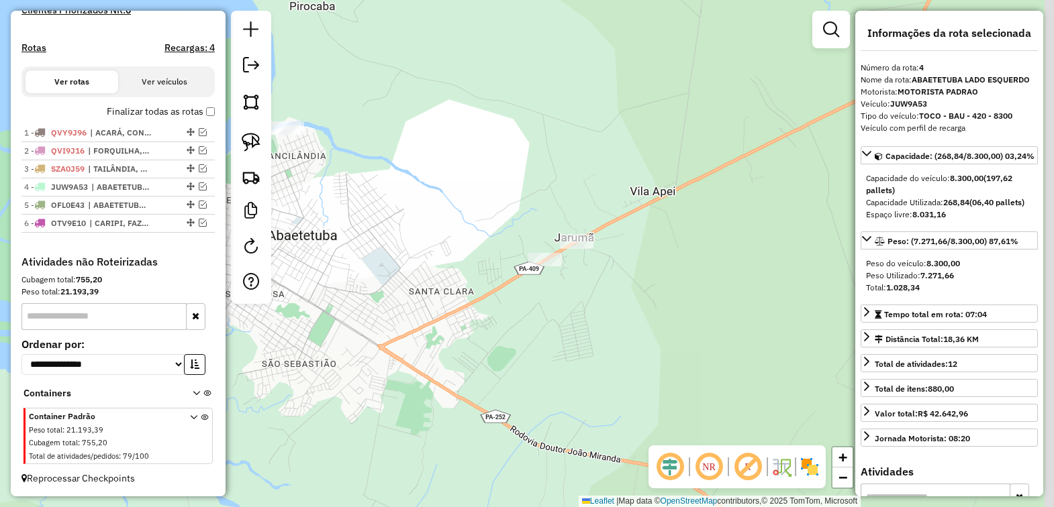
drag, startPoint x: 719, startPoint y: 188, endPoint x: 329, endPoint y: 263, distance: 397.2
click at [329, 263] on div "Janela de atendimento Grade de atendimento Capacidade Transportadoras Veículos …" at bounding box center [527, 253] width 1054 height 507
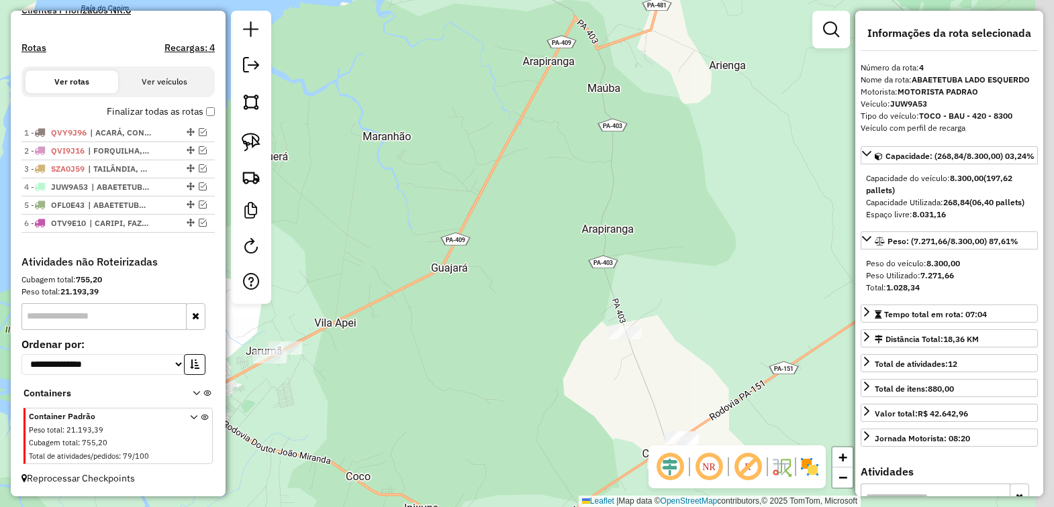
drag, startPoint x: 546, startPoint y: 193, endPoint x: 463, endPoint y: 369, distance: 194.9
click at [463, 370] on div "Janela de atendimento Grade de atendimento Capacidade Transportadoras Veículos …" at bounding box center [527, 253] width 1054 height 507
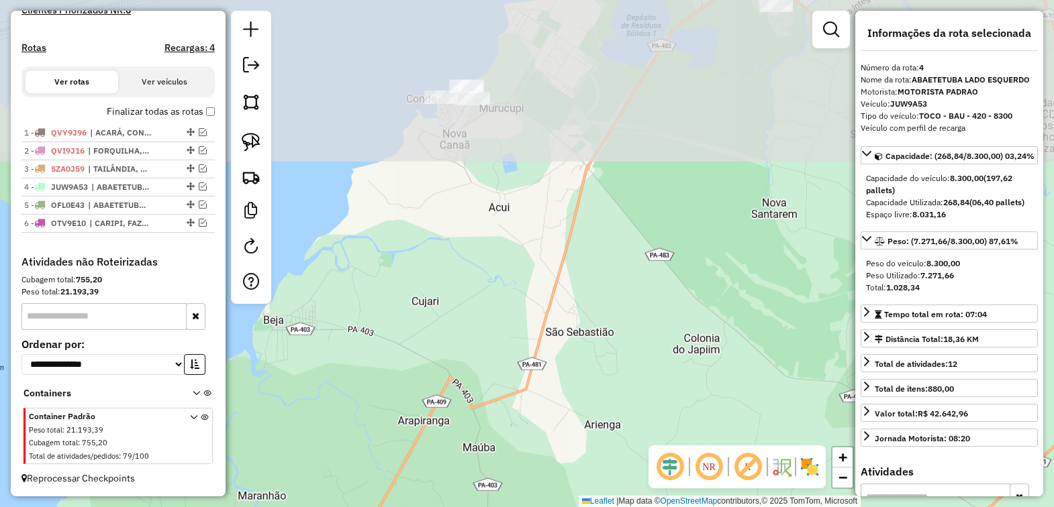
drag, startPoint x: 648, startPoint y: 179, endPoint x: 576, endPoint y: 383, distance: 216.3
click at [576, 383] on div "Janela de atendimento Grade de atendimento Capacidade Transportadoras Veículos …" at bounding box center [527, 253] width 1054 height 507
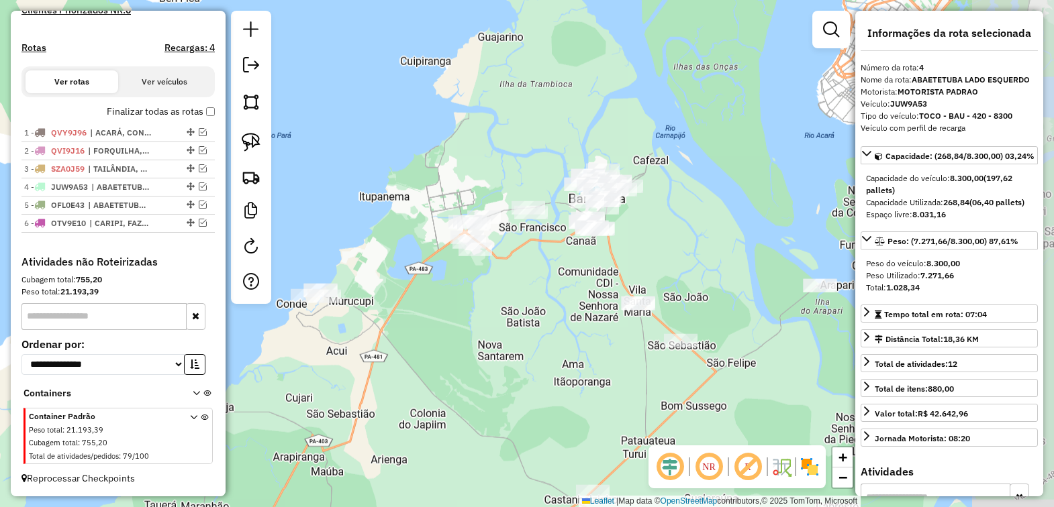
drag, startPoint x: 639, startPoint y: 158, endPoint x: 423, endPoint y: 332, distance: 277.8
click at [423, 332] on div "Janela de atendimento Grade de atendimento Capacidade Transportadoras Veículos …" at bounding box center [527, 253] width 1054 height 507
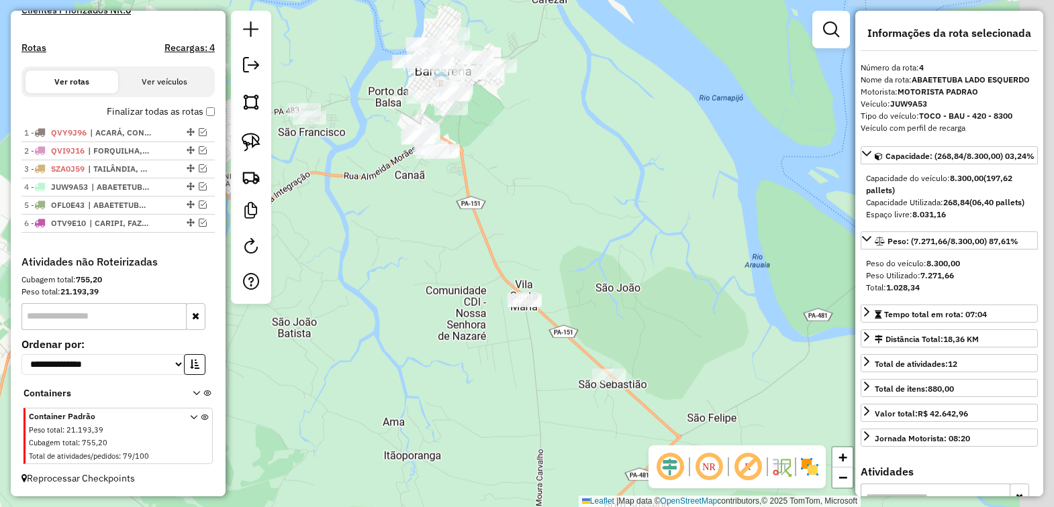
drag, startPoint x: 579, startPoint y: 262, endPoint x: 373, endPoint y: 200, distance: 215.8
click at [373, 200] on div "Janela de atendimento Grade de atendimento Capacidade Transportadoras Veículos …" at bounding box center [527, 253] width 1054 height 507
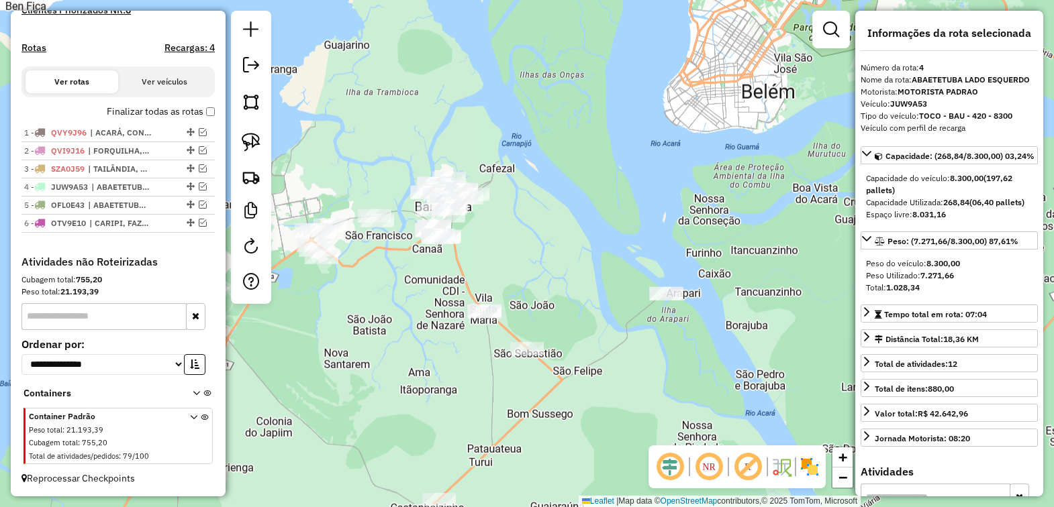
drag, startPoint x: 426, startPoint y: 271, endPoint x: 428, endPoint y: 302, distance: 31.6
click at [428, 302] on div "Janela de atendimento Grade de atendimento Capacidade Transportadoras Veículos …" at bounding box center [527, 253] width 1054 height 507
click at [244, 141] on img at bounding box center [251, 142] width 19 height 19
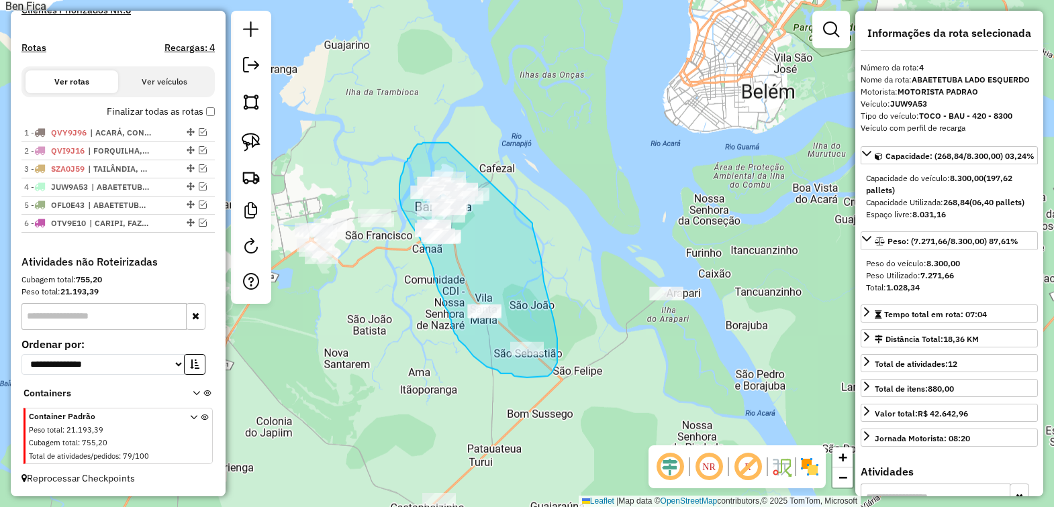
drag, startPoint x: 448, startPoint y: 143, endPoint x: 530, endPoint y: 216, distance: 110.3
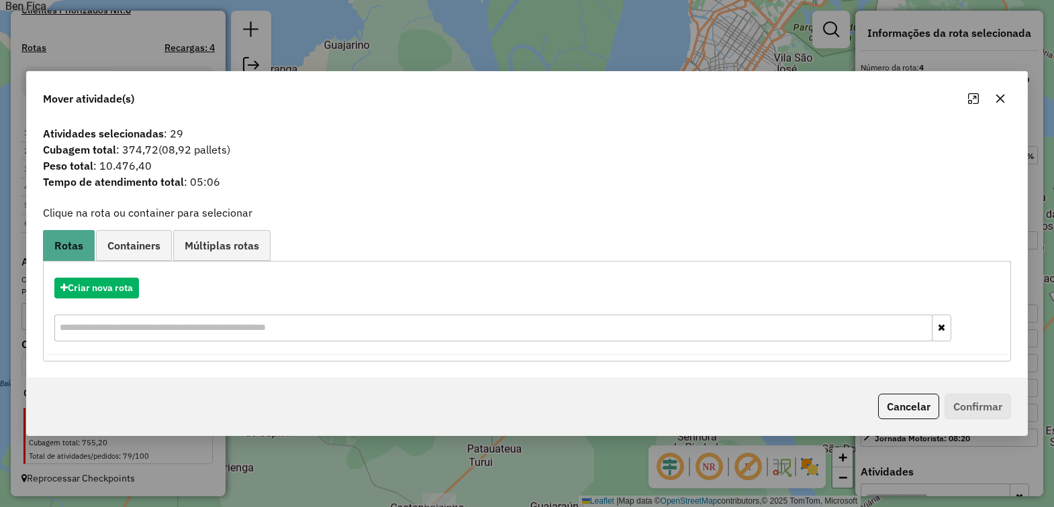
click at [997, 98] on icon "button" at bounding box center [1000, 98] width 11 height 11
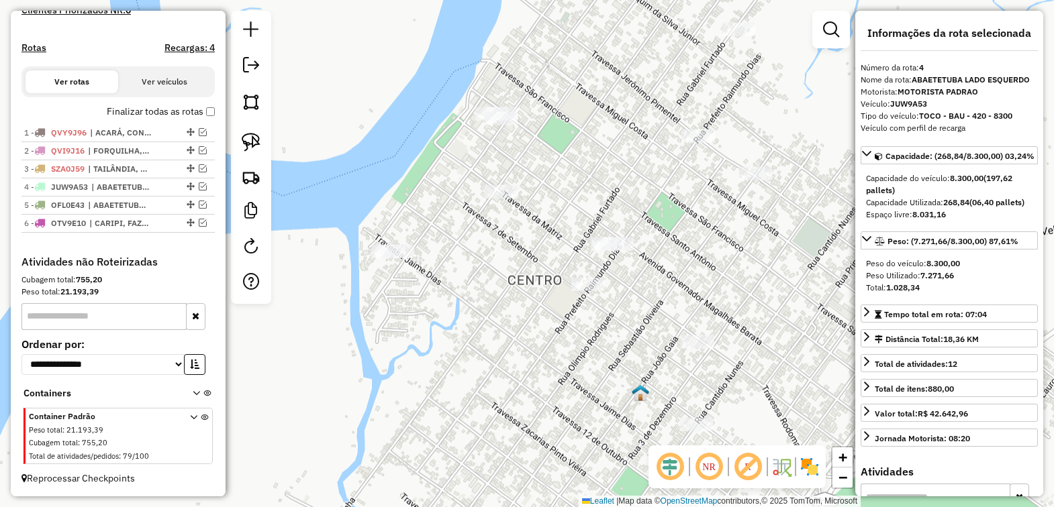
drag, startPoint x: 565, startPoint y: 146, endPoint x: 468, endPoint y: 339, distance: 216.1
click at [468, 339] on div "Janela de atendimento Grade de atendimento Capacidade Transportadoras Veículos …" at bounding box center [527, 253] width 1054 height 507
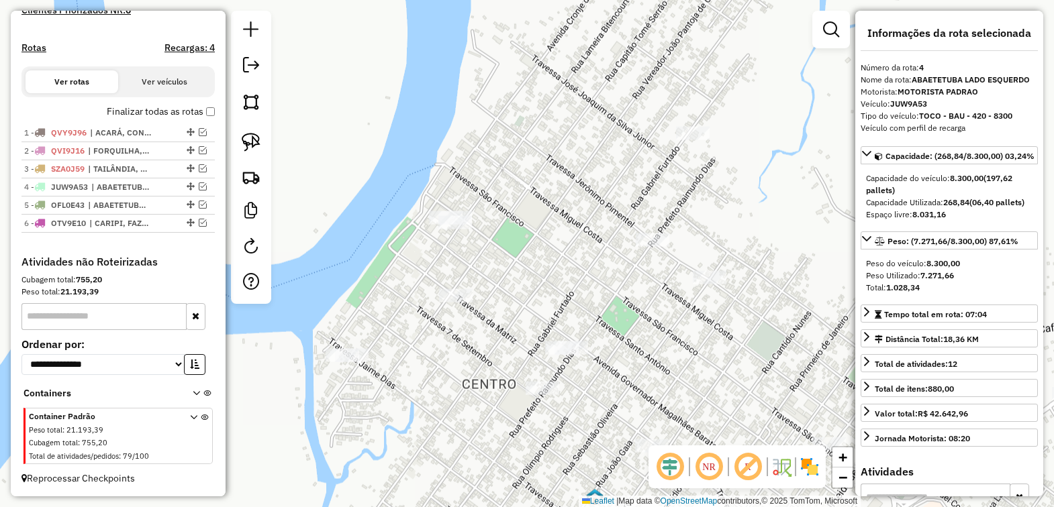
drag, startPoint x: 542, startPoint y: 256, endPoint x: 557, endPoint y: 331, distance: 76.0
click at [557, 331] on div "Janela de atendimento Grade de atendimento Capacidade Transportadoras Veículos …" at bounding box center [527, 253] width 1054 height 507
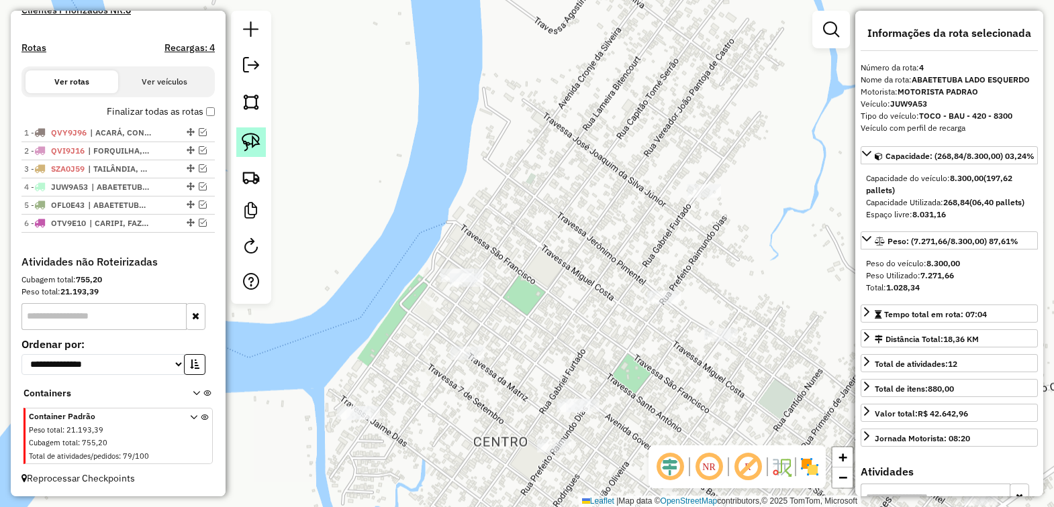
click at [248, 141] on img at bounding box center [251, 142] width 19 height 19
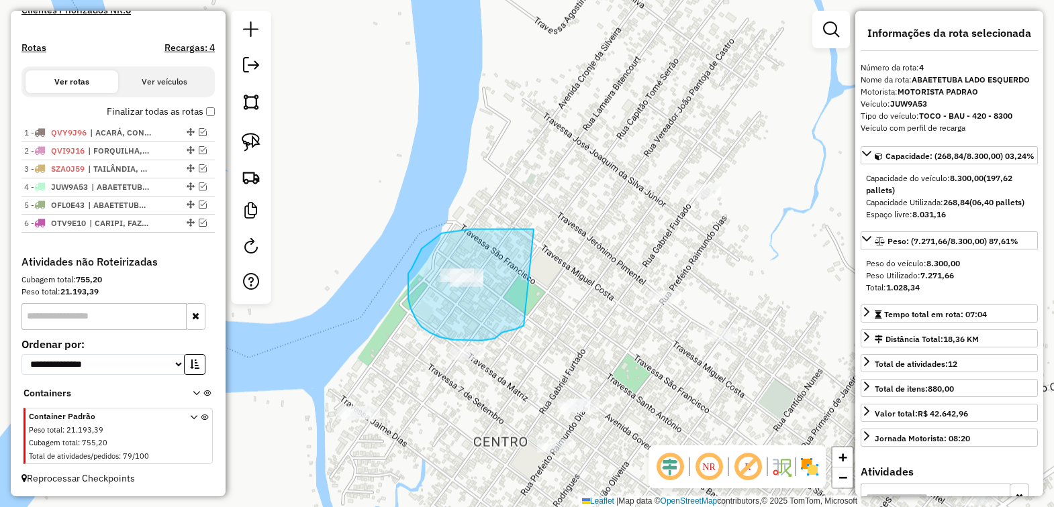
drag, startPoint x: 532, startPoint y: 230, endPoint x: 522, endPoint y: 326, distance: 97.2
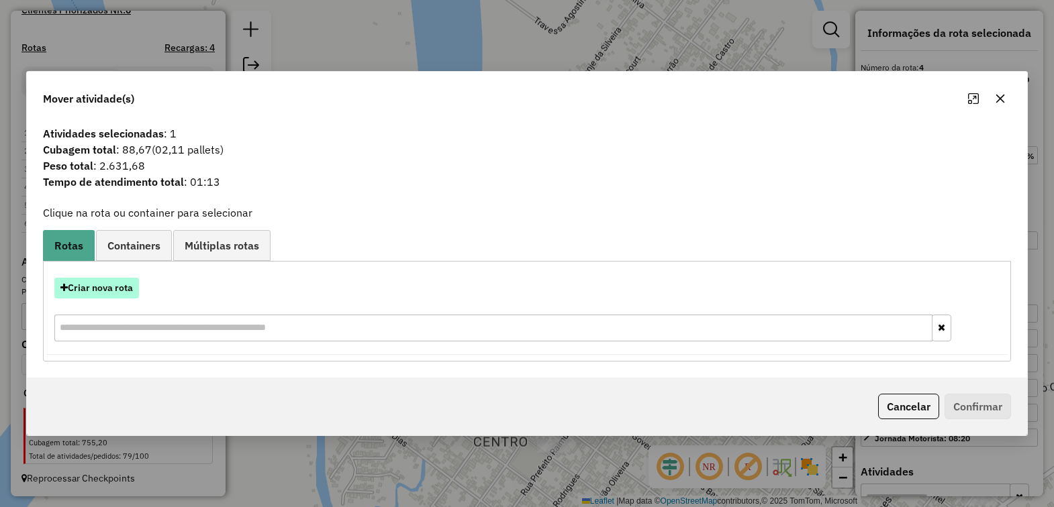
click at [126, 294] on button "Criar nova rota" at bounding box center [96, 288] width 85 height 21
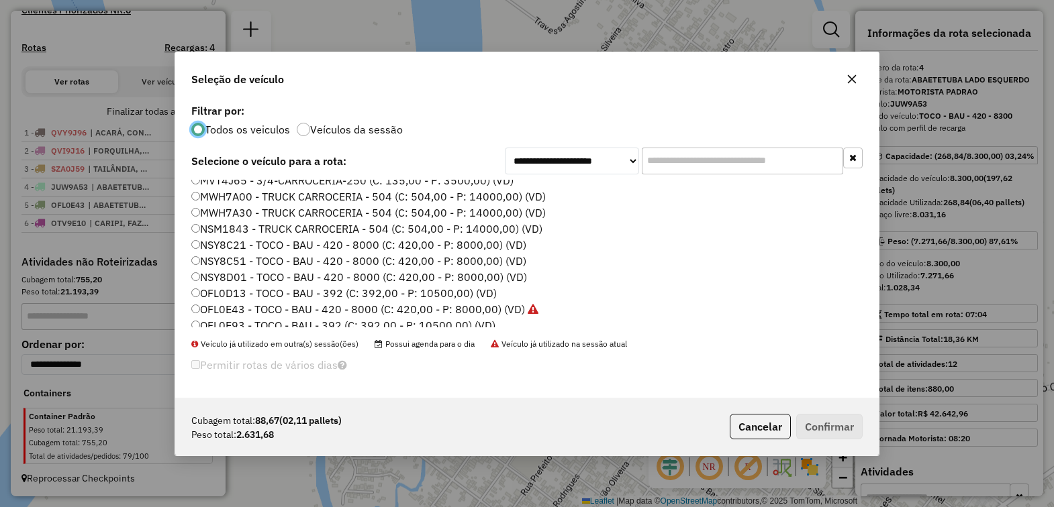
scroll to position [336, 0]
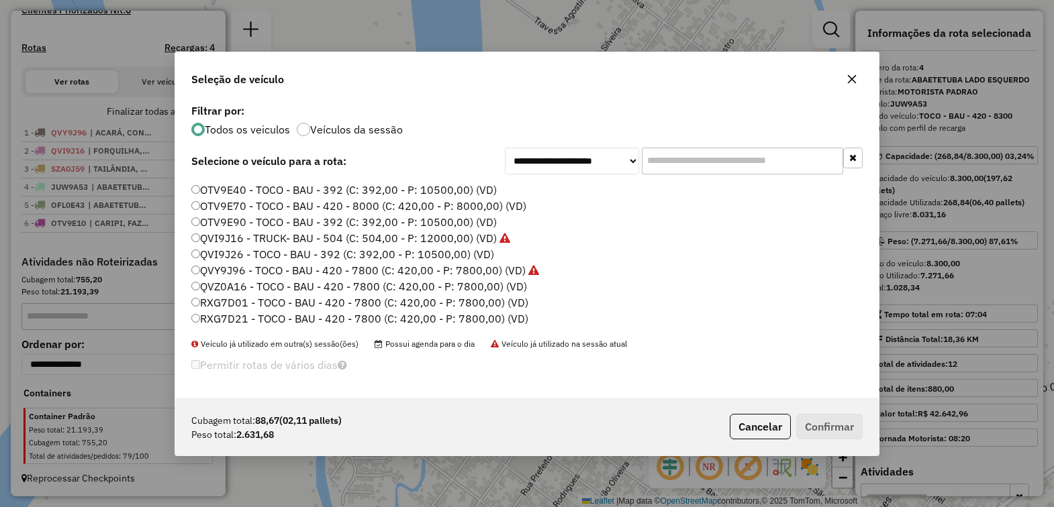
click at [248, 303] on label "RXG7D01 - TOCO - BAU - 420 - 7800 (C: 420,00 - P: 7800,00) (VD)" at bounding box center [359, 303] width 337 height 16
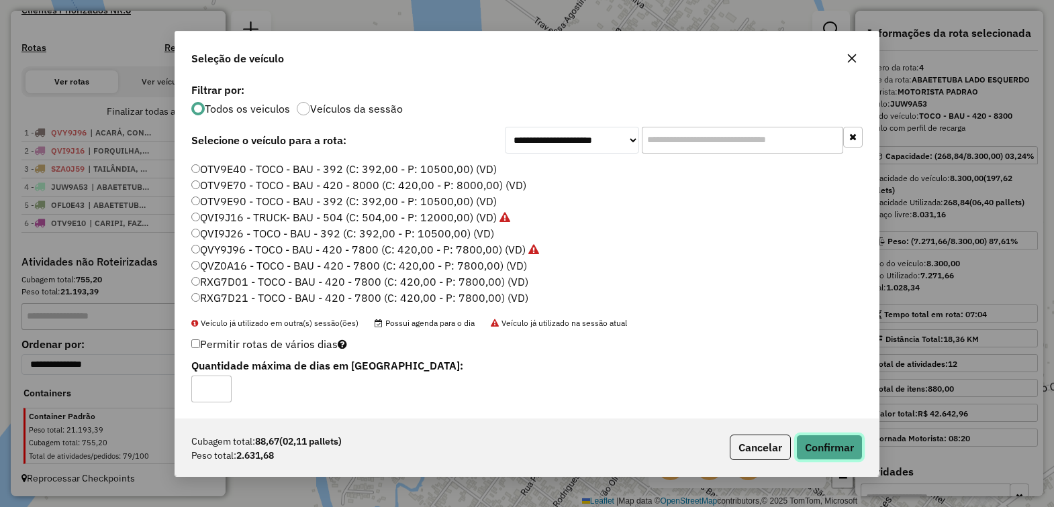
click at [821, 452] on button "Confirmar" at bounding box center [829, 448] width 66 height 26
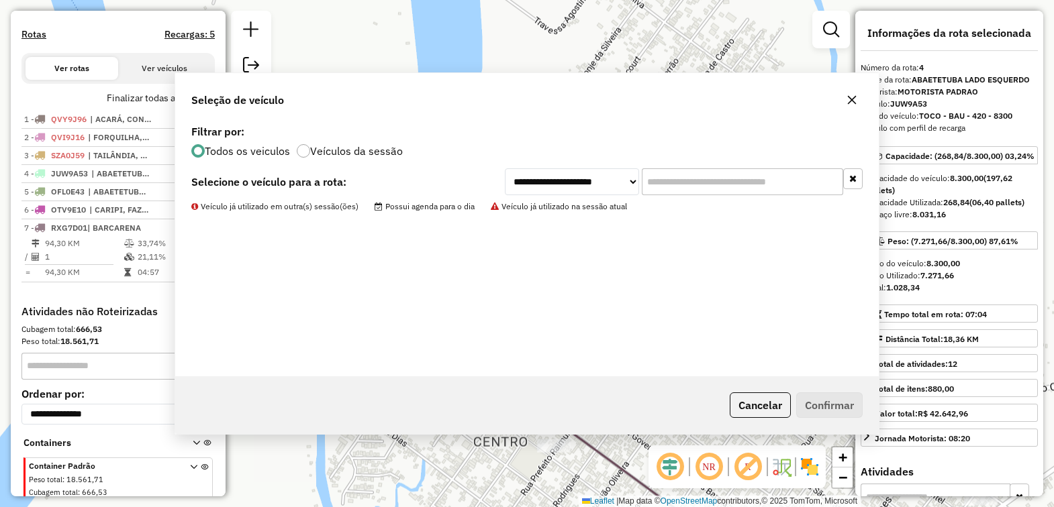
scroll to position [454, 0]
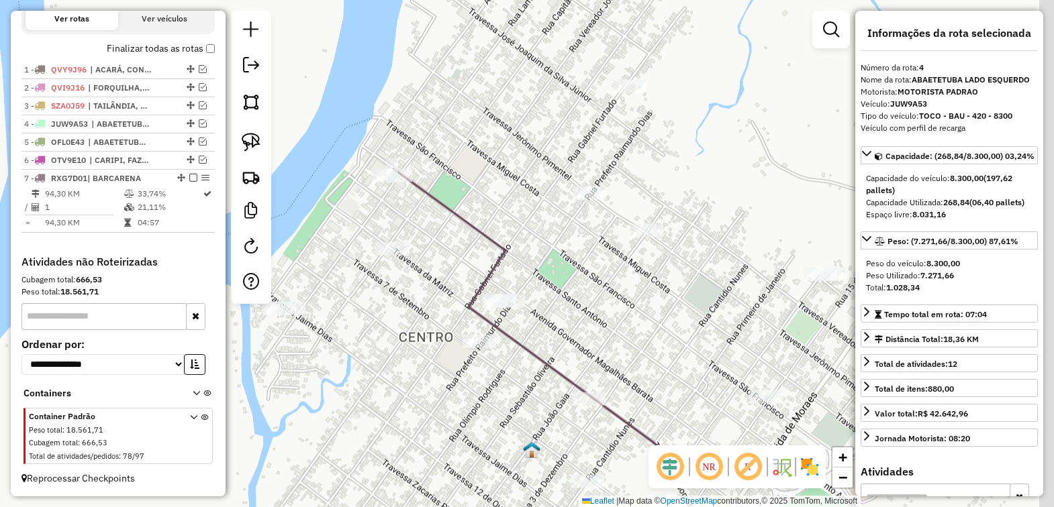
drag, startPoint x: 622, startPoint y: 230, endPoint x: 527, endPoint y: 79, distance: 178.2
click at [522, 79] on div "Janela de atendimento Grade de atendimento Capacidade Transportadoras Veículos …" at bounding box center [527, 253] width 1054 height 507
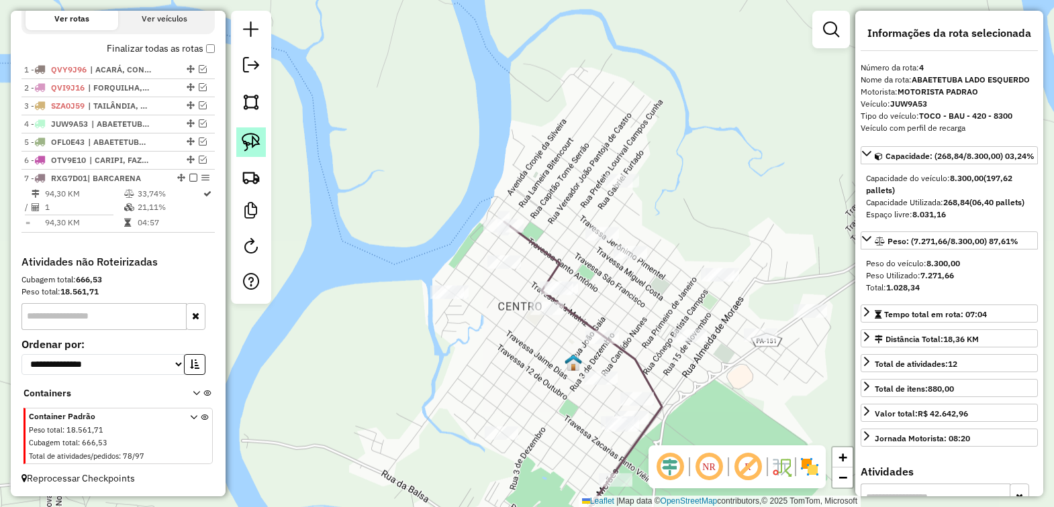
click at [254, 138] on img at bounding box center [251, 142] width 19 height 19
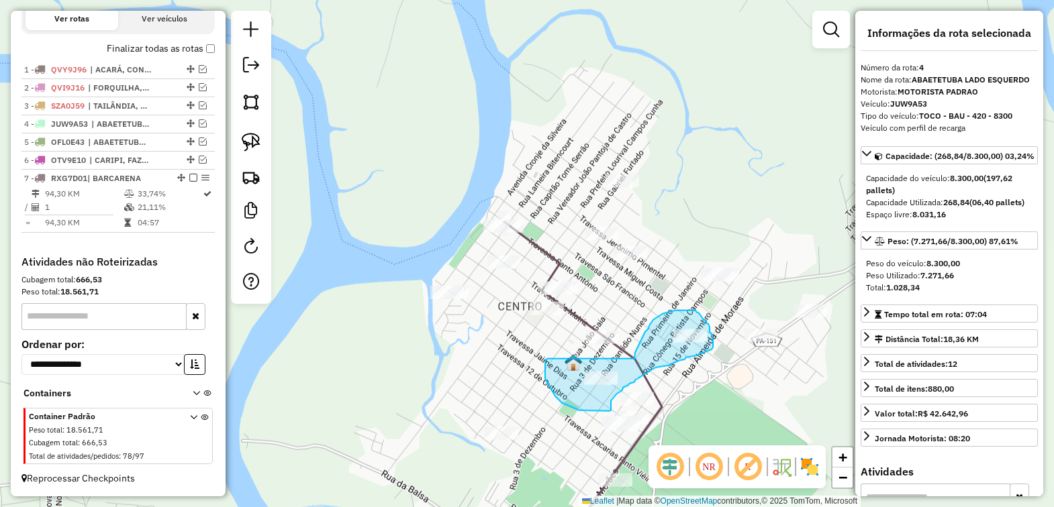
drag, startPoint x: 545, startPoint y: 366, endPoint x: 634, endPoint y: 359, distance: 89.5
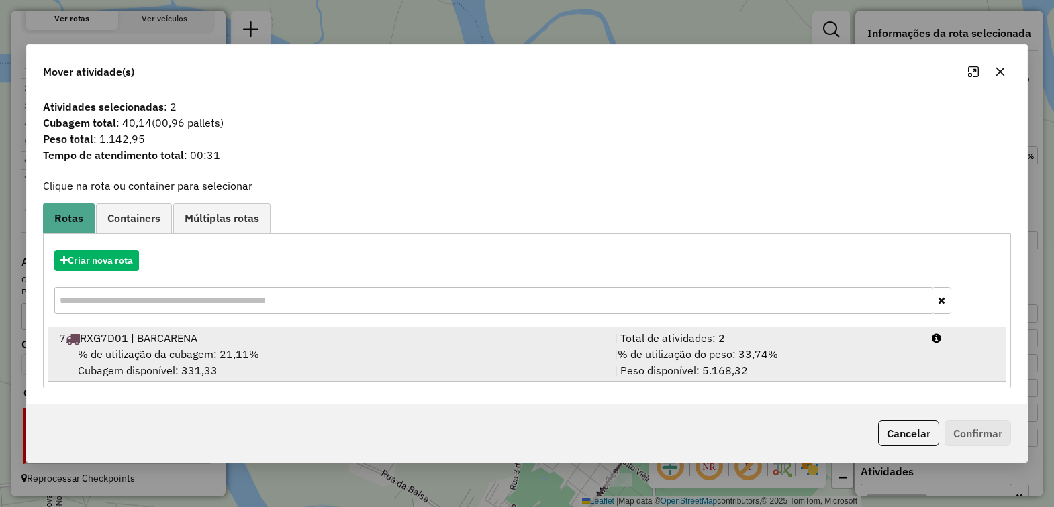
click at [173, 360] on span "% de utilização da cubagem: 21,11%" at bounding box center [168, 354] width 181 height 13
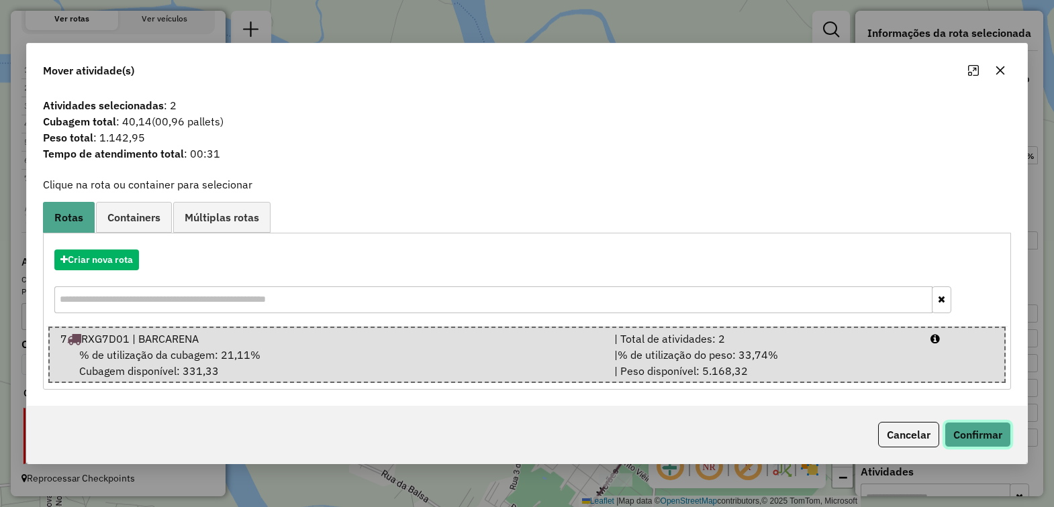
click at [984, 430] on button "Confirmar" at bounding box center [977, 435] width 66 height 26
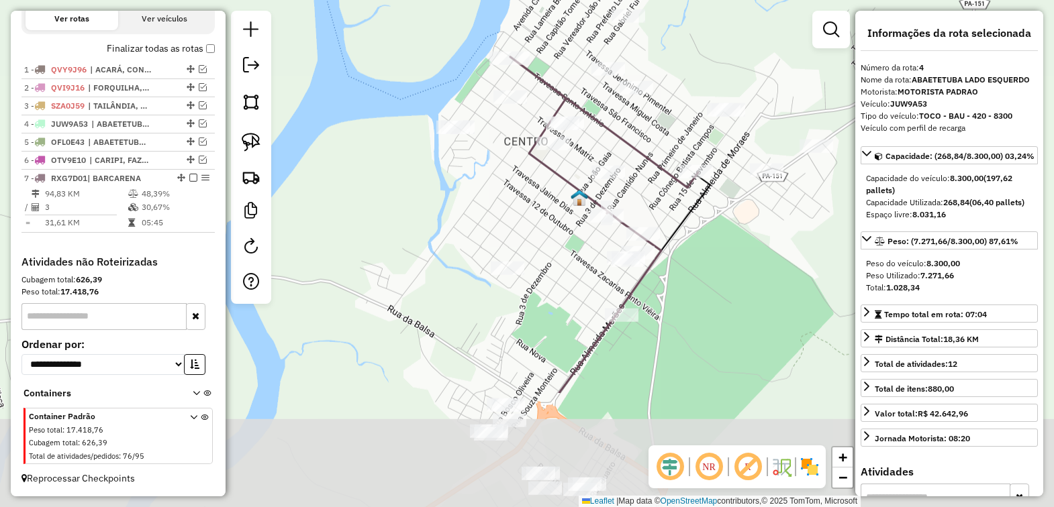
drag, startPoint x: 715, startPoint y: 438, endPoint x: 728, endPoint y: 226, distance: 213.2
click at [728, 226] on div "Janela de atendimento Grade de atendimento Capacidade Transportadoras Veículos …" at bounding box center [527, 253] width 1054 height 507
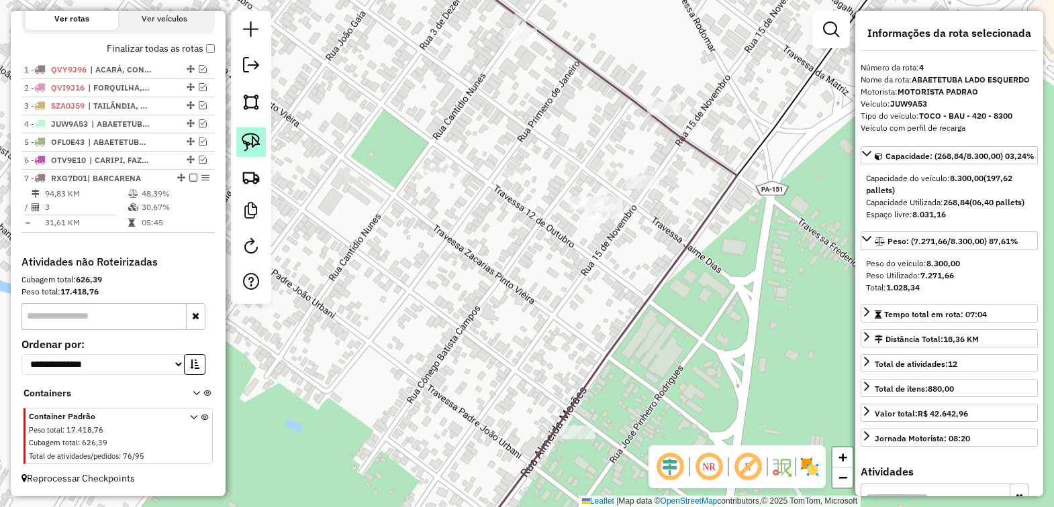
click at [245, 136] on img at bounding box center [251, 142] width 19 height 19
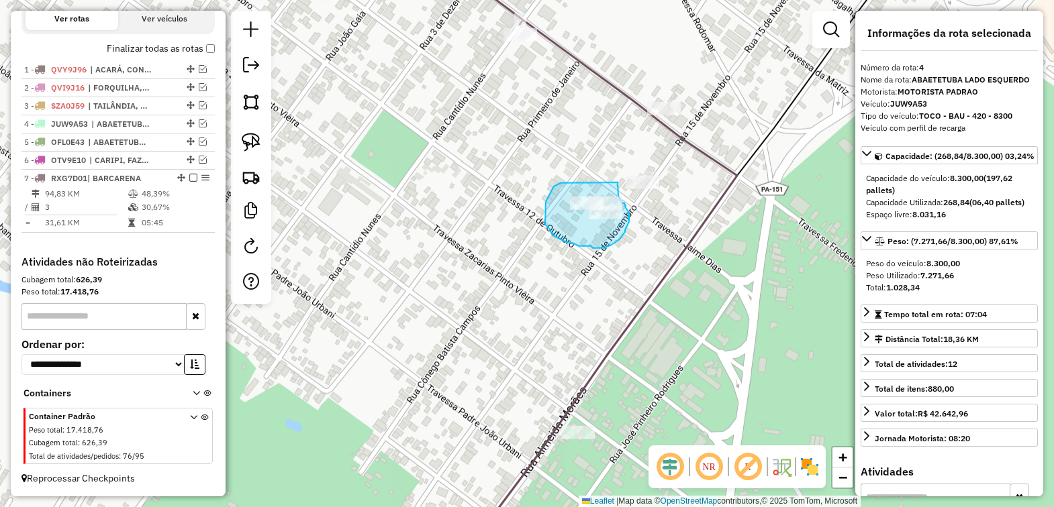
drag, startPoint x: 560, startPoint y: 183, endPoint x: 616, endPoint y: 181, distance: 55.7
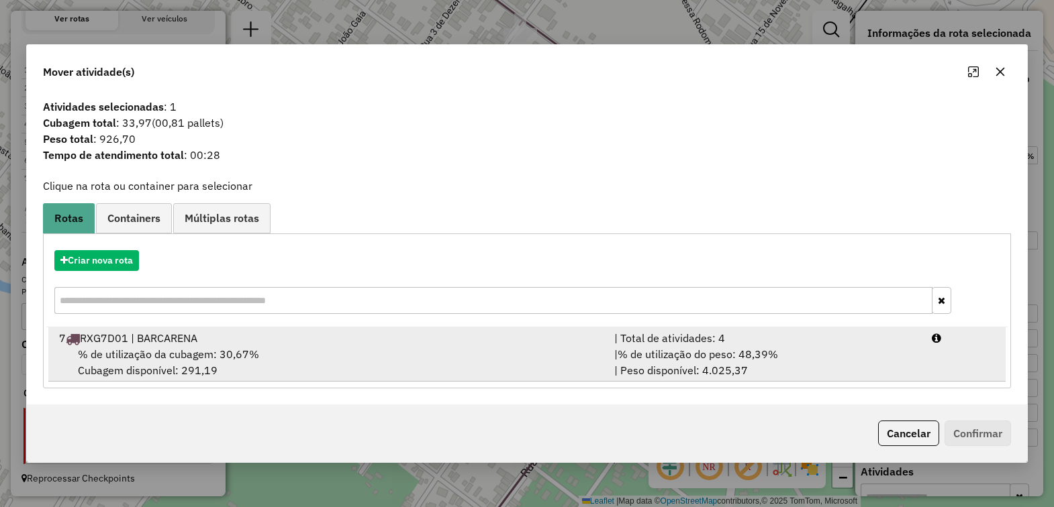
click at [181, 332] on div "7 RXG7D01 | BARCARENA" at bounding box center [328, 338] width 555 height 16
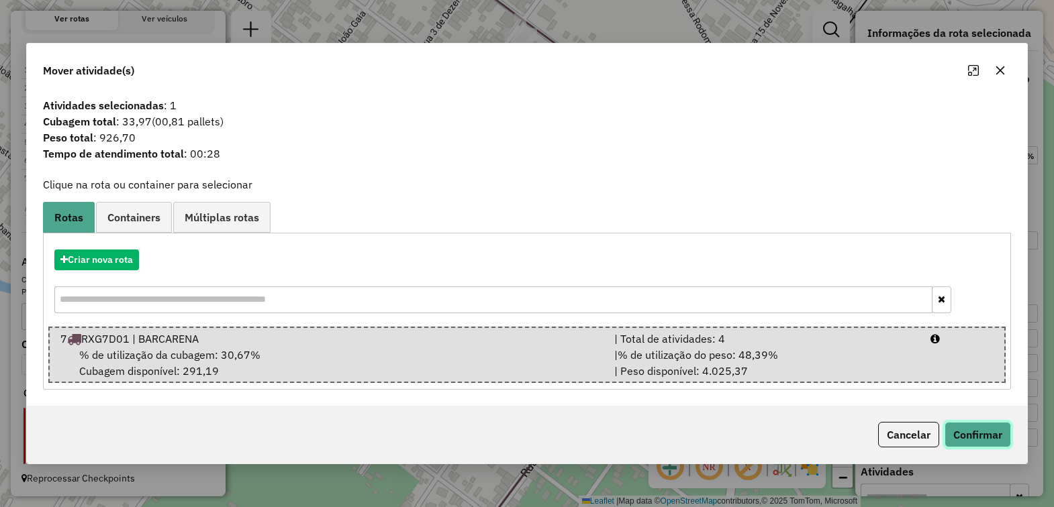
click at [965, 438] on button "Confirmar" at bounding box center [977, 435] width 66 height 26
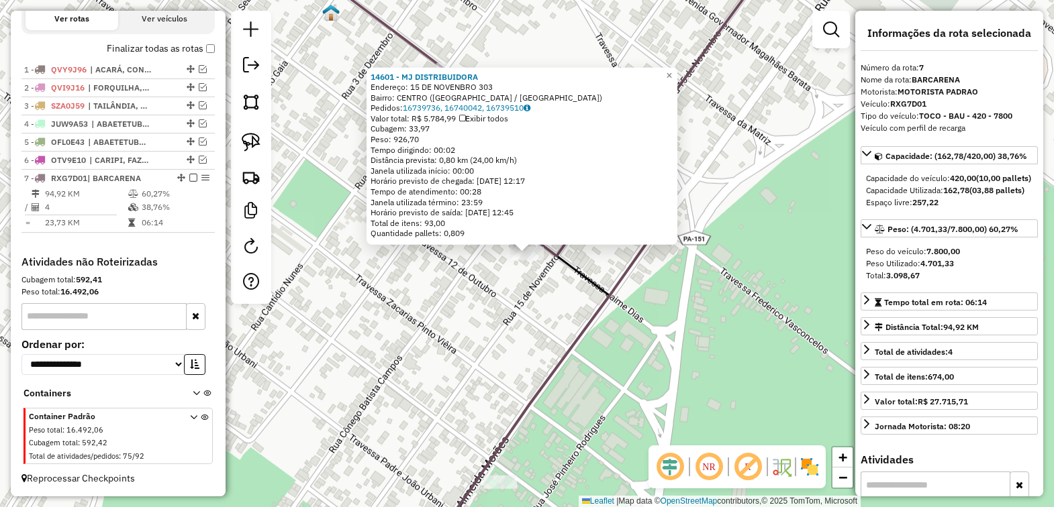
click at [535, 347] on div "14601 - MJ DISTRIBUIDORA Endereço: 15 DE NOVENBRO 303 Bairro: [GEOGRAPHIC_DATA]…" at bounding box center [527, 253] width 1054 height 507
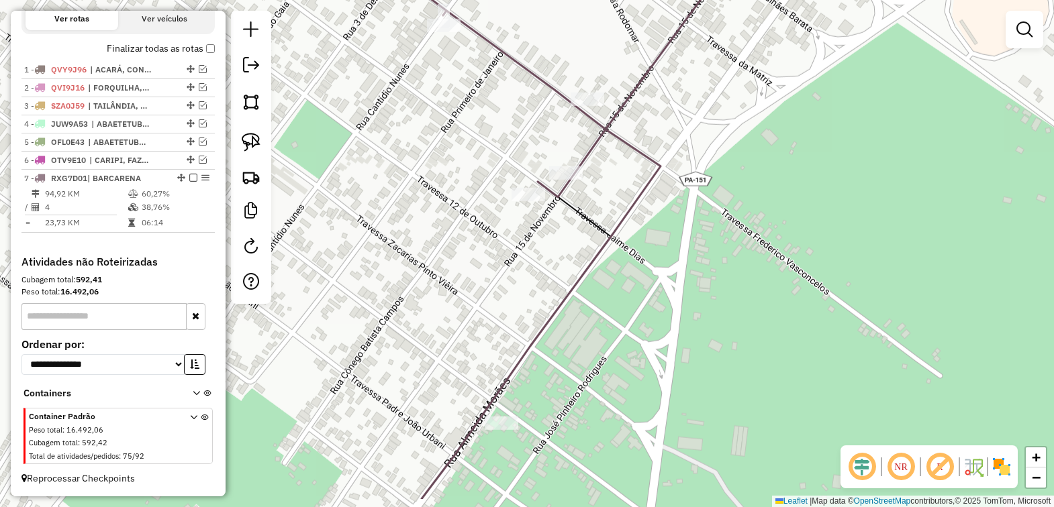
drag, startPoint x: 475, startPoint y: 370, endPoint x: 520, endPoint y: 209, distance: 166.6
click at [481, 255] on div "Janela de atendimento Grade de atendimento Capacidade Transportadoras Veículos …" at bounding box center [527, 253] width 1054 height 507
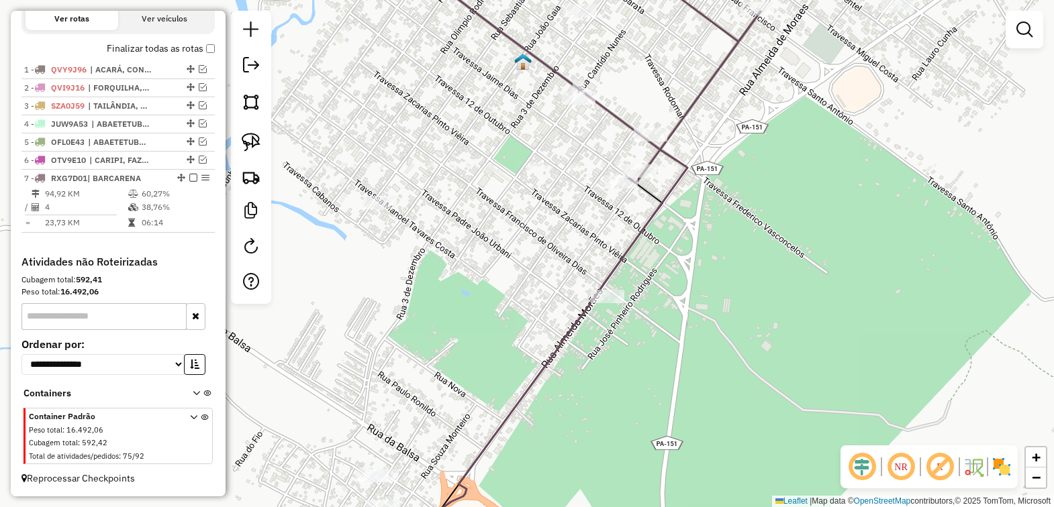
drag, startPoint x: 460, startPoint y: 234, endPoint x: 579, endPoint y: 252, distance: 119.5
click at [574, 253] on div "Janela de atendimento Grade de atendimento Capacidade Transportadoras Veículos …" at bounding box center [527, 253] width 1054 height 507
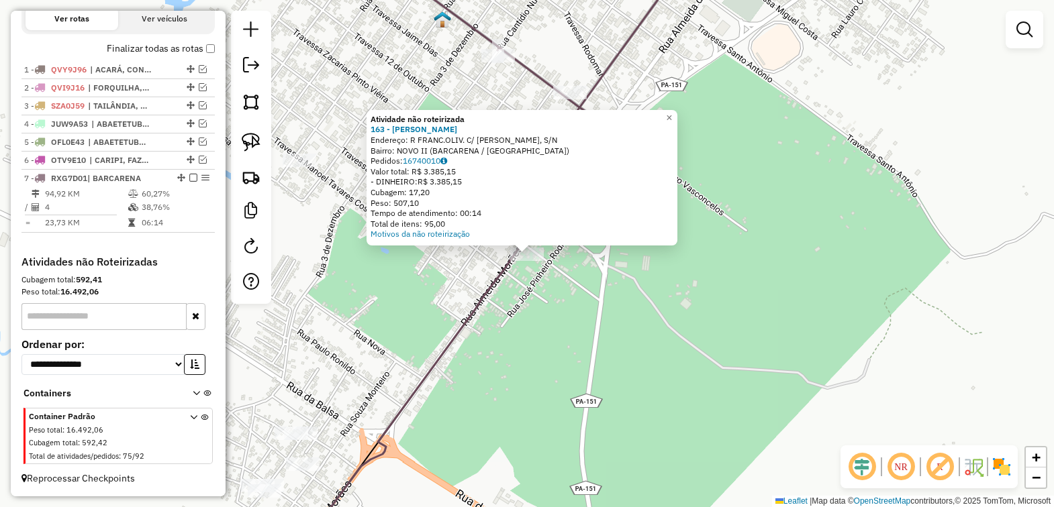
click at [552, 313] on div "Atividade não roteirizada 163 - MERCADINHO [PERSON_NAME]: R FRANC.OLIV. C/ [PER…" at bounding box center [527, 253] width 1054 height 507
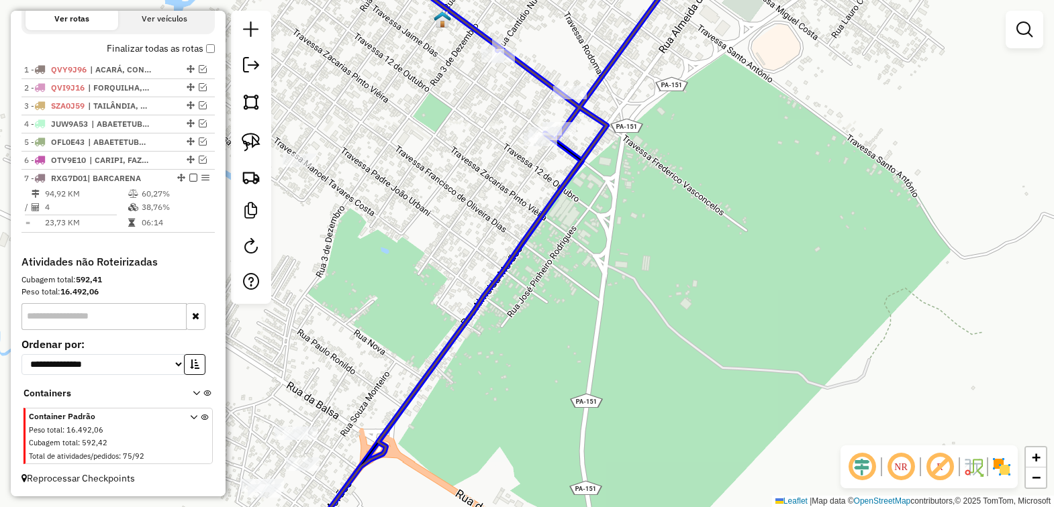
click at [539, 126] on div "Janela de atendimento Grade de atendimento Capacidade Transportadoras Veículos …" at bounding box center [527, 253] width 1054 height 507
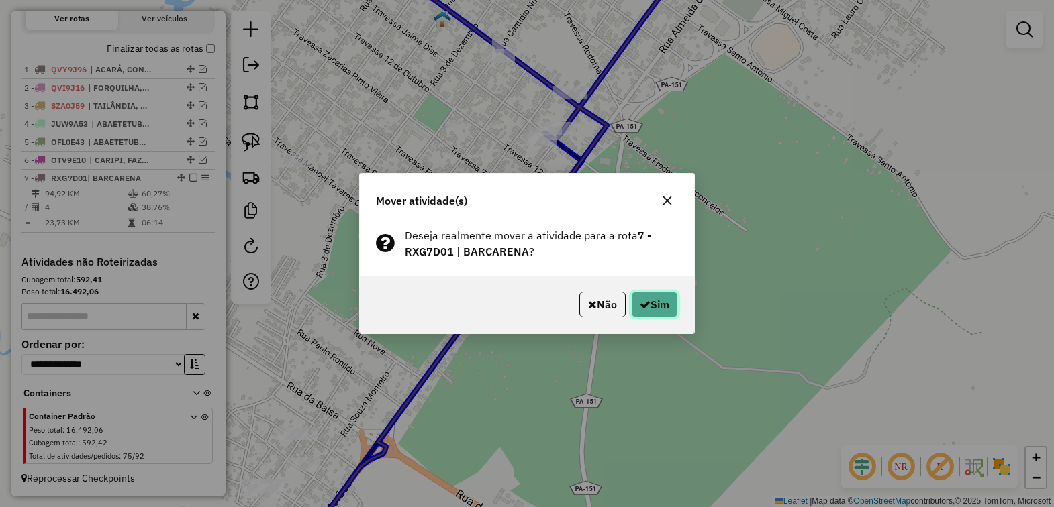
click at [660, 309] on button "Sim" at bounding box center [654, 305] width 47 height 26
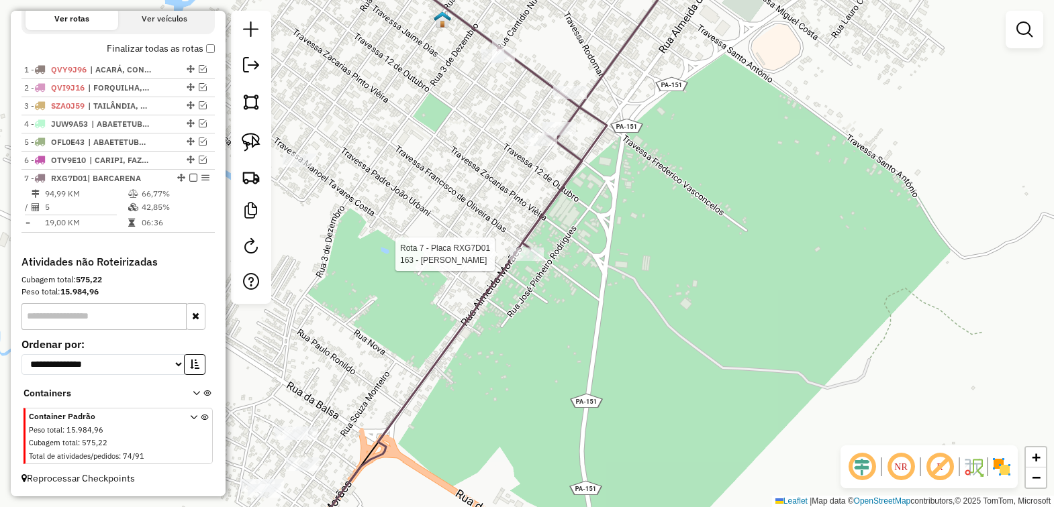
select select "*********"
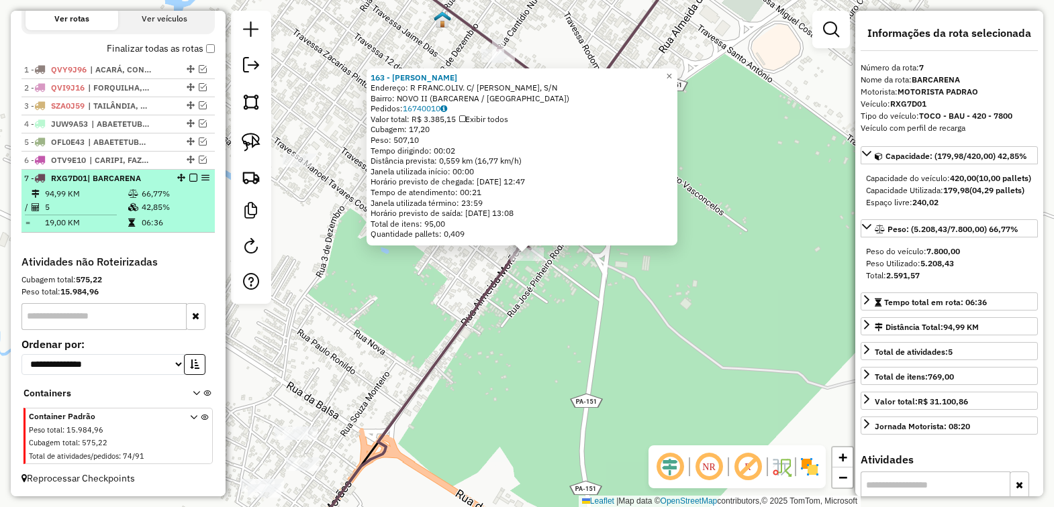
click at [189, 175] on em at bounding box center [193, 178] width 8 height 8
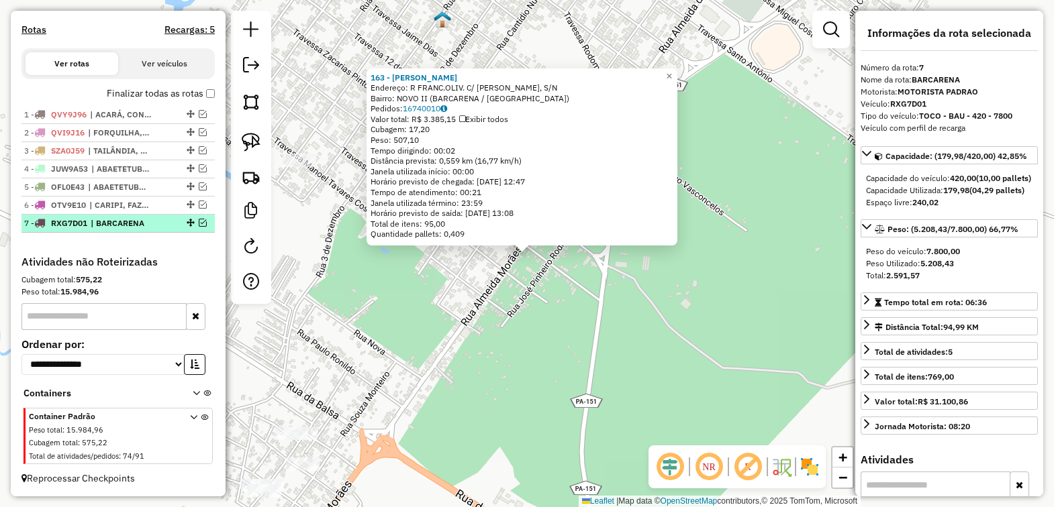
scroll to position [409, 0]
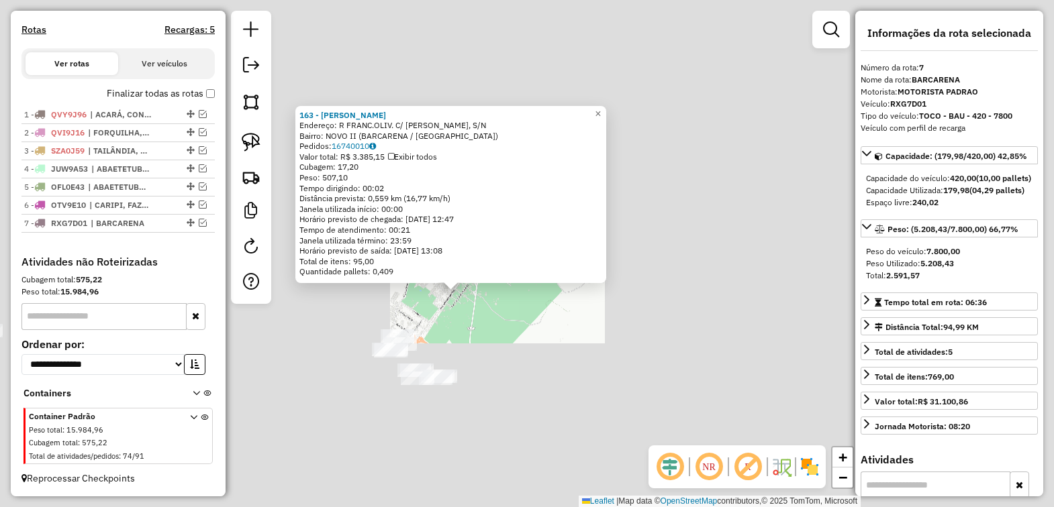
click at [522, 347] on div "163 - MERCADINHO [PERSON_NAME]: R FRANC.OLIV. C/ [PERSON_NAME], S/N Bairro: NOV…" at bounding box center [527, 253] width 1054 height 507
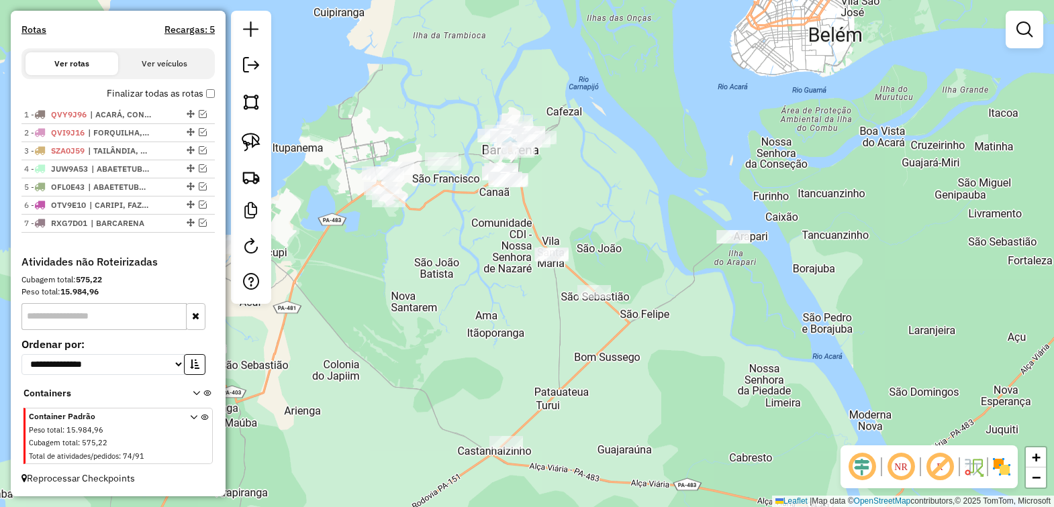
drag, startPoint x: 619, startPoint y: 387, endPoint x: 619, endPoint y: 215, distance: 171.8
click at [619, 215] on div "Janela de atendimento Grade de atendimento Capacidade Transportadoras Veículos …" at bounding box center [527, 253] width 1054 height 507
click at [253, 144] on img at bounding box center [251, 142] width 19 height 19
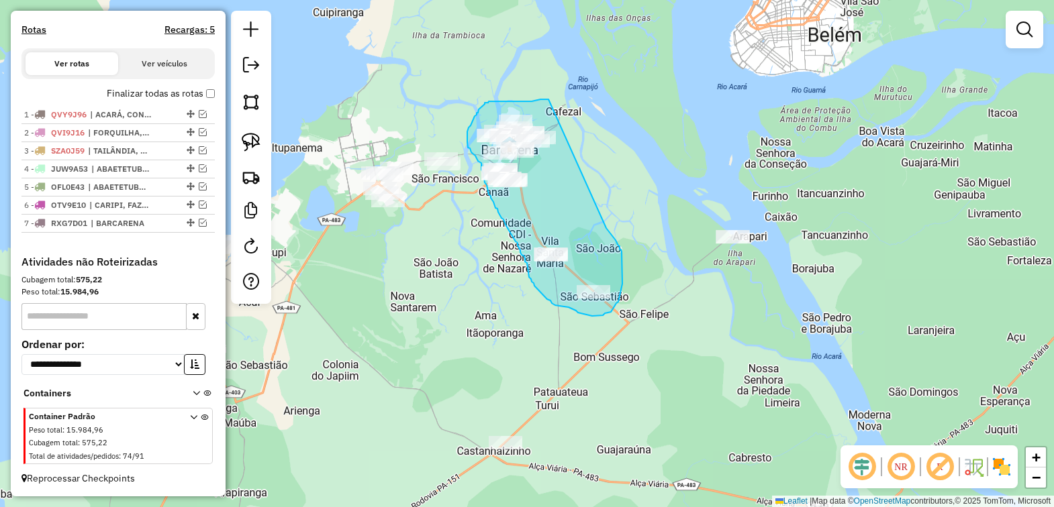
drag, startPoint x: 547, startPoint y: 99, endPoint x: 606, endPoint y: 228, distance: 141.8
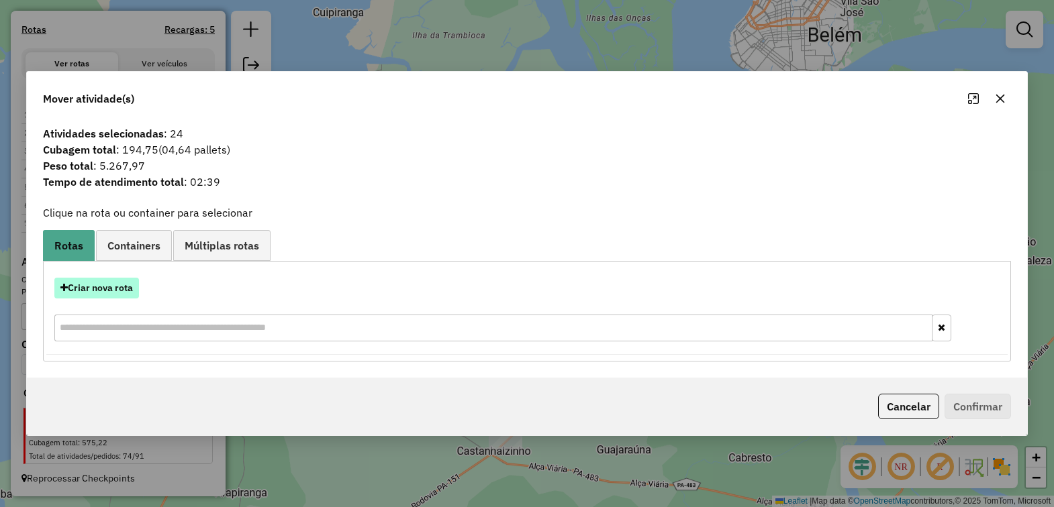
click at [119, 287] on button "Criar nova rota" at bounding box center [96, 288] width 85 height 21
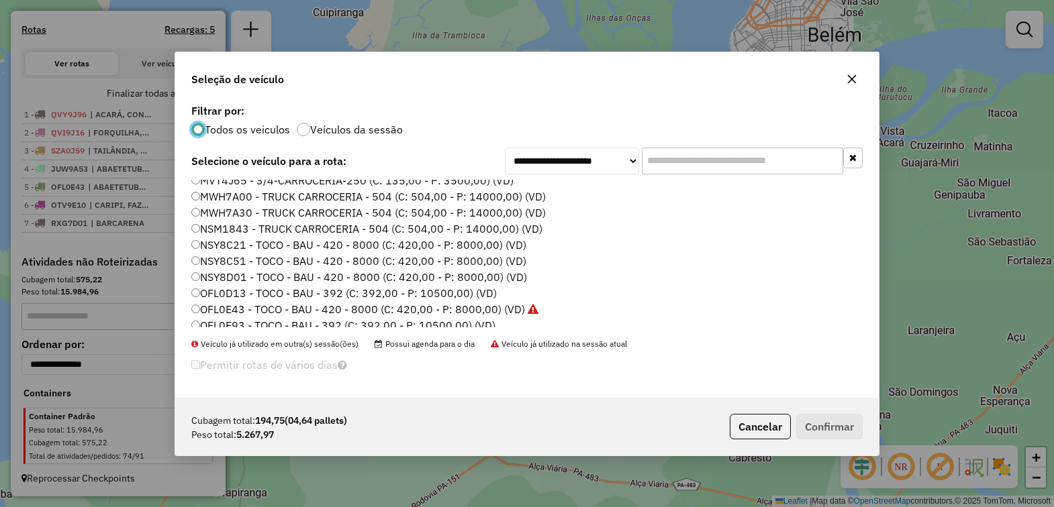
scroll to position [252, 0]
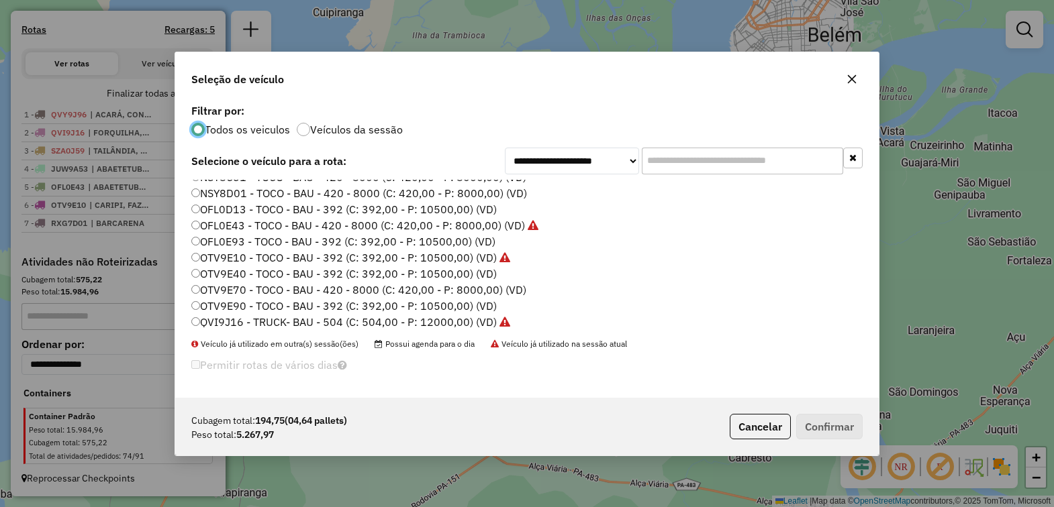
click at [247, 240] on label "OFL0E93 - TOCO - BAU - 392 (C: 392,00 - P: 10500,00) (VD)" at bounding box center [343, 242] width 304 height 16
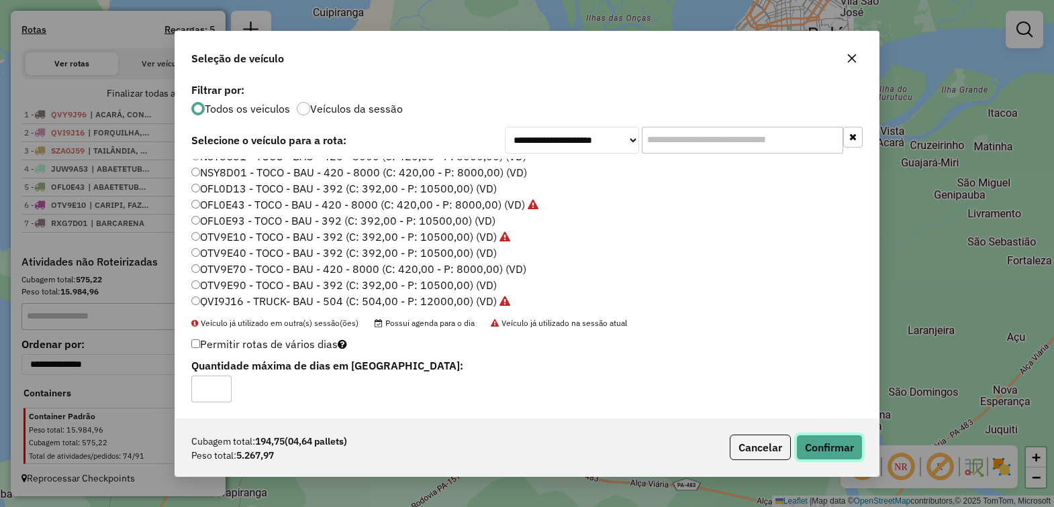
click at [817, 444] on button "Confirmar" at bounding box center [829, 448] width 66 height 26
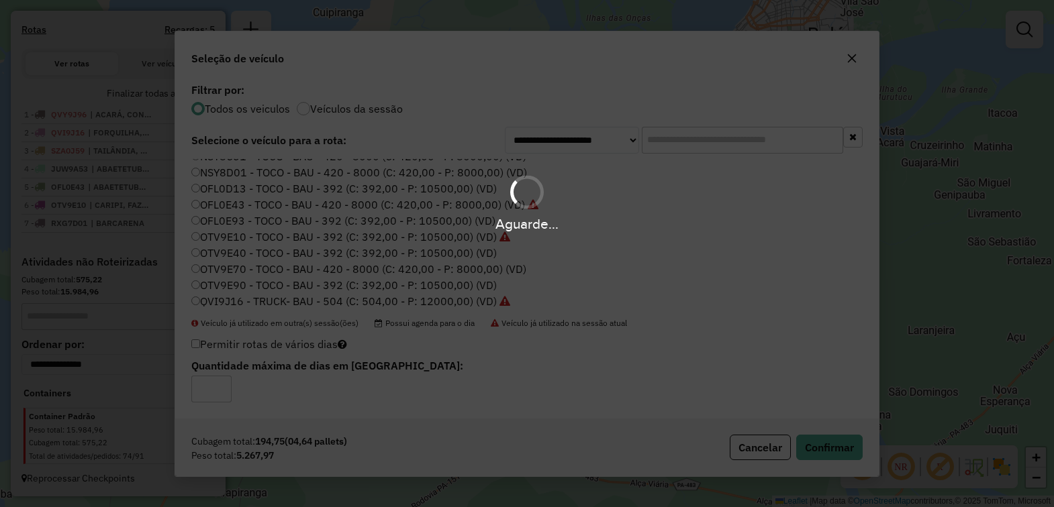
scroll to position [473, 0]
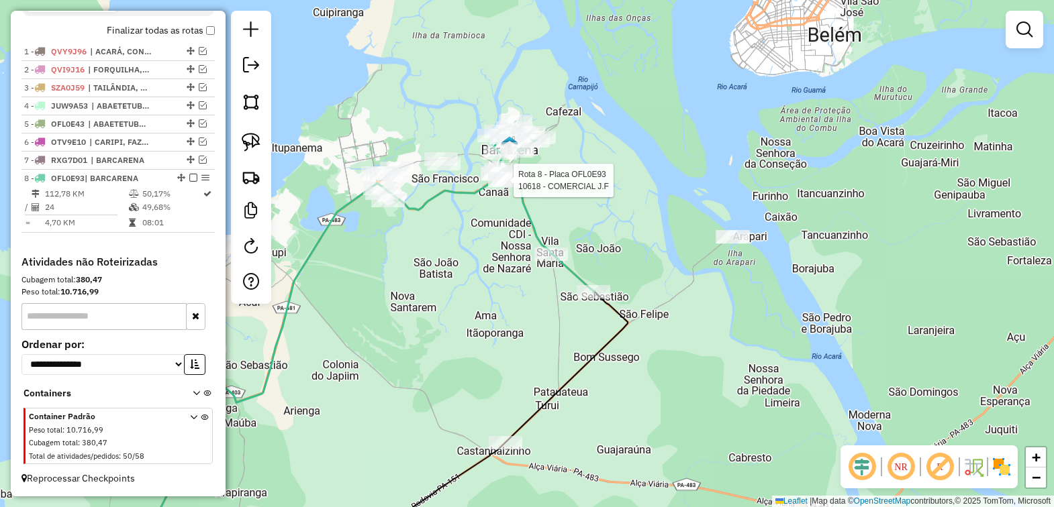
select select "*********"
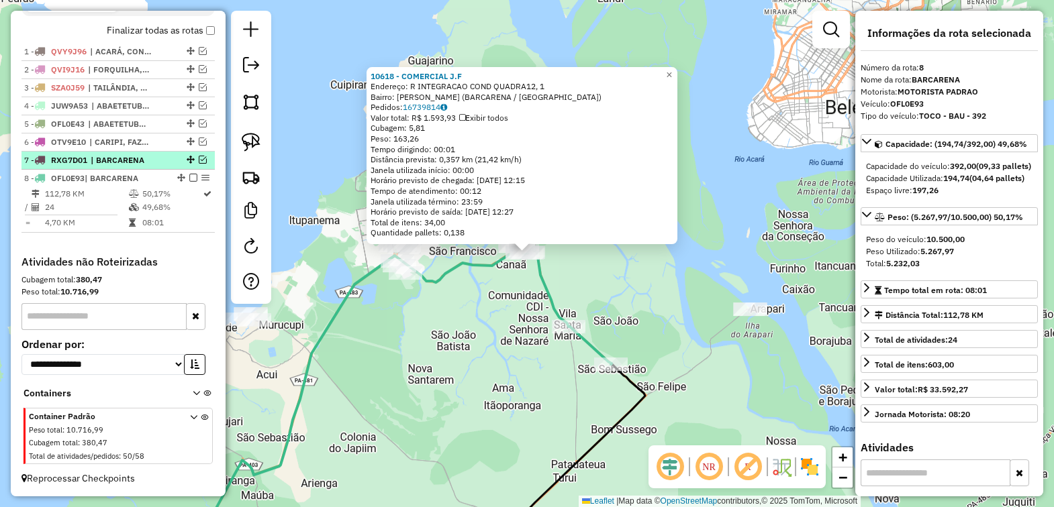
click at [106, 158] on span "| BARCARENA" at bounding box center [122, 160] width 62 height 12
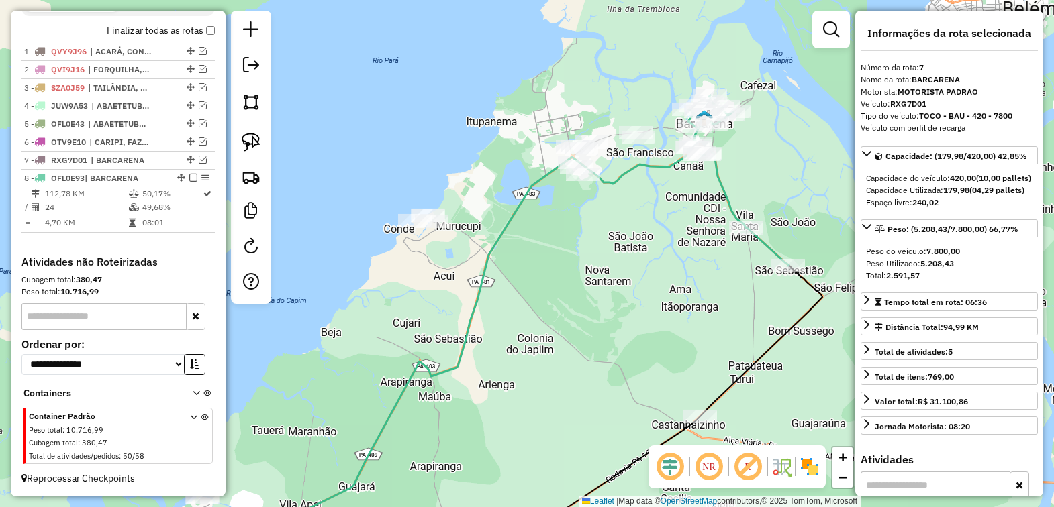
drag, startPoint x: 698, startPoint y: 250, endPoint x: 562, endPoint y: 405, distance: 206.4
click at [562, 405] on div "Janela de atendimento Grade de atendimento Capacidade Transportadoras Veículos …" at bounding box center [527, 253] width 1054 height 507
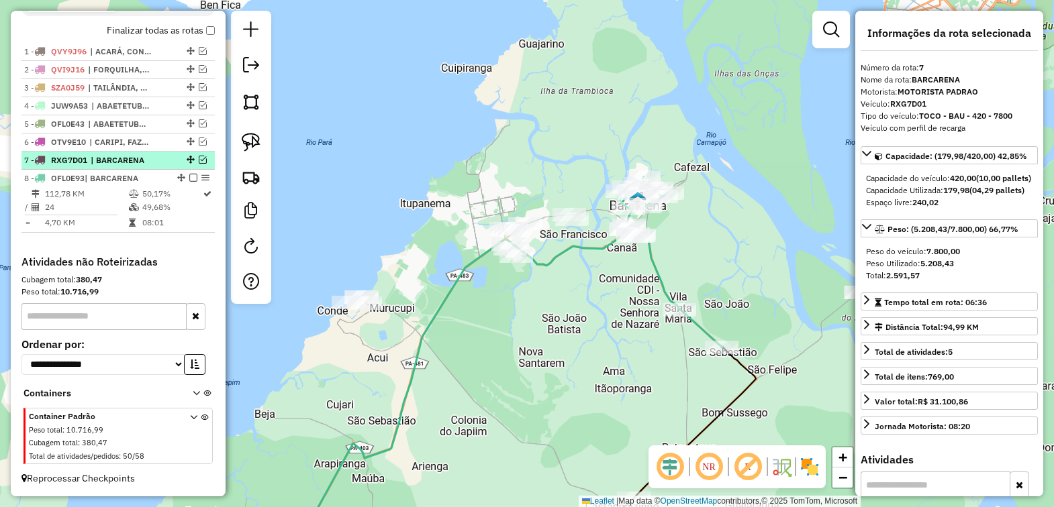
click at [199, 156] on em at bounding box center [203, 160] width 8 height 8
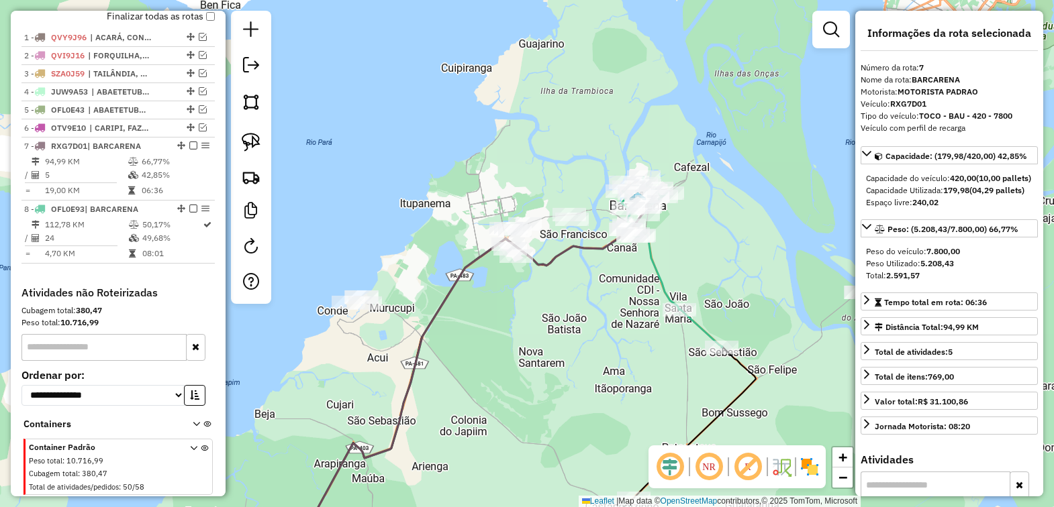
scroll to position [499, 0]
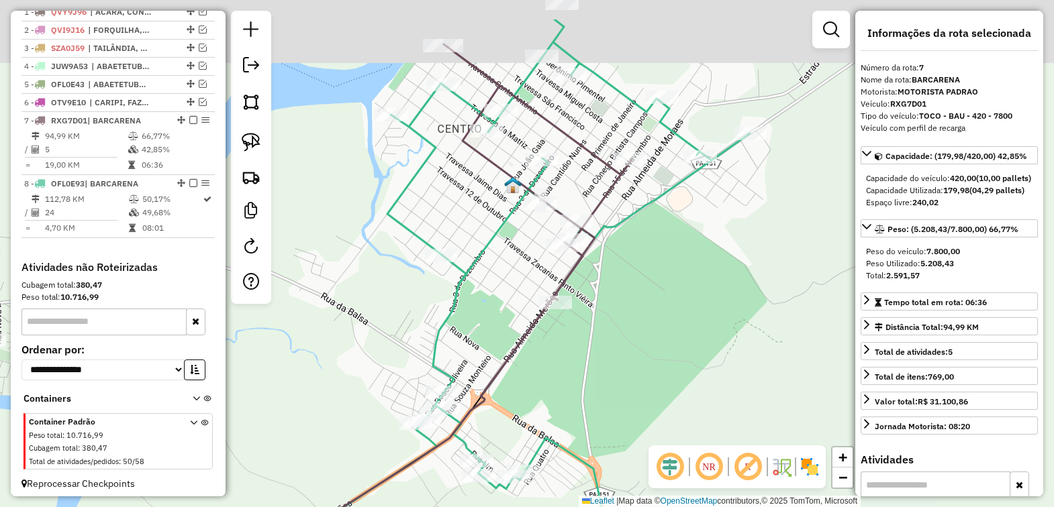
drag, startPoint x: 750, startPoint y: 229, endPoint x: 591, endPoint y: 337, distance: 192.9
click at [591, 337] on div "Janela de atendimento Grade de atendimento Capacidade Transportadoras Veículos …" at bounding box center [527, 253] width 1054 height 507
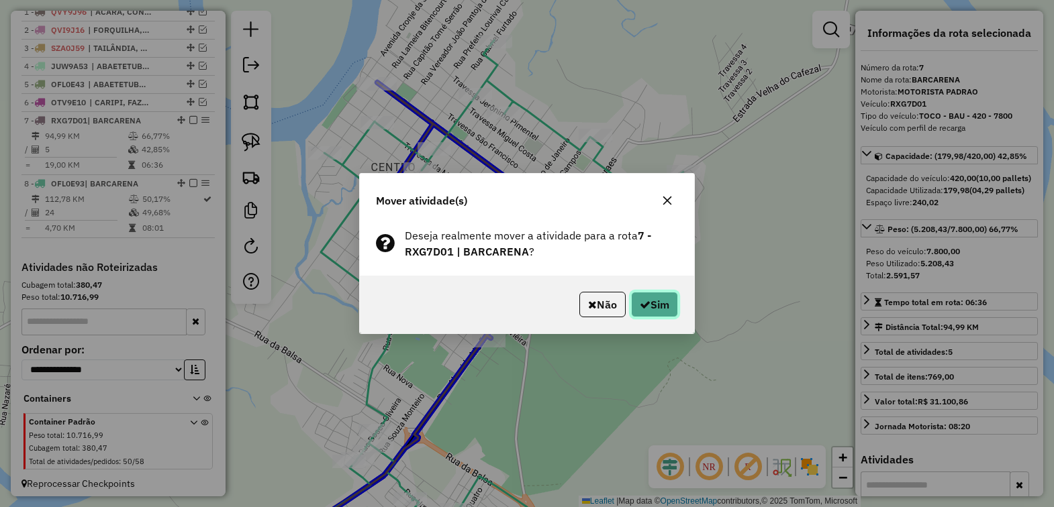
click at [654, 307] on button "Sim" at bounding box center [654, 305] width 47 height 26
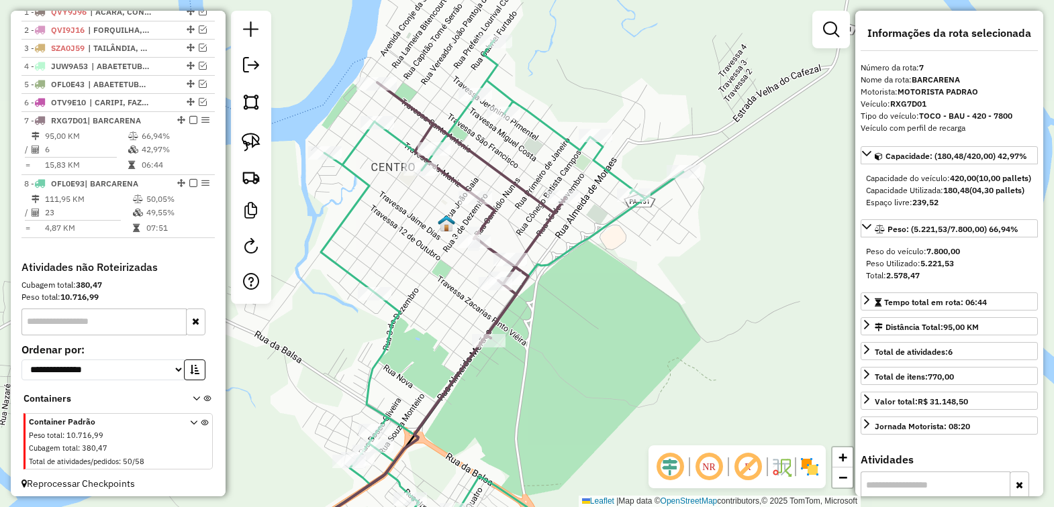
scroll to position [518, 0]
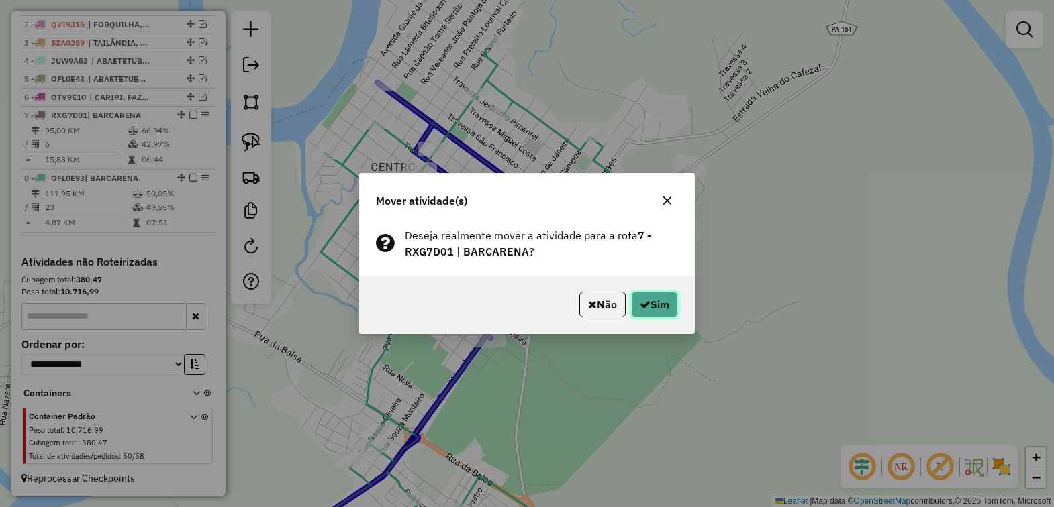
click at [644, 297] on button "Sim" at bounding box center [654, 305] width 47 height 26
click at [640, 309] on icon "button" at bounding box center [645, 304] width 11 height 11
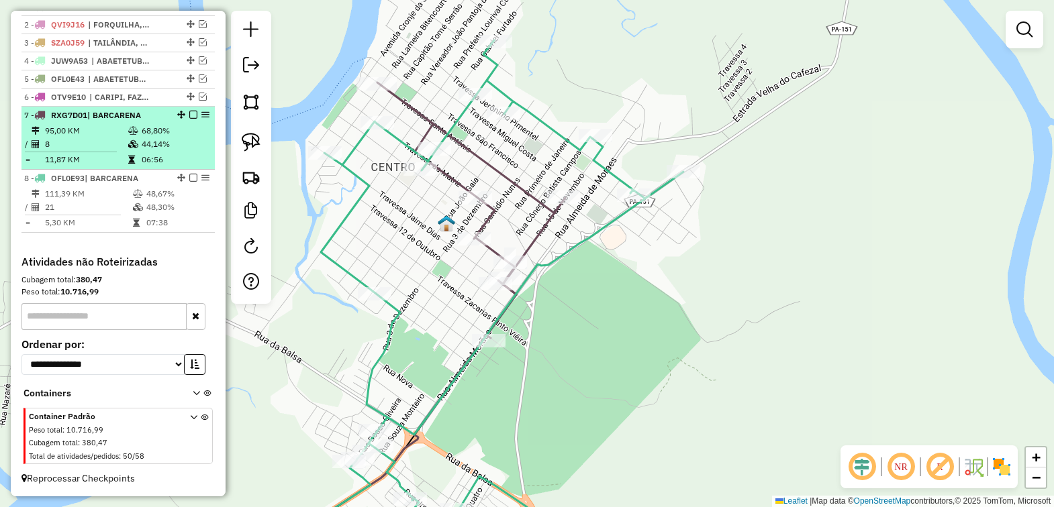
click at [148, 124] on td "68,80%" at bounding box center [175, 130] width 68 height 13
select select "*********"
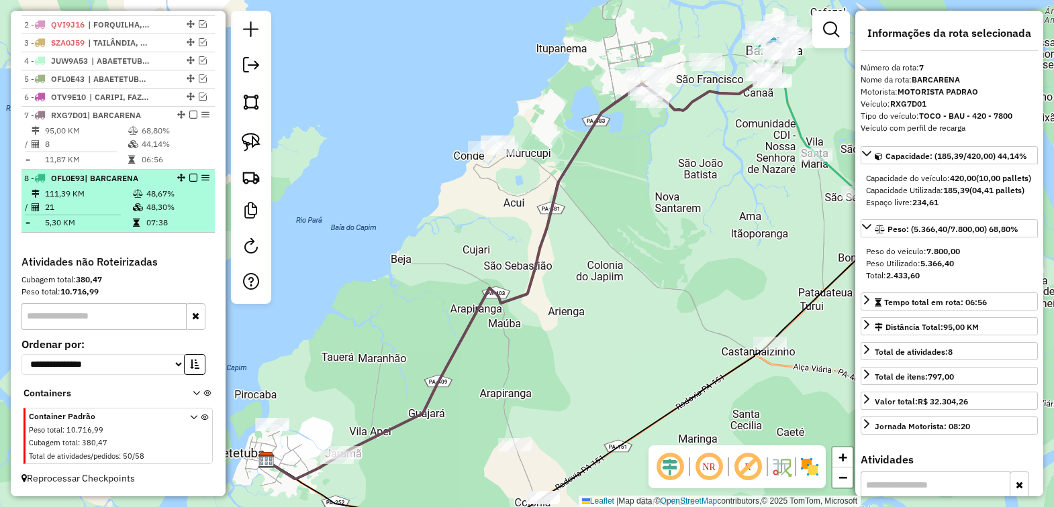
click at [146, 176] on div "8 - OFL0E93 | BARCARENA" at bounding box center [95, 179] width 142 height 12
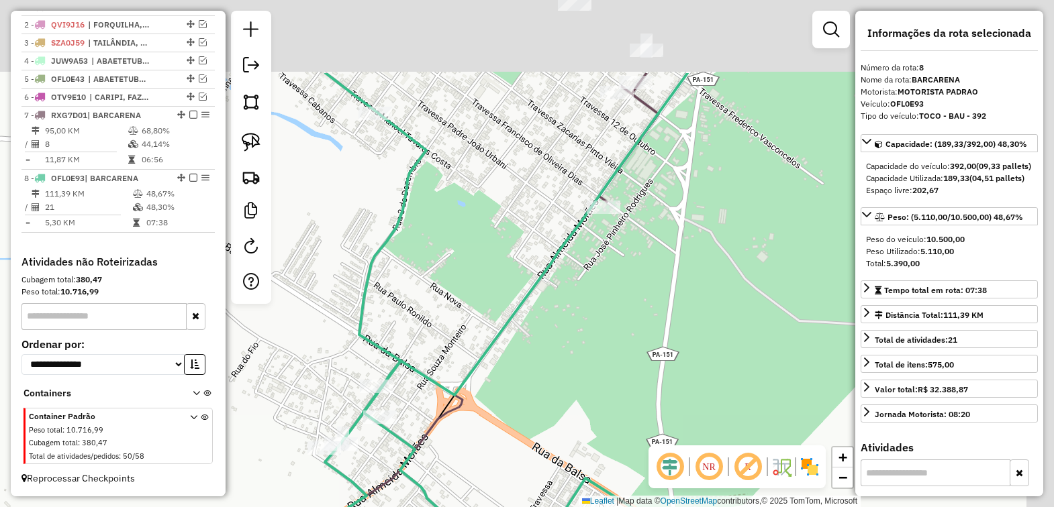
drag, startPoint x: 663, startPoint y: 162, endPoint x: 594, endPoint y: 297, distance: 150.7
click at [593, 305] on div "Janela de atendimento Grade de atendimento Capacidade Transportadoras Veículos …" at bounding box center [527, 253] width 1054 height 507
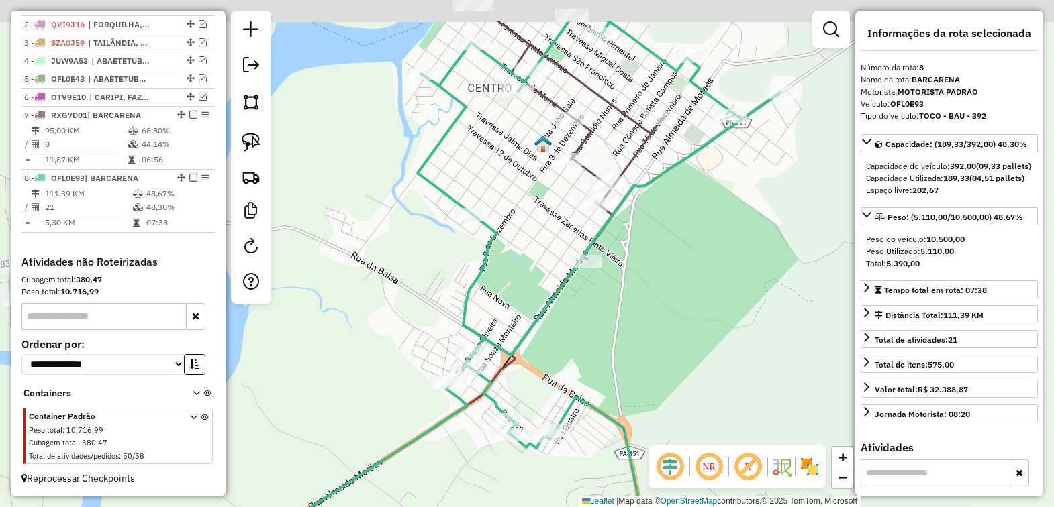
drag, startPoint x: 673, startPoint y: 206, endPoint x: 595, endPoint y: 265, distance: 97.7
click at [595, 265] on div "Janela de atendimento Grade de atendimento Capacidade Transportadoras Veículos …" at bounding box center [527, 253] width 1054 height 507
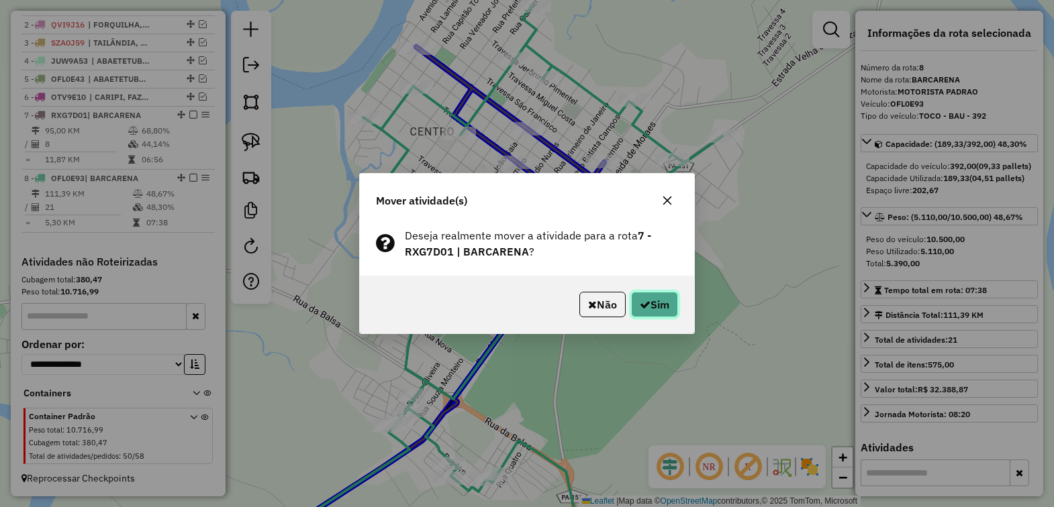
click at [653, 314] on button "Sim" at bounding box center [654, 305] width 47 height 26
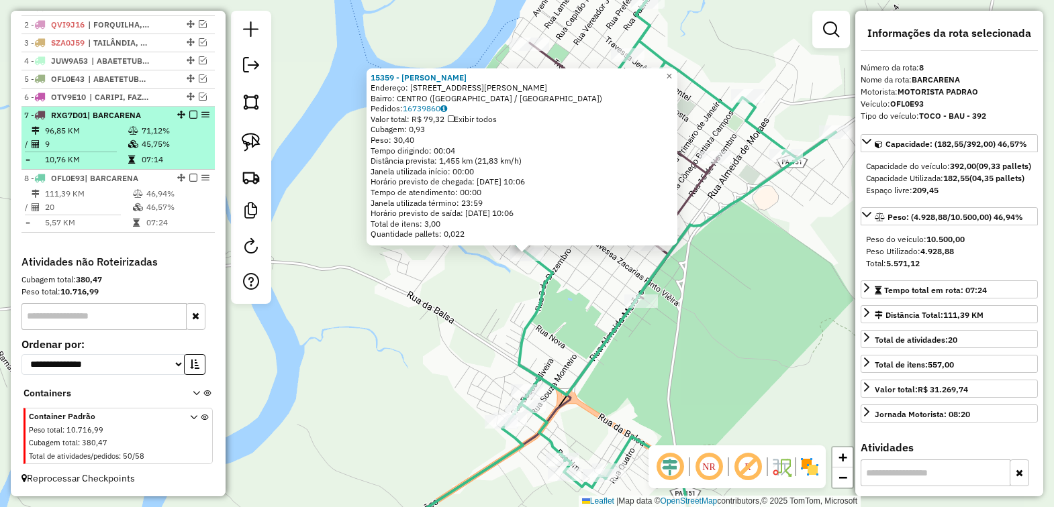
click at [185, 115] on div at bounding box center [189, 115] width 40 height 8
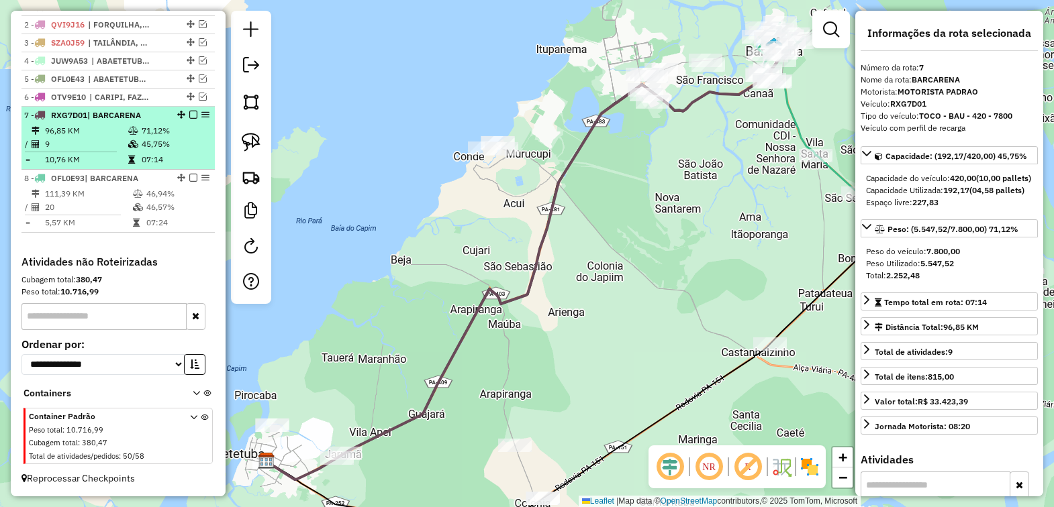
click at [183, 114] on div at bounding box center [189, 115] width 40 height 8
click at [189, 115] on em at bounding box center [193, 115] width 8 height 8
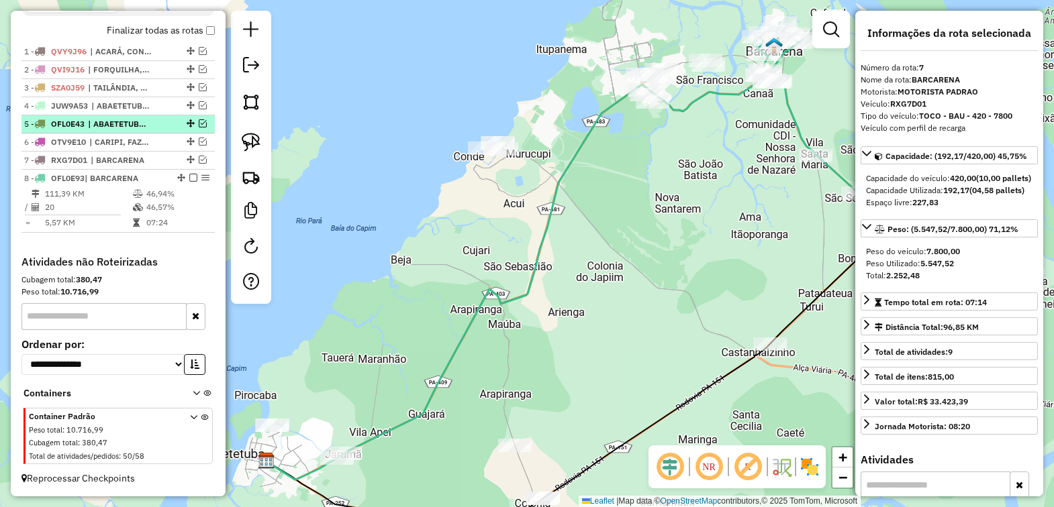
scroll to position [473, 0]
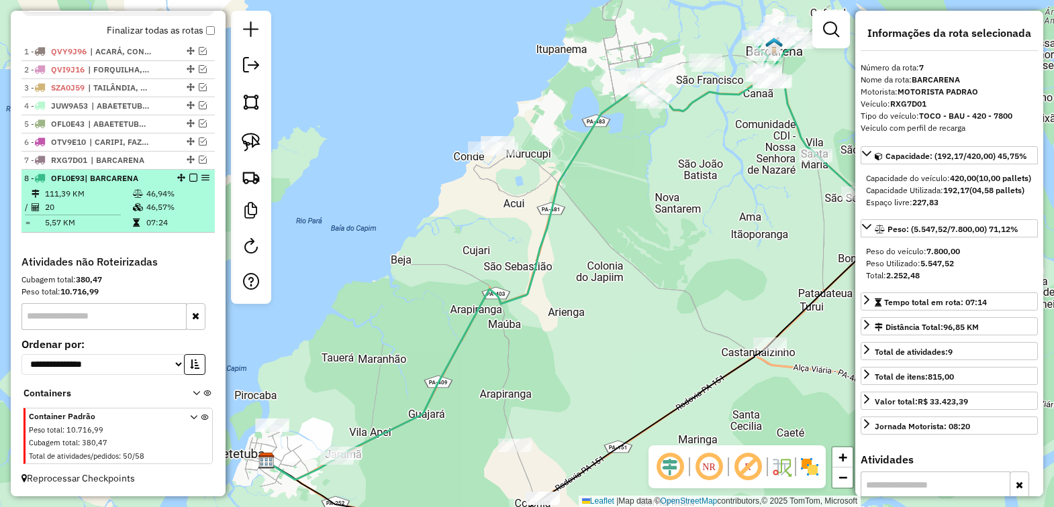
click at [185, 177] on div at bounding box center [189, 178] width 40 height 8
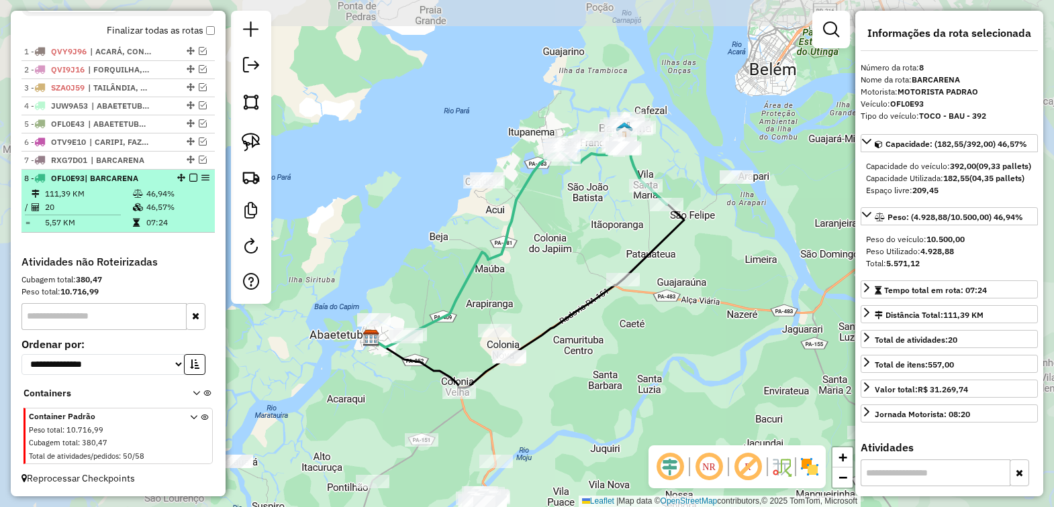
click at [190, 174] on em at bounding box center [193, 178] width 8 height 8
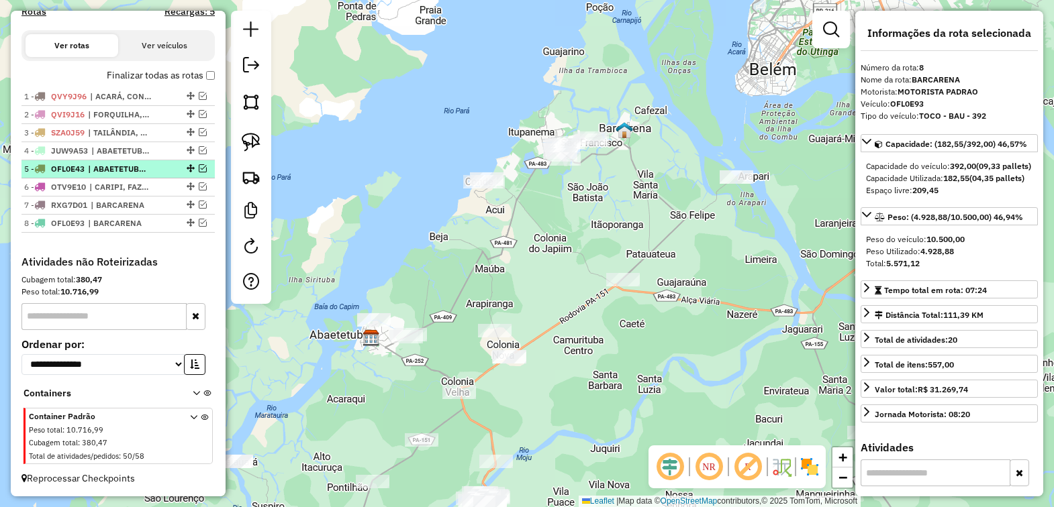
scroll to position [428, 0]
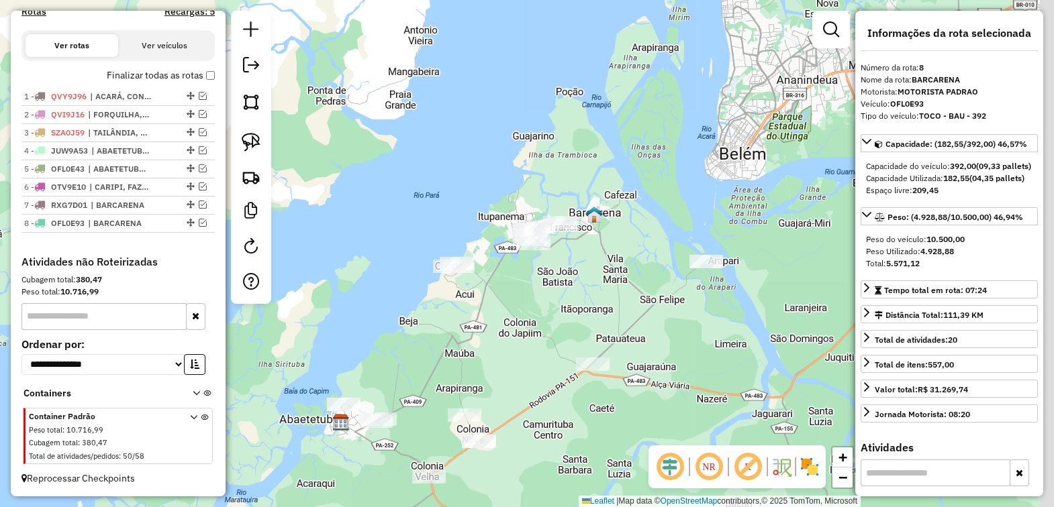
drag, startPoint x: 538, startPoint y: 259, endPoint x: 508, endPoint y: 306, distance: 55.5
click at [507, 306] on div "Janela de atendimento Grade de atendimento Capacidade Transportadoras Veículos …" at bounding box center [527, 253] width 1054 height 507
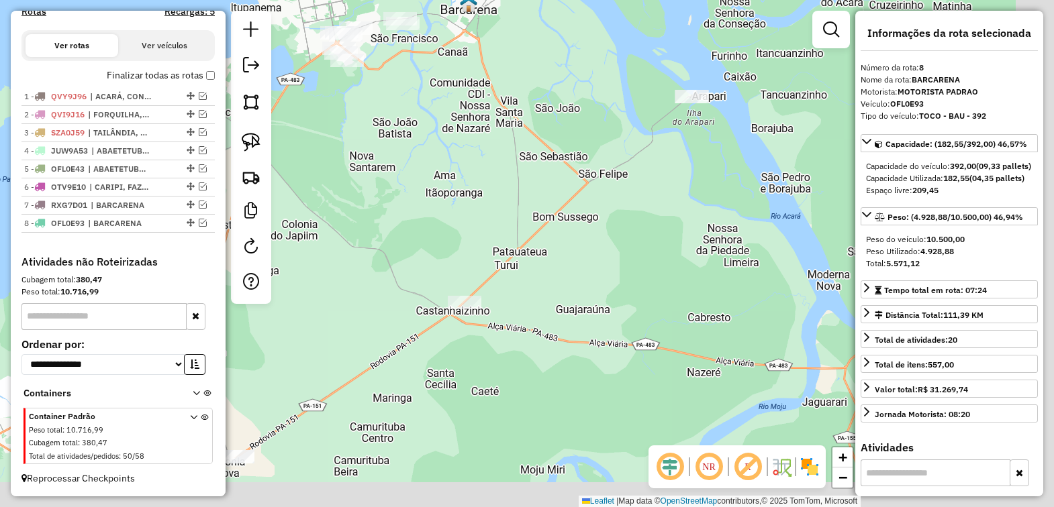
drag, startPoint x: 618, startPoint y: 304, endPoint x: 451, endPoint y: 119, distance: 249.1
click at [448, 119] on div "Janela de atendimento Grade de atendimento Capacidade Transportadoras Veículos …" at bounding box center [527, 253] width 1054 height 507
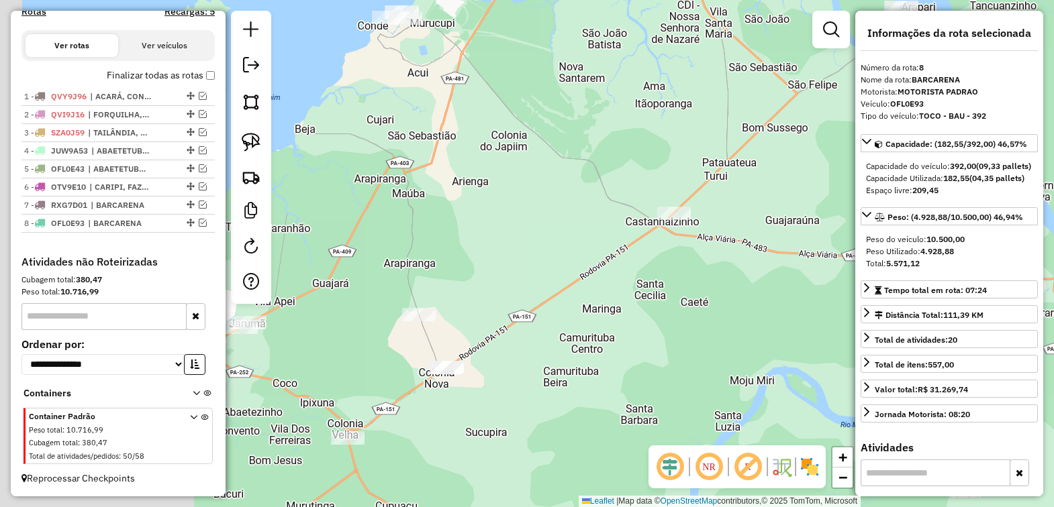
drag, startPoint x: 366, startPoint y: 181, endPoint x: 611, endPoint y: 91, distance: 261.2
click at [607, 91] on div "Janela de atendimento Grade de atendimento Capacidade Transportadoras Veículos …" at bounding box center [527, 253] width 1054 height 507
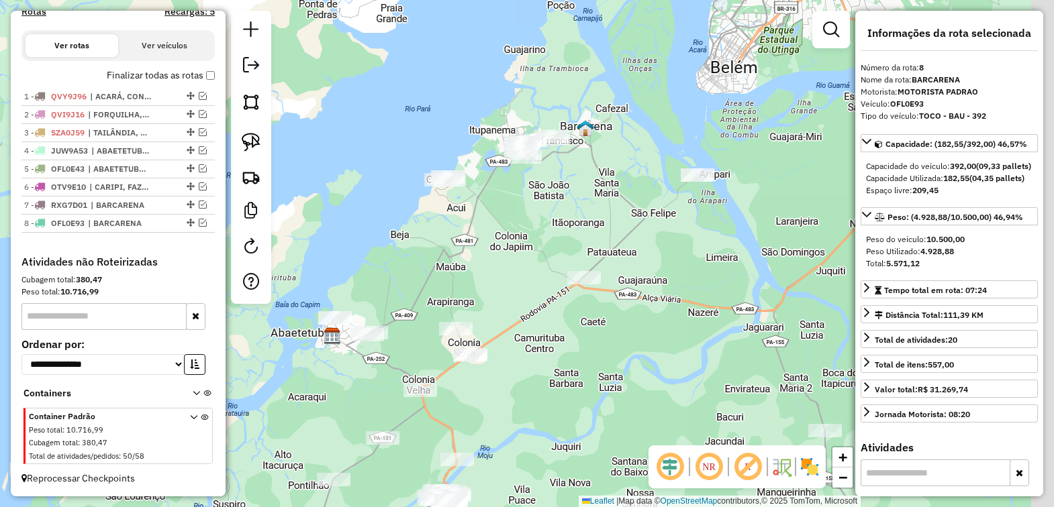
drag, startPoint x: 622, startPoint y: 391, endPoint x: 562, endPoint y: 395, distance: 60.5
click at [562, 395] on div "Janela de atendimento Grade de atendimento Capacidade Transportadoras Veículos …" at bounding box center [527, 253] width 1054 height 507
click at [255, 148] on img at bounding box center [251, 142] width 19 height 19
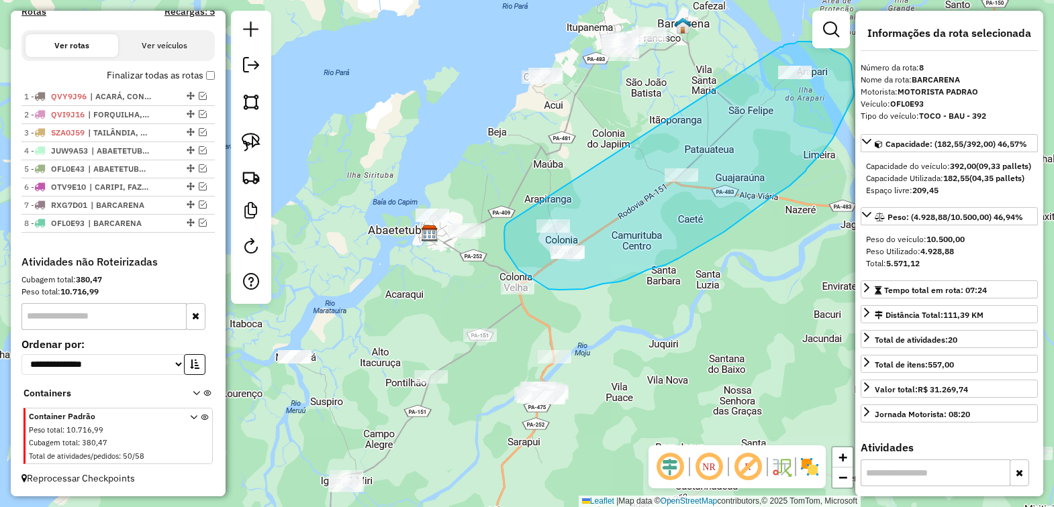
drag, startPoint x: 505, startPoint y: 226, endPoint x: 780, endPoint y: 47, distance: 327.5
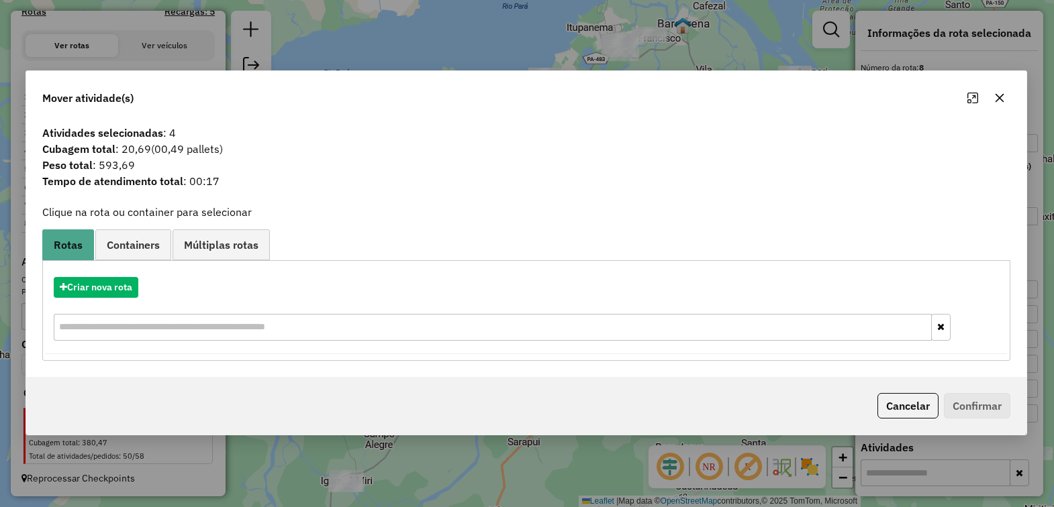
click at [997, 99] on icon "button" at bounding box center [999, 98] width 11 height 11
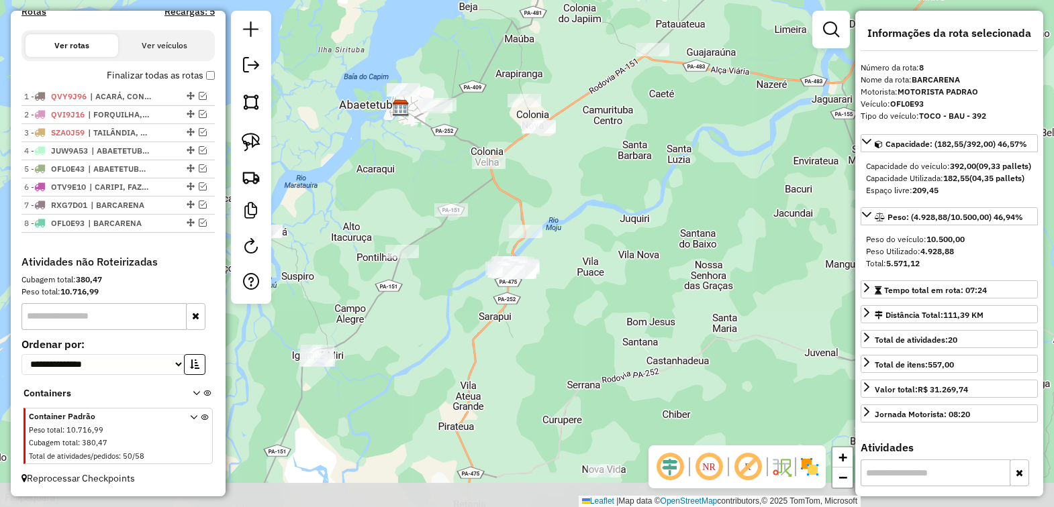
drag, startPoint x: 651, startPoint y: 356, endPoint x: 622, endPoint y: 230, distance: 128.9
click at [622, 230] on div "Janela de atendimento Grade de atendimento Capacidade Transportadoras Veículos …" at bounding box center [527, 253] width 1054 height 507
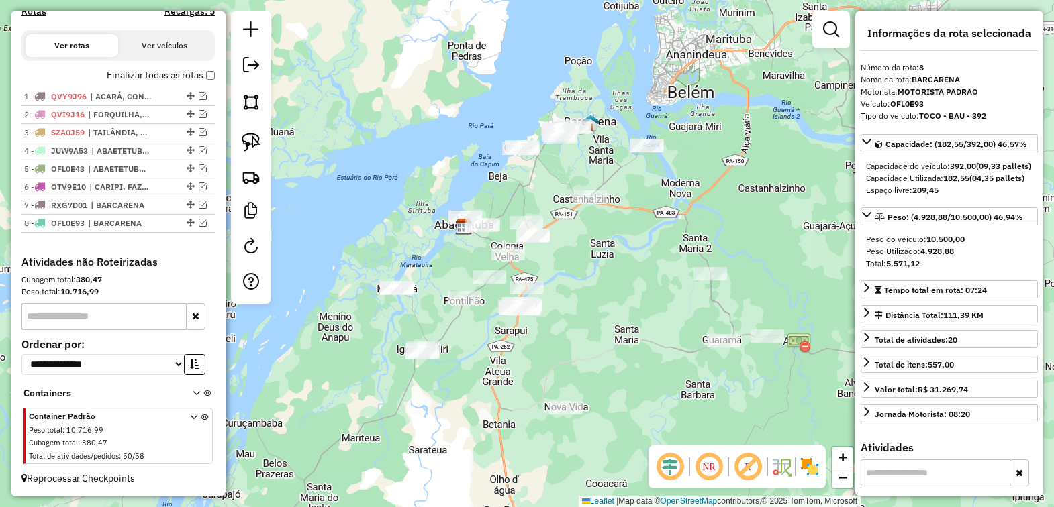
drag, startPoint x: 671, startPoint y: 330, endPoint x: 621, endPoint y: 397, distance: 83.9
click at [621, 397] on div "Janela de atendimento Grade de atendimento Capacidade Transportadoras Veículos …" at bounding box center [527, 253] width 1054 height 507
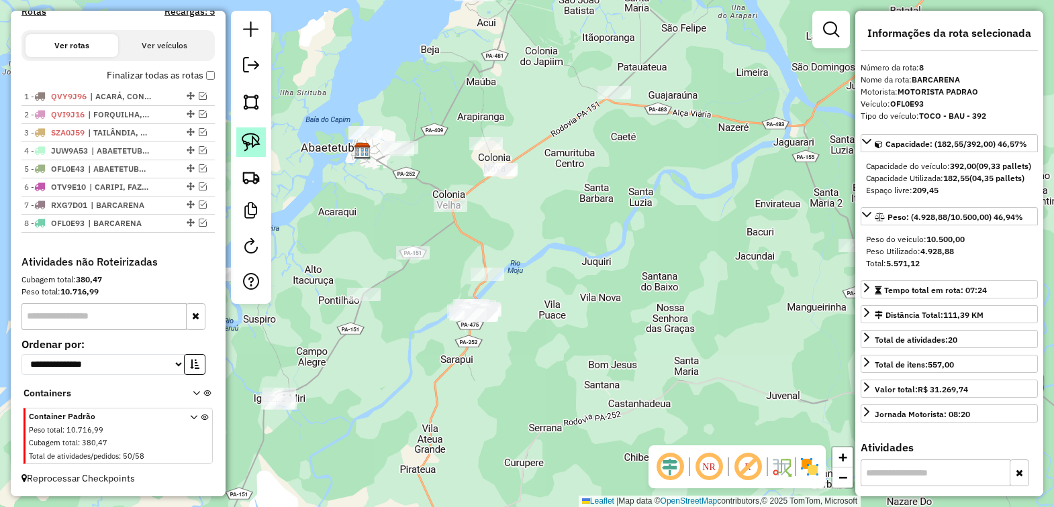
click at [246, 143] on img at bounding box center [251, 142] width 19 height 19
drag, startPoint x: 480, startPoint y: 235, endPoint x: 428, endPoint y: 297, distance: 81.0
click at [255, 146] on img at bounding box center [251, 142] width 19 height 19
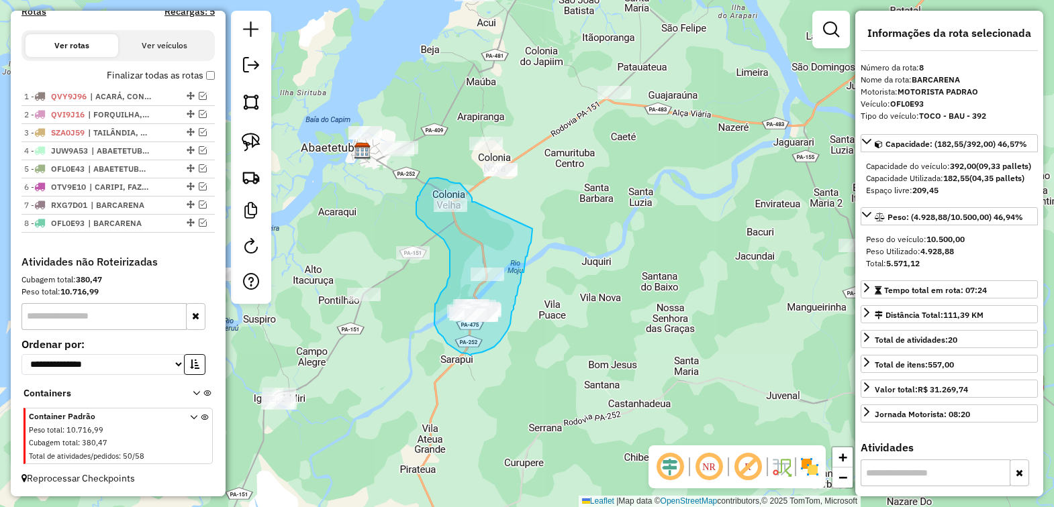
drag, startPoint x: 475, startPoint y: 202, endPoint x: 534, endPoint y: 229, distance: 64.9
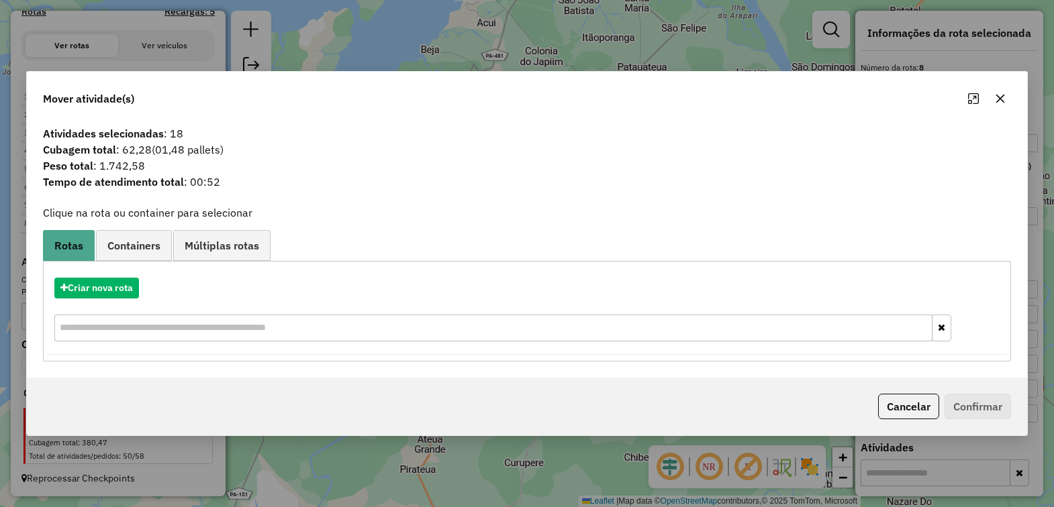
click at [992, 94] on button "button" at bounding box center [999, 98] width 21 height 21
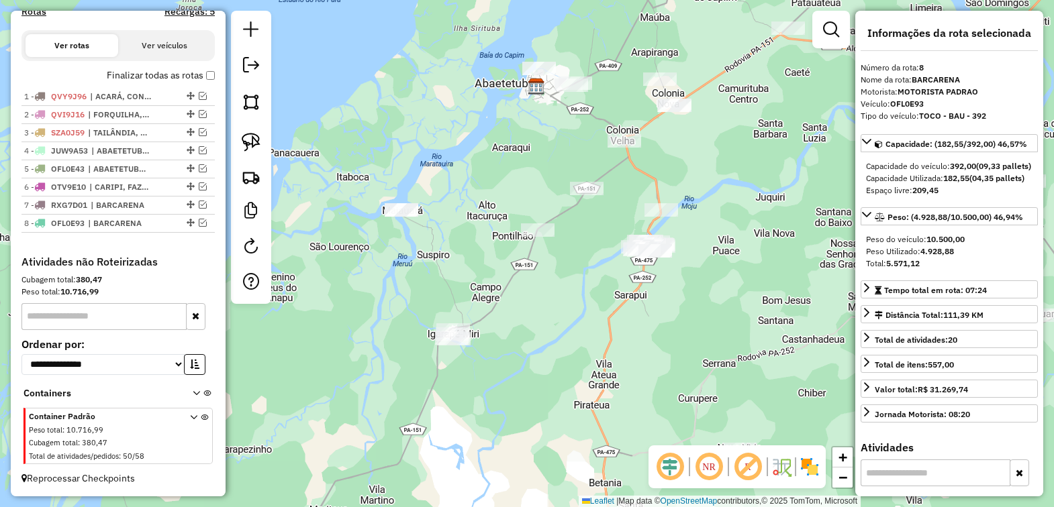
drag, startPoint x: 554, startPoint y: 321, endPoint x: 728, endPoint y: 256, distance: 186.0
click at [728, 256] on div "Janela de atendimento Grade de atendimento Capacidade Transportadoras Veículos …" at bounding box center [527, 253] width 1054 height 507
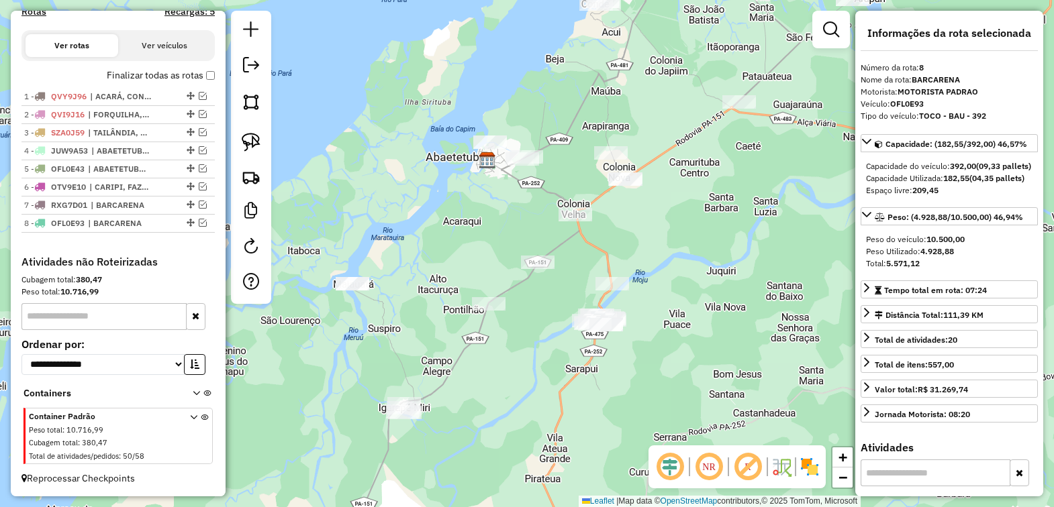
drag, startPoint x: 644, startPoint y: 321, endPoint x: 597, endPoint y: 393, distance: 85.8
click at [597, 393] on div "Janela de atendimento Grade de atendimento Capacidade Transportadoras Veículos …" at bounding box center [527, 253] width 1054 height 507
click at [244, 145] on img at bounding box center [251, 142] width 19 height 19
drag, startPoint x: 544, startPoint y: 193, endPoint x: 562, endPoint y: 273, distance: 81.9
click at [244, 146] on img at bounding box center [251, 142] width 19 height 19
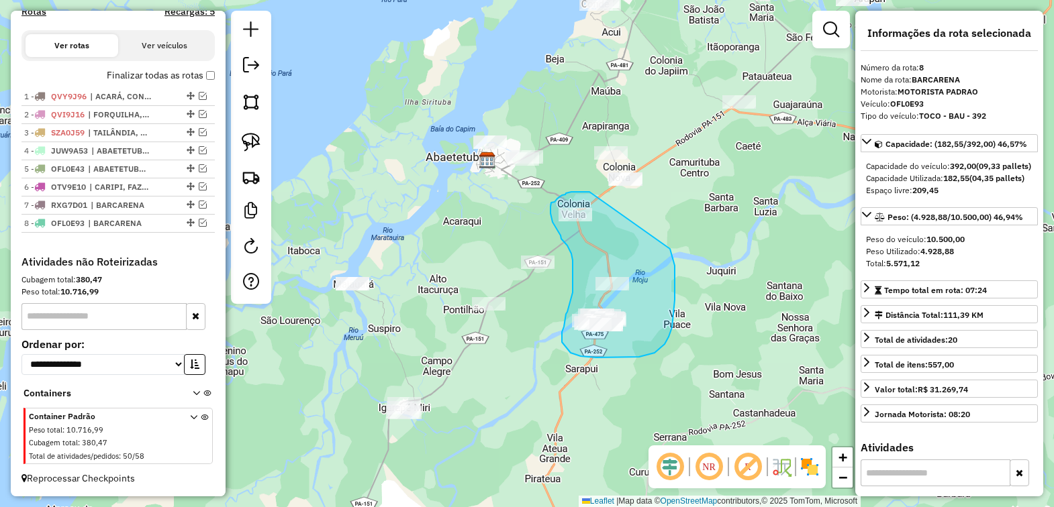
drag, startPoint x: 589, startPoint y: 192, endPoint x: 670, endPoint y: 249, distance: 98.7
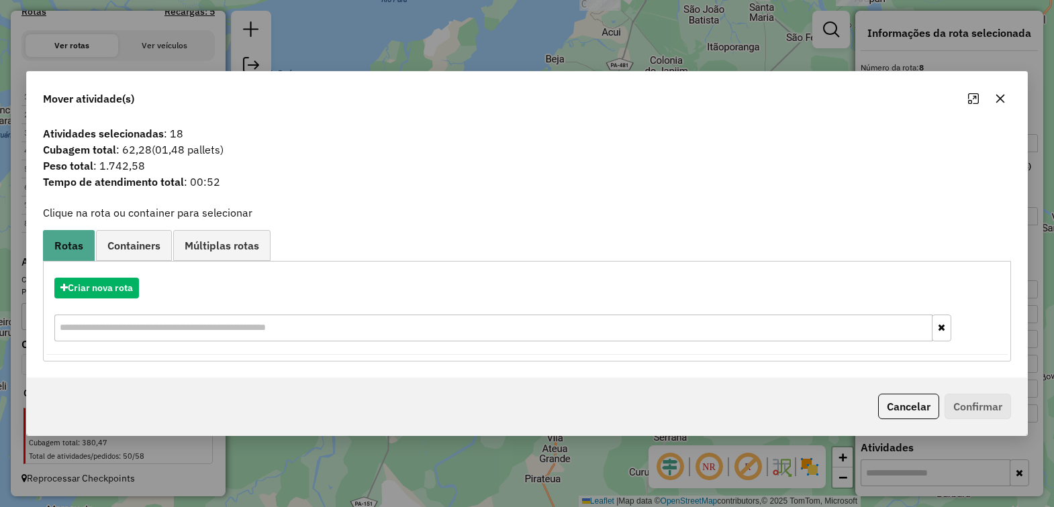
click at [992, 99] on button "button" at bounding box center [999, 98] width 21 height 21
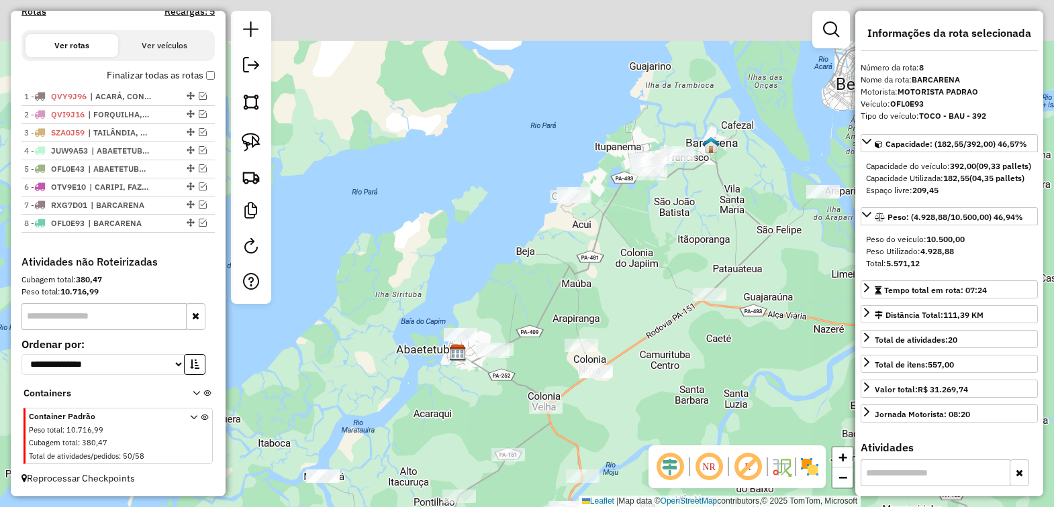
drag, startPoint x: 646, startPoint y: 87, endPoint x: 607, endPoint y: 371, distance: 285.8
click at [607, 371] on div "Janela de atendimento Grade de atendimento Capacidade Transportadoras Veículos …" at bounding box center [527, 253] width 1054 height 507
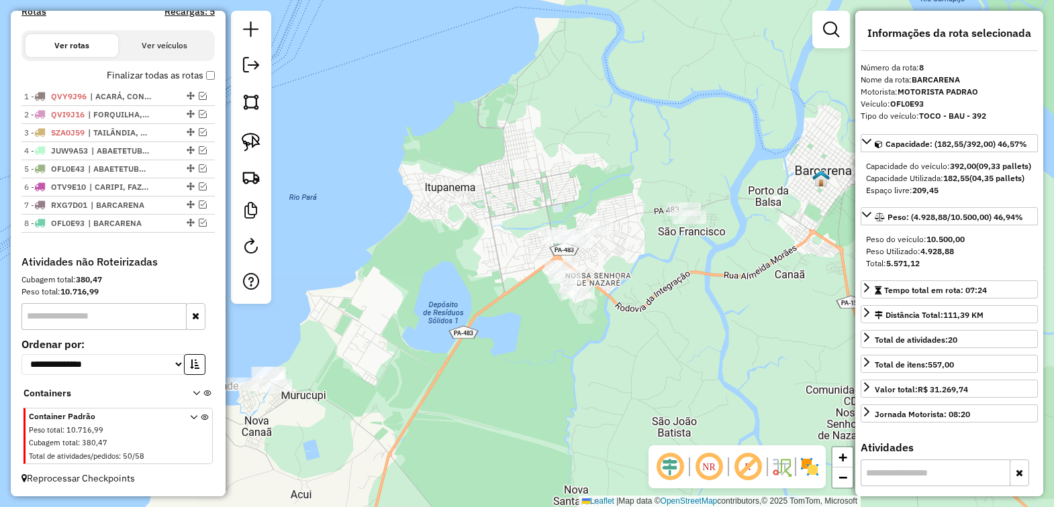
drag, startPoint x: 667, startPoint y: 275, endPoint x: 557, endPoint y: 277, distance: 109.4
click at [557, 277] on div "Janela de atendimento Grade de atendimento Capacidade Transportadoras Veículos …" at bounding box center [527, 253] width 1054 height 507
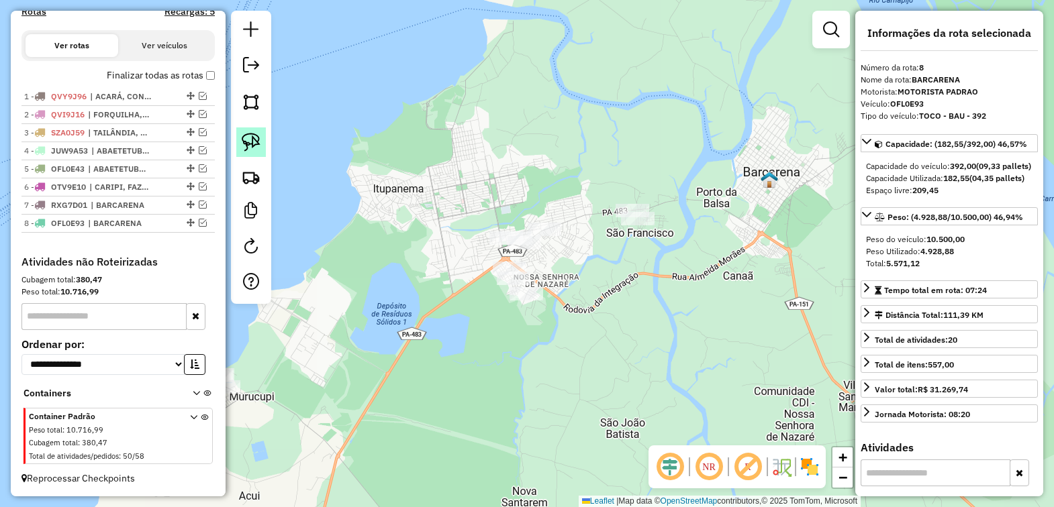
click at [242, 142] on img at bounding box center [251, 142] width 19 height 19
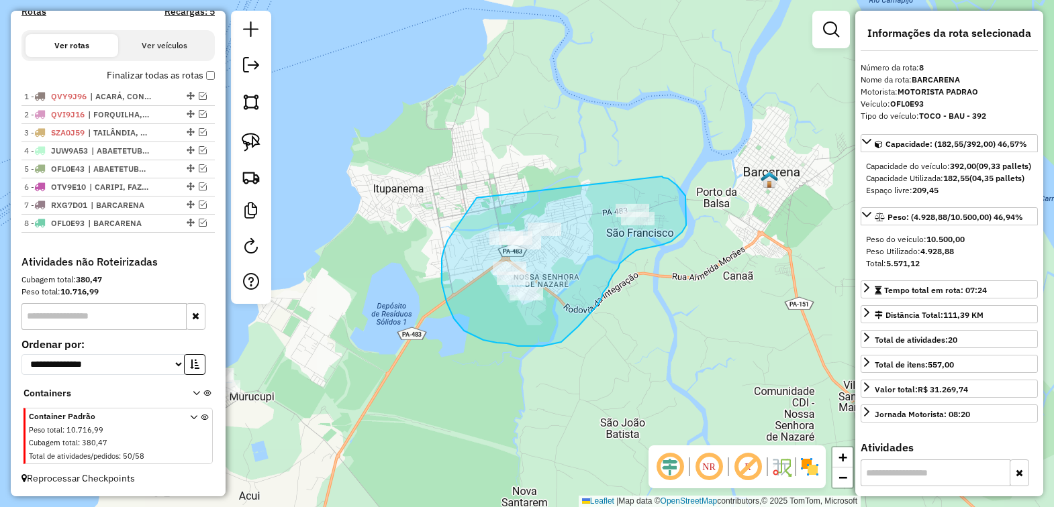
drag, startPoint x: 442, startPoint y: 259, endPoint x: 661, endPoint y: 177, distance: 234.5
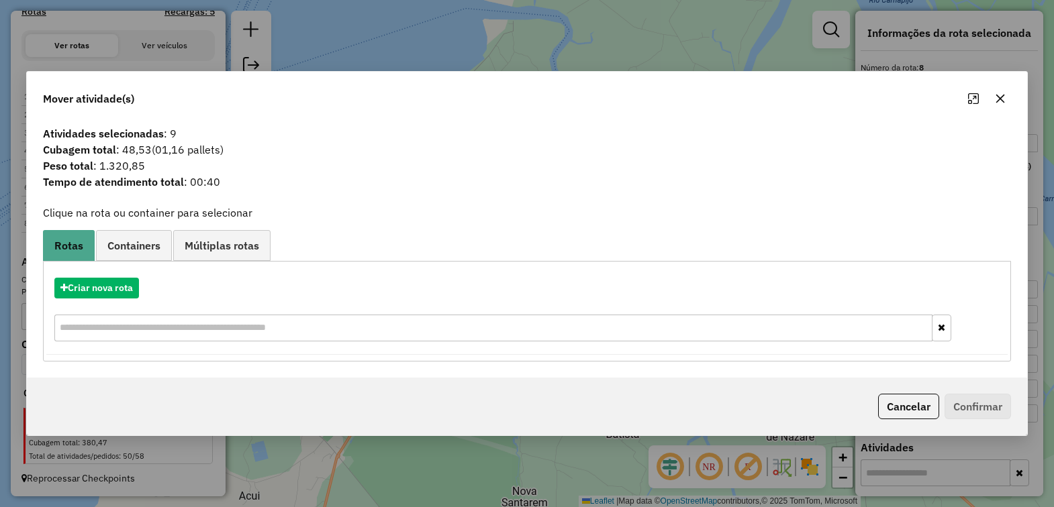
click at [997, 95] on icon "button" at bounding box center [1000, 98] width 11 height 11
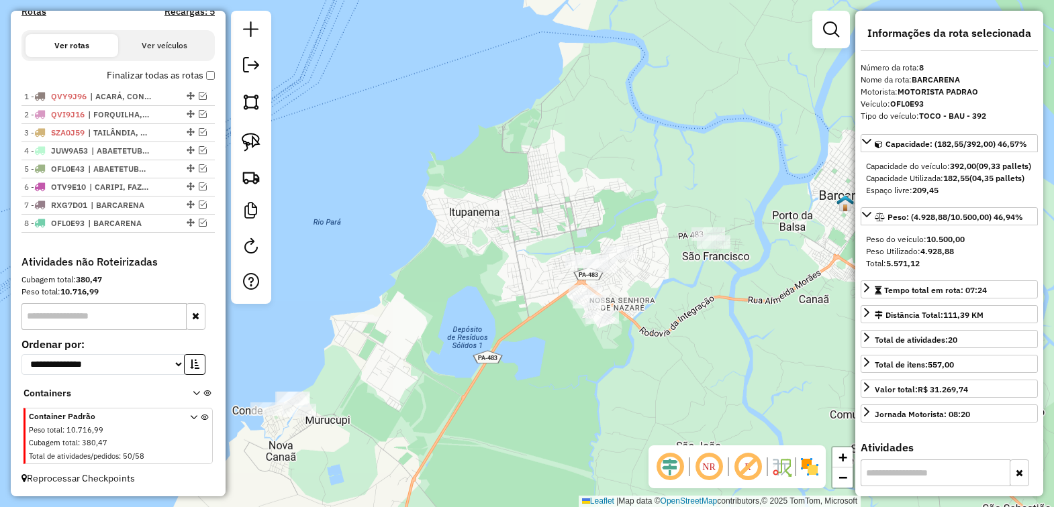
drag, startPoint x: 460, startPoint y: 191, endPoint x: 451, endPoint y: 198, distance: 11.0
click at [547, 189] on div "Janela de atendimento Grade de atendimento Capacidade Transportadoras Veículos …" at bounding box center [527, 253] width 1054 height 507
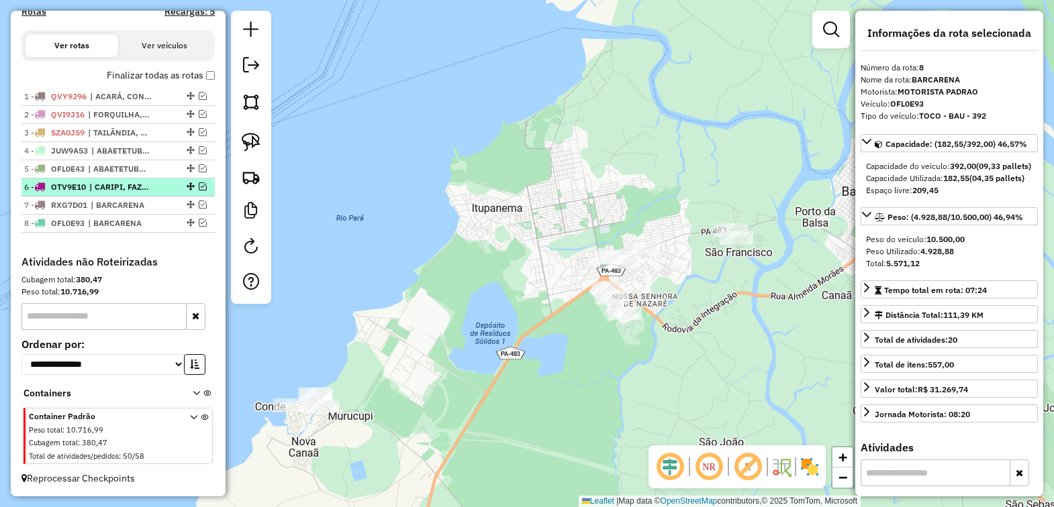
click at [200, 186] on em at bounding box center [203, 187] width 8 height 8
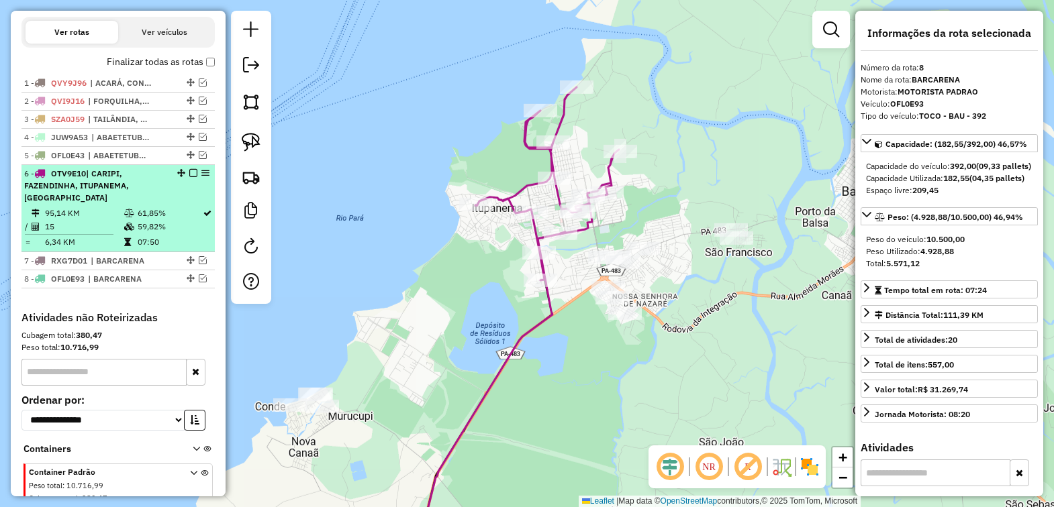
scroll to position [497, 0]
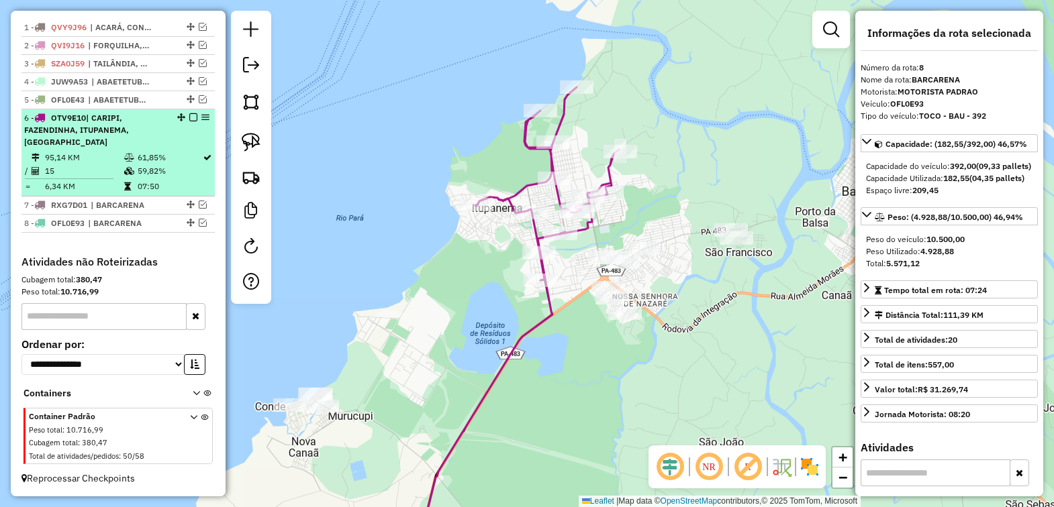
click at [135, 140] on div "6 - OTV9E10 | CARIPI, FAZENDINHA, [GEOGRAPHIC_DATA], [GEOGRAPHIC_DATA]" at bounding box center [95, 130] width 142 height 36
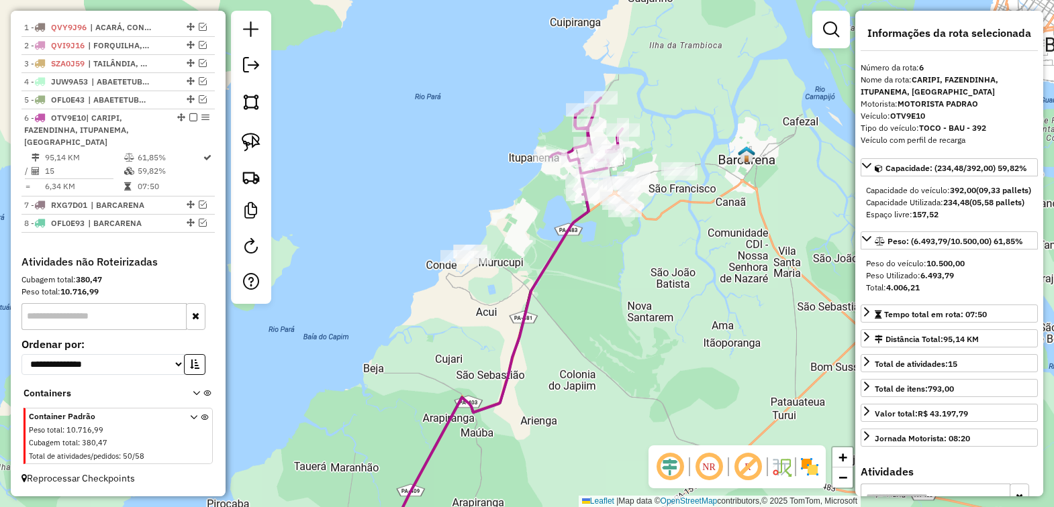
drag, startPoint x: 740, startPoint y: 226, endPoint x: 652, endPoint y: 307, distance: 120.2
click at [652, 307] on div "Janela de atendimento Grade de atendimento Capacidade Transportadoras Veículos …" at bounding box center [527, 253] width 1054 height 507
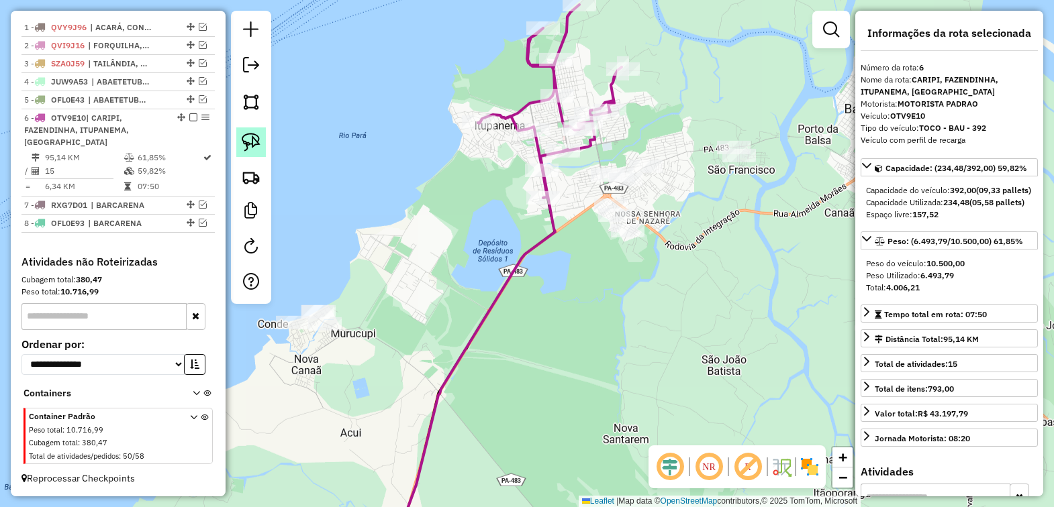
click at [249, 138] on img at bounding box center [251, 142] width 19 height 19
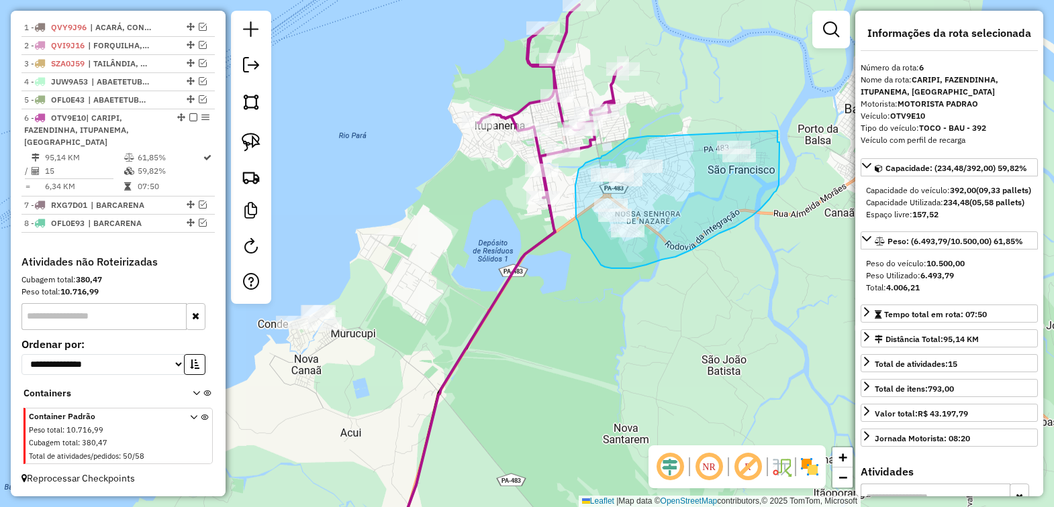
drag, startPoint x: 663, startPoint y: 136, endPoint x: 777, endPoint y: 126, distance: 115.2
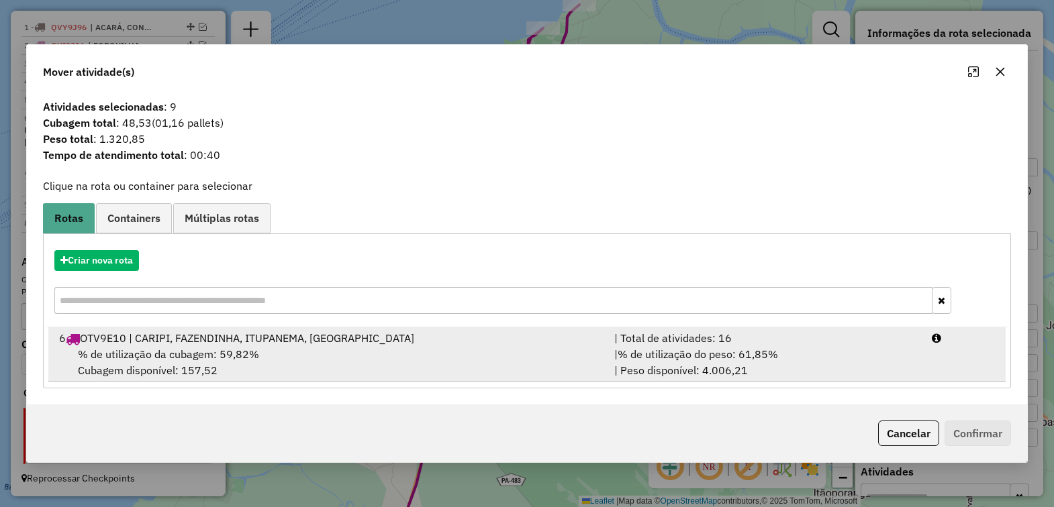
click at [186, 337] on div "6 OTV9E10 | CARIPI, FAZENDINHA, [GEOGRAPHIC_DATA], [GEOGRAPHIC_DATA]" at bounding box center [328, 338] width 555 height 16
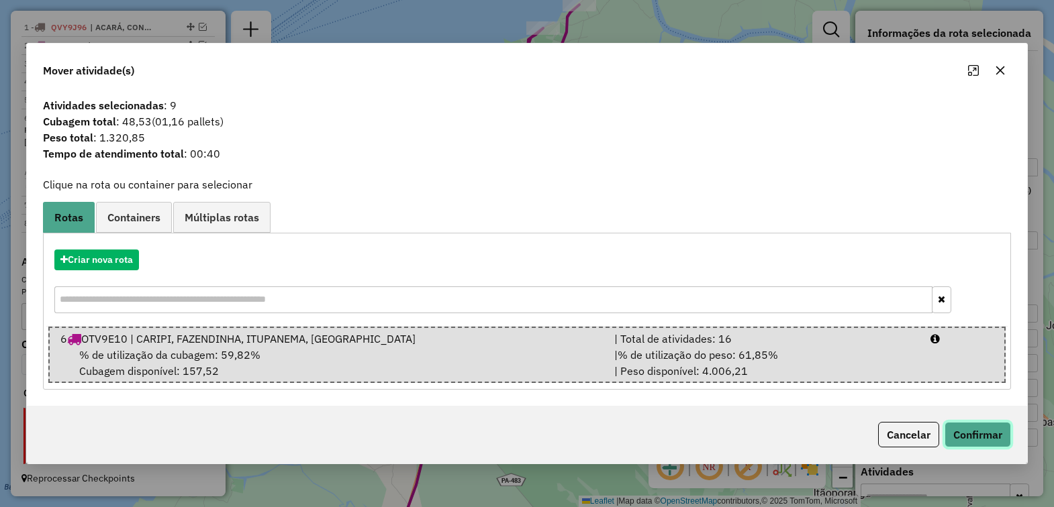
click at [969, 431] on button "Confirmar" at bounding box center [977, 435] width 66 height 26
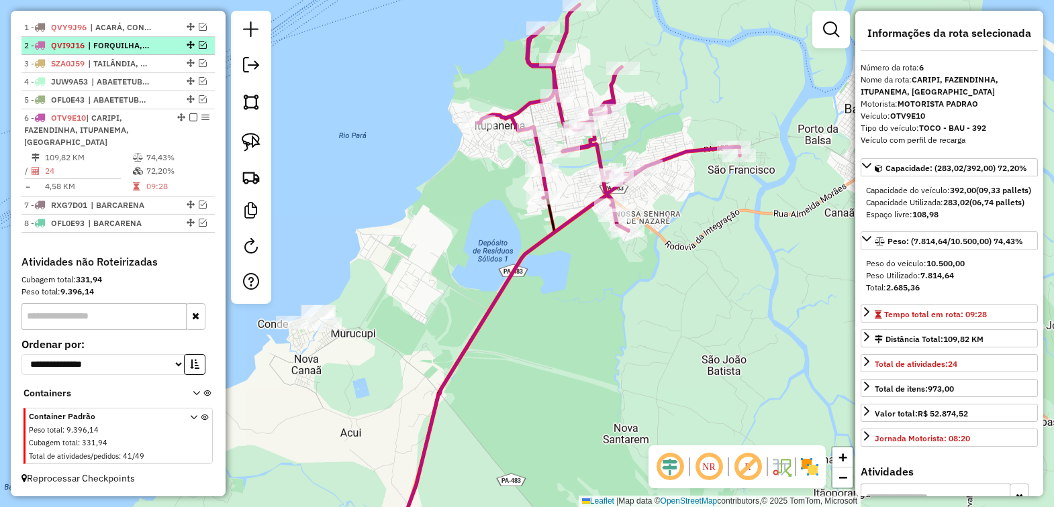
click at [189, 115] on em at bounding box center [193, 117] width 8 height 8
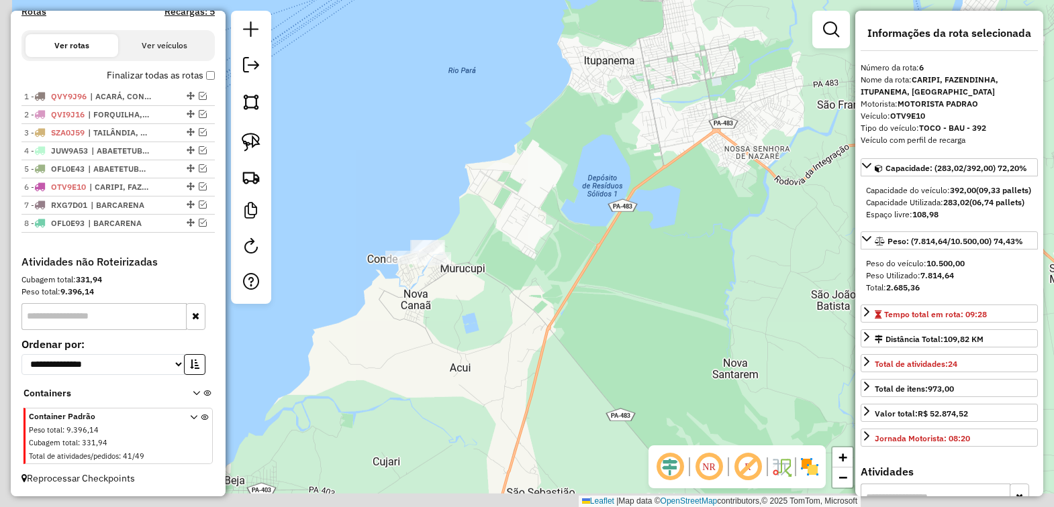
drag, startPoint x: 398, startPoint y: 300, endPoint x: 598, endPoint y: 158, distance: 245.1
click at [548, 196] on div "Janela de atendimento Grade de atendimento Capacidade Transportadoras Veículos …" at bounding box center [527, 253] width 1054 height 507
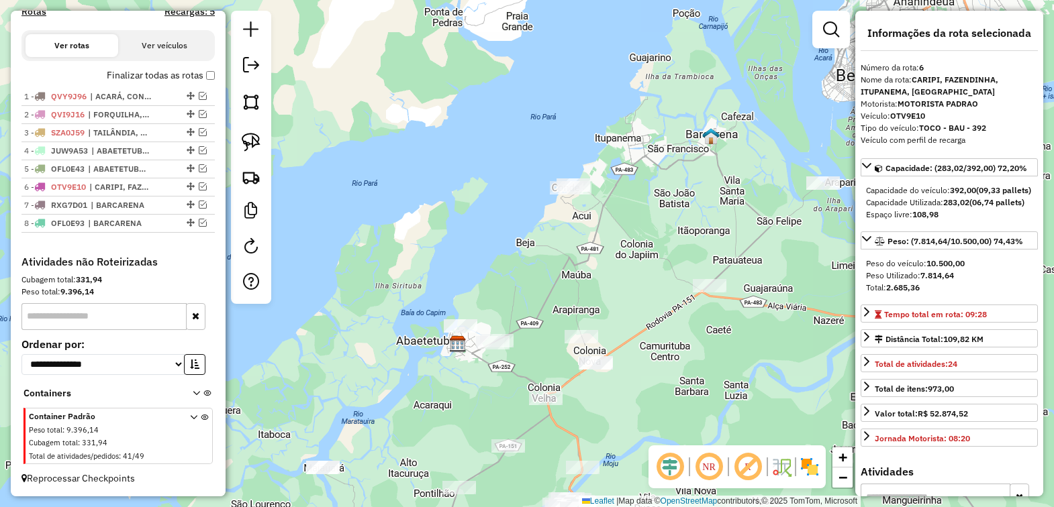
drag, startPoint x: 705, startPoint y: 303, endPoint x: 697, endPoint y: 313, distance: 12.9
click at [697, 313] on div "Janela de atendimento Grade de atendimento Capacidade Transportadoras Veículos …" at bounding box center [527, 253] width 1054 height 507
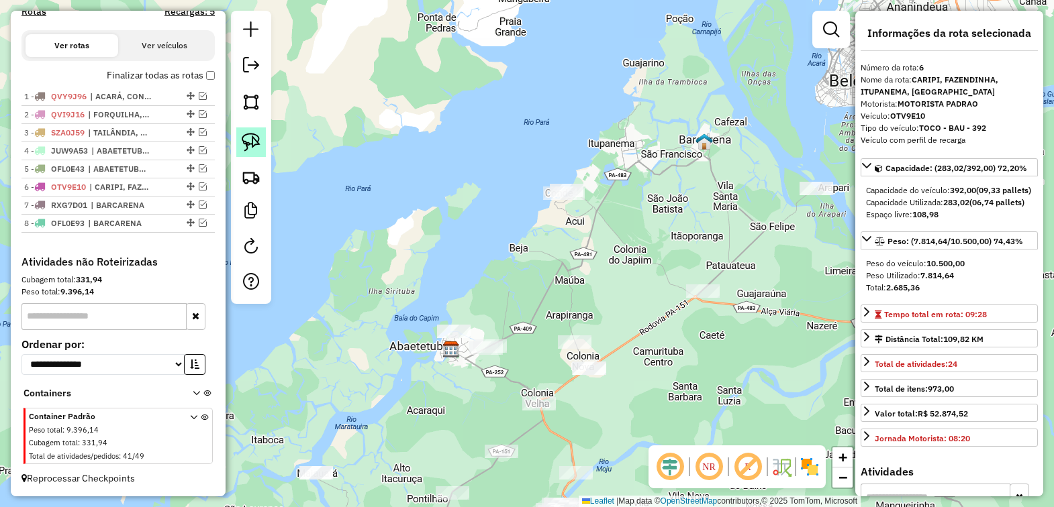
click at [250, 138] on img at bounding box center [251, 142] width 19 height 19
drag, startPoint x: 575, startPoint y: 165, endPoint x: 602, endPoint y: 202, distance: 45.6
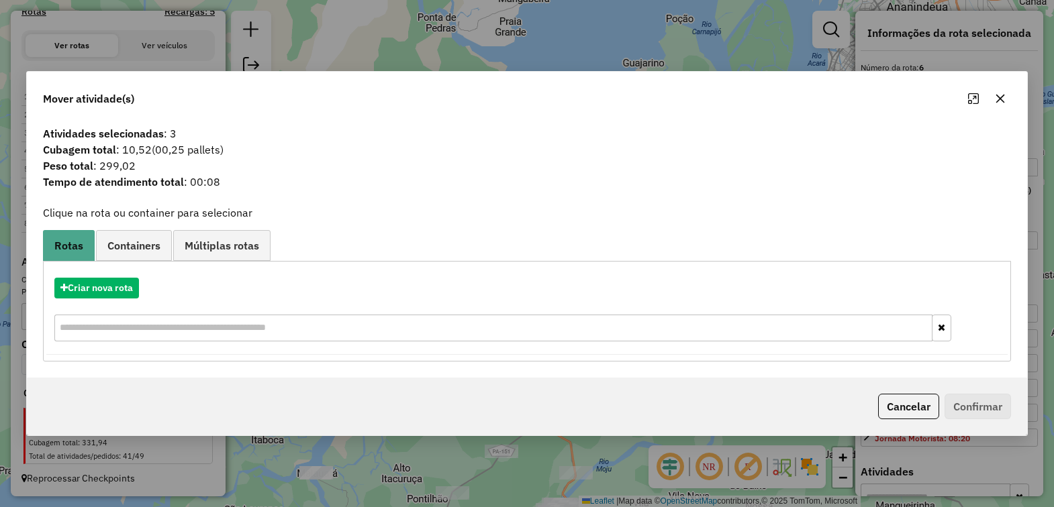
click at [995, 99] on icon "button" at bounding box center [1000, 98] width 11 height 11
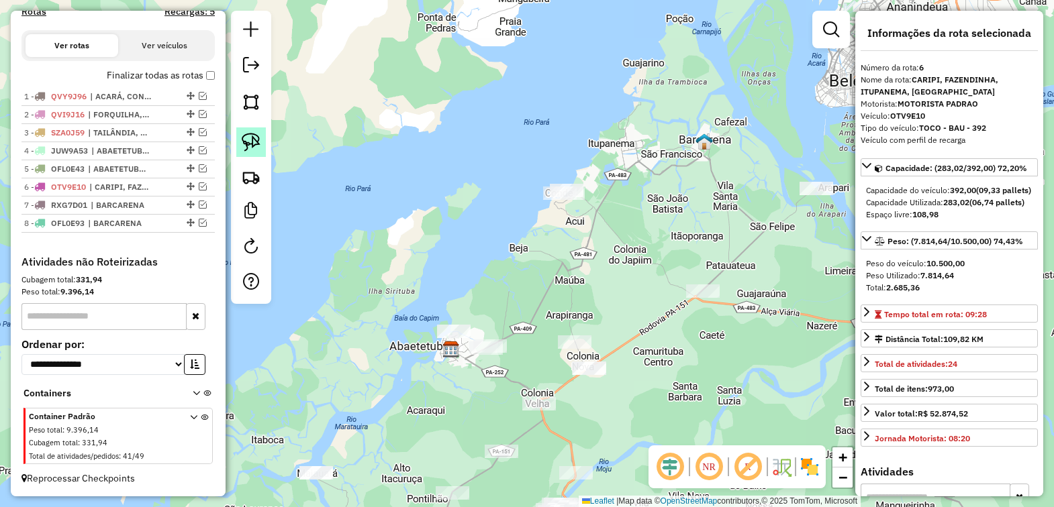
click at [252, 143] on img at bounding box center [251, 142] width 19 height 19
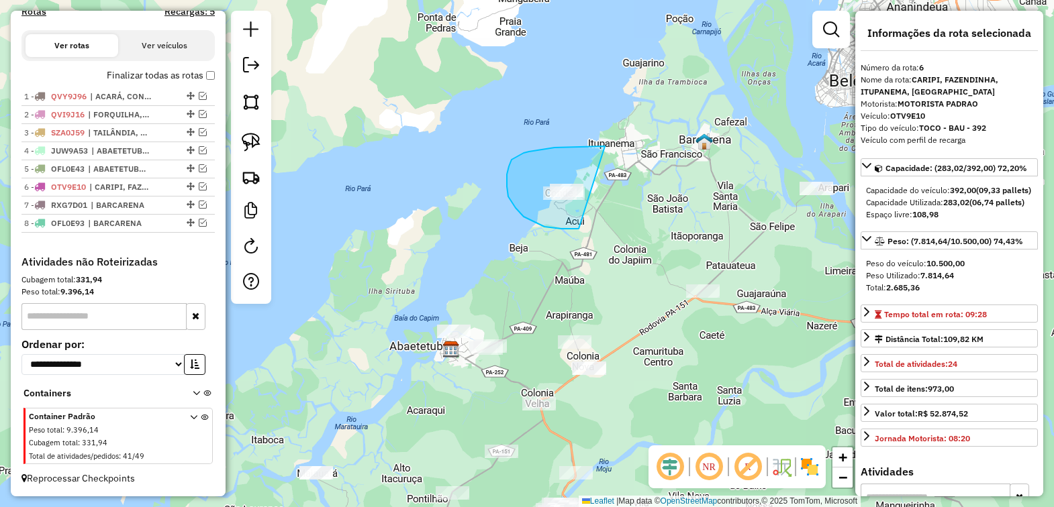
drag, startPoint x: 605, startPoint y: 146, endPoint x: 599, endPoint y: 223, distance: 76.7
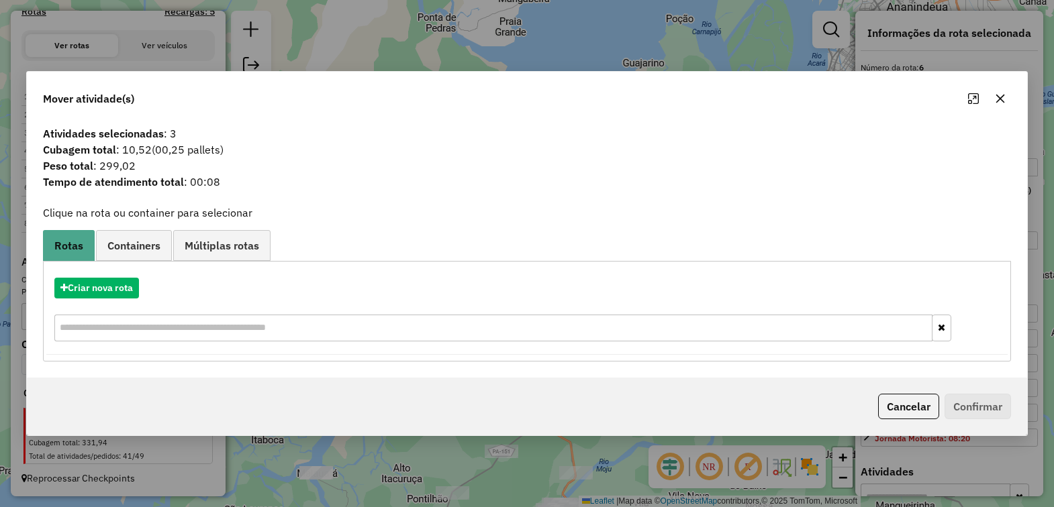
click at [1004, 96] on button "button" at bounding box center [999, 98] width 21 height 21
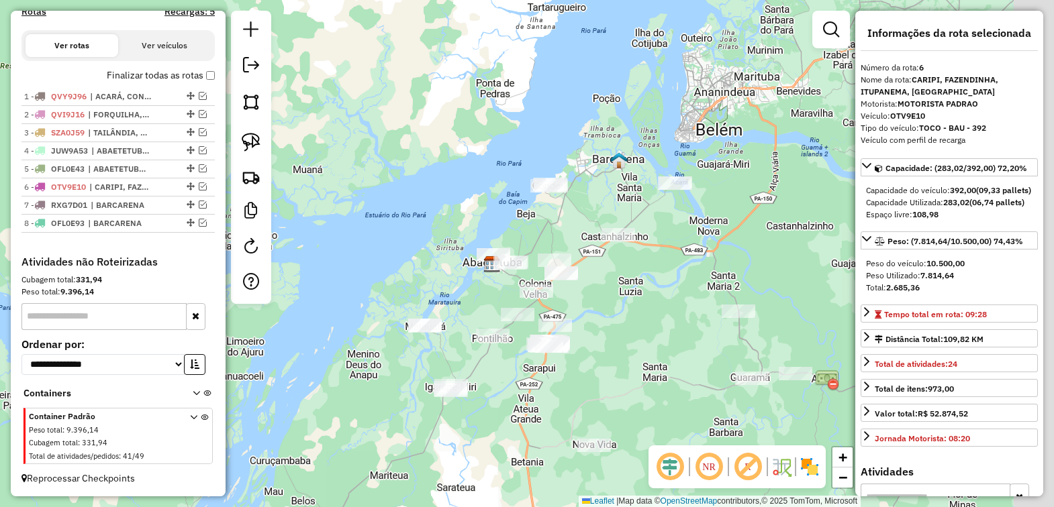
drag, startPoint x: 700, startPoint y: 336, endPoint x: 595, endPoint y: 276, distance: 121.5
click at [595, 276] on div "Janela de atendimento Grade de atendimento Capacidade Transportadoras Veículos …" at bounding box center [527, 253] width 1054 height 507
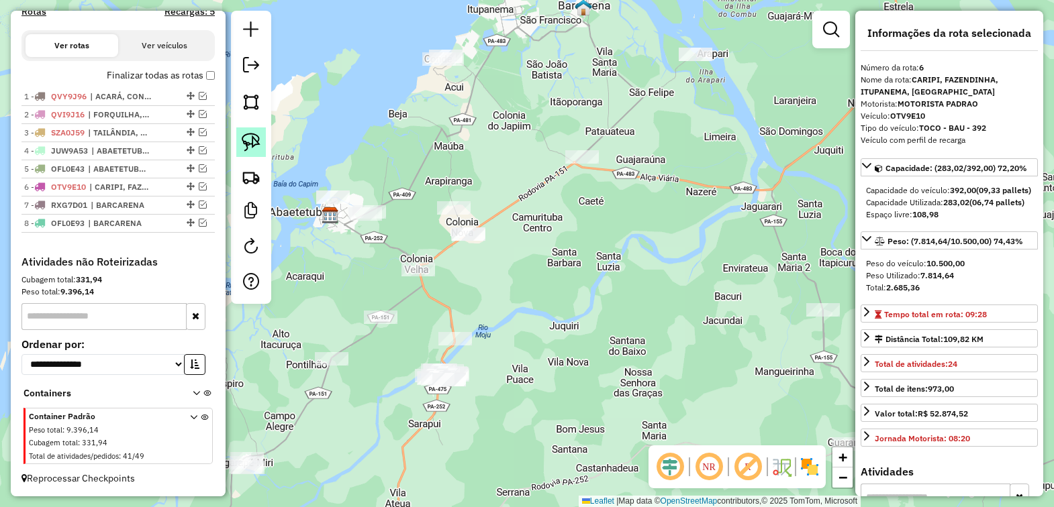
click at [242, 138] on img at bounding box center [251, 142] width 19 height 19
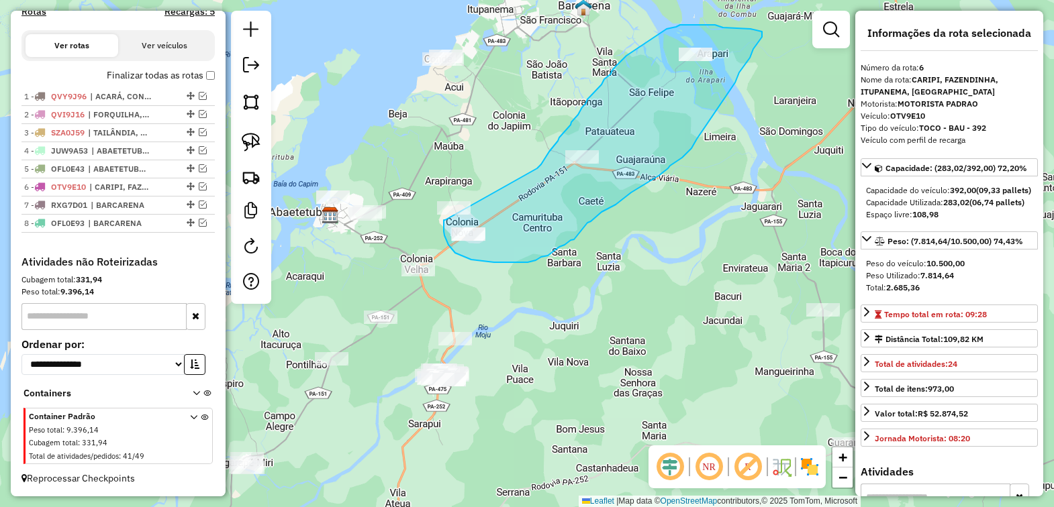
drag, startPoint x: 445, startPoint y: 220, endPoint x: 537, endPoint y: 169, distance: 105.2
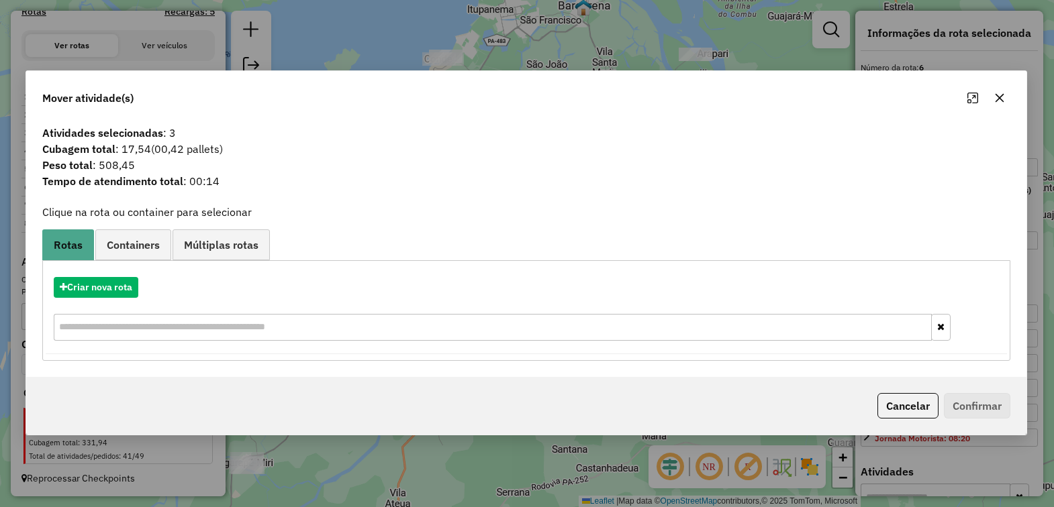
click at [997, 97] on icon "button" at bounding box center [999, 98] width 9 height 9
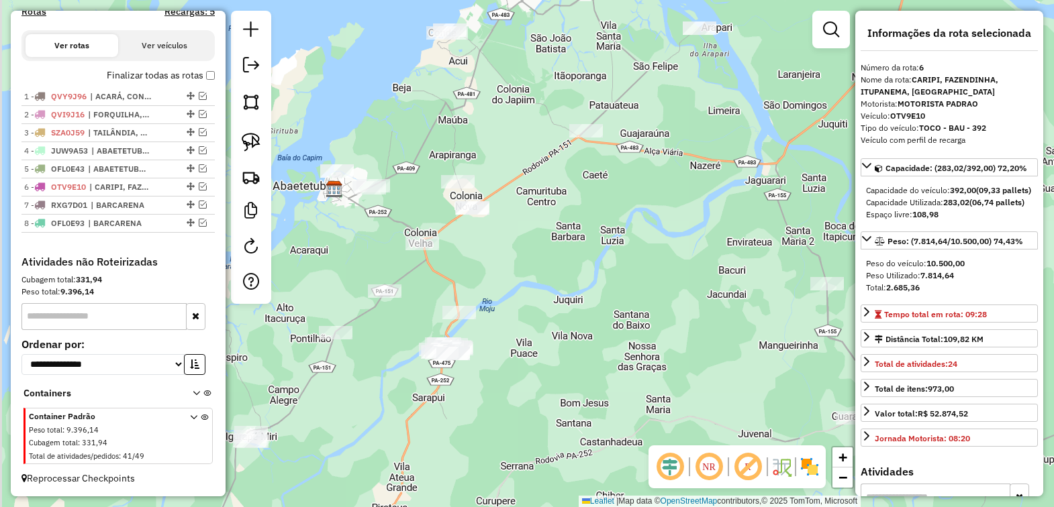
drag, startPoint x: 654, startPoint y: 356, endPoint x: 658, endPoint y: 330, distance: 26.5
click at [658, 330] on div "Janela de atendimento Grade de atendimento Capacidade Transportadoras Veículos …" at bounding box center [527, 253] width 1054 height 507
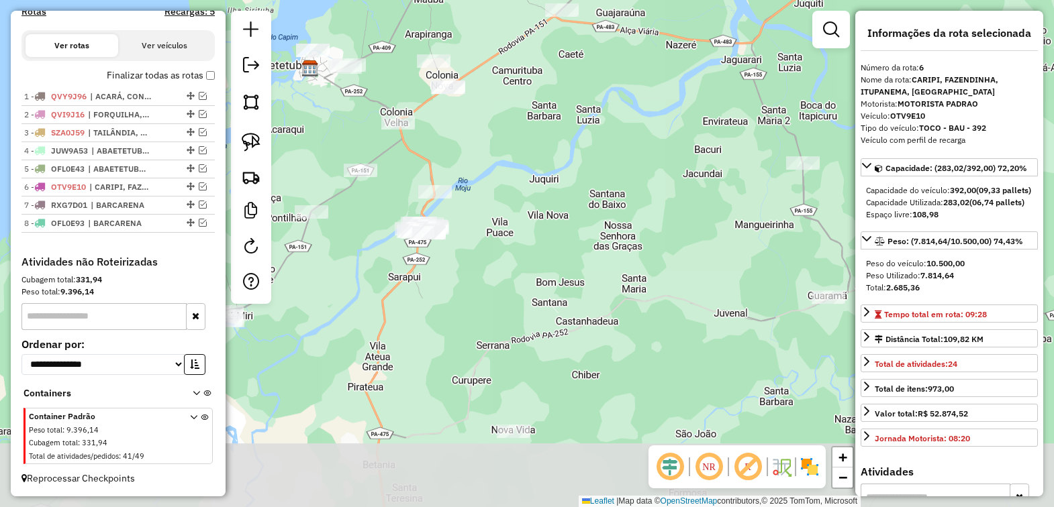
drag, startPoint x: 652, startPoint y: 344, endPoint x: 622, endPoint y: 193, distance: 154.2
click at [621, 193] on div "Janela de atendimento Grade de atendimento Capacidade Transportadoras Veículos …" at bounding box center [527, 253] width 1054 height 507
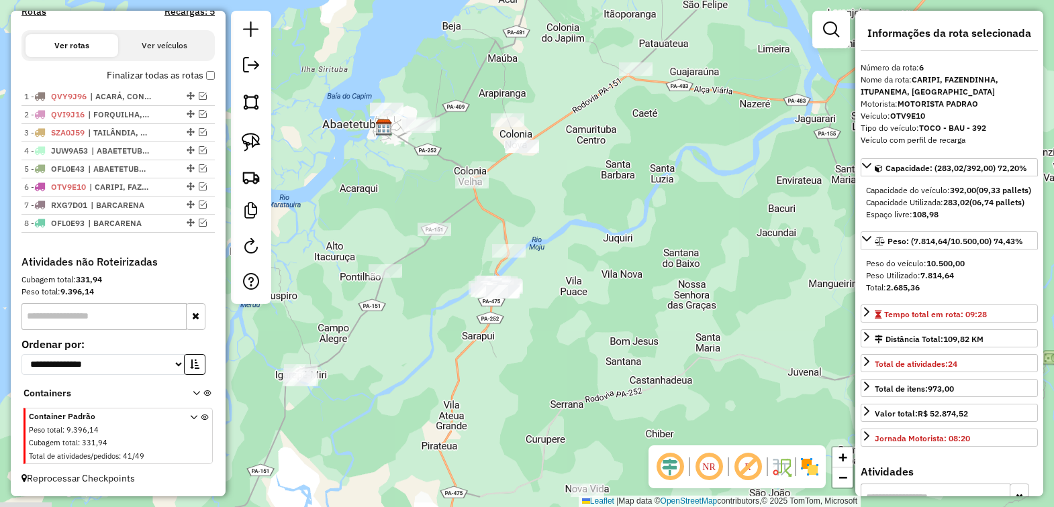
drag, startPoint x: 567, startPoint y: 237, endPoint x: 634, endPoint y: 296, distance: 89.4
click at [643, 296] on div "Janela de atendimento Grade de atendimento Capacidade Transportadoras Veículos …" at bounding box center [527, 253] width 1054 height 507
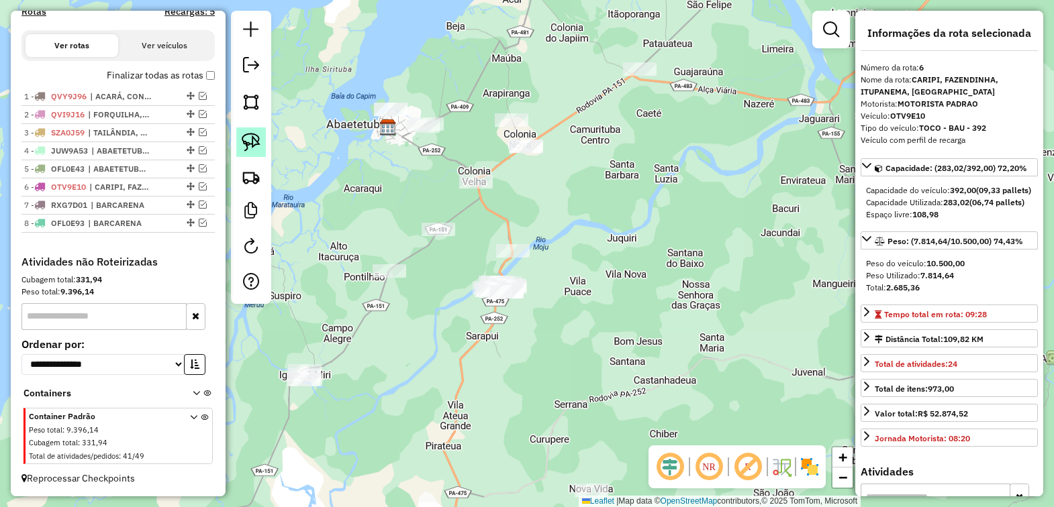
click at [242, 142] on img at bounding box center [251, 142] width 19 height 19
click at [246, 138] on img at bounding box center [251, 142] width 19 height 19
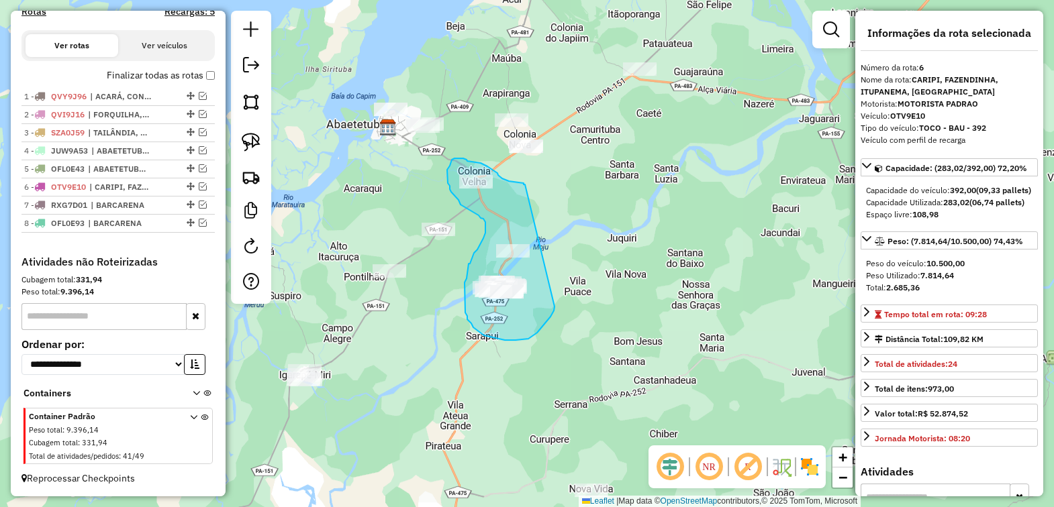
drag, startPoint x: 524, startPoint y: 183, endPoint x: 554, endPoint y: 306, distance: 126.7
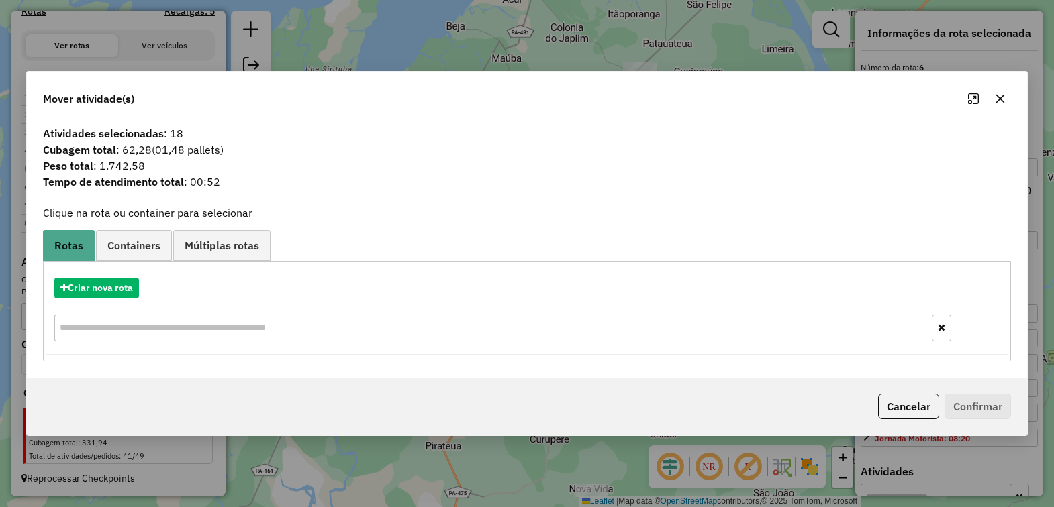
click at [993, 93] on button "button" at bounding box center [999, 98] width 21 height 21
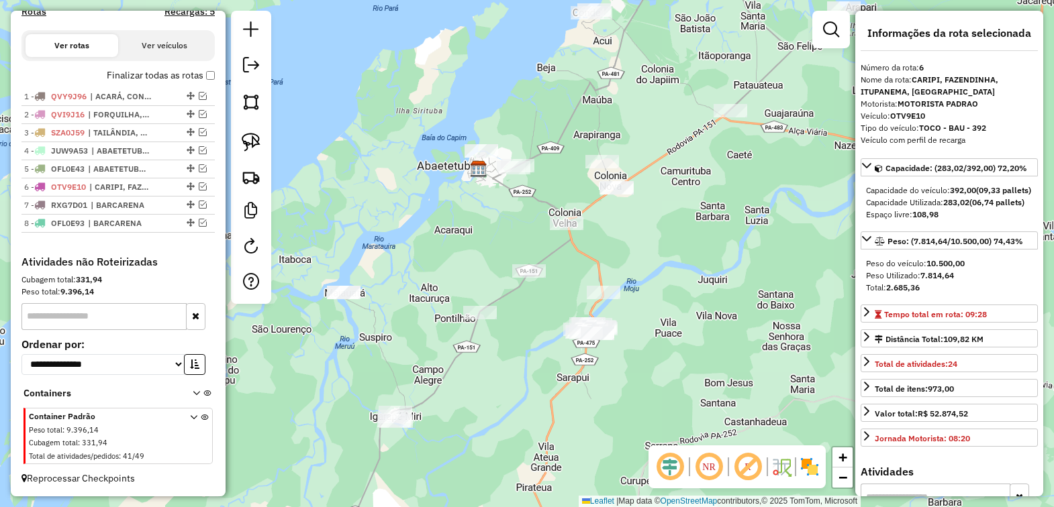
drag, startPoint x: 458, startPoint y: 384, endPoint x: 537, endPoint y: 414, distance: 84.1
click at [554, 422] on div "Janela de atendimento Grade de atendimento Capacidade Transportadoras Veículos …" at bounding box center [527, 253] width 1054 height 507
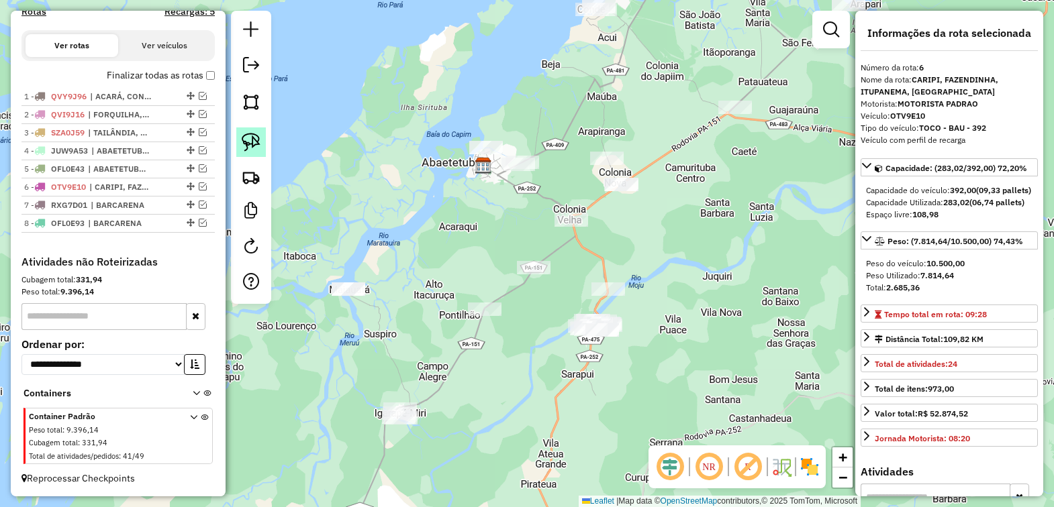
click at [242, 139] on img at bounding box center [251, 142] width 19 height 19
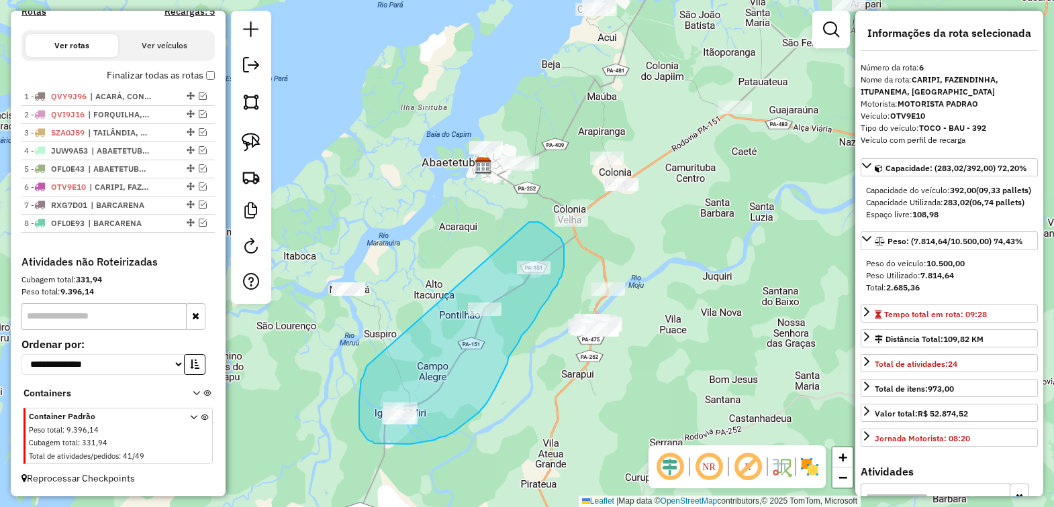
drag, startPoint x: 364, startPoint y: 373, endPoint x: 529, endPoint y: 222, distance: 223.8
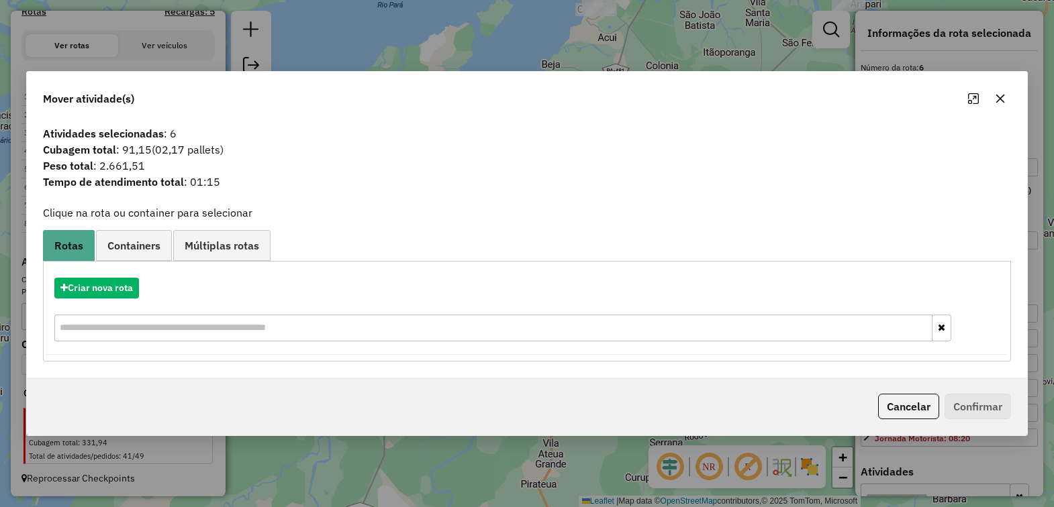
click at [997, 88] on button "button" at bounding box center [999, 98] width 21 height 21
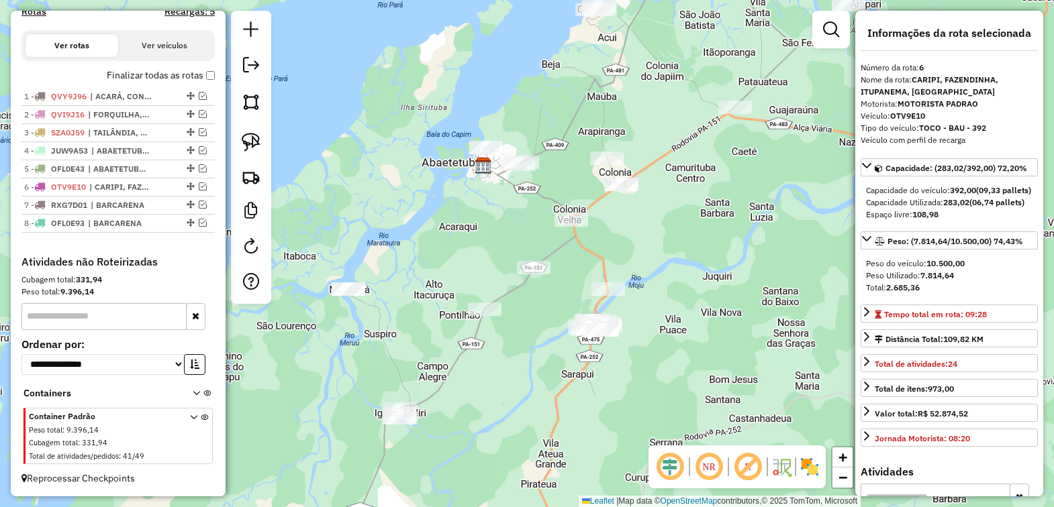
drag, startPoint x: 249, startPoint y: 139, endPoint x: 366, endPoint y: 247, distance: 159.6
click at [249, 139] on img at bounding box center [251, 142] width 19 height 19
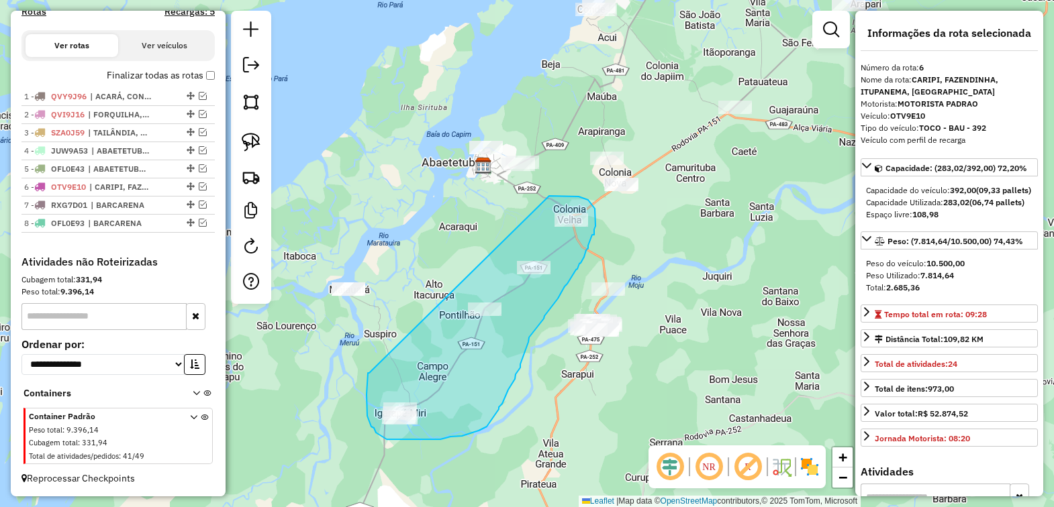
drag, startPoint x: 368, startPoint y: 377, endPoint x: 549, endPoint y: 196, distance: 255.8
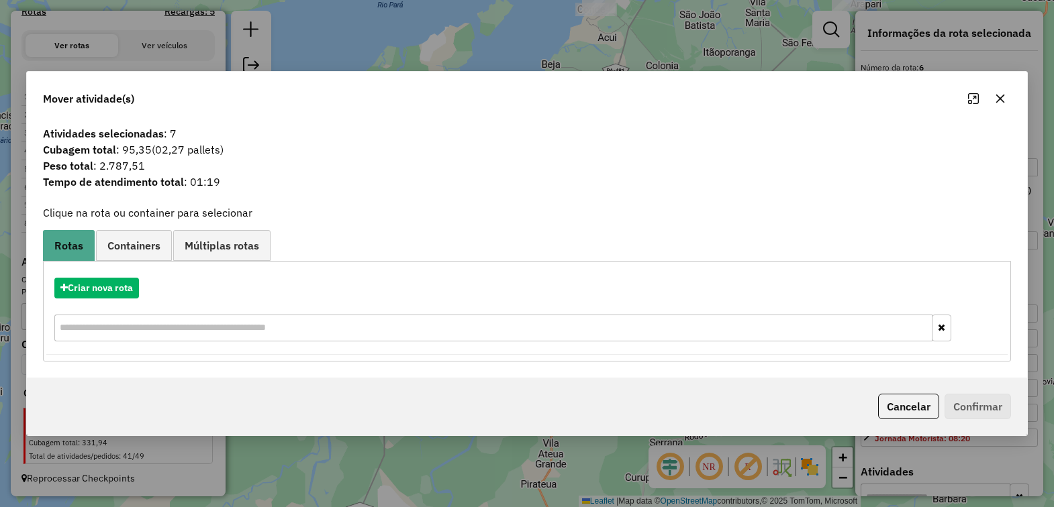
click at [997, 95] on icon "button" at bounding box center [1000, 98] width 11 height 11
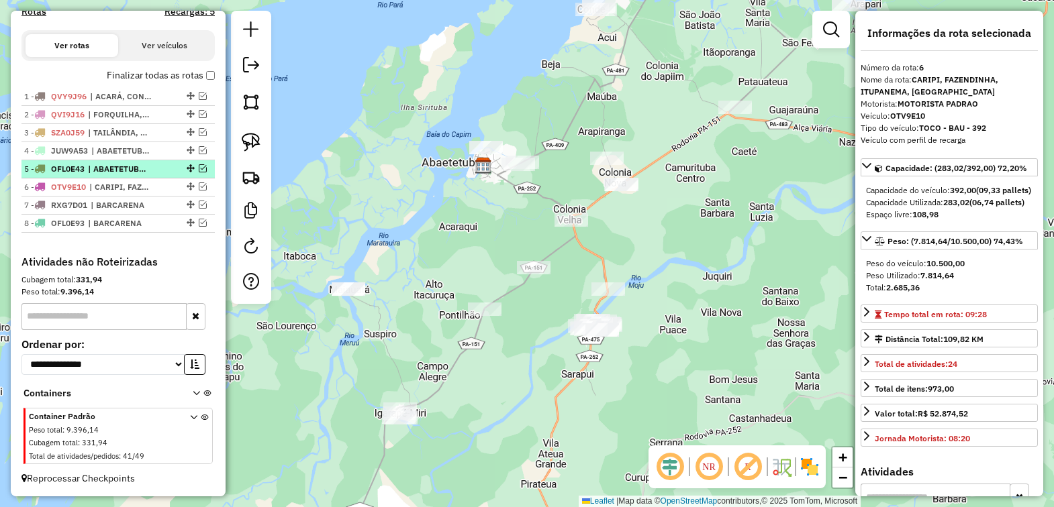
click at [199, 164] on em at bounding box center [203, 168] width 8 height 8
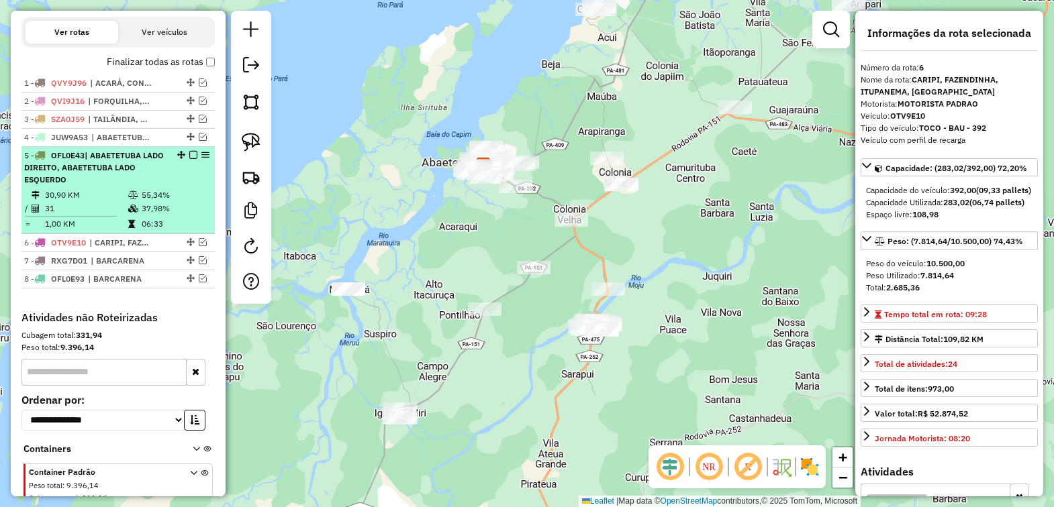
scroll to position [497, 0]
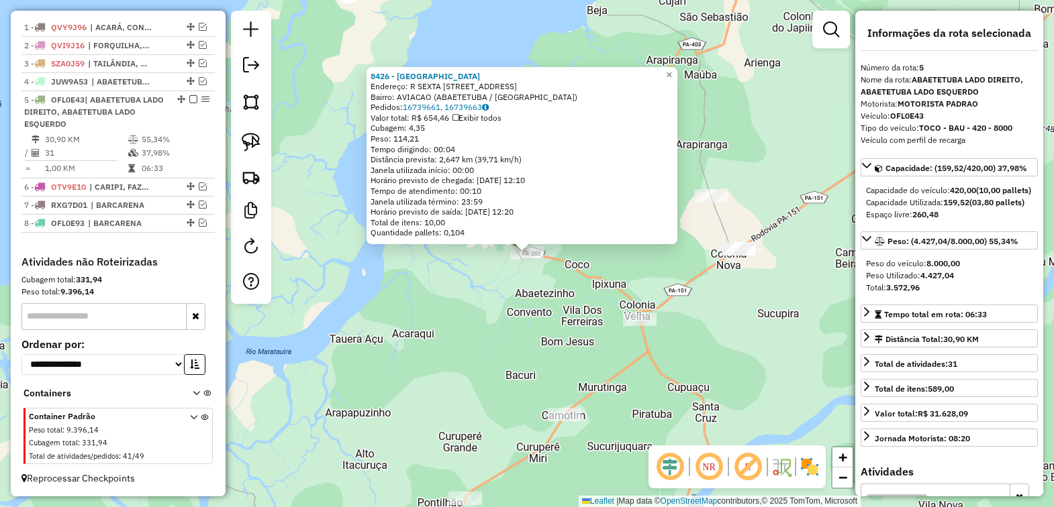
click at [535, 324] on div "8426 - [GEOGRAPHIC_DATA] Endereço: R SEXTA [STREET_ADDRESS]: AVIACAO (ABAETETUB…" at bounding box center [527, 253] width 1054 height 507
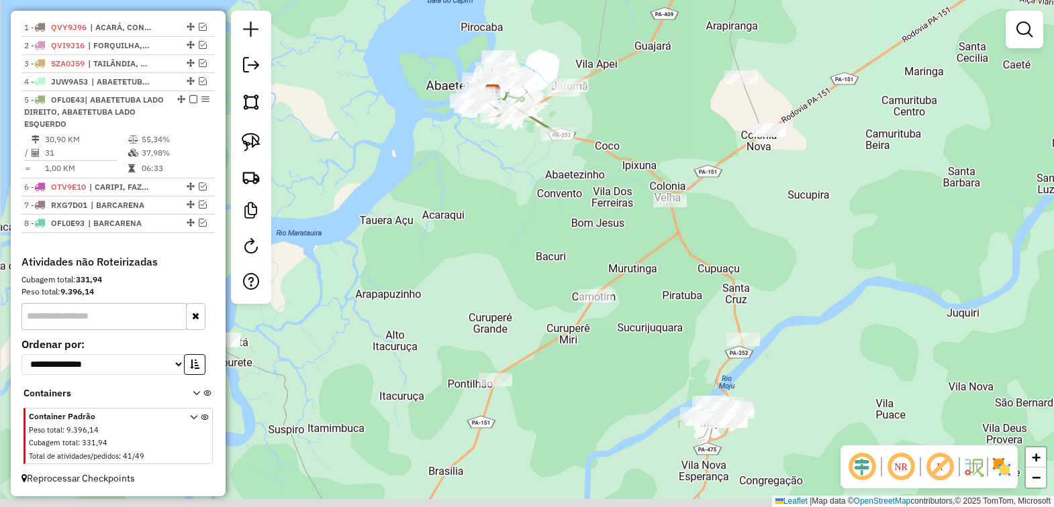
drag, startPoint x: 448, startPoint y: 376, endPoint x: 487, endPoint y: 203, distance: 177.0
click at [487, 203] on div "Janela de atendimento Grade de atendimento Capacidade Transportadoras Veículos …" at bounding box center [527, 253] width 1054 height 507
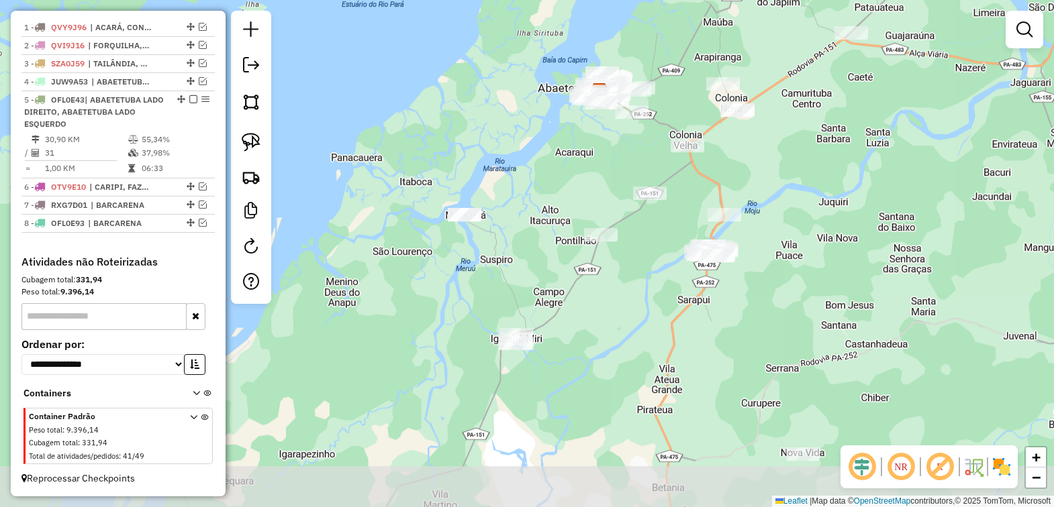
drag, startPoint x: 477, startPoint y: 232, endPoint x: 581, endPoint y: 179, distance: 117.1
click at [581, 179] on div "Janela de atendimento Grade de atendimento Capacidade Transportadoras Veículos …" at bounding box center [527, 253] width 1054 height 507
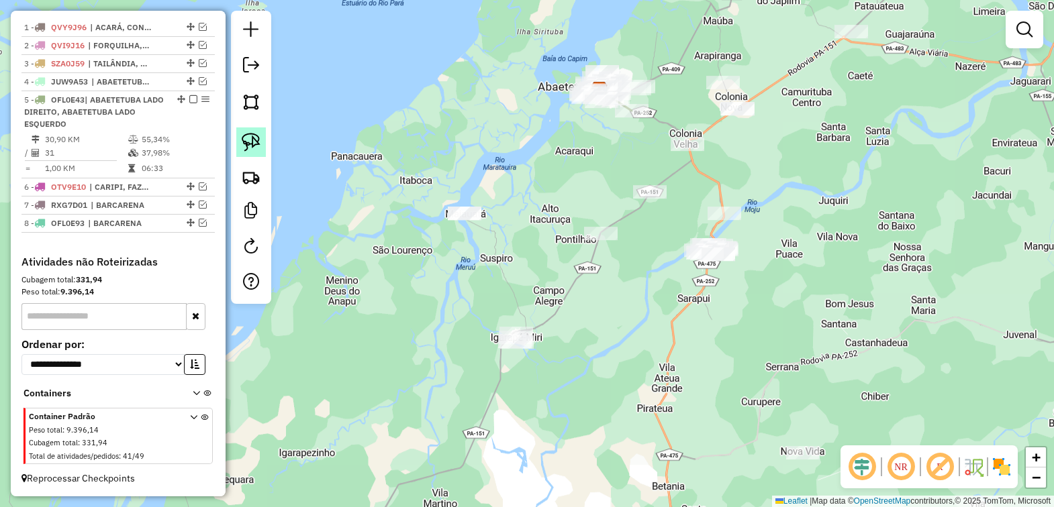
click at [247, 138] on img at bounding box center [251, 142] width 19 height 19
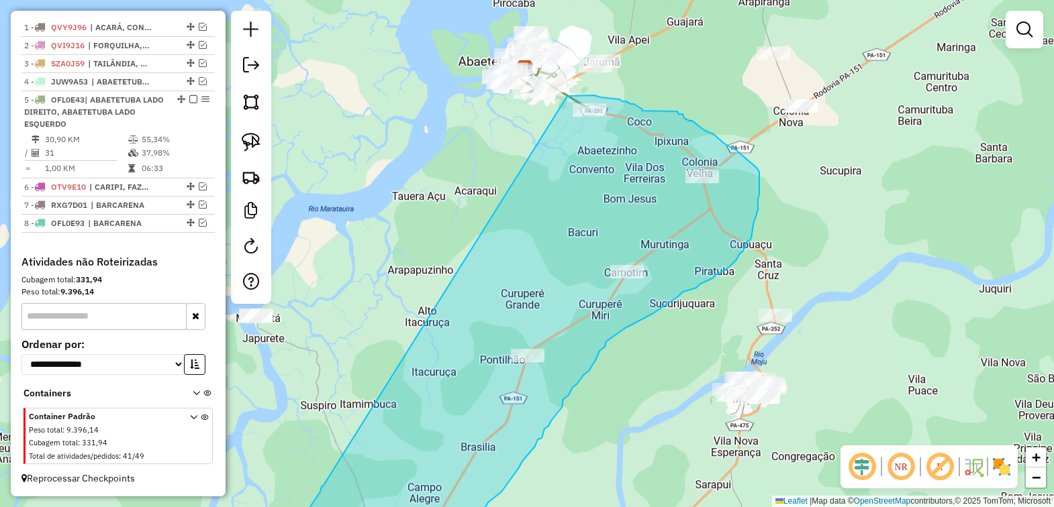
drag, startPoint x: 498, startPoint y: 299, endPoint x: 567, endPoint y: 96, distance: 214.8
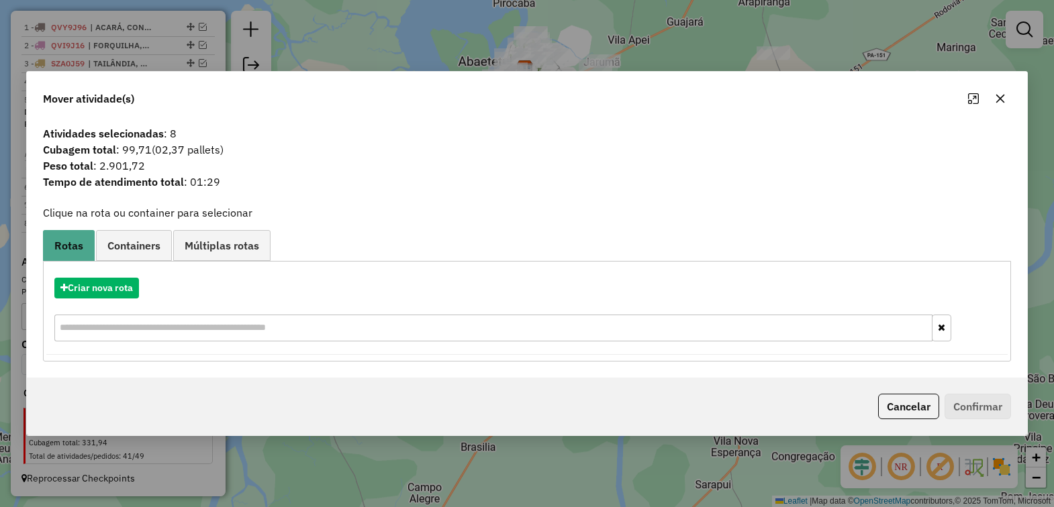
click at [999, 96] on icon "button" at bounding box center [1000, 98] width 11 height 11
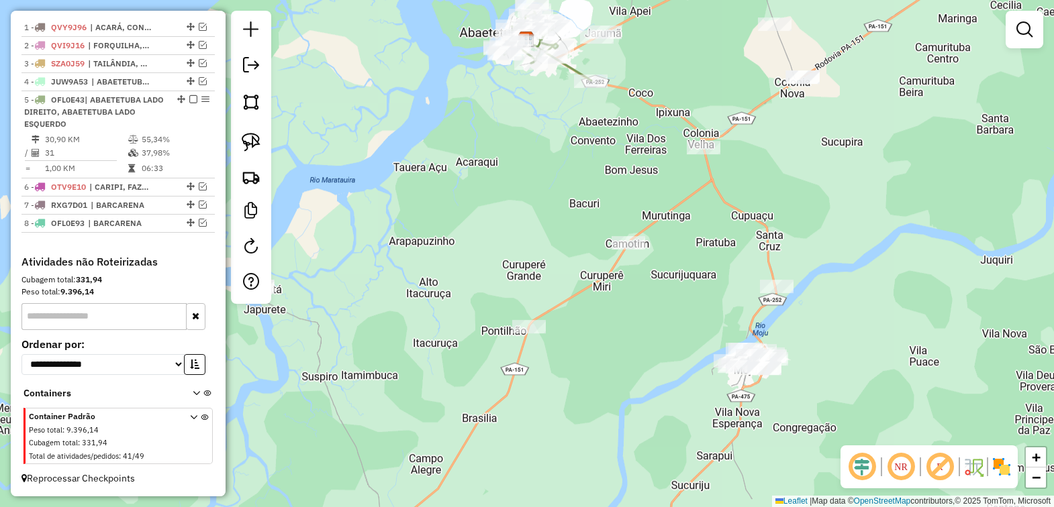
drag, startPoint x: 616, startPoint y: 383, endPoint x: 632, endPoint y: 287, distance: 97.3
click at [632, 287] on div "Janela de atendimento Grade de atendimento Capacidade Transportadoras Veículos …" at bounding box center [527, 253] width 1054 height 507
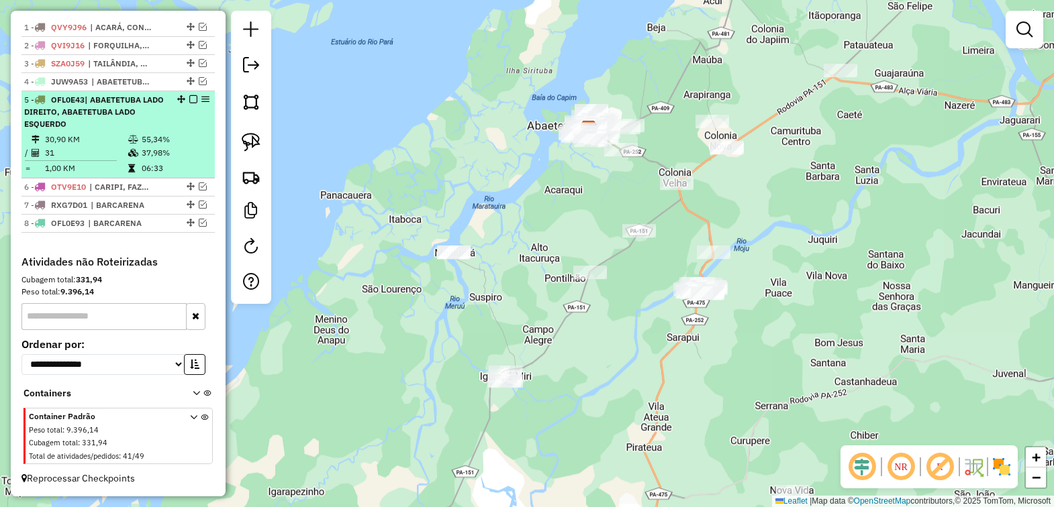
click at [183, 95] on div at bounding box center [189, 99] width 40 height 8
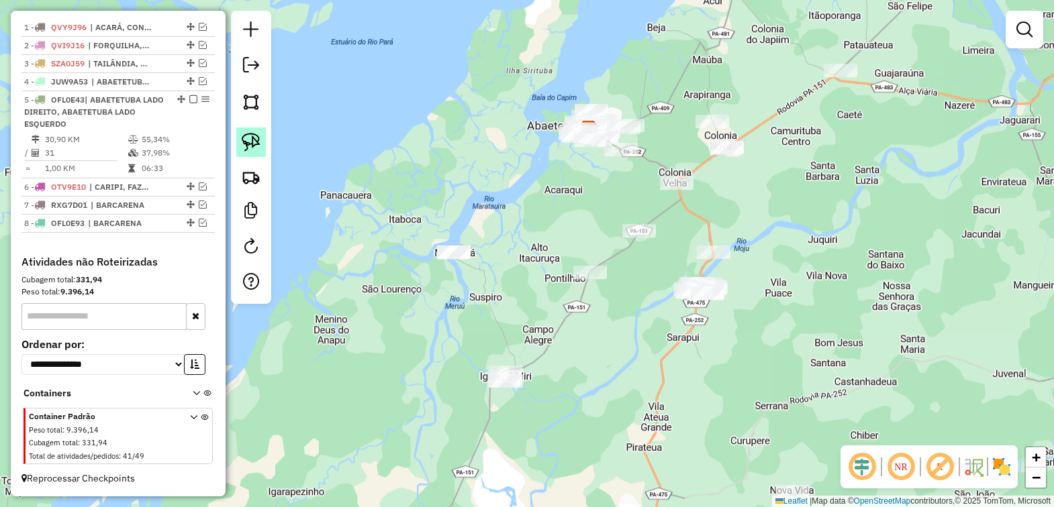
select select "*********"
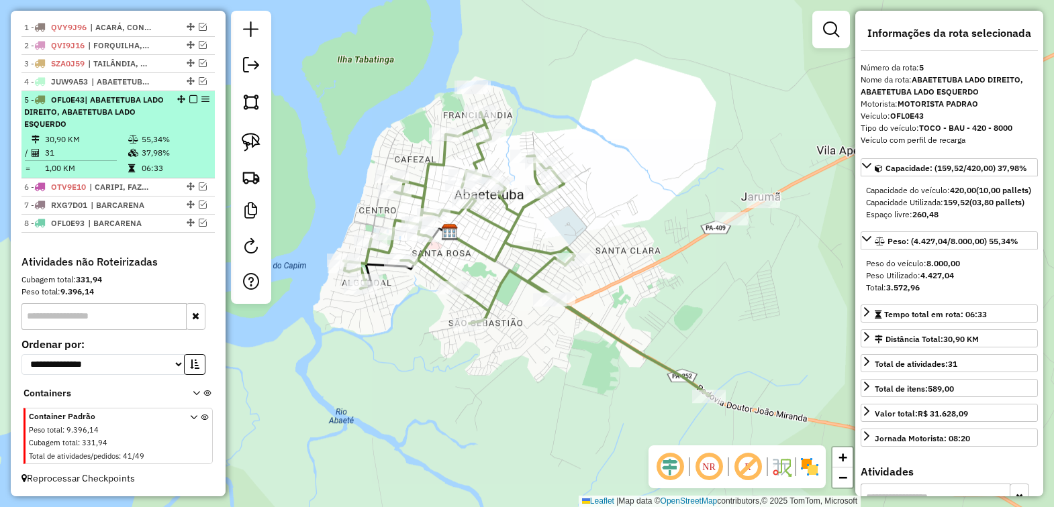
click at [189, 95] on em at bounding box center [193, 99] width 8 height 8
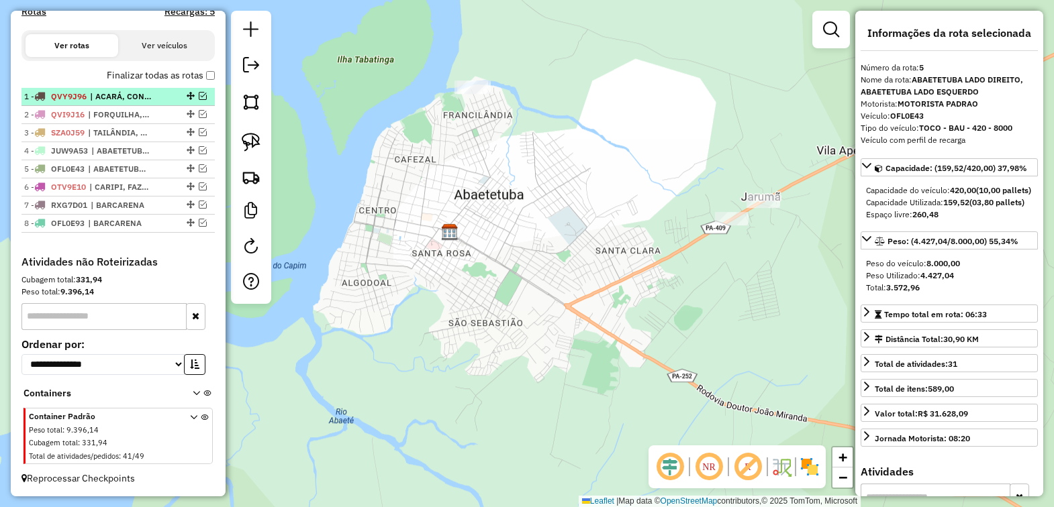
scroll to position [428, 0]
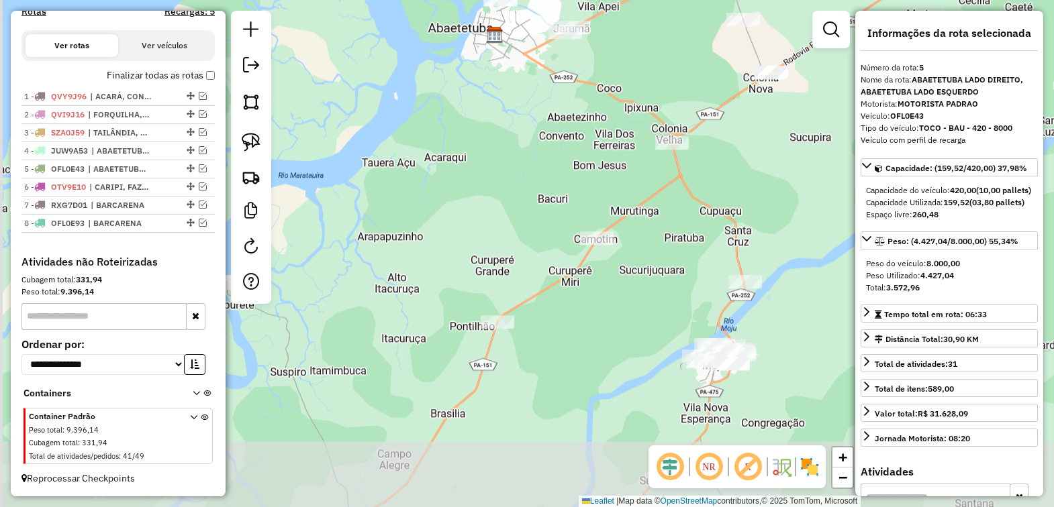
drag, startPoint x: 380, startPoint y: 282, endPoint x: 516, endPoint y: 118, distance: 212.6
click at [514, 118] on div "Janela de atendimento Grade de atendimento Capacidade Transportadoras Veículos …" at bounding box center [527, 253] width 1054 height 507
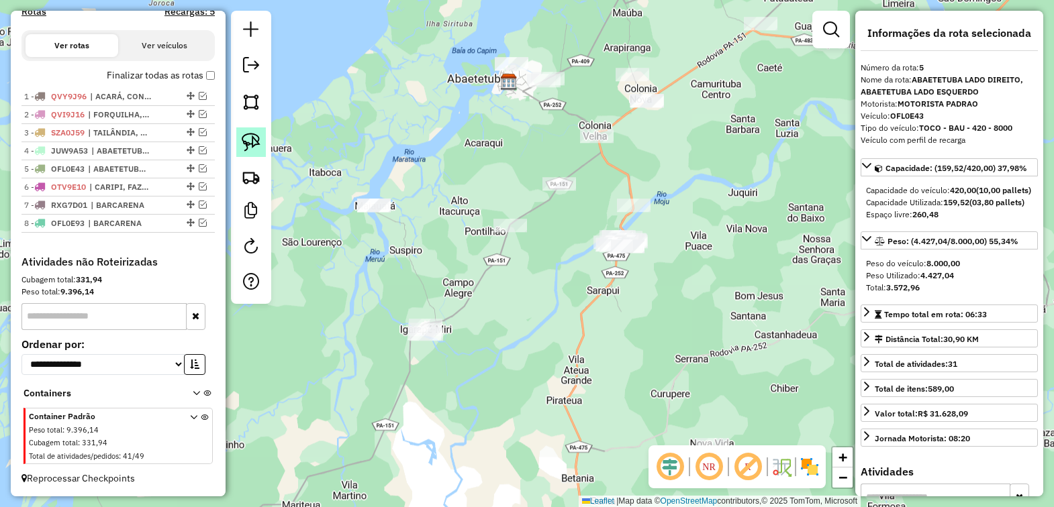
drag, startPoint x: 239, startPoint y: 138, endPoint x: 248, endPoint y: 140, distance: 9.5
click at [238, 138] on link at bounding box center [251, 143] width 30 height 30
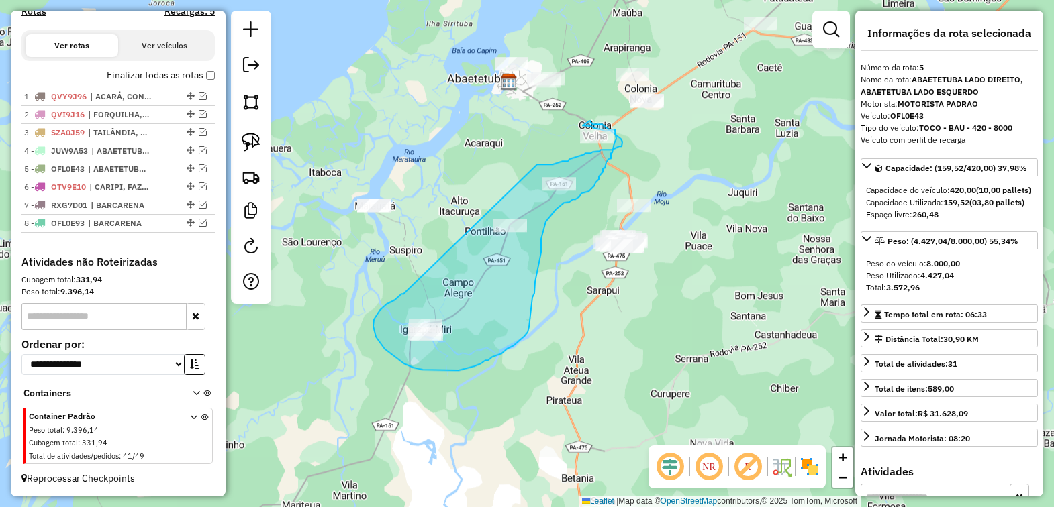
drag, startPoint x: 381, startPoint y: 309, endPoint x: 537, endPoint y: 164, distance: 212.3
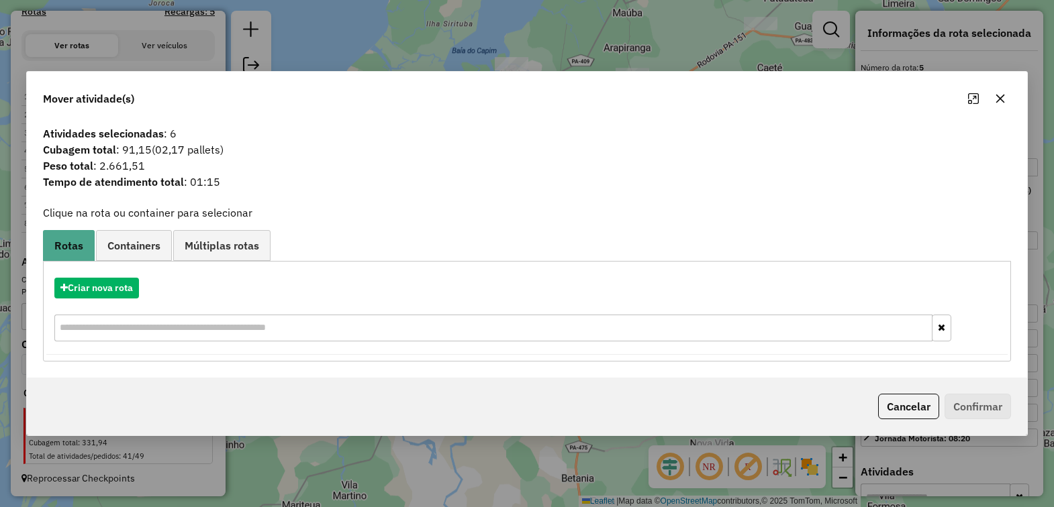
click at [991, 104] on button "button" at bounding box center [999, 98] width 21 height 21
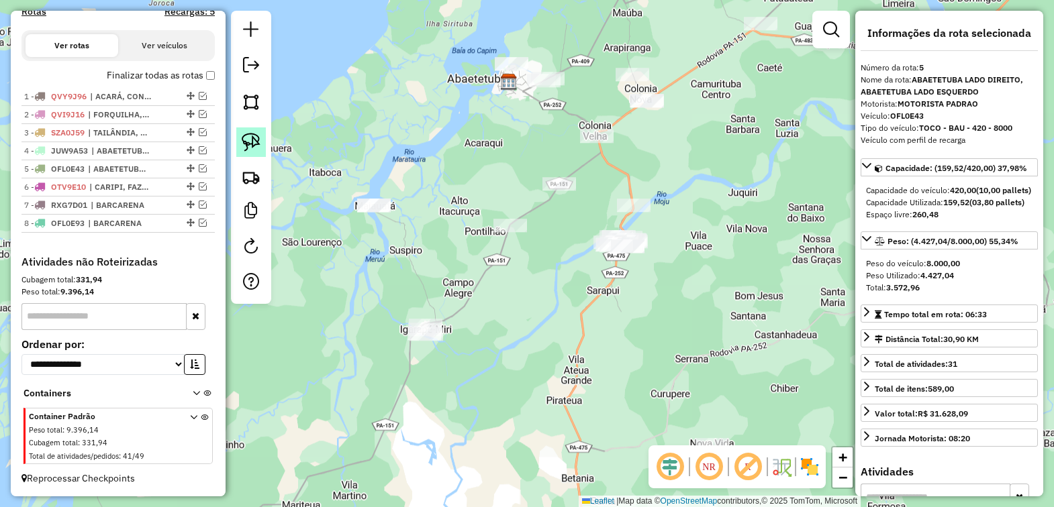
click at [252, 144] on img at bounding box center [251, 142] width 19 height 19
drag, startPoint x: 354, startPoint y: 166, endPoint x: 411, endPoint y: 207, distance: 69.8
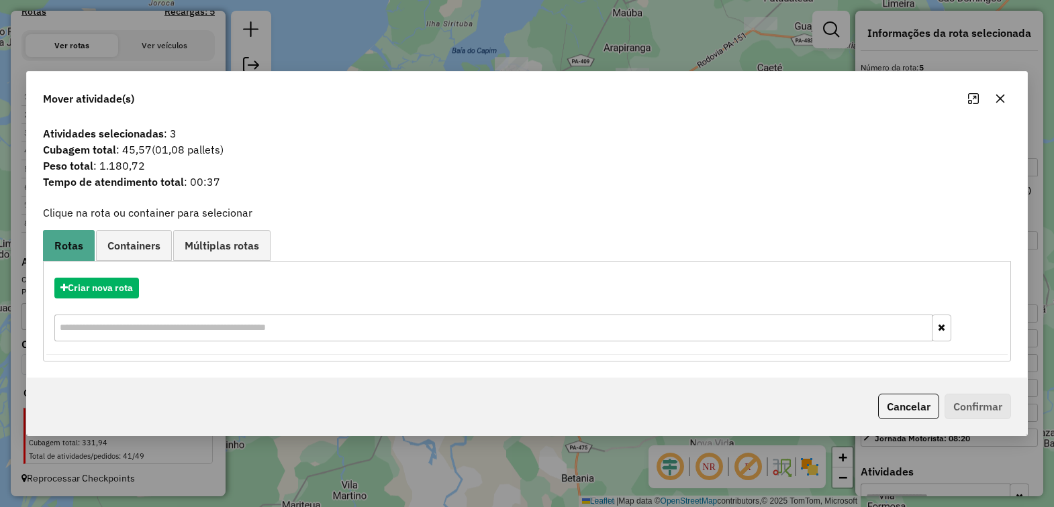
click at [997, 95] on icon "button" at bounding box center [999, 99] width 9 height 9
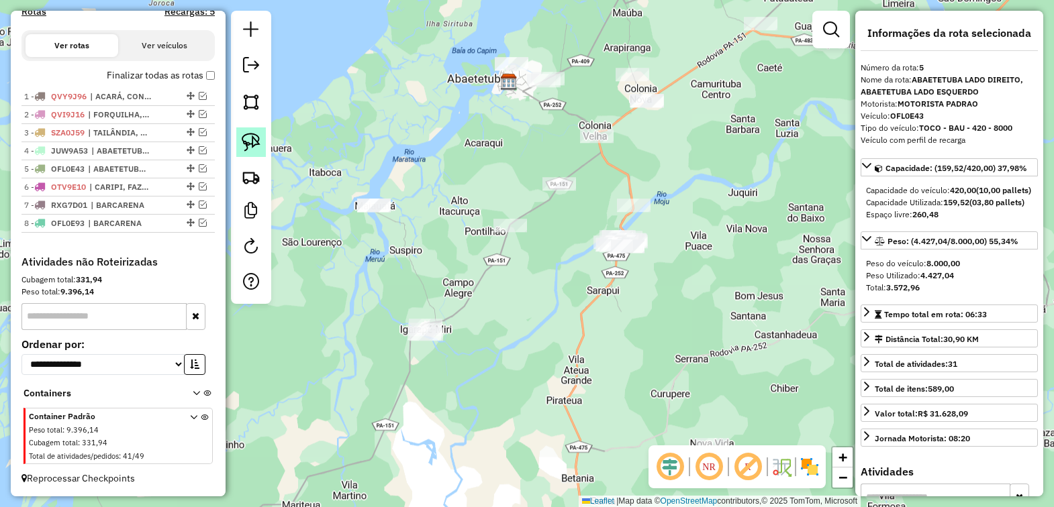
click at [250, 143] on img at bounding box center [251, 142] width 19 height 19
drag, startPoint x: 405, startPoint y: 177, endPoint x: 408, endPoint y: 238, distance: 61.8
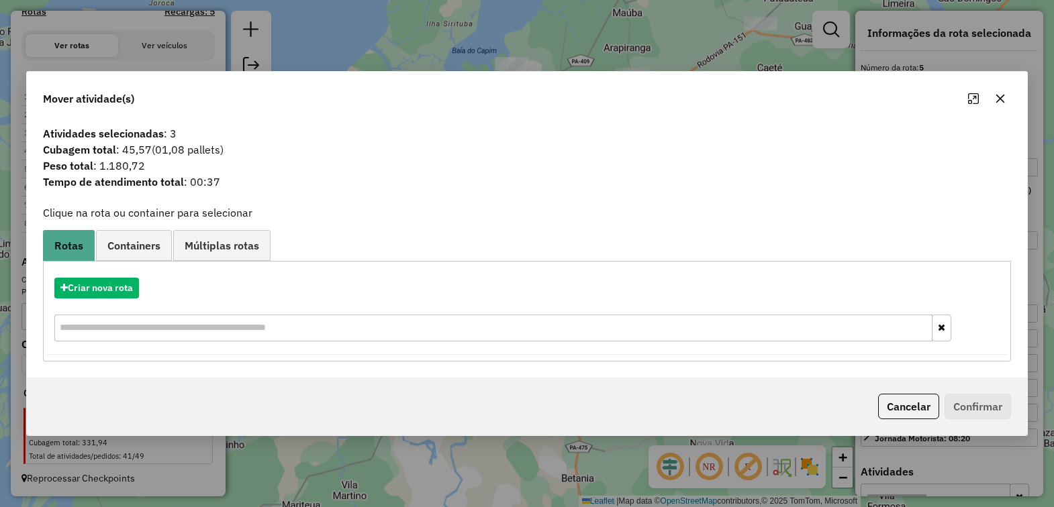
click at [998, 99] on icon "button" at bounding box center [999, 99] width 9 height 9
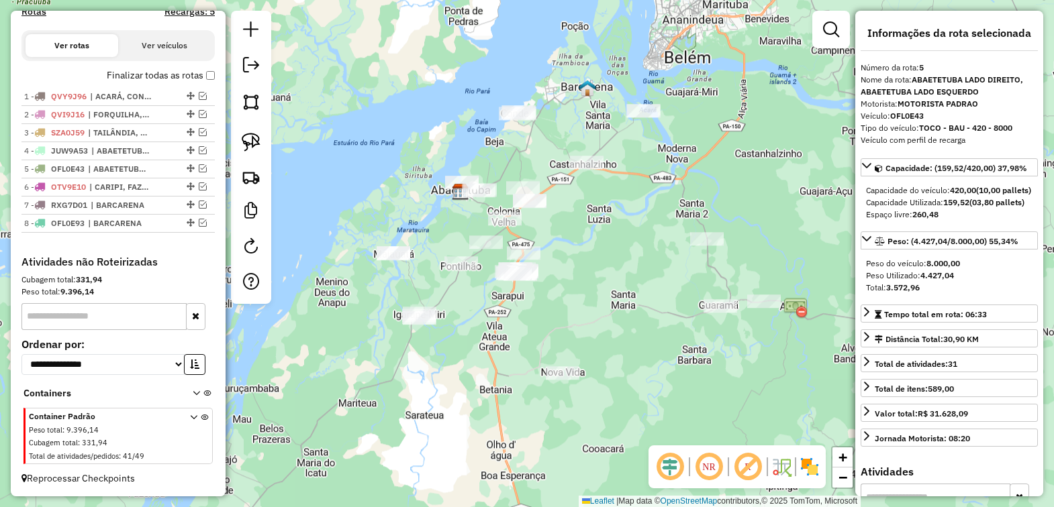
drag, startPoint x: 665, startPoint y: 326, endPoint x: 616, endPoint y: 302, distance: 54.9
click at [616, 302] on div "Janela de atendimento Grade de atendimento Capacidade Transportadoras Veículos …" at bounding box center [527, 253] width 1054 height 507
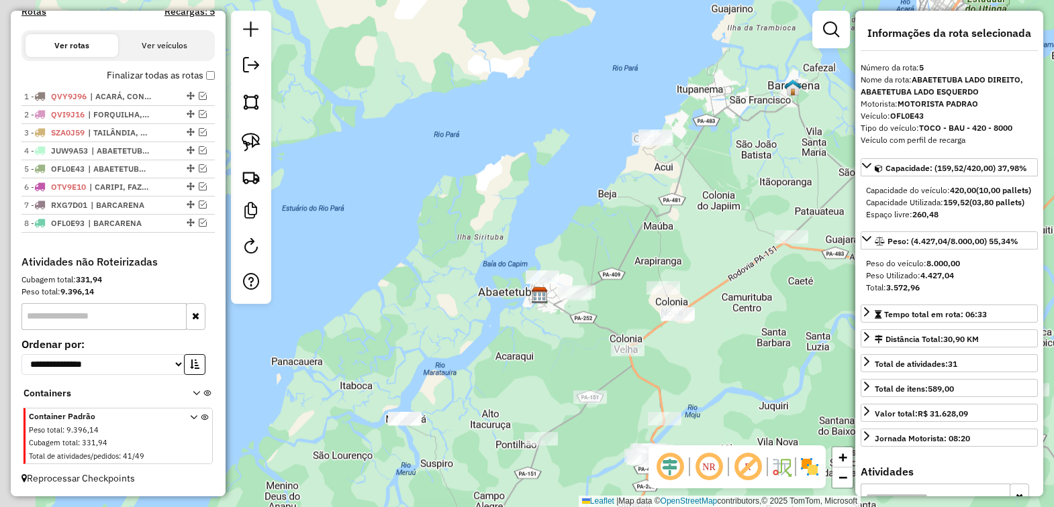
drag, startPoint x: 522, startPoint y: 225, endPoint x: 681, endPoint y: 255, distance: 162.6
click at [681, 253] on div "Janela de atendimento Grade de atendimento Capacidade Transportadoras Veículos …" at bounding box center [527, 253] width 1054 height 507
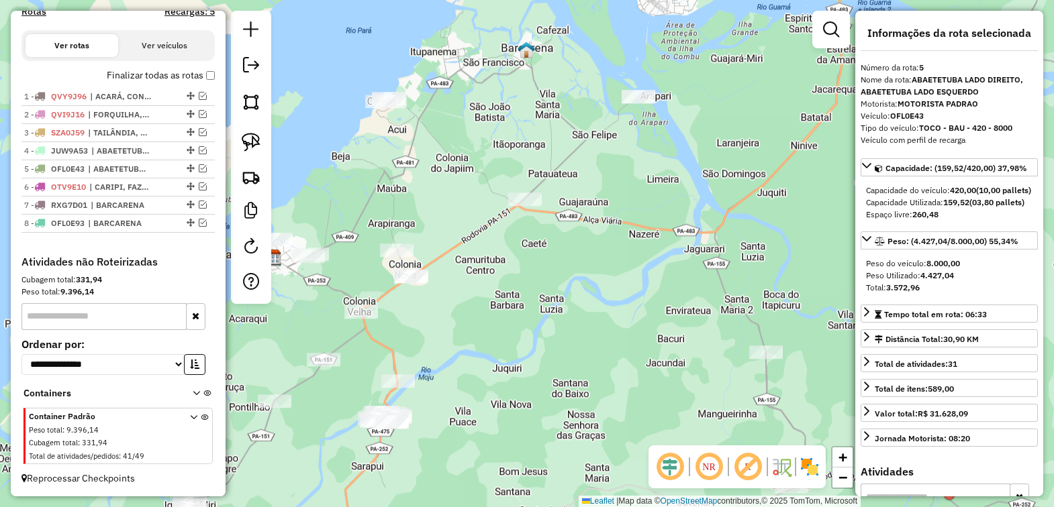
drag, startPoint x: 628, startPoint y: 183, endPoint x: 364, endPoint y: 148, distance: 266.2
click at [364, 148] on div "Janela de atendimento Grade de atendimento Capacidade Transportadoras Veículos …" at bounding box center [527, 253] width 1054 height 507
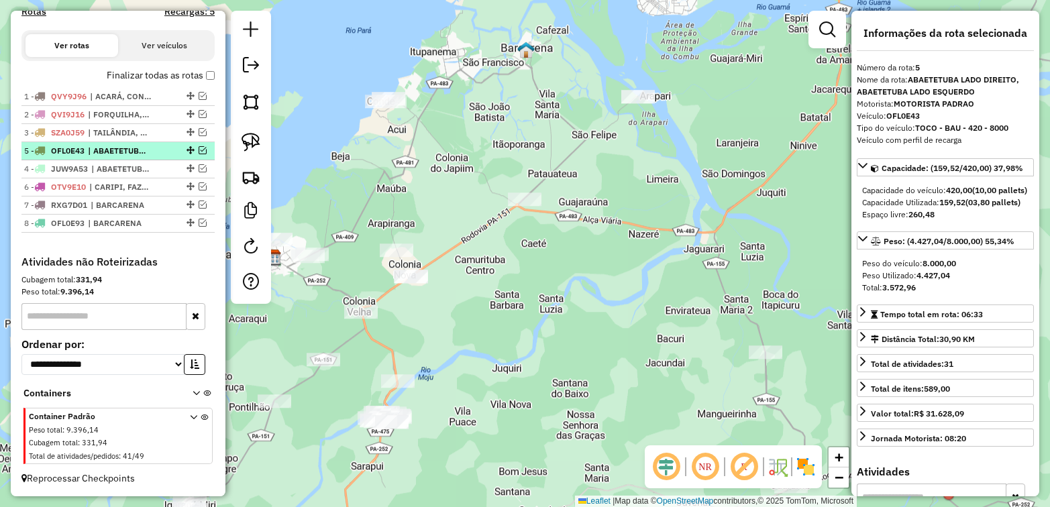
drag, startPoint x: 188, startPoint y: 166, endPoint x: 186, endPoint y: 141, distance: 25.6
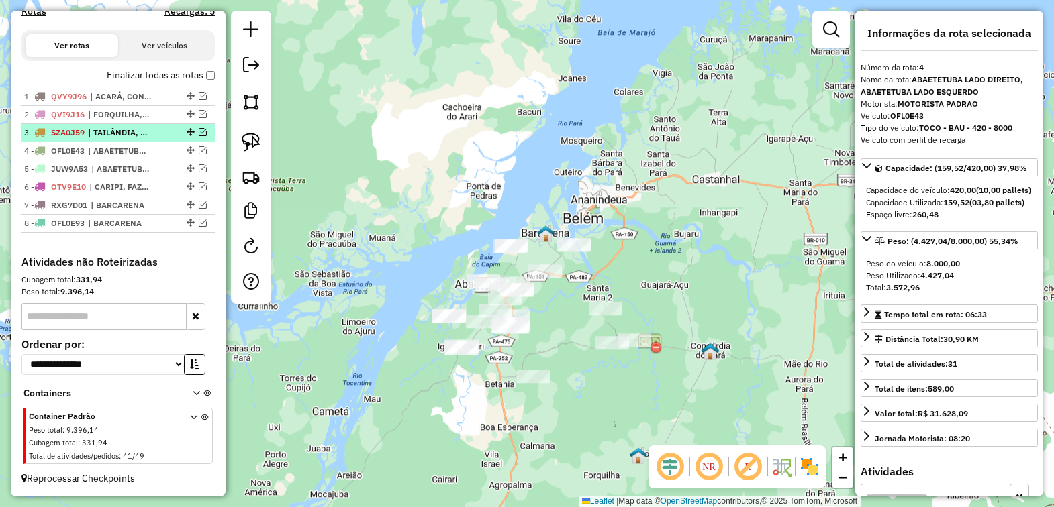
click at [200, 128] on em at bounding box center [203, 132] width 8 height 8
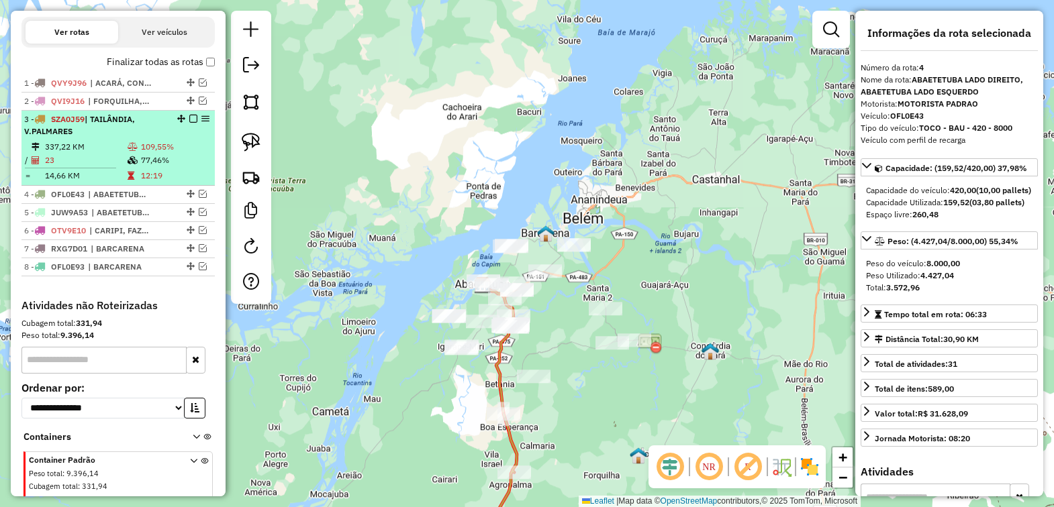
click at [122, 132] on span "| TAILÂNDIA, V.PALMARES" at bounding box center [79, 125] width 111 height 22
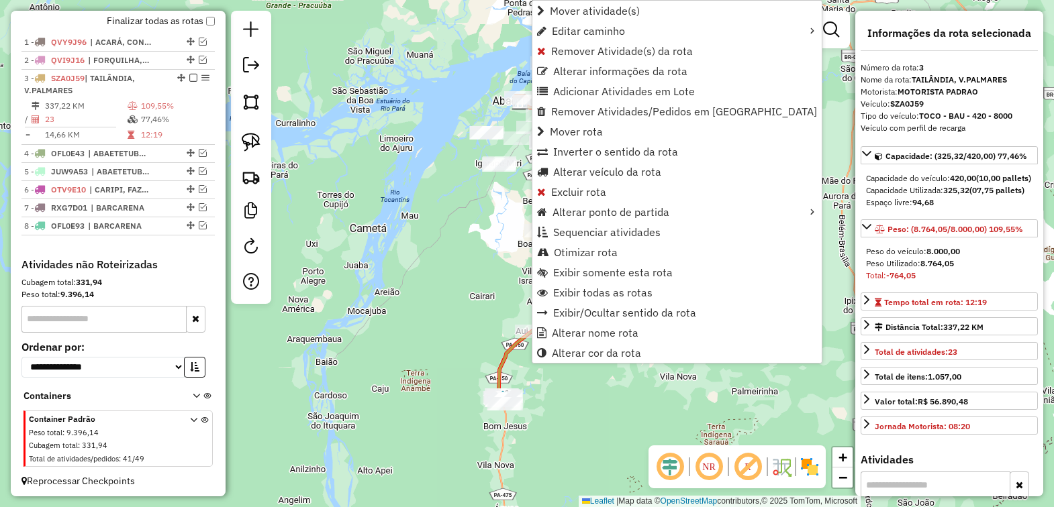
scroll to position [485, 0]
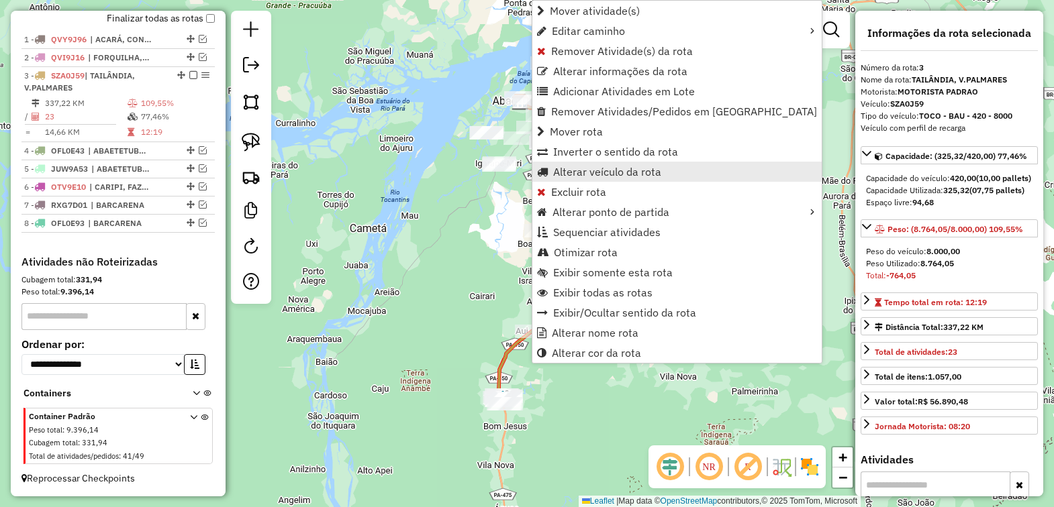
click at [598, 170] on span "Alterar veículo da rota" at bounding box center [607, 171] width 108 height 11
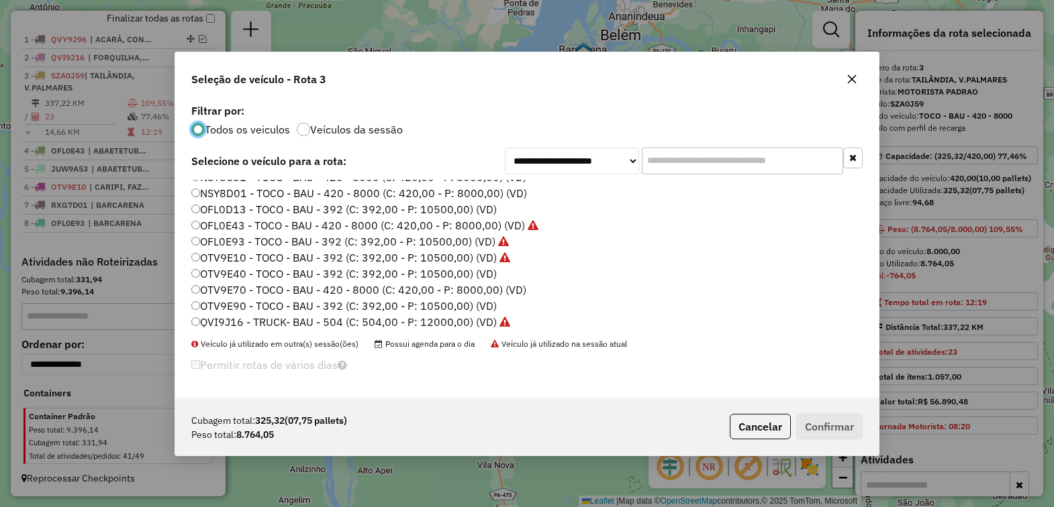
scroll to position [420, 0]
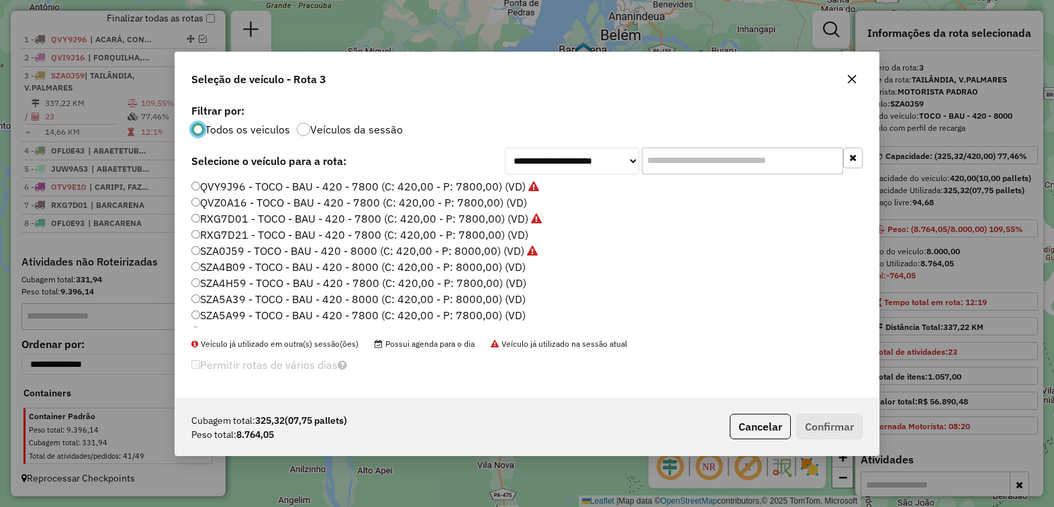
click at [227, 297] on label "SZA5A39 - TOCO - BAU - 420 - 8000 (C: 420,00 - P: 8000,00) (VD)" at bounding box center [358, 299] width 334 height 16
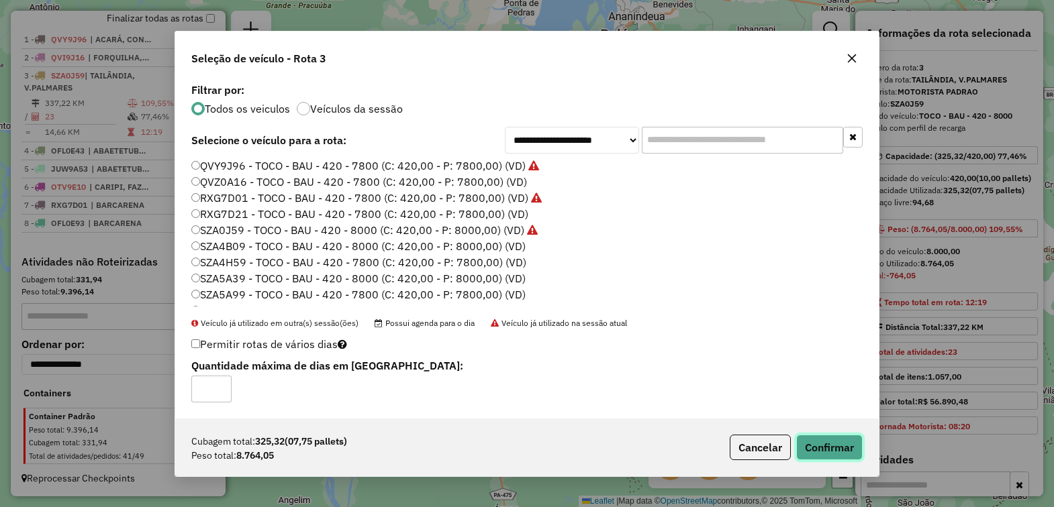
click at [827, 450] on button "Confirmar" at bounding box center [829, 448] width 66 height 26
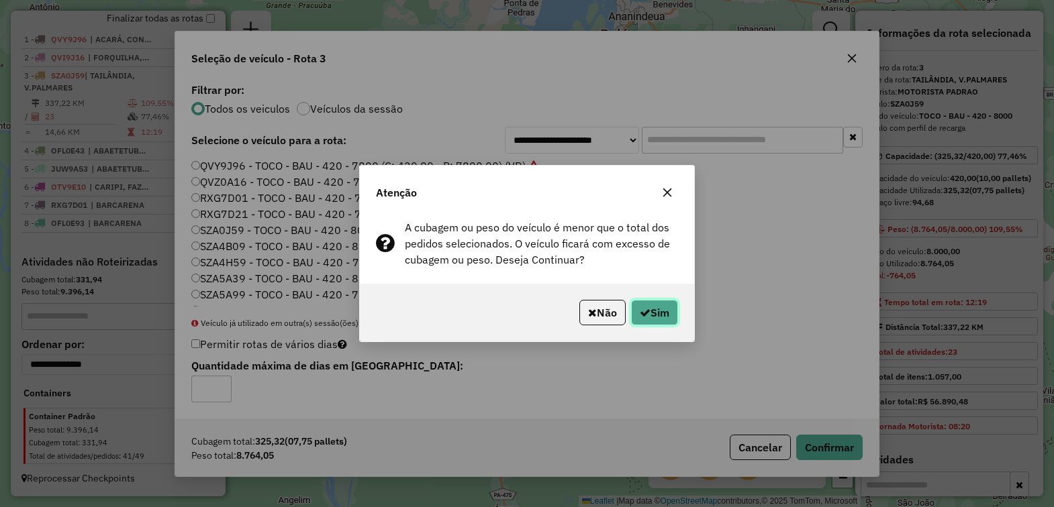
click at [645, 313] on icon "button" at bounding box center [645, 312] width 11 height 11
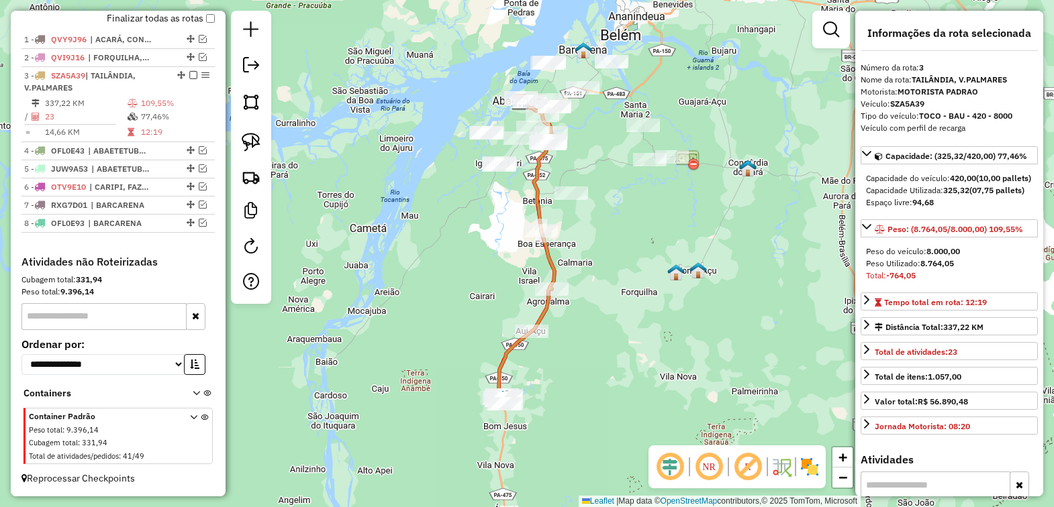
click at [189, 72] on em at bounding box center [193, 75] width 8 height 8
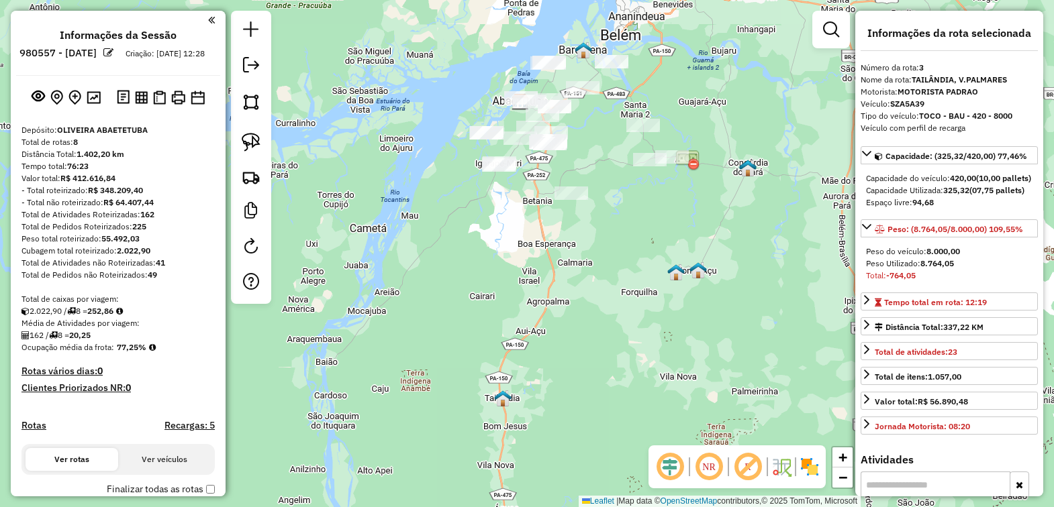
select select "*********"
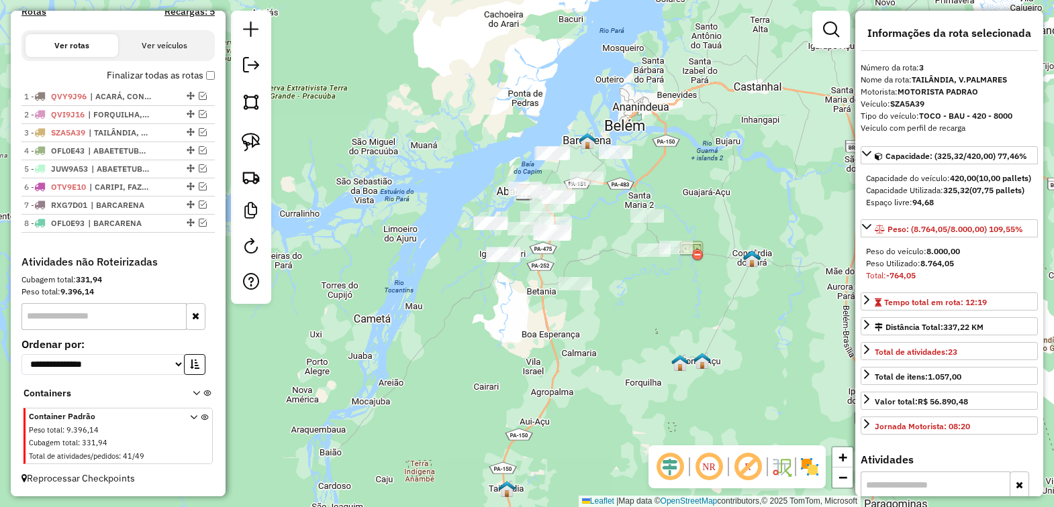
drag, startPoint x: 461, startPoint y: 238, endPoint x: 458, endPoint y: 331, distance: 92.7
click at [477, 364] on div "Janela de atendimento Grade de atendimento Capacidade Transportadoras Veículos …" at bounding box center [527, 253] width 1054 height 507
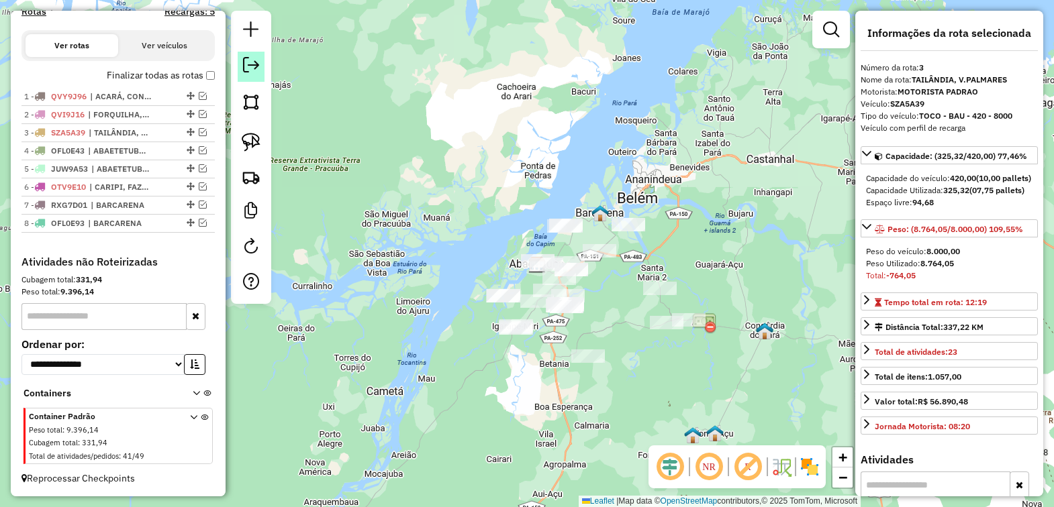
click at [246, 62] on em at bounding box center [251, 65] width 16 height 16
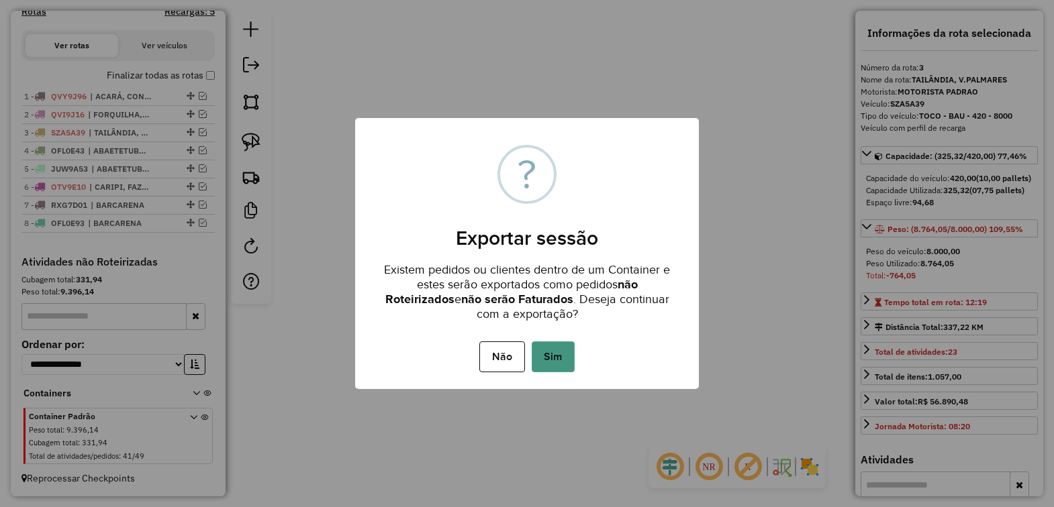
click at [555, 350] on button "Sim" at bounding box center [553, 357] width 43 height 31
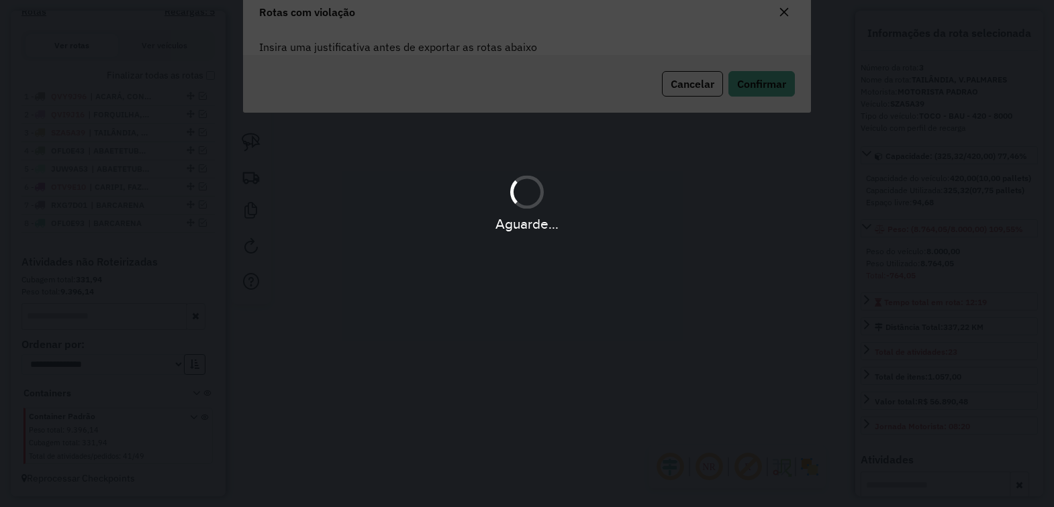
scroll to position [0, 0]
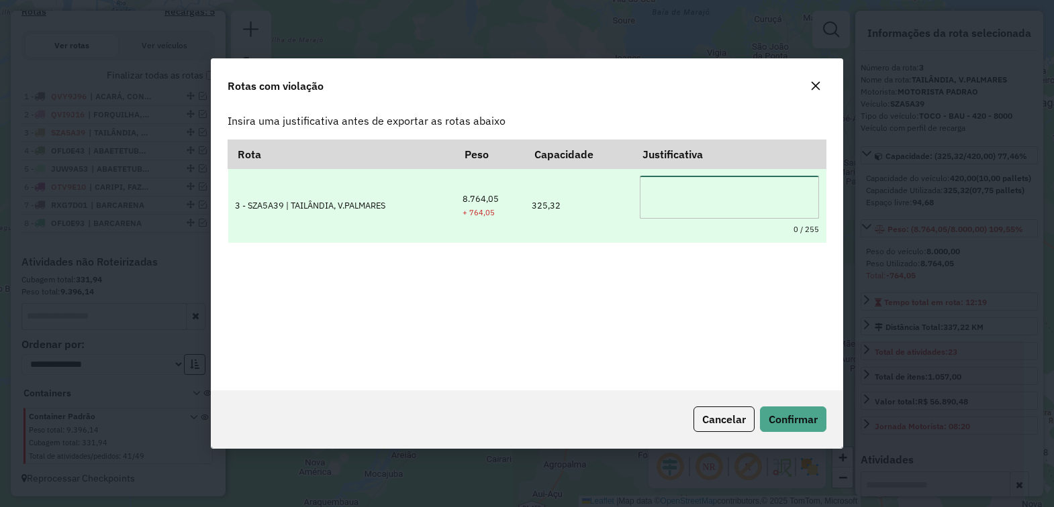
click at [656, 200] on textarea at bounding box center [729, 197] width 179 height 43
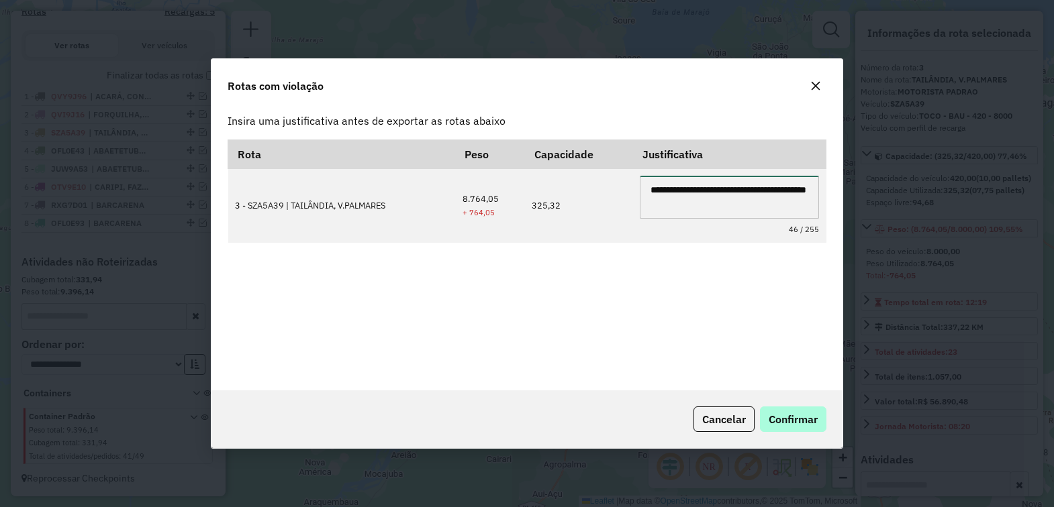
type textarea "**********"
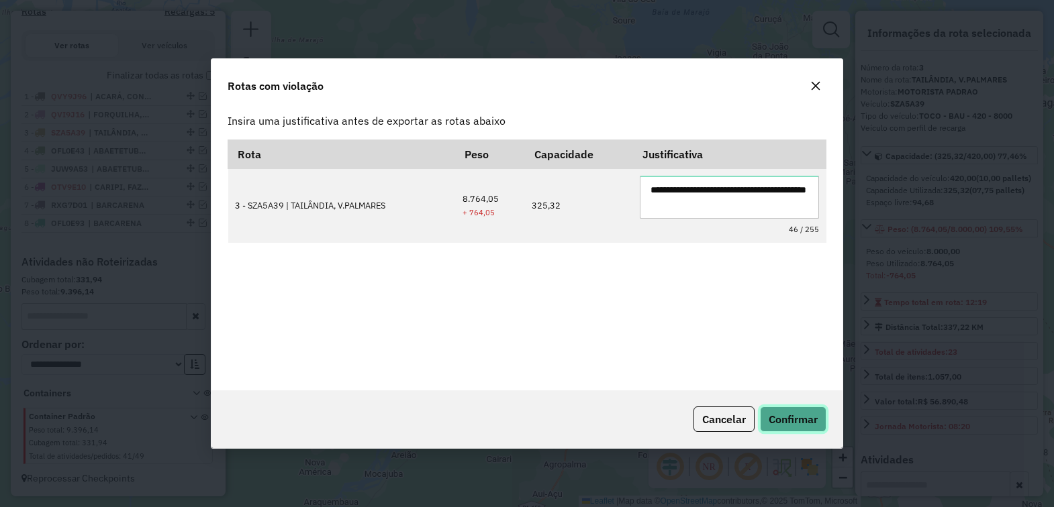
click at [787, 414] on span "Confirmar" at bounding box center [793, 419] width 49 height 13
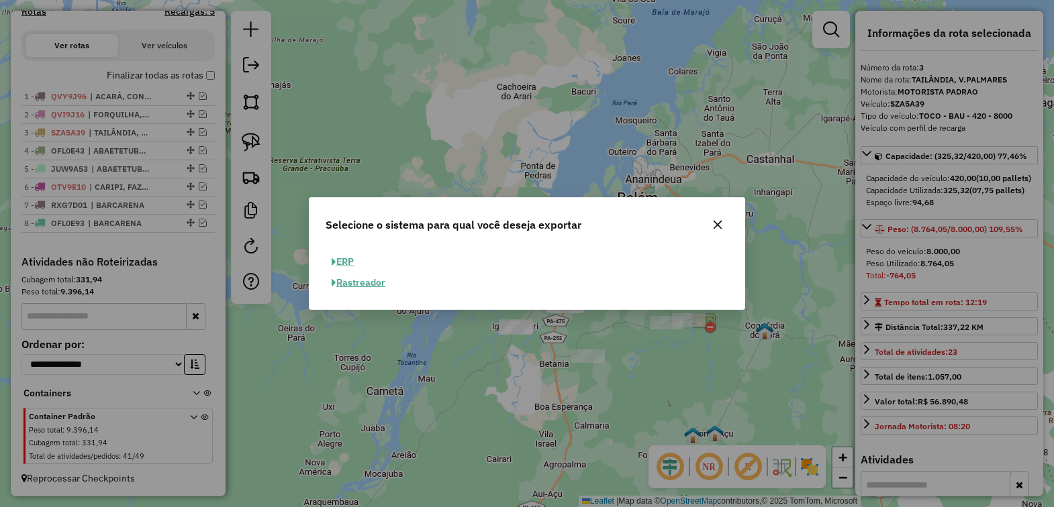
click at [348, 260] on button "ERP" at bounding box center [343, 262] width 34 height 21
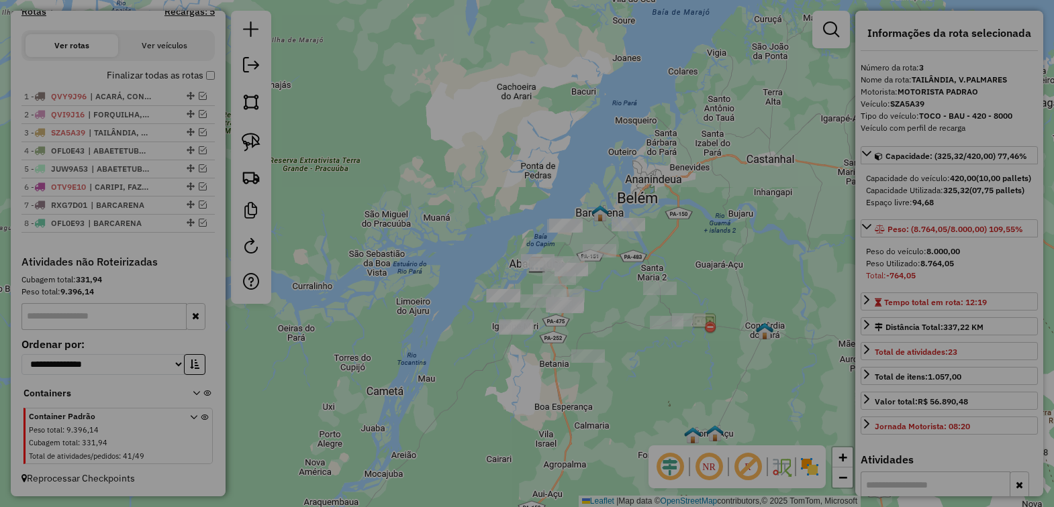
select select "**"
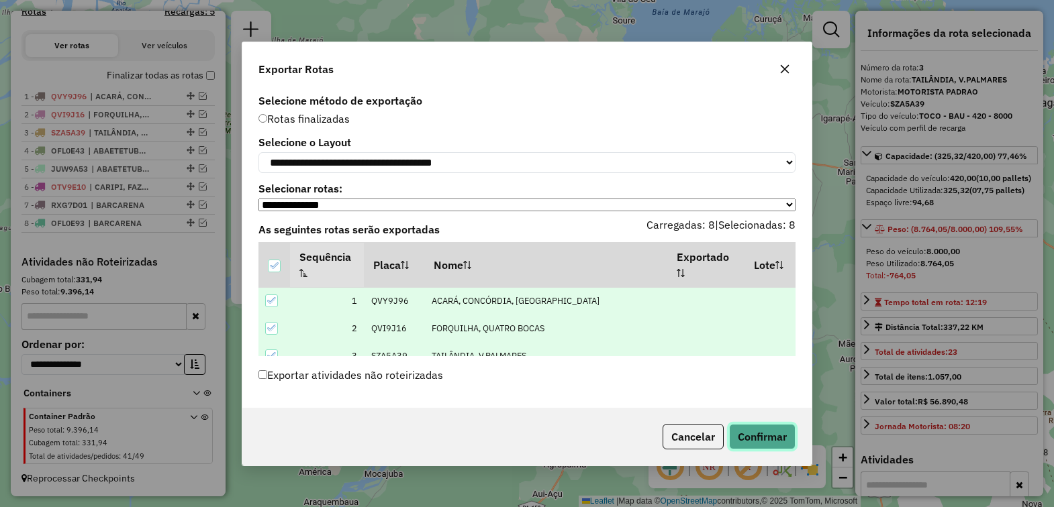
click at [759, 440] on button "Confirmar" at bounding box center [762, 437] width 66 height 26
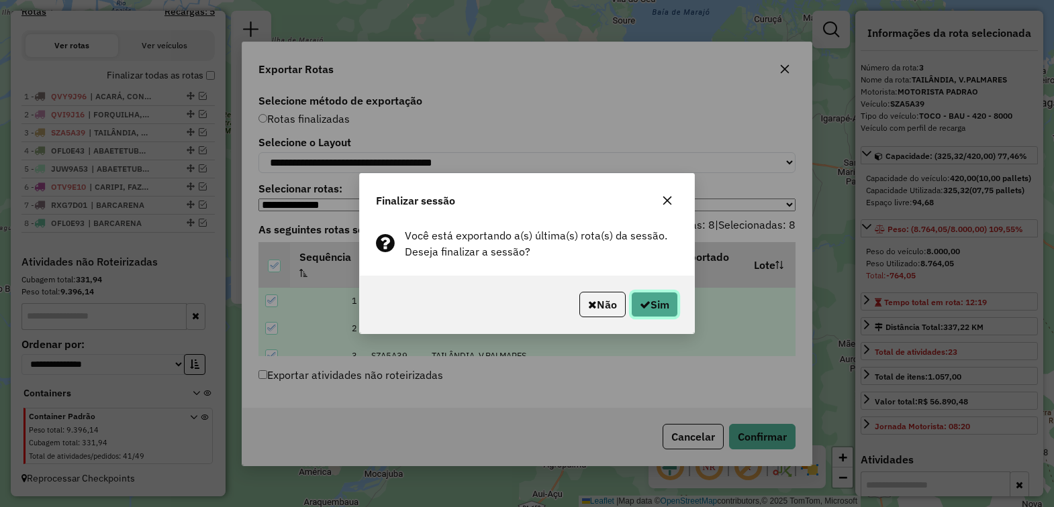
click at [652, 302] on button "Sim" at bounding box center [654, 305] width 47 height 26
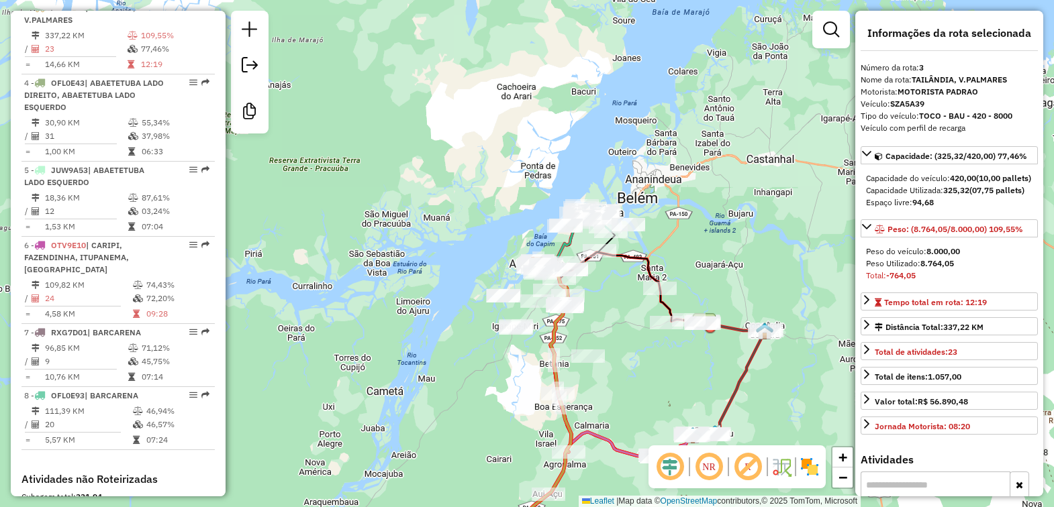
scroll to position [327, 0]
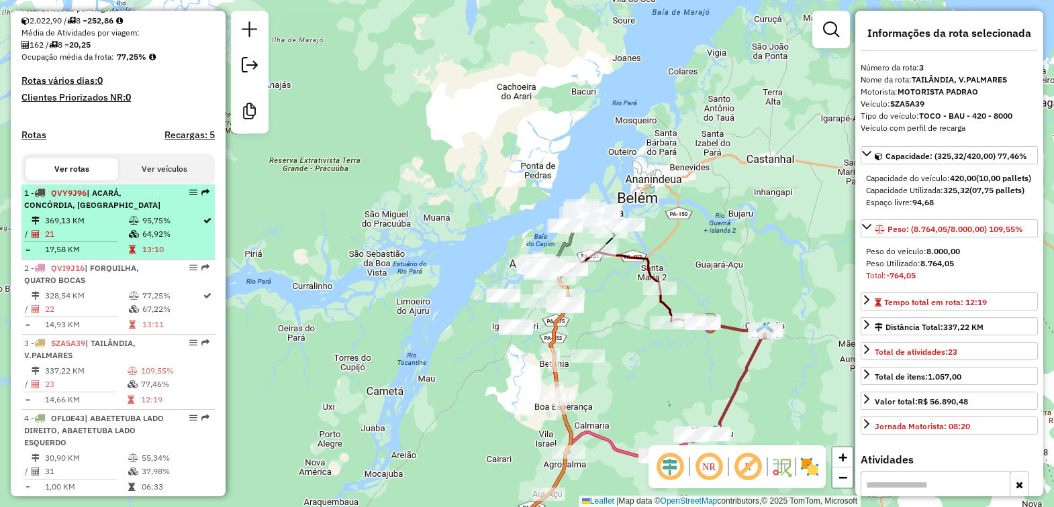
click at [82, 228] on td "369,13 KM" at bounding box center [86, 220] width 84 height 13
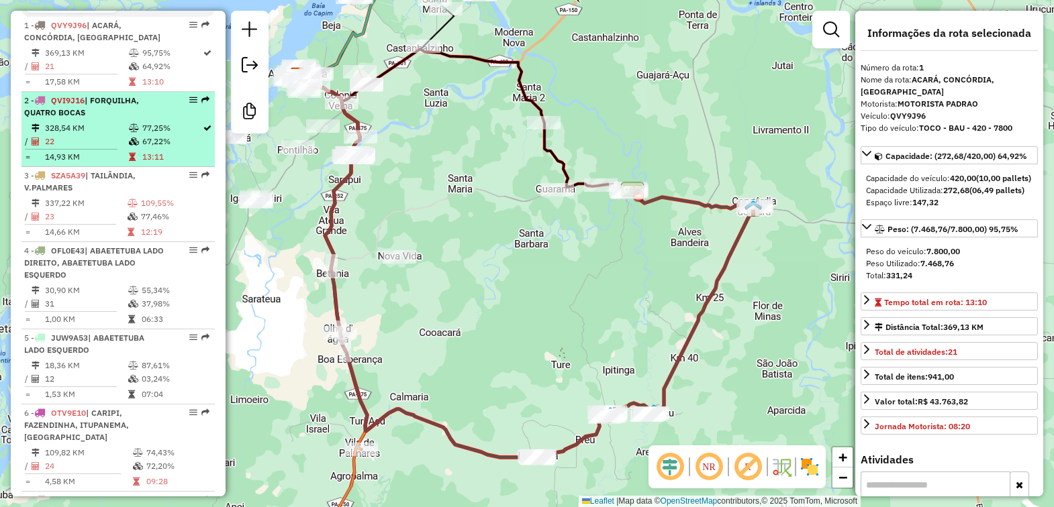
scroll to position [579, 0]
